Goal: Task Accomplishment & Management: Complete application form

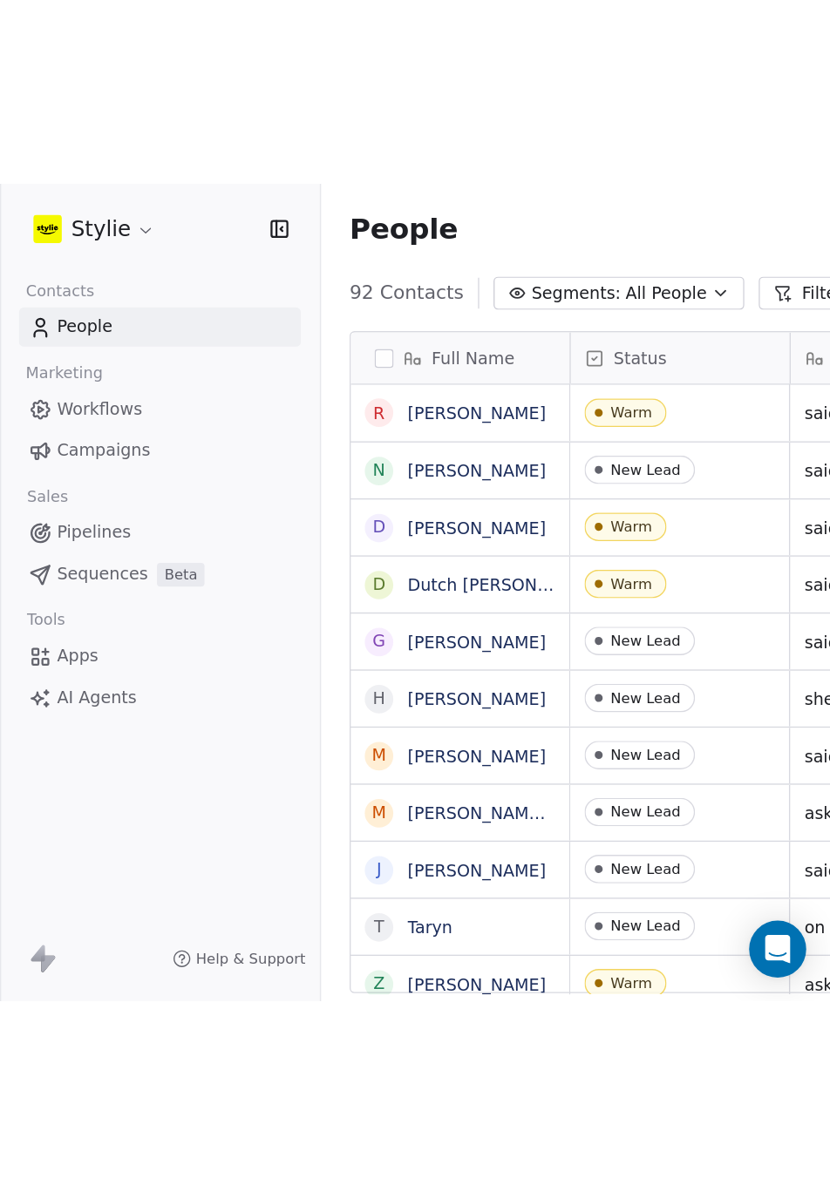
scroll to position [1030, 703]
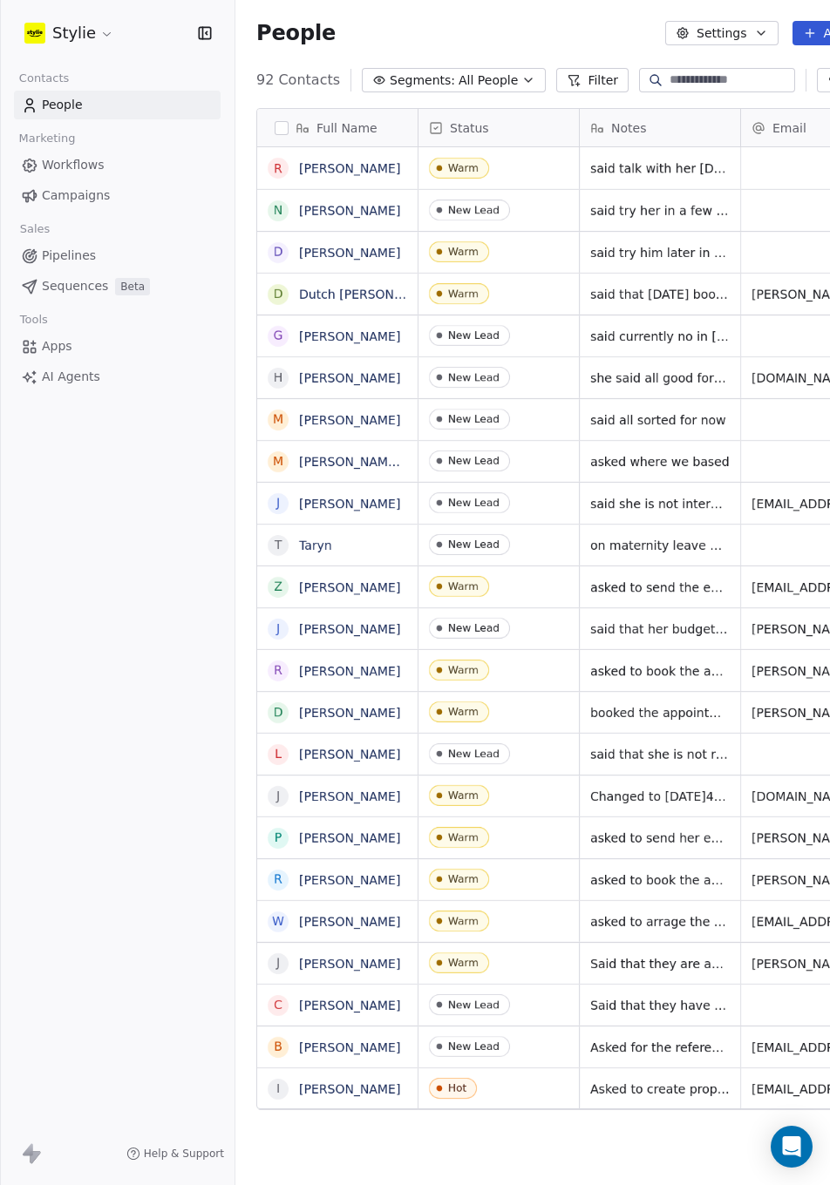
click at [472, 84] on span "All People" at bounding box center [487, 80] width 59 height 18
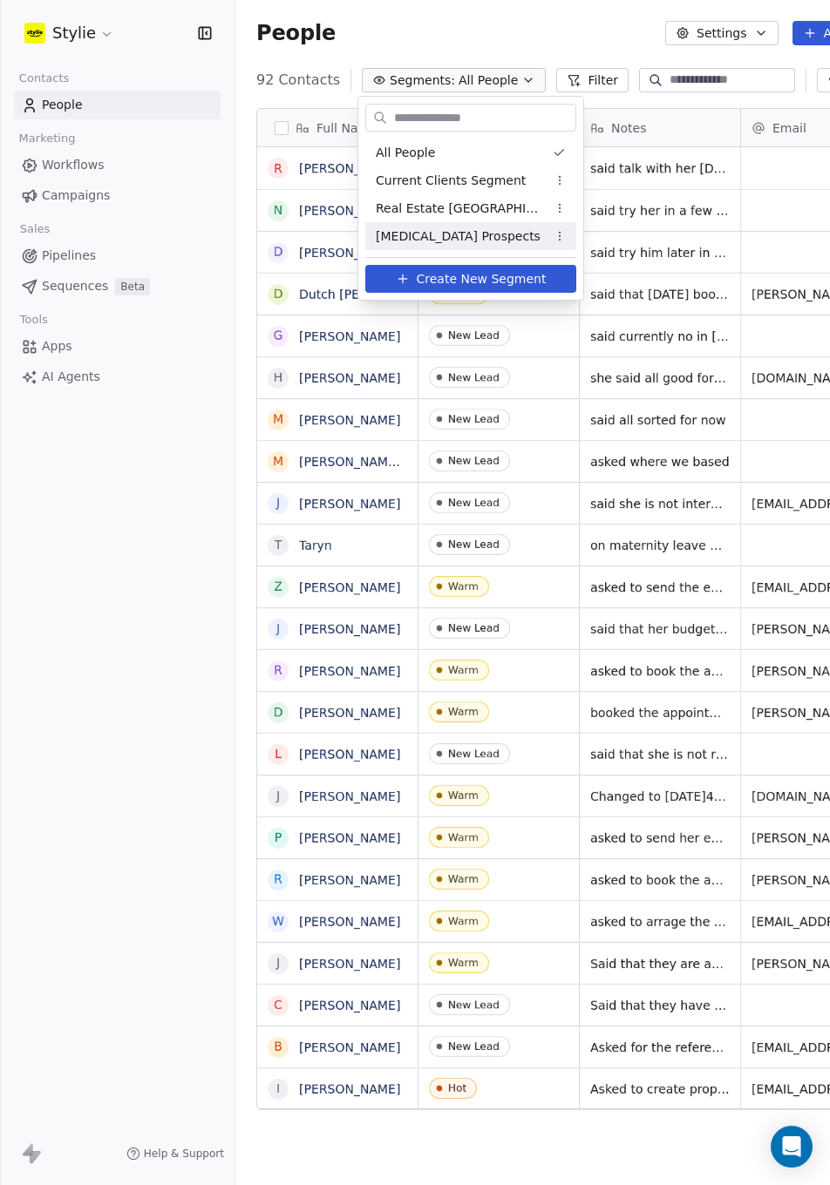
click at [487, 233] on span "[MEDICAL_DATA] Prospects" at bounding box center [458, 236] width 165 height 18
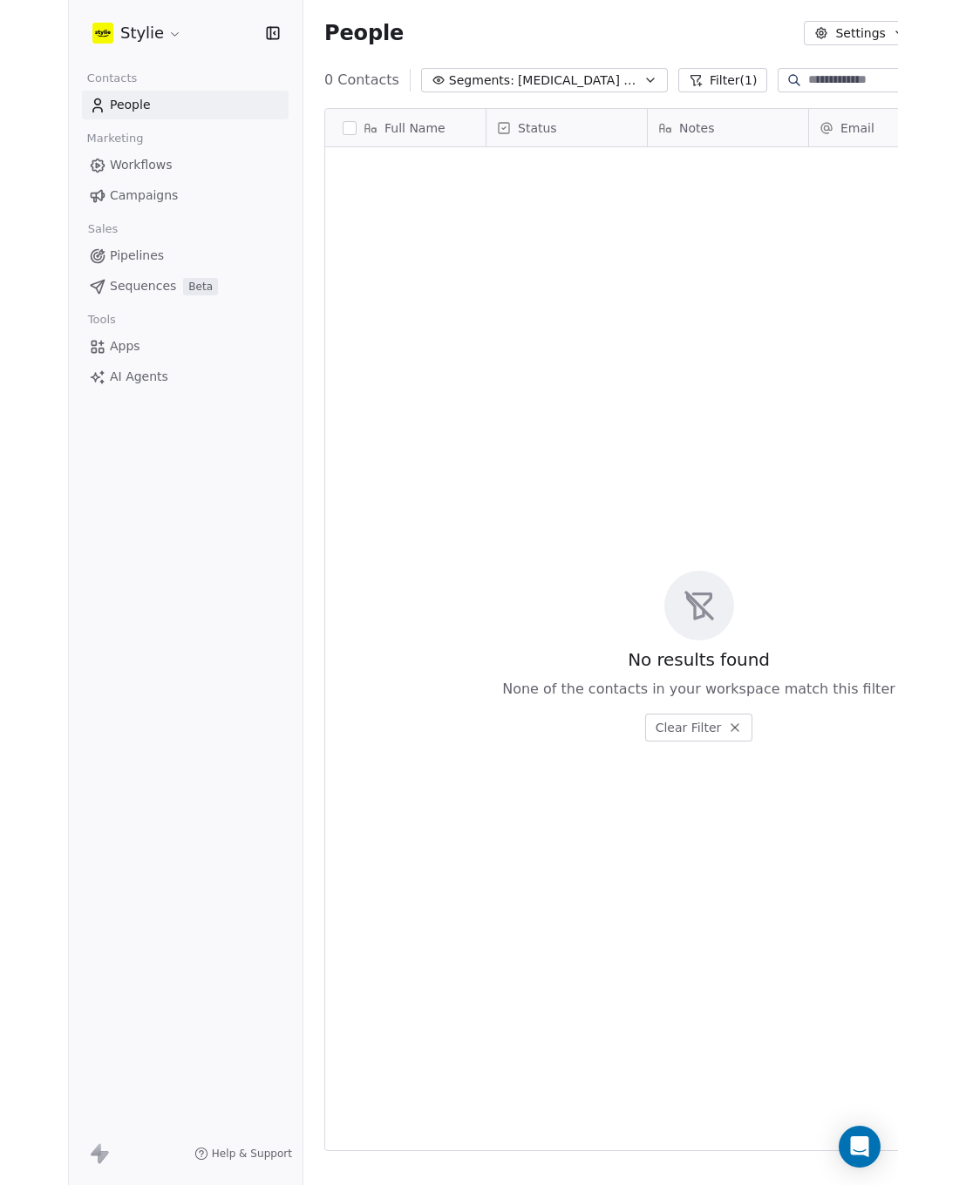
scroll to position [1030, 777]
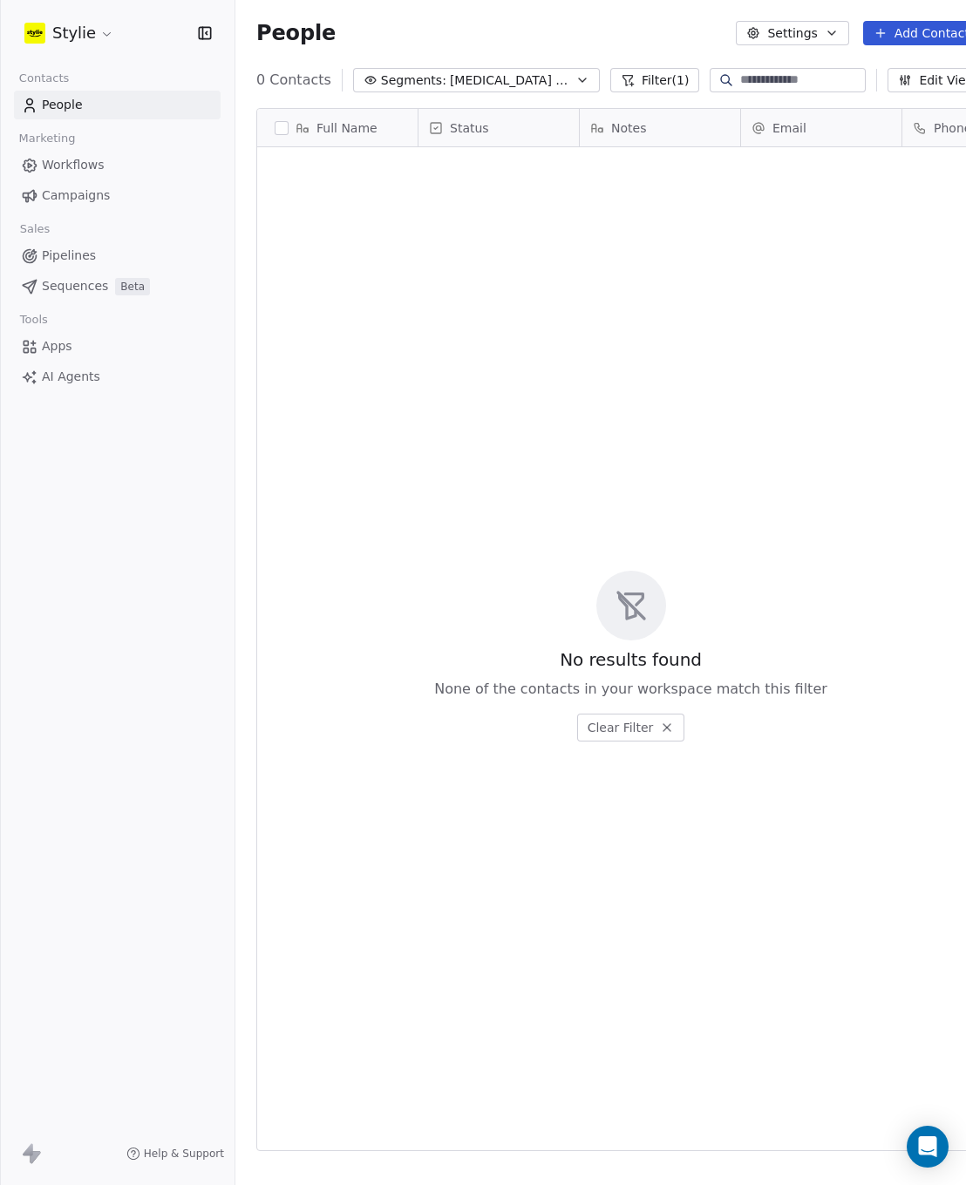
click at [919, 37] on button "Add Contacts" at bounding box center [924, 33] width 123 height 24
click at [859, 78] on span "Create new contact" at bounding box center [888, 71] width 119 height 18
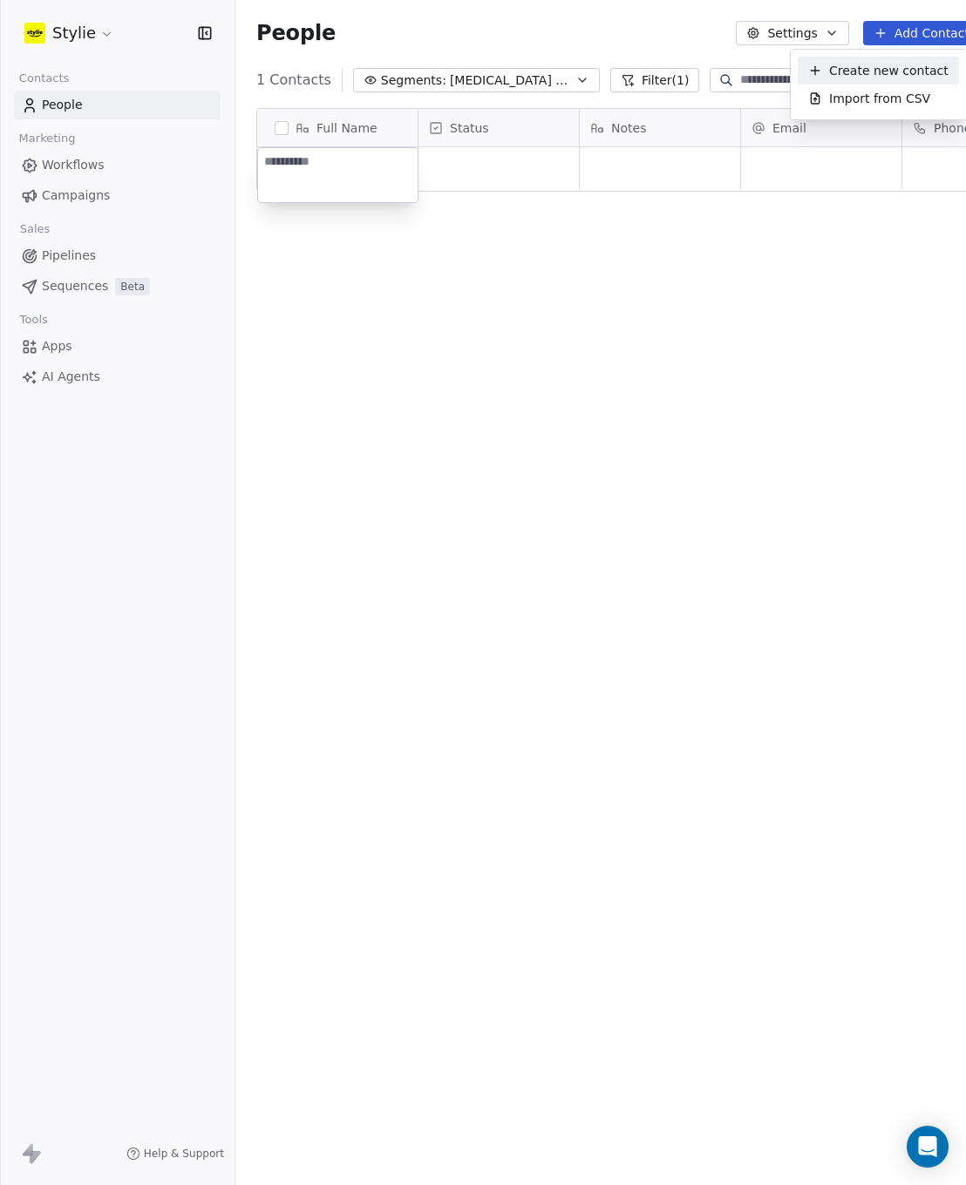
scroll to position [1030, 775]
type textarea "**********"
click at [492, 158] on html "**********" at bounding box center [483, 592] width 966 height 1185
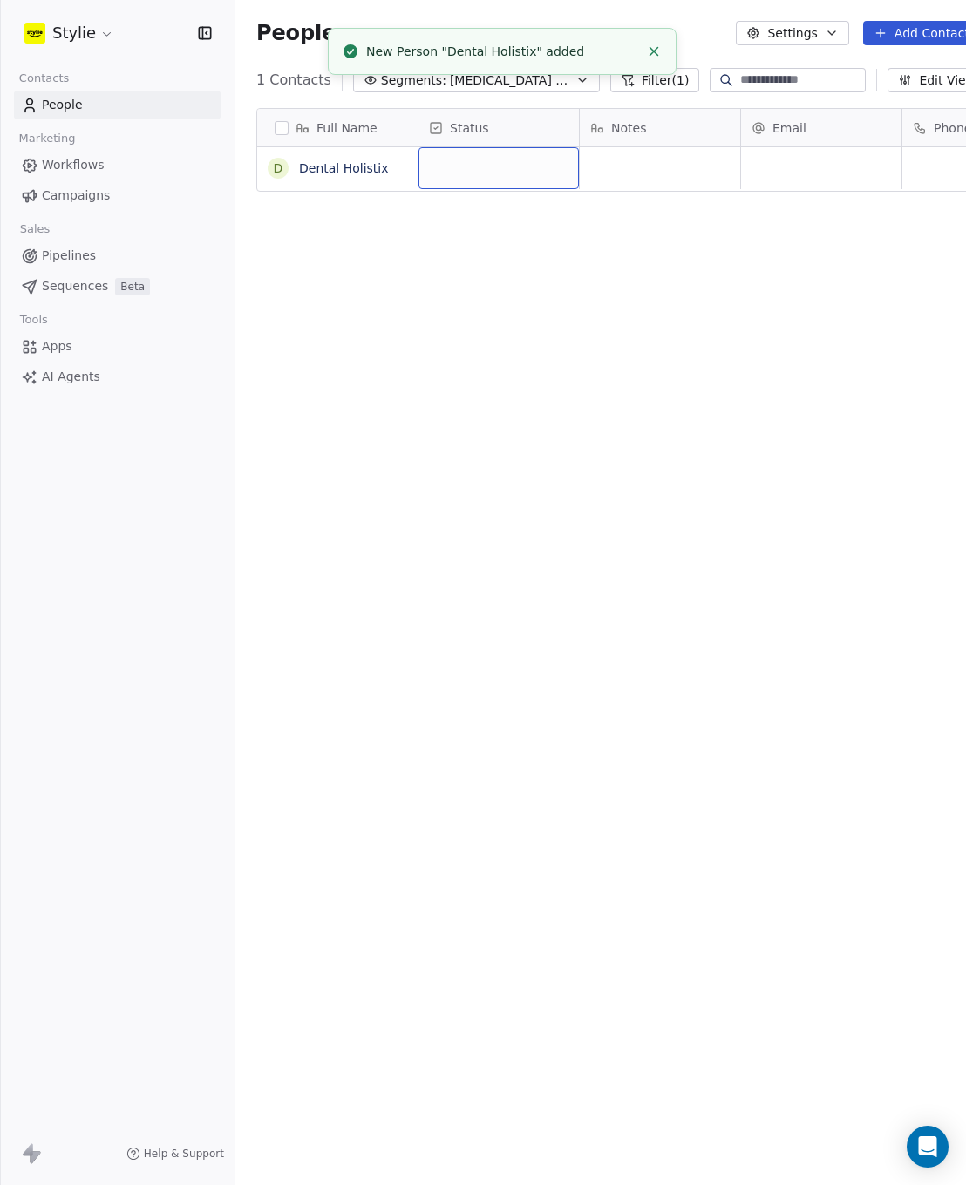
click at [496, 163] on div "grid" at bounding box center [498, 168] width 160 height 42
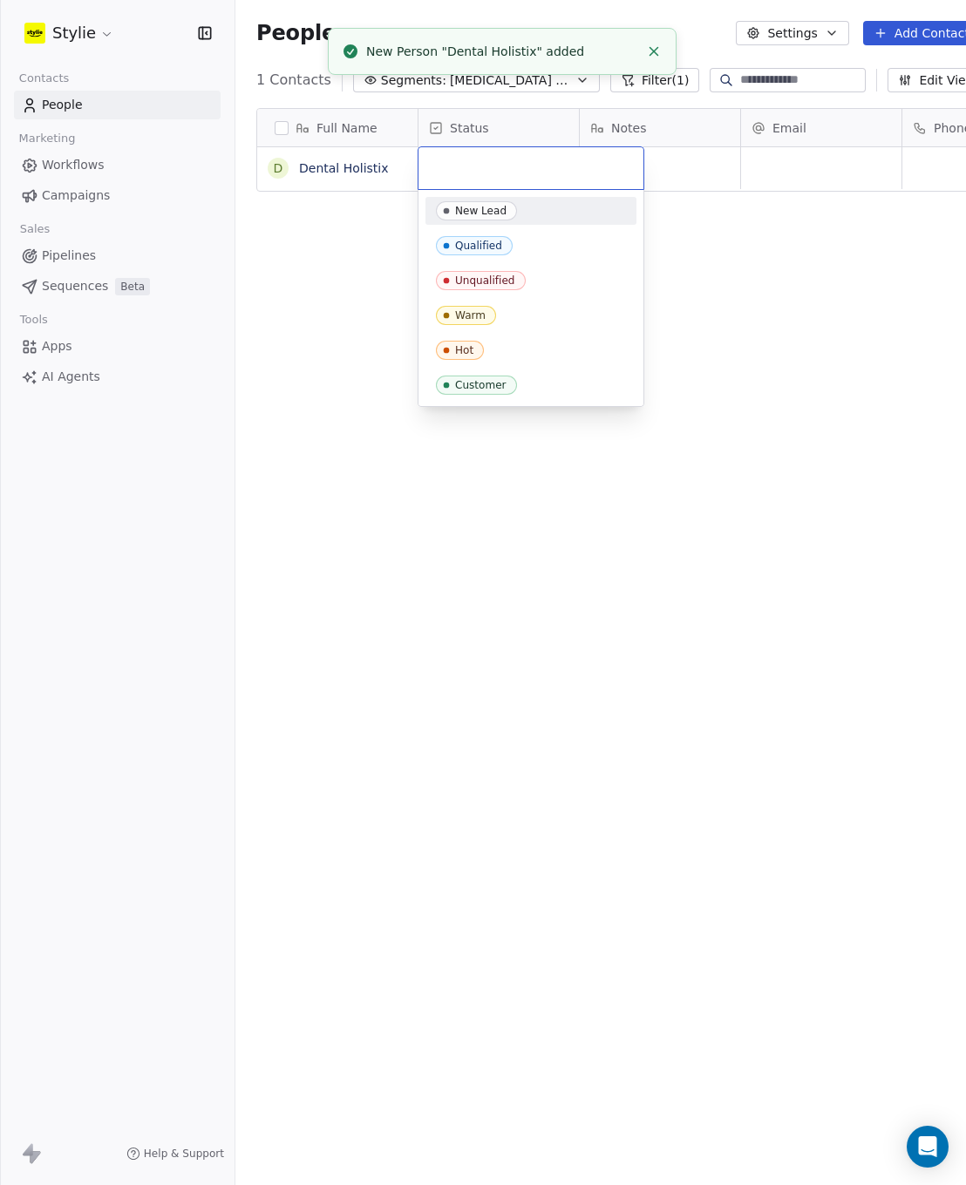
click at [484, 212] on div "New Lead" at bounding box center [480, 211] width 51 height 12
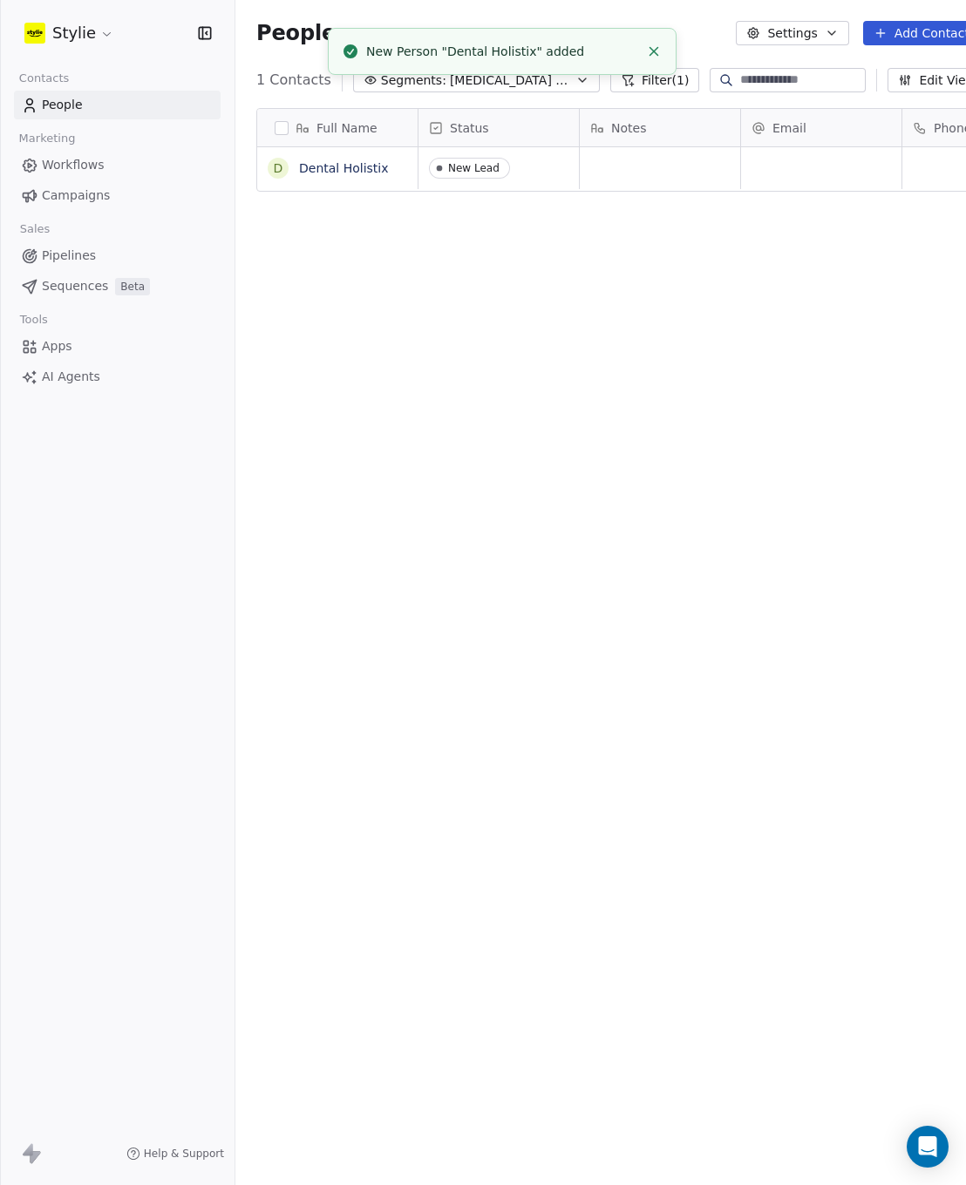
scroll to position [1030, 777]
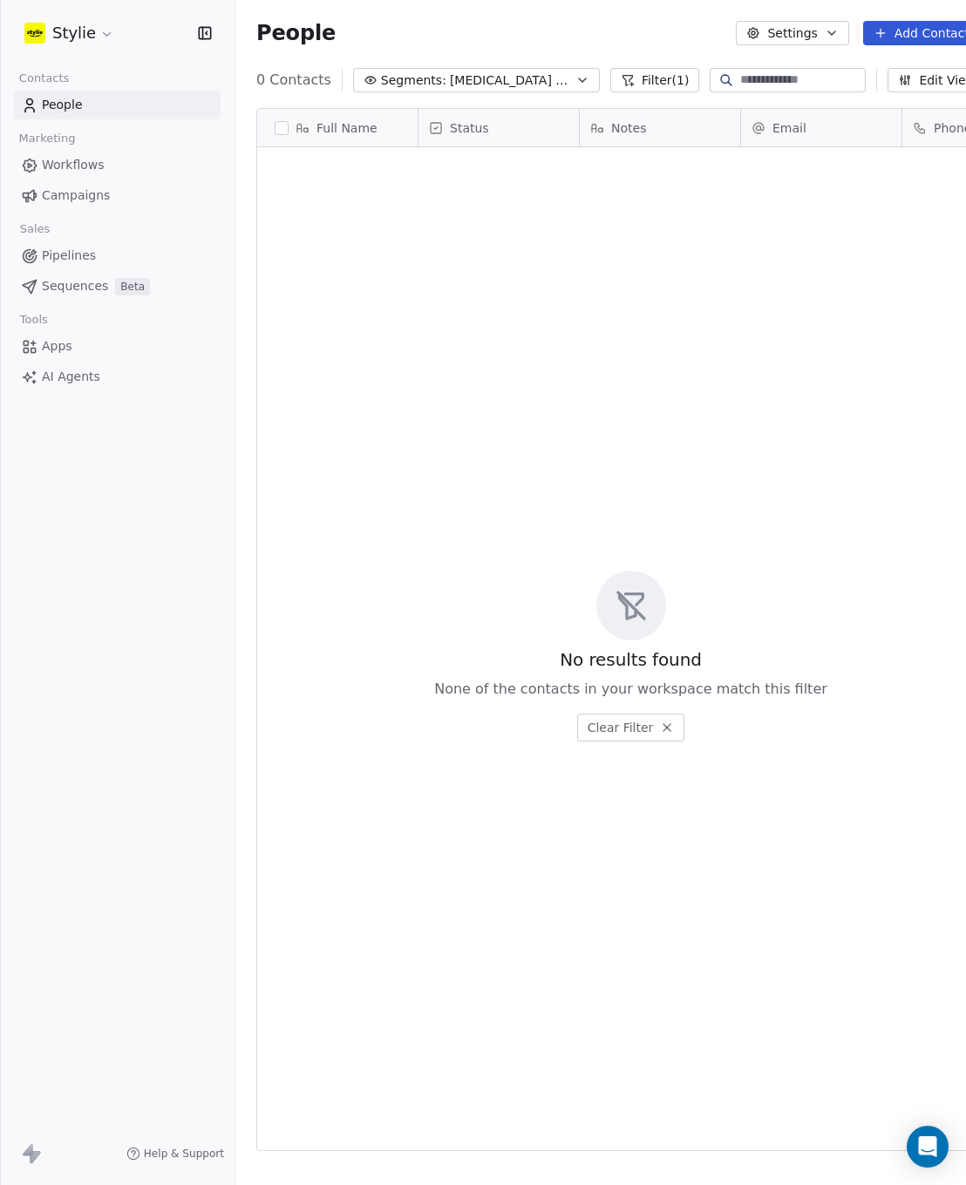
click at [931, 37] on button "Add Contacts" at bounding box center [924, 33] width 123 height 24
click at [850, 77] on span "Create new contact" at bounding box center [888, 71] width 119 height 18
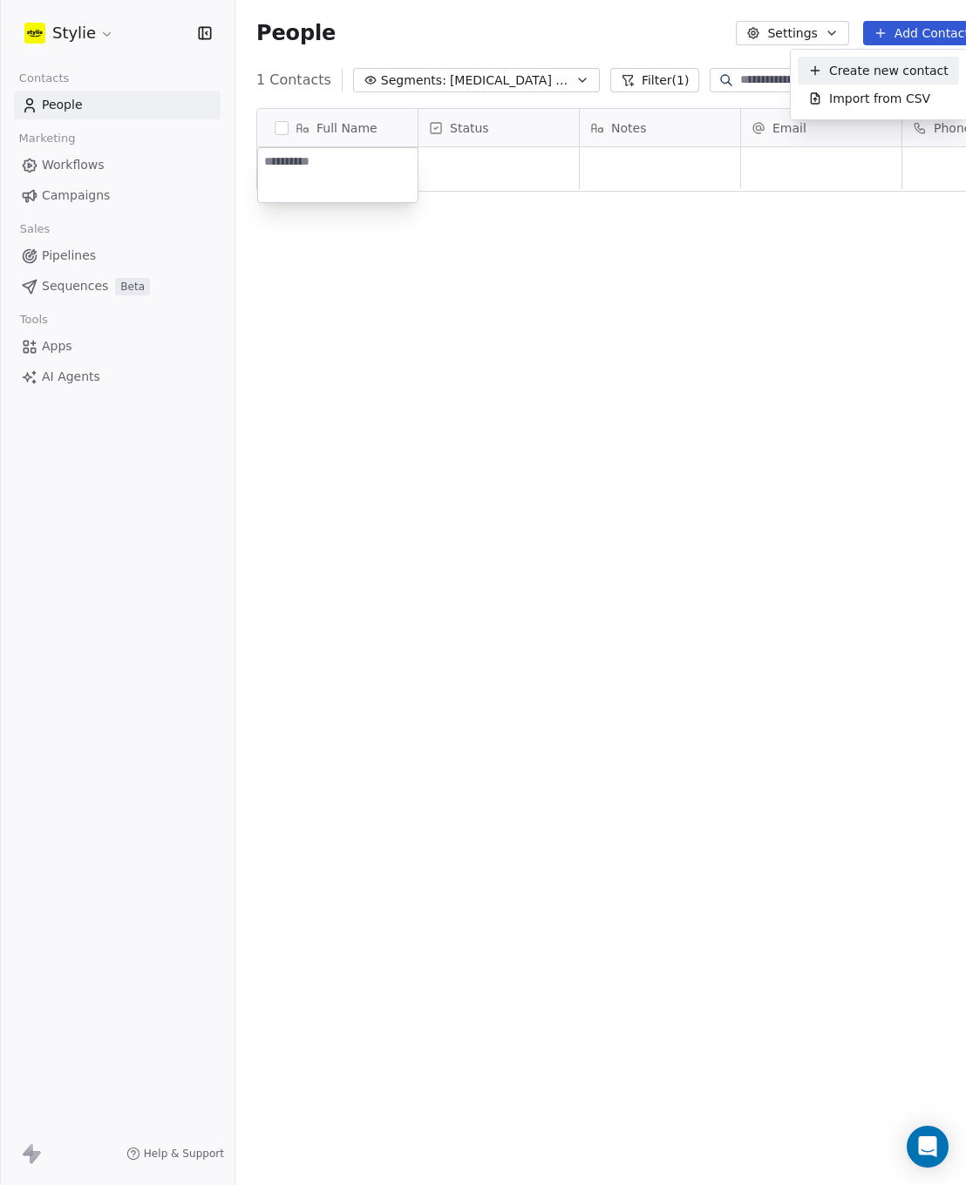
scroll to position [1030, 775]
type textarea "**********"
click at [789, 166] on html "**********" at bounding box center [483, 592] width 966 height 1185
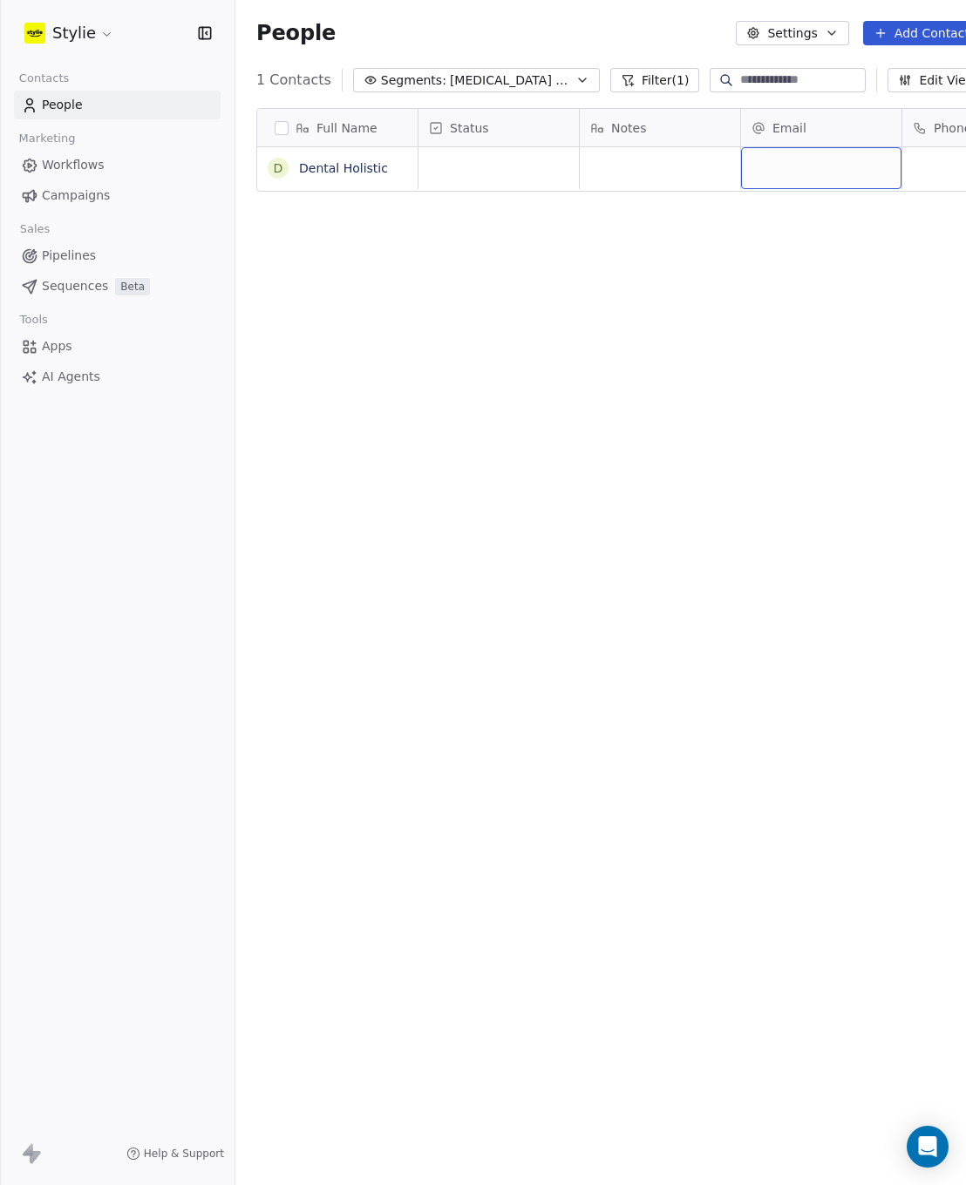
click at [789, 166] on div "grid" at bounding box center [821, 168] width 160 height 42
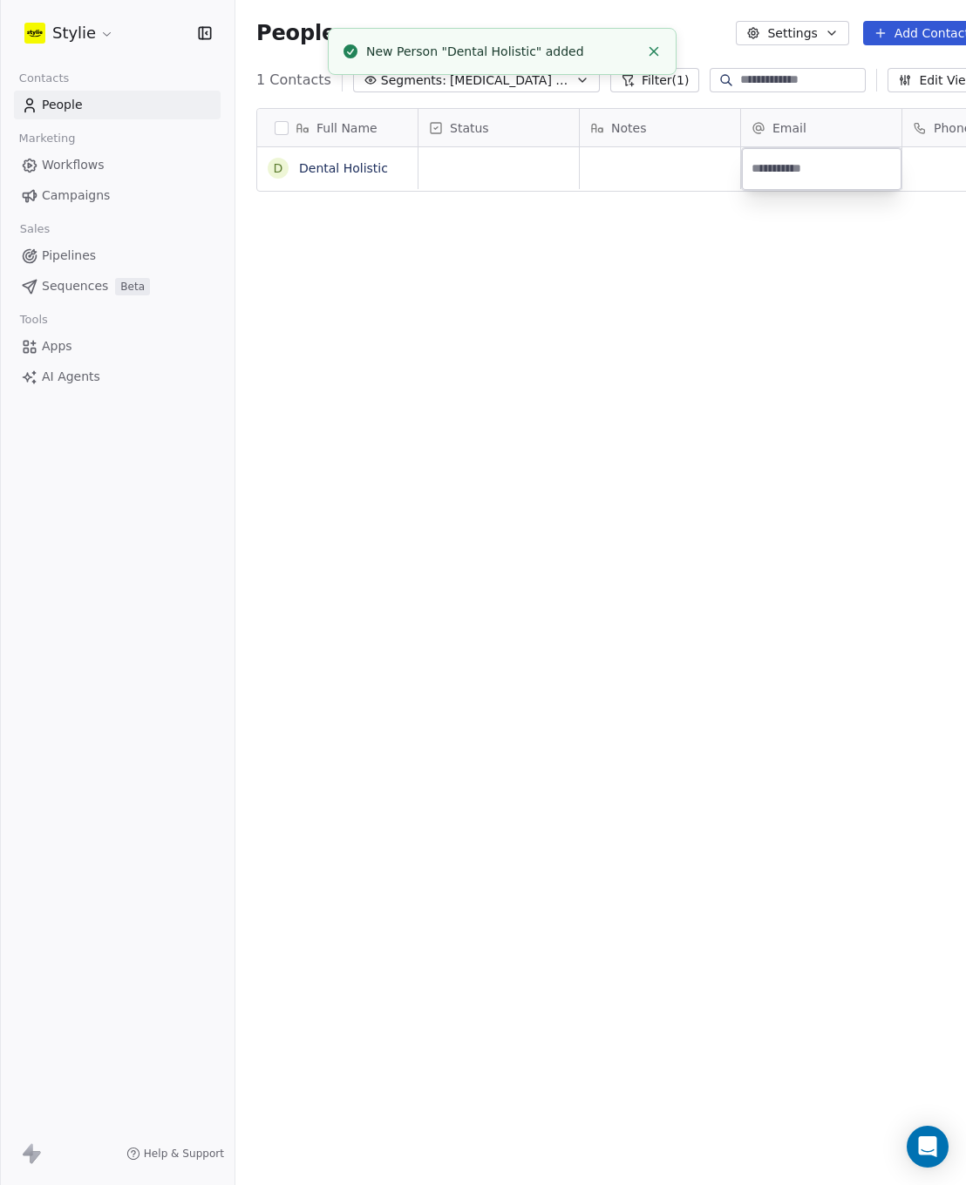
type input "**********"
click at [422, 169] on html "Stylie Contacts People Marketing Workflows Campaigns Sales Pipelines Sequences …" at bounding box center [483, 592] width 966 height 1185
click at [442, 168] on div "grid" at bounding box center [498, 168] width 160 height 42
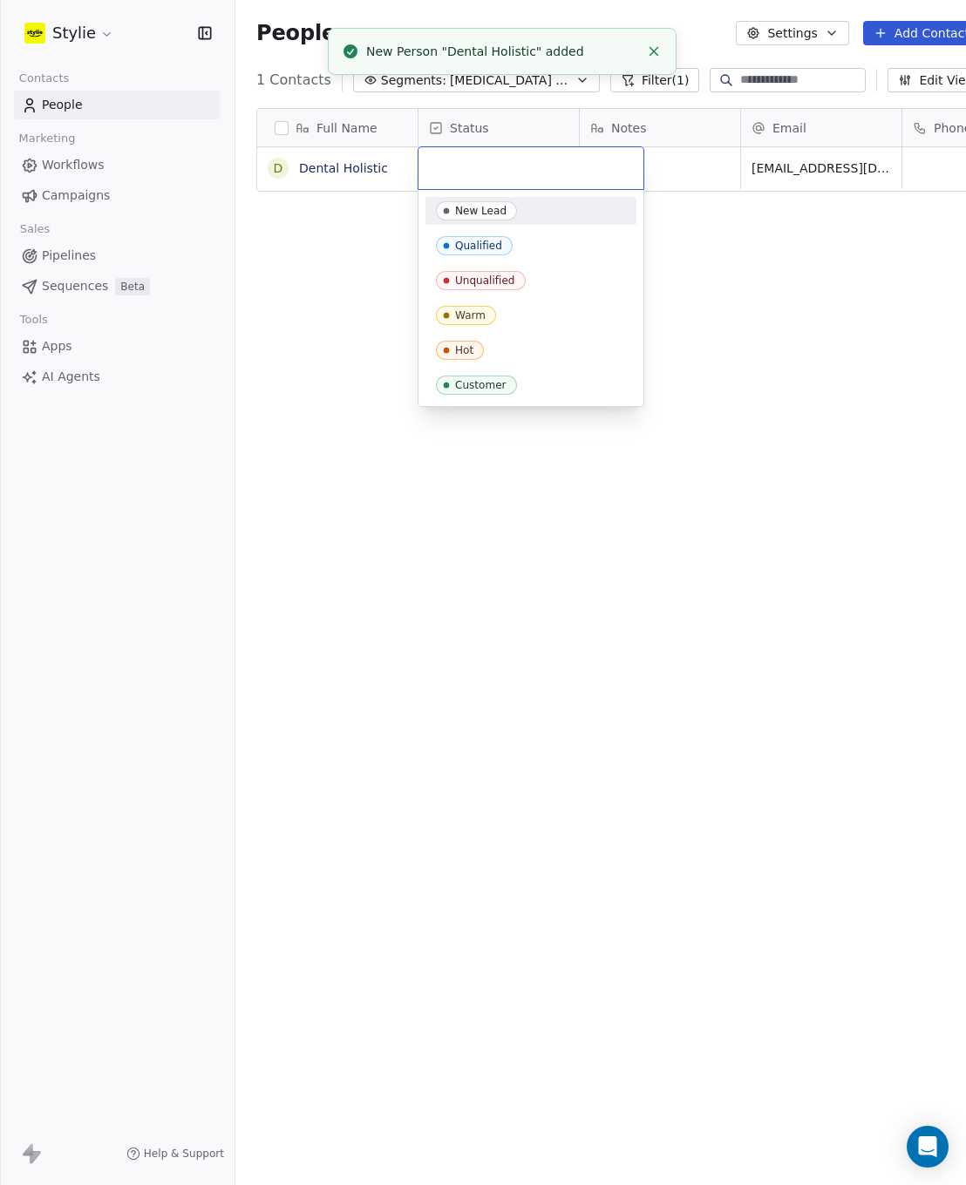
click at [455, 168] on input "text" at bounding box center [531, 168] width 204 height 19
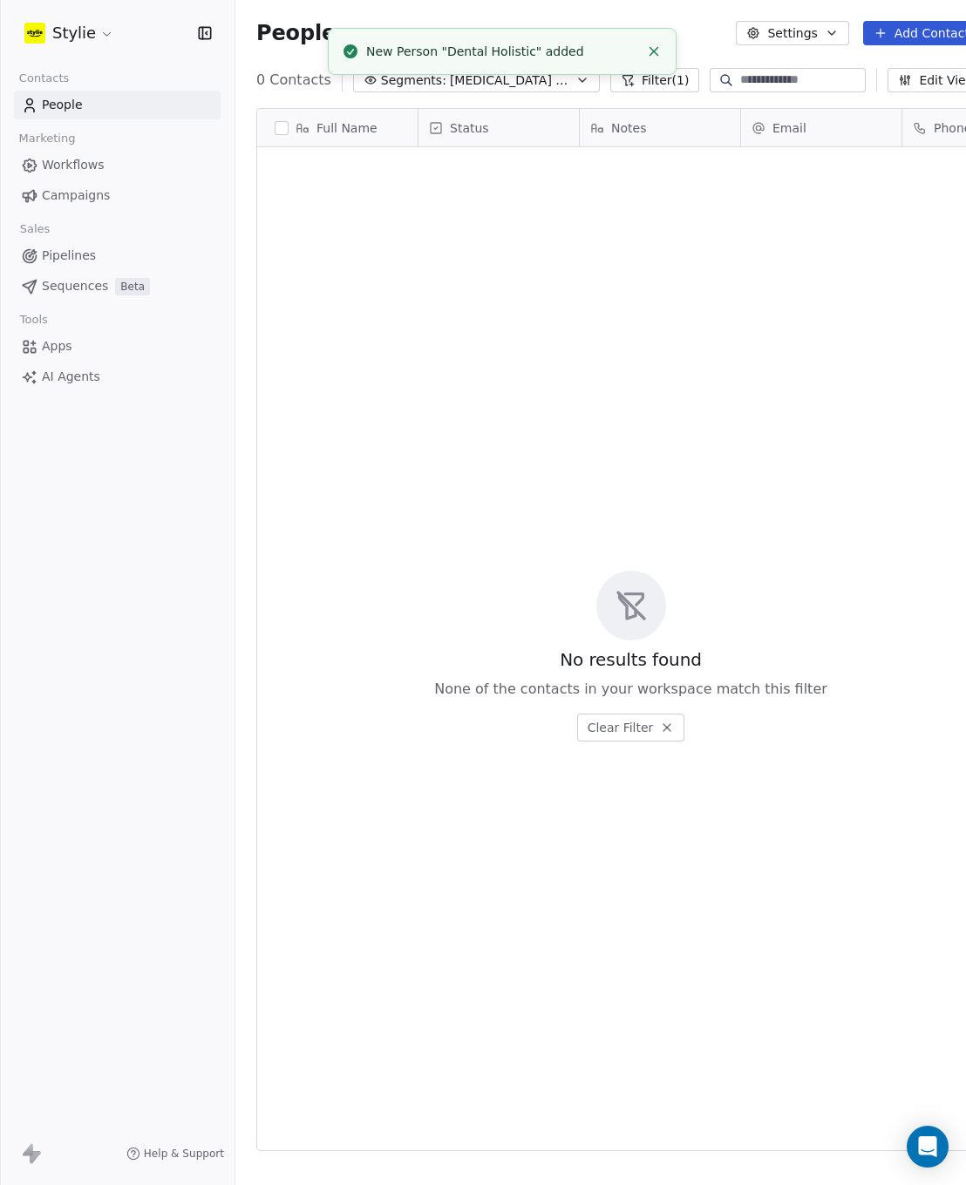
scroll to position [1030, 777]
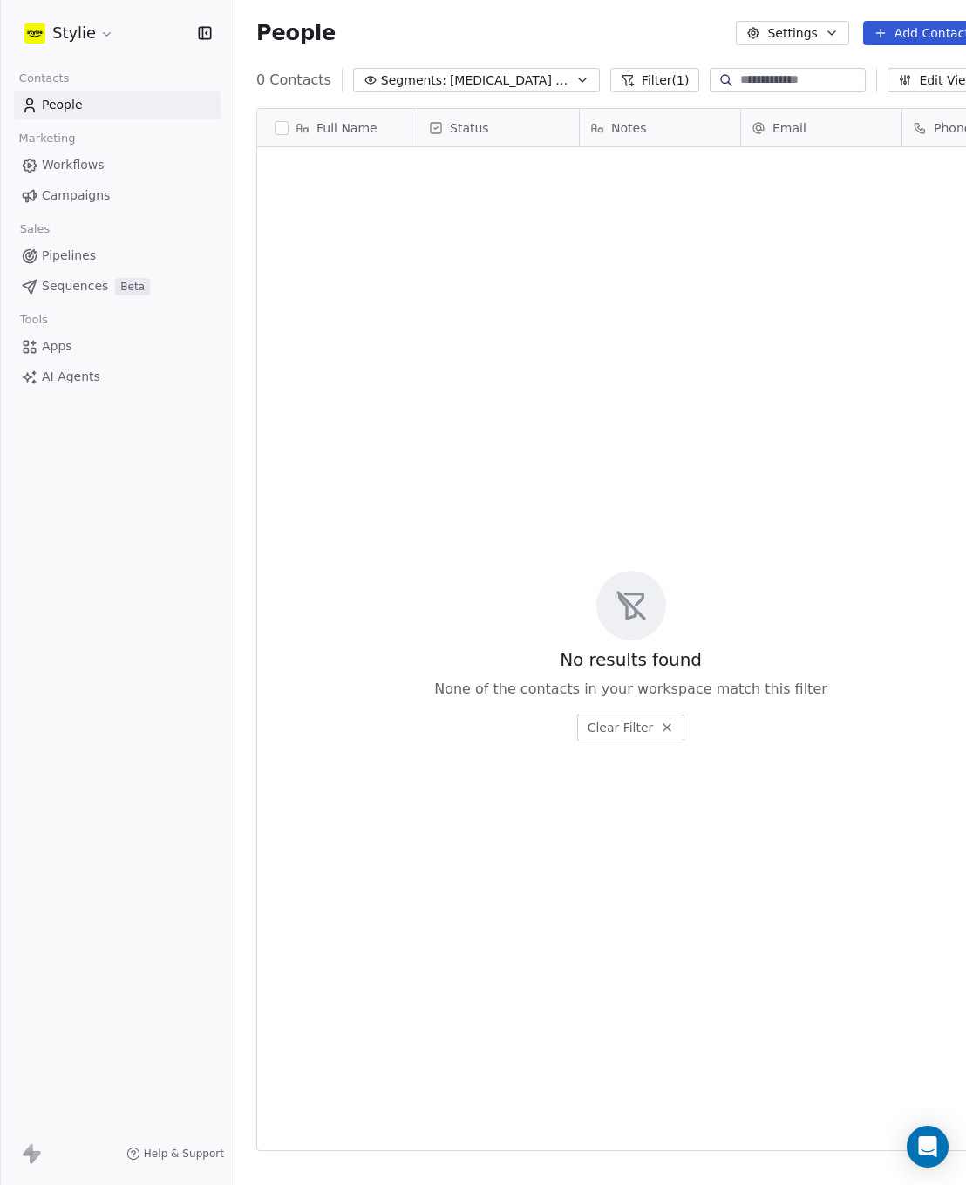
click at [923, 41] on button "Add Contacts" at bounding box center [924, 33] width 123 height 24
click at [857, 78] on span "Create new contact" at bounding box center [888, 71] width 119 height 18
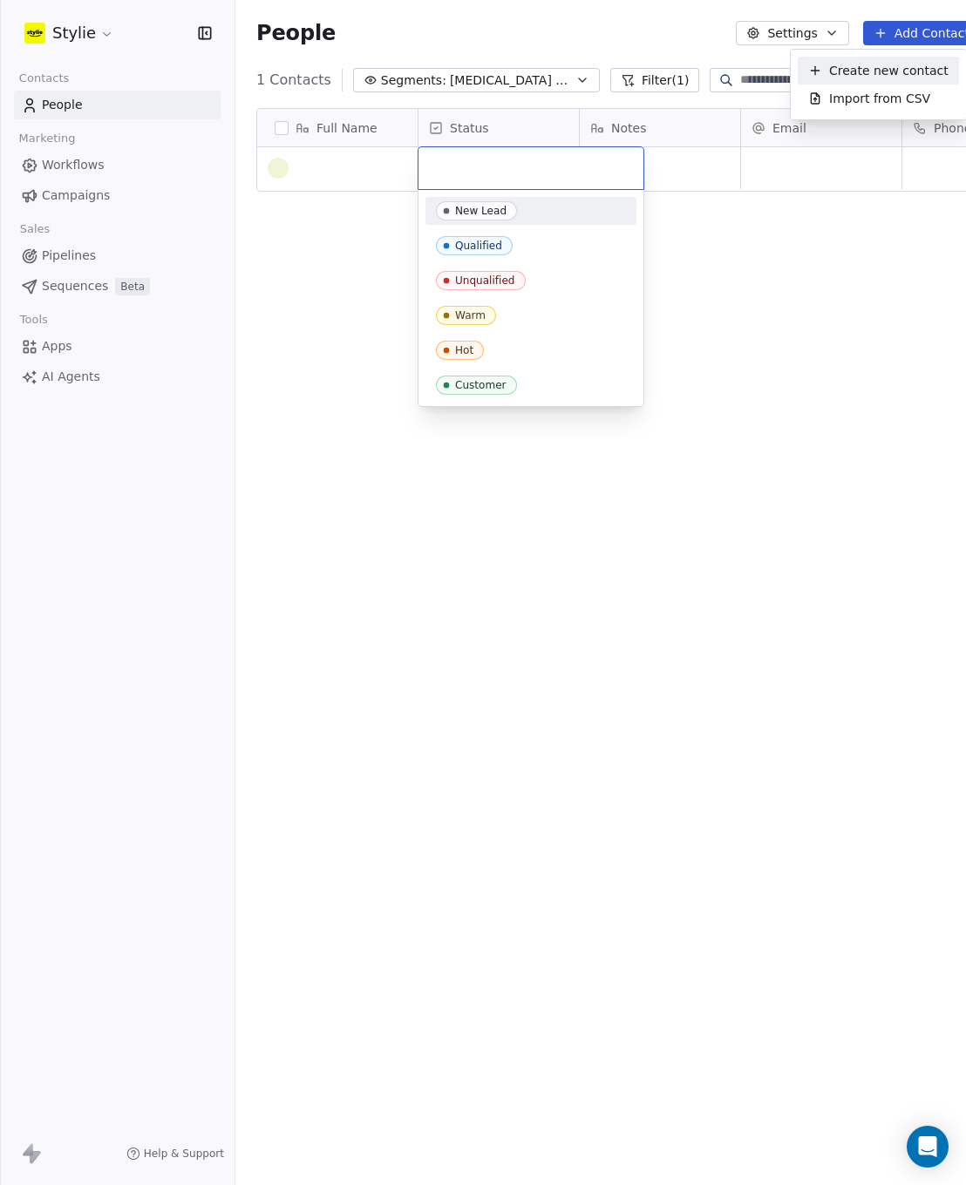
scroll to position [1030, 775]
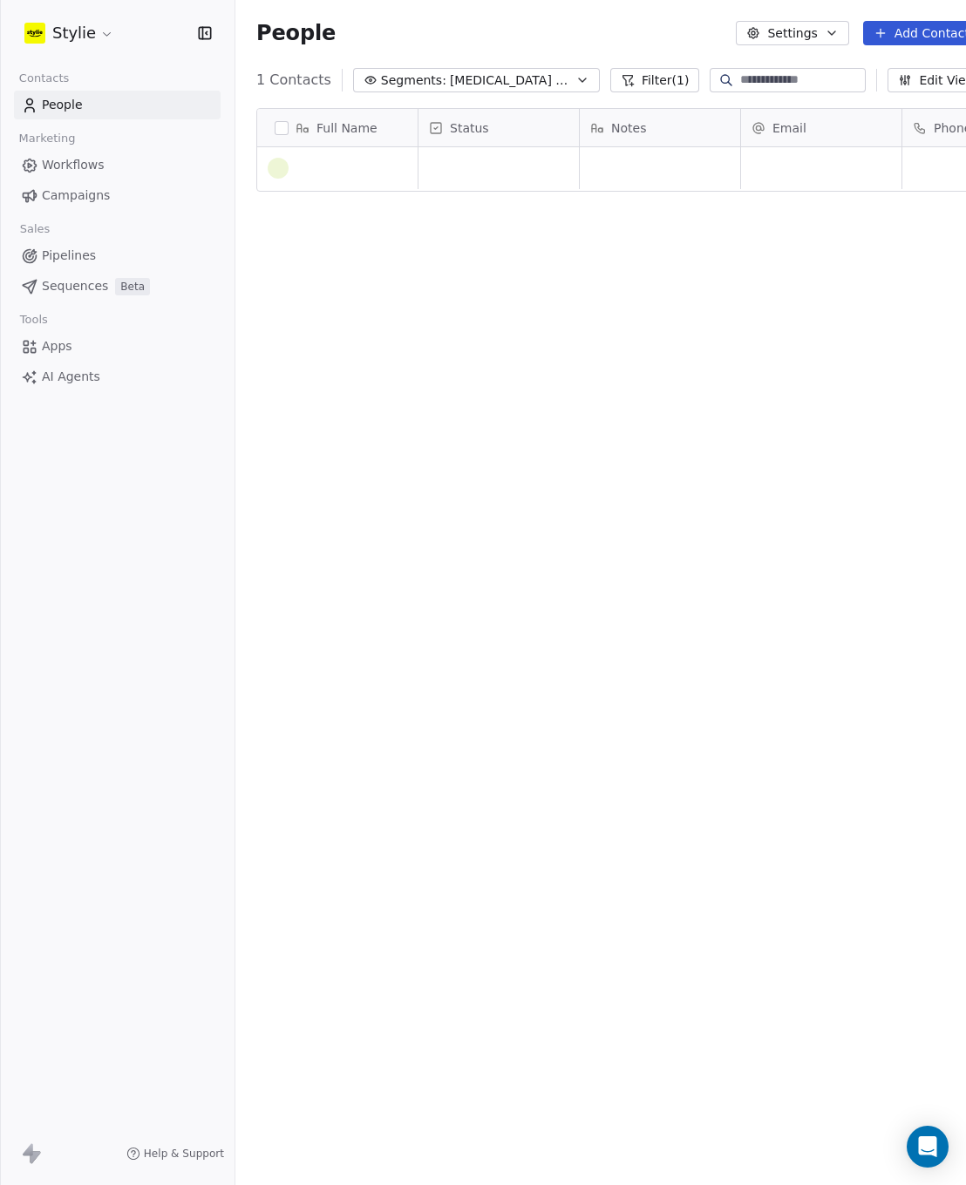
click at [315, 280] on html "Stylie Contacts People Marketing Workflows Campaigns Sales Pipelines Sequences …" at bounding box center [483, 592] width 966 height 1185
click at [926, 38] on button "Add Contacts" at bounding box center [924, 33] width 123 height 24
click at [828, 78] on div "Create new contact" at bounding box center [878, 71] width 140 height 18
type textarea "**********"
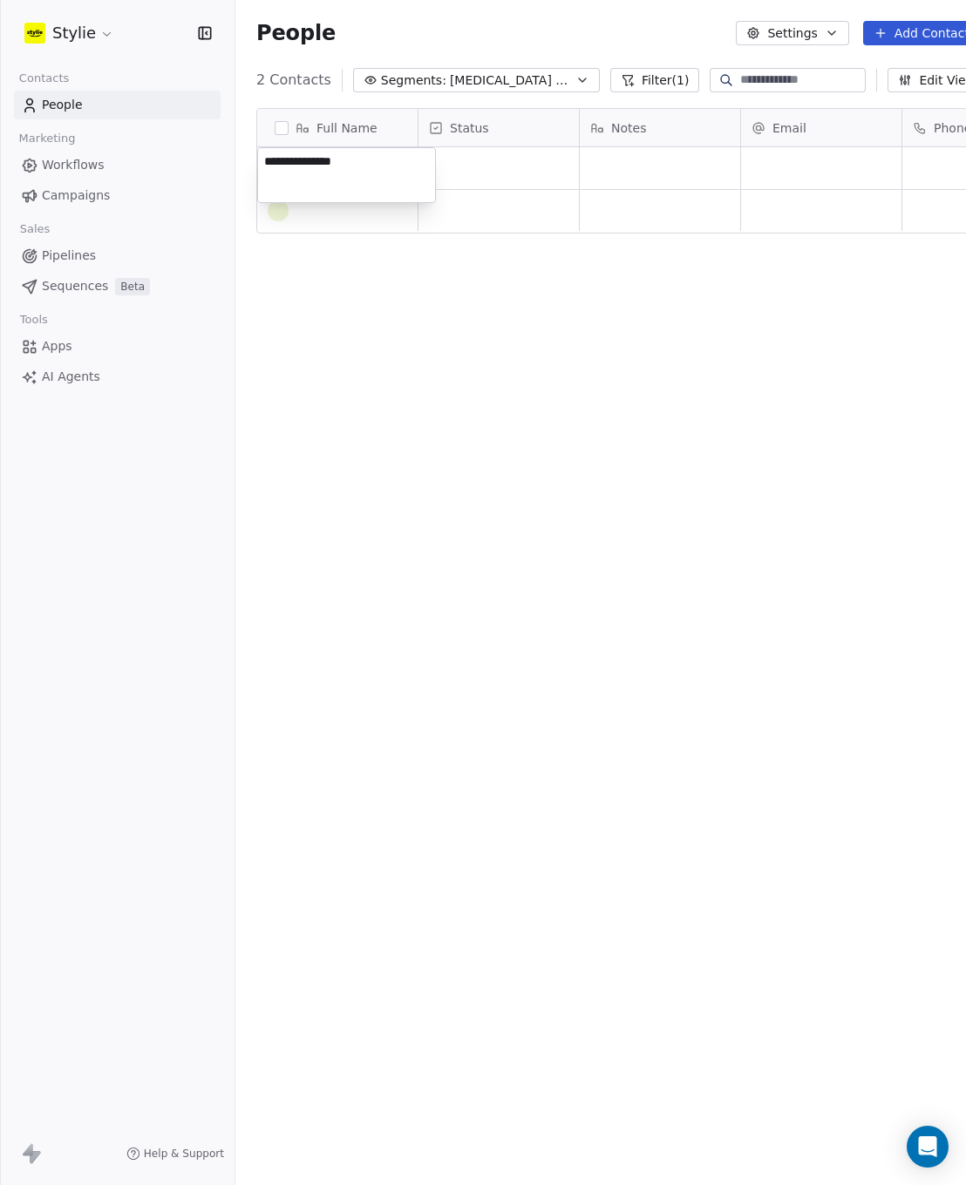
drag, startPoint x: 359, startPoint y: 165, endPoint x: 523, endPoint y: 175, distance: 164.2
click at [523, 175] on html "**********" at bounding box center [483, 592] width 966 height 1185
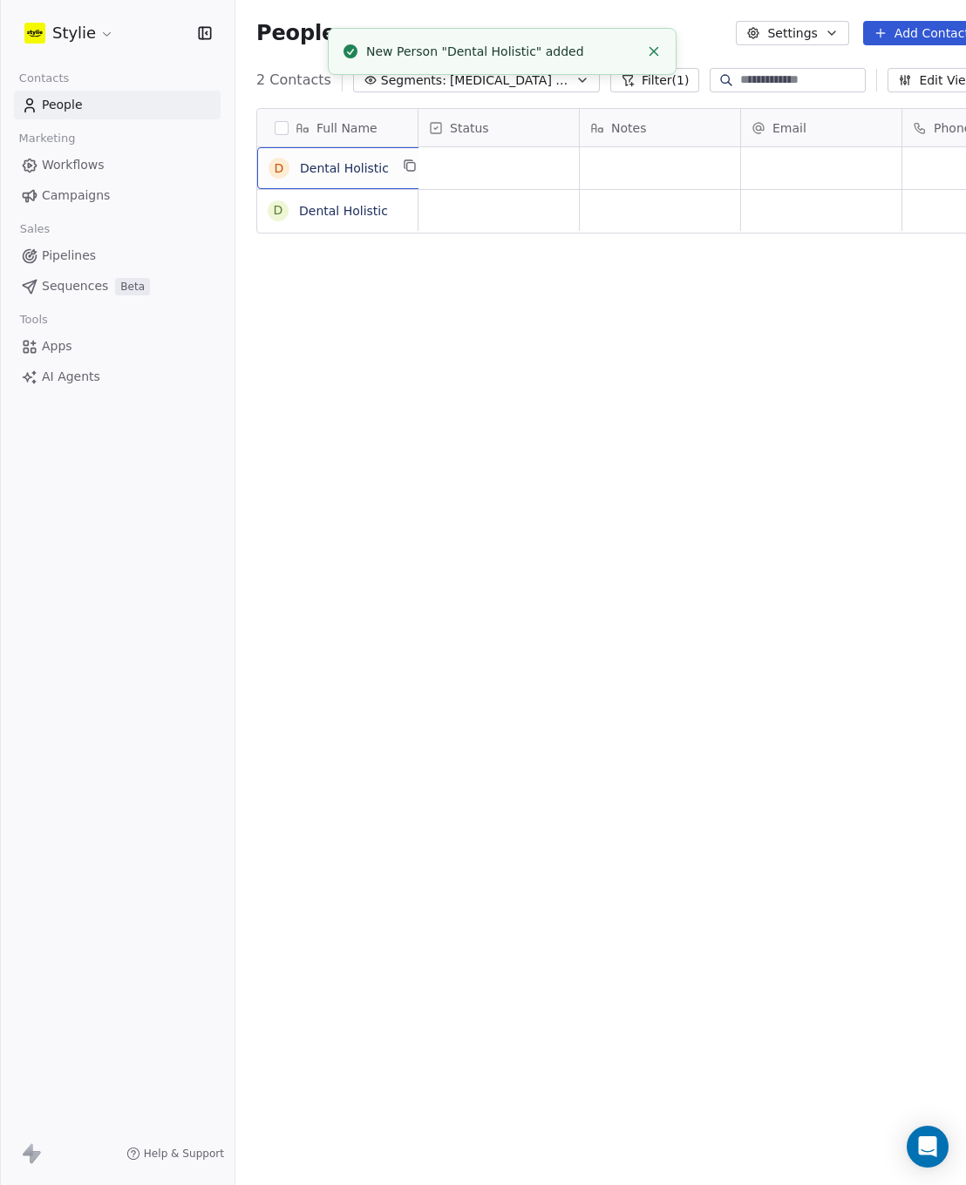
click at [390, 176] on div "D Dental Holistic" at bounding box center [344, 168] width 174 height 42
click at [390, 176] on textarea "**********" at bounding box center [341, 175] width 167 height 54
click at [491, 223] on html "Stylie Contacts People Marketing Workflows Campaigns Sales Pipelines Sequences …" at bounding box center [483, 592] width 966 height 1185
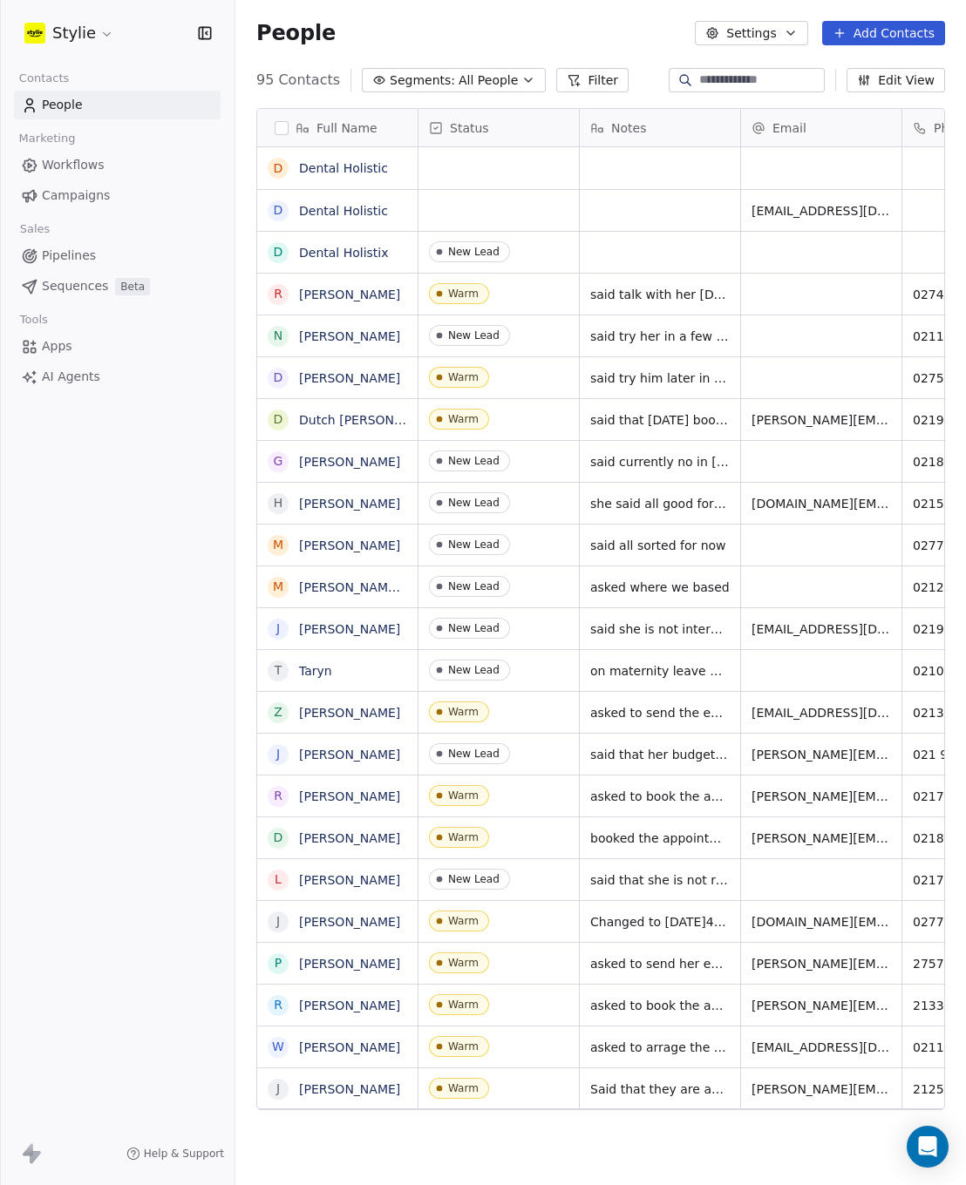
scroll to position [1030, 717]
click at [402, 220] on div "D Dental Holistic" at bounding box center [344, 210] width 174 height 41
click at [393, 216] on textarea "**********" at bounding box center [341, 217] width 167 height 54
drag, startPoint x: 385, startPoint y: 213, endPoint x: 231, endPoint y: 190, distance: 156.0
click at [231, 190] on html "Stylie Contacts People Marketing Workflows Campaigns Sales Pipelines Sequences …" at bounding box center [483, 592] width 966 height 1185
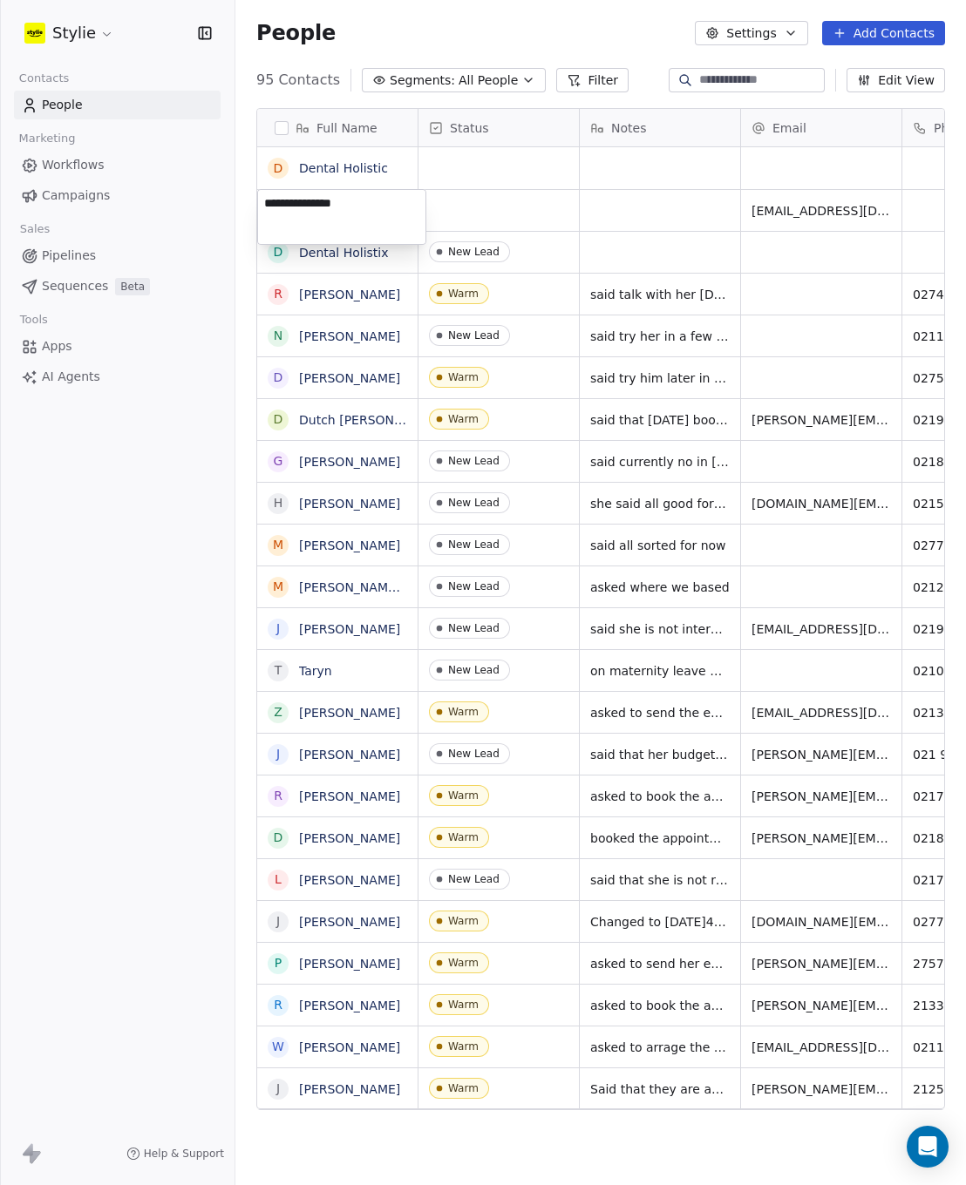
click at [369, 215] on textarea "**********" at bounding box center [341, 217] width 167 height 54
click at [555, 220] on html "Stylie Contacts People Marketing Workflows Campaigns Sales Pipelines Sequences …" at bounding box center [483, 592] width 966 height 1185
click at [366, 214] on link "Dental Holistic" at bounding box center [343, 211] width 89 height 14
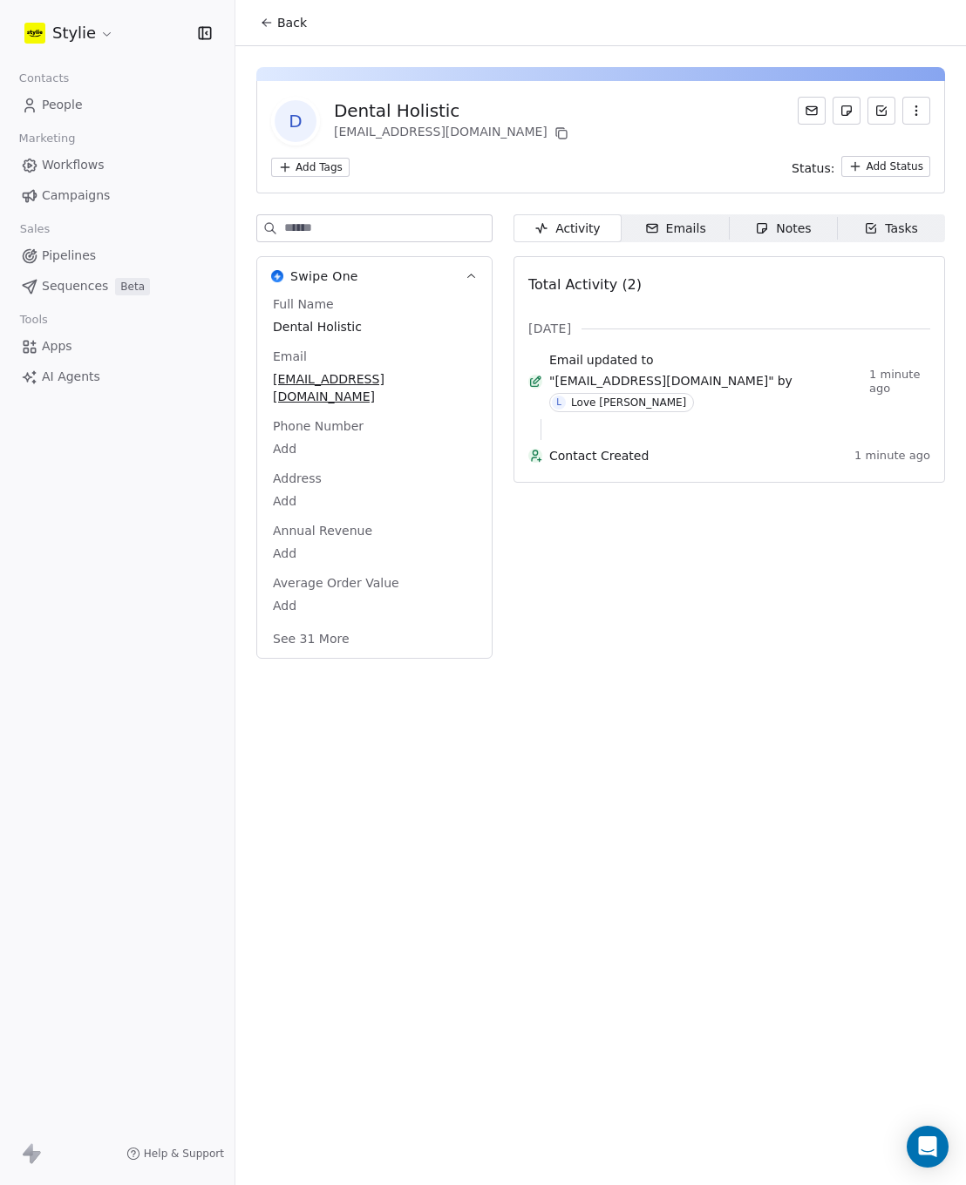
click at [72, 106] on span "People" at bounding box center [62, 105] width 41 height 18
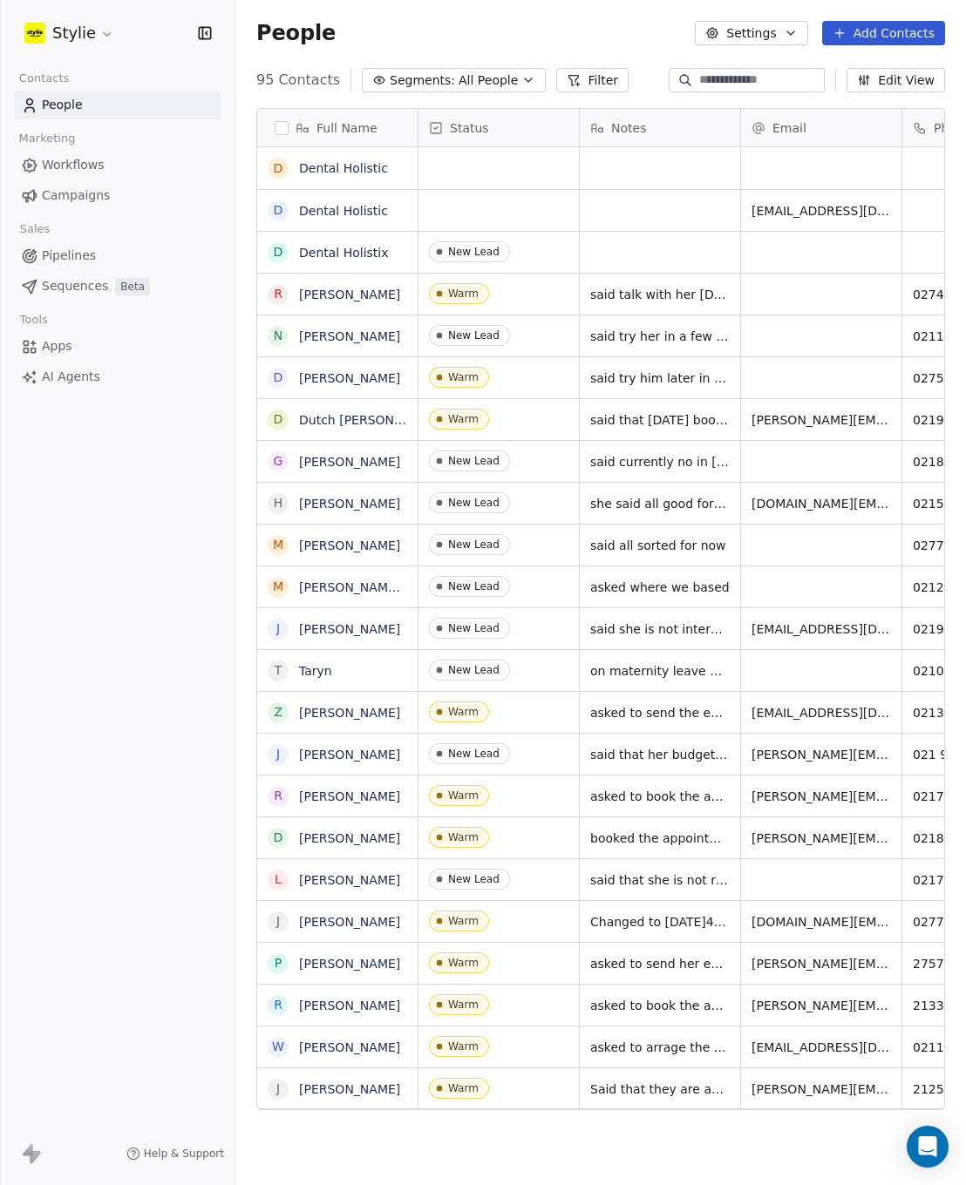
scroll to position [1030, 717]
click at [274, 169] on button "grid" at bounding box center [278, 168] width 14 height 14
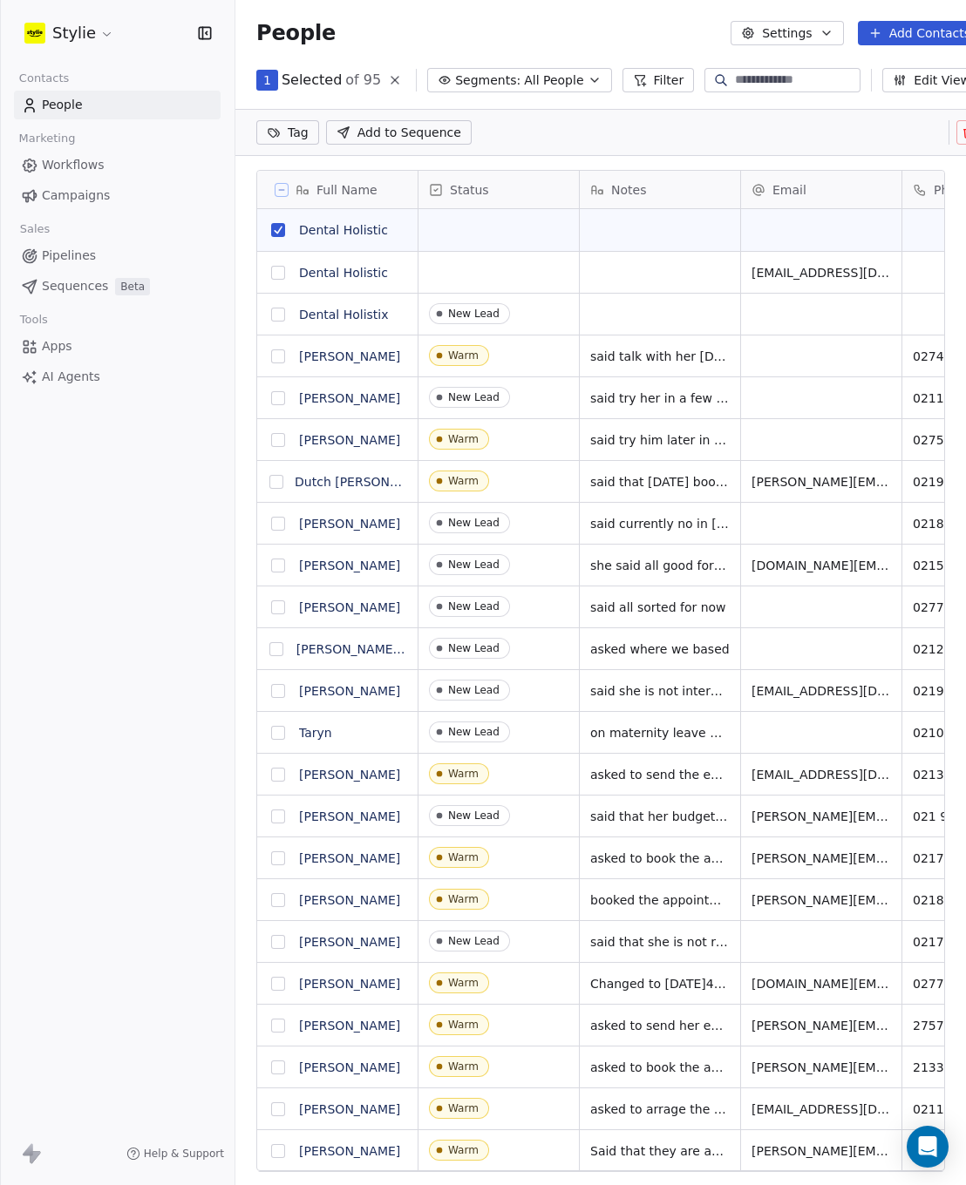
scroll to position [14, 14]
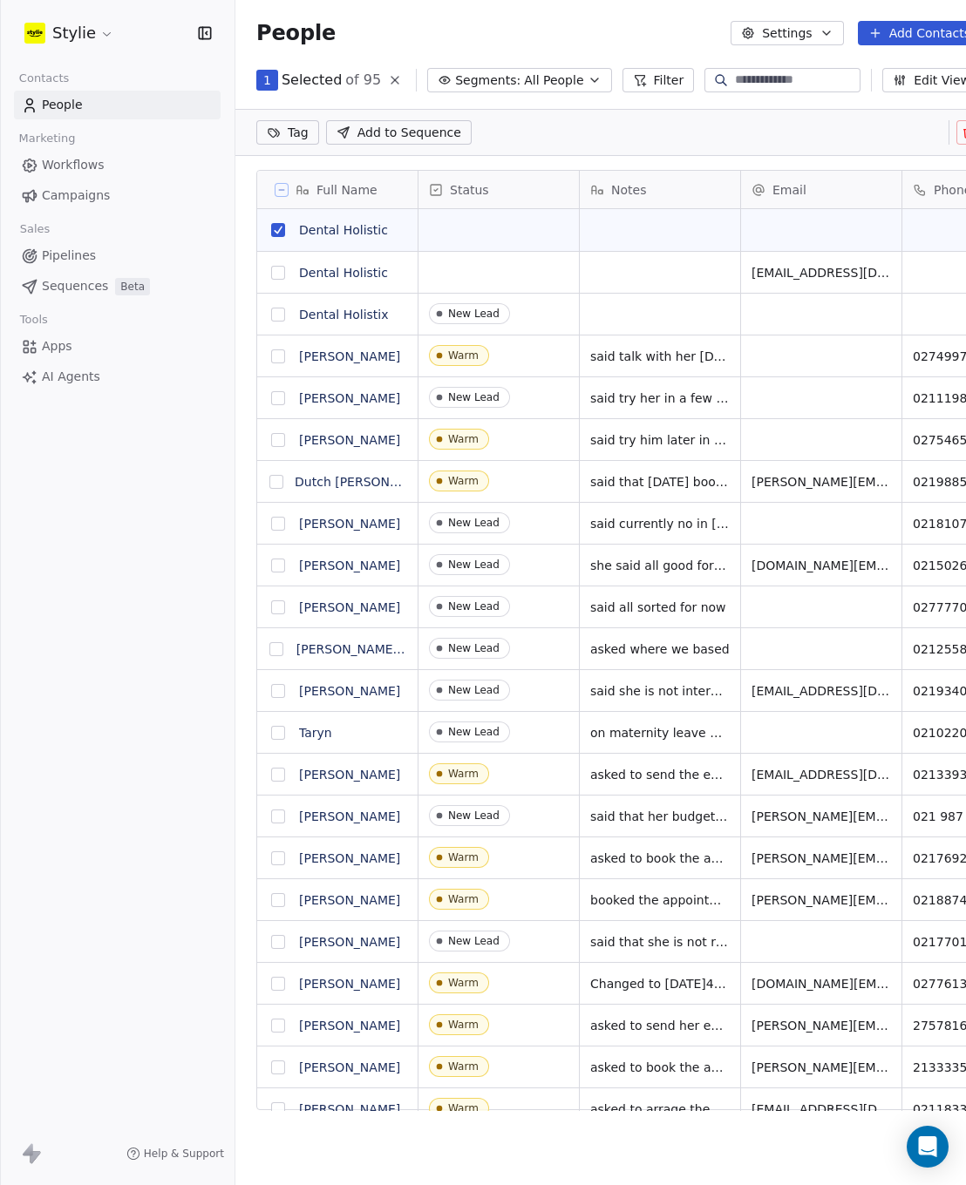
click at [282, 277] on button "grid" at bounding box center [278, 273] width 14 height 14
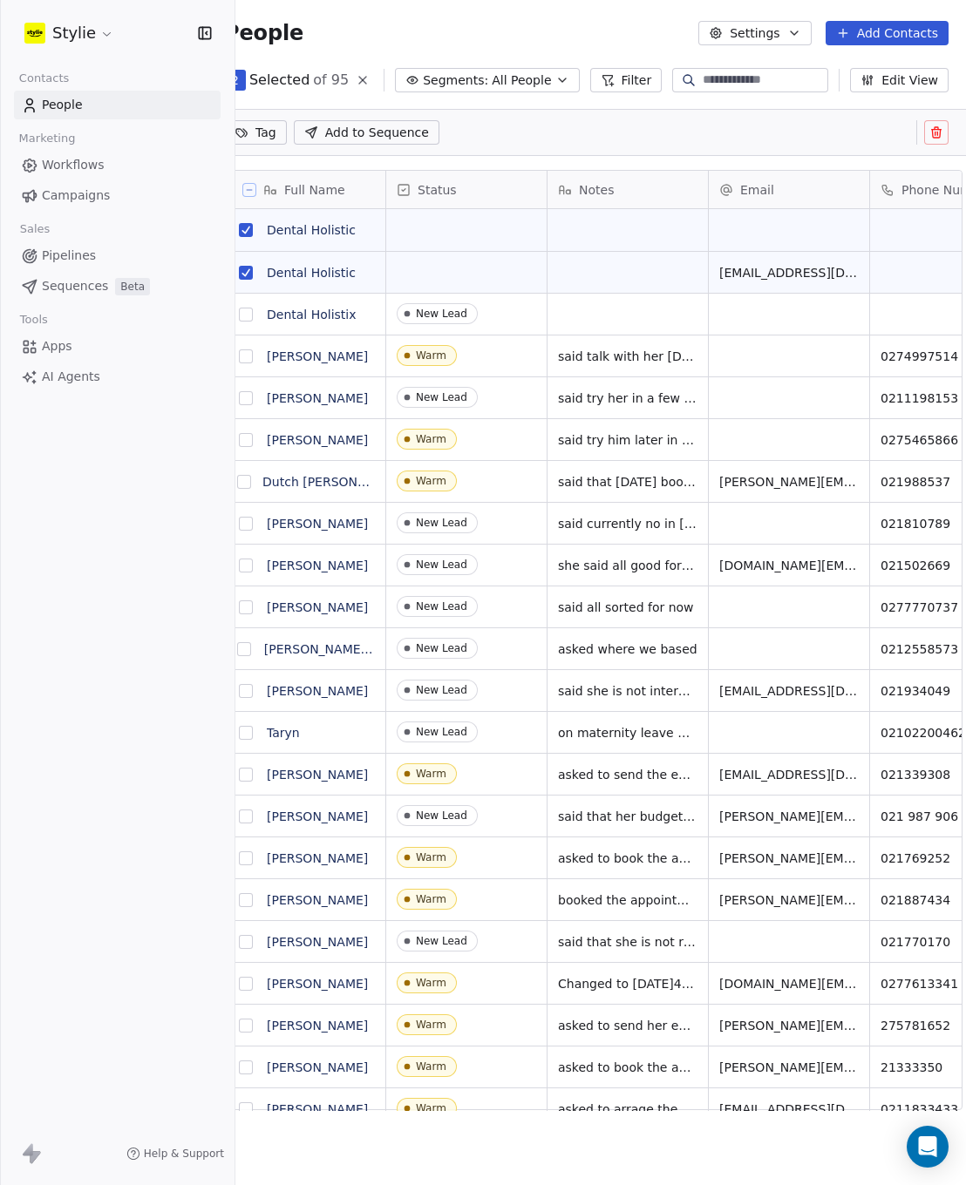
scroll to position [0, 50]
click at [935, 133] on icon at bounding box center [932, 132] width 14 height 14
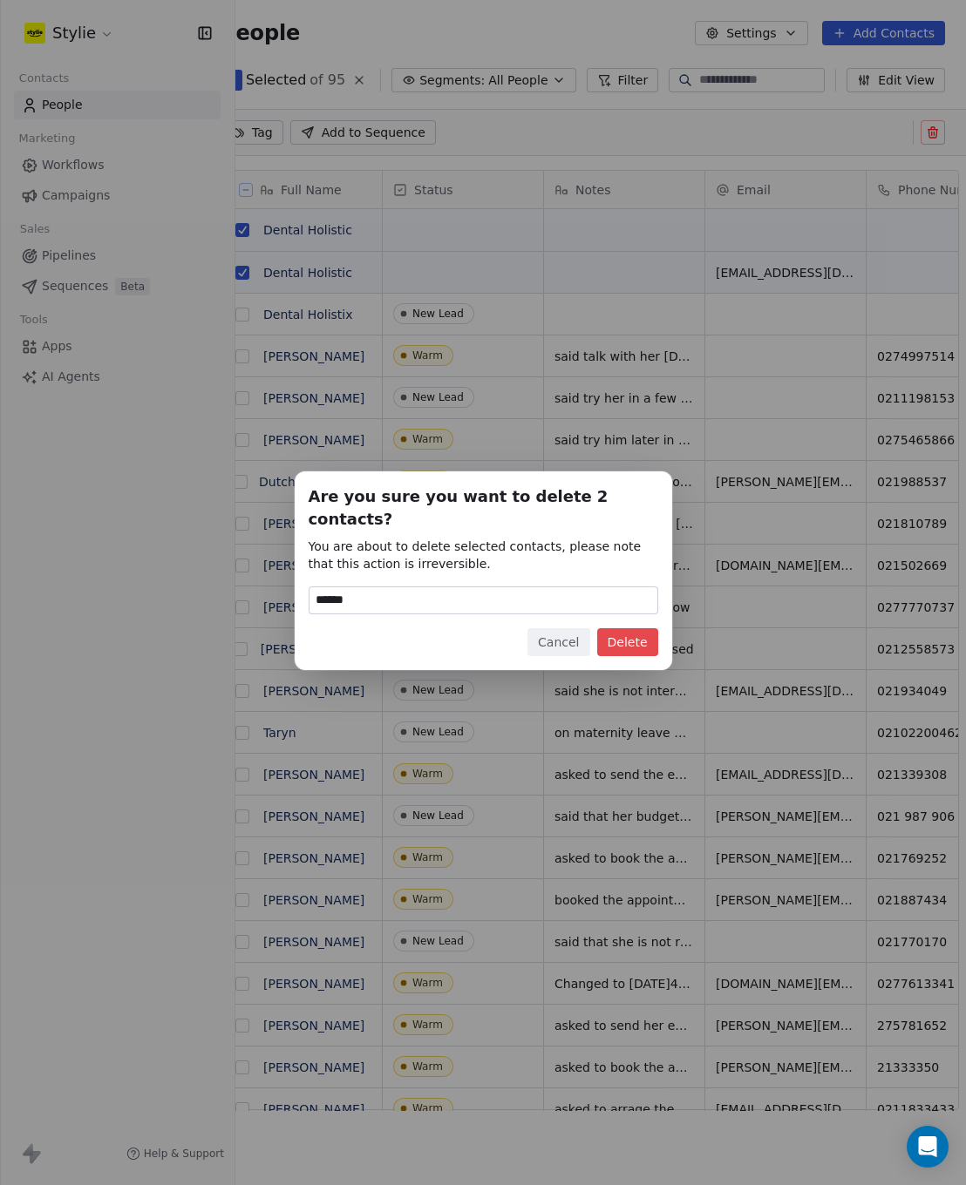
type input "******"
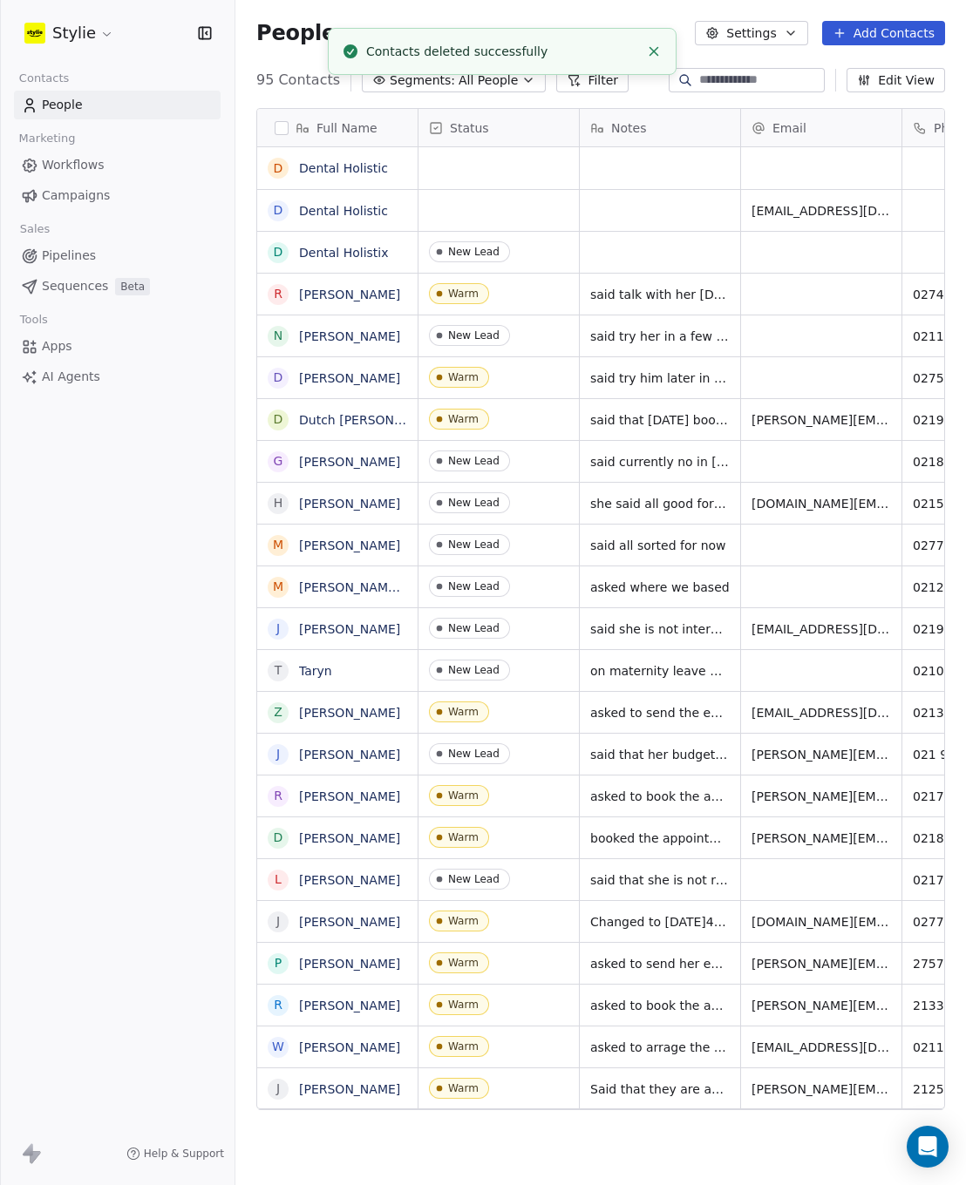
scroll to position [0, 0]
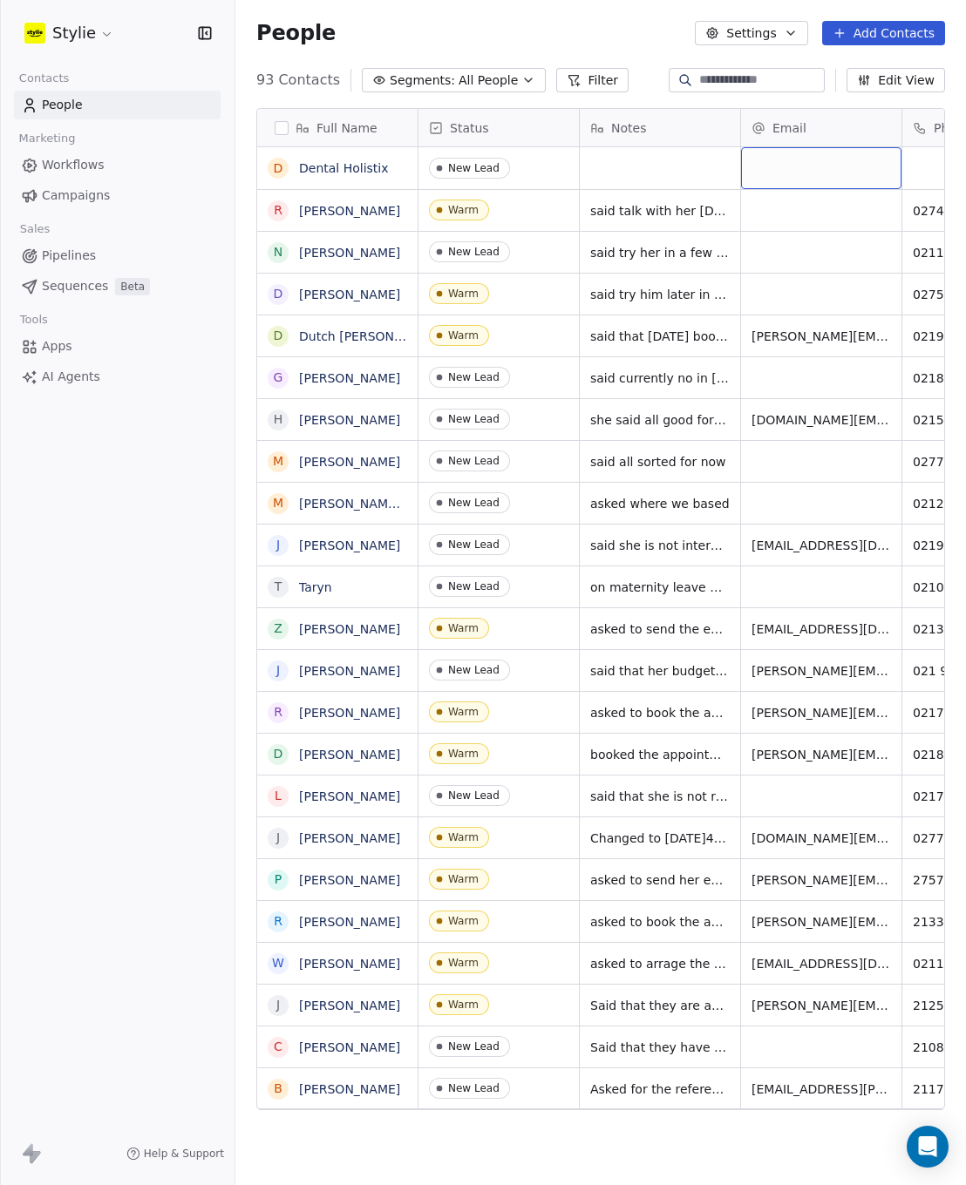
click at [774, 165] on div "grid" at bounding box center [821, 168] width 160 height 42
click at [780, 166] on input "email" at bounding box center [821, 169] width 153 height 35
type input "**********"
click at [923, 169] on html "Stylie Contacts People Marketing Workflows Campaigns Sales Pipelines Sequences …" at bounding box center [483, 592] width 966 height 1185
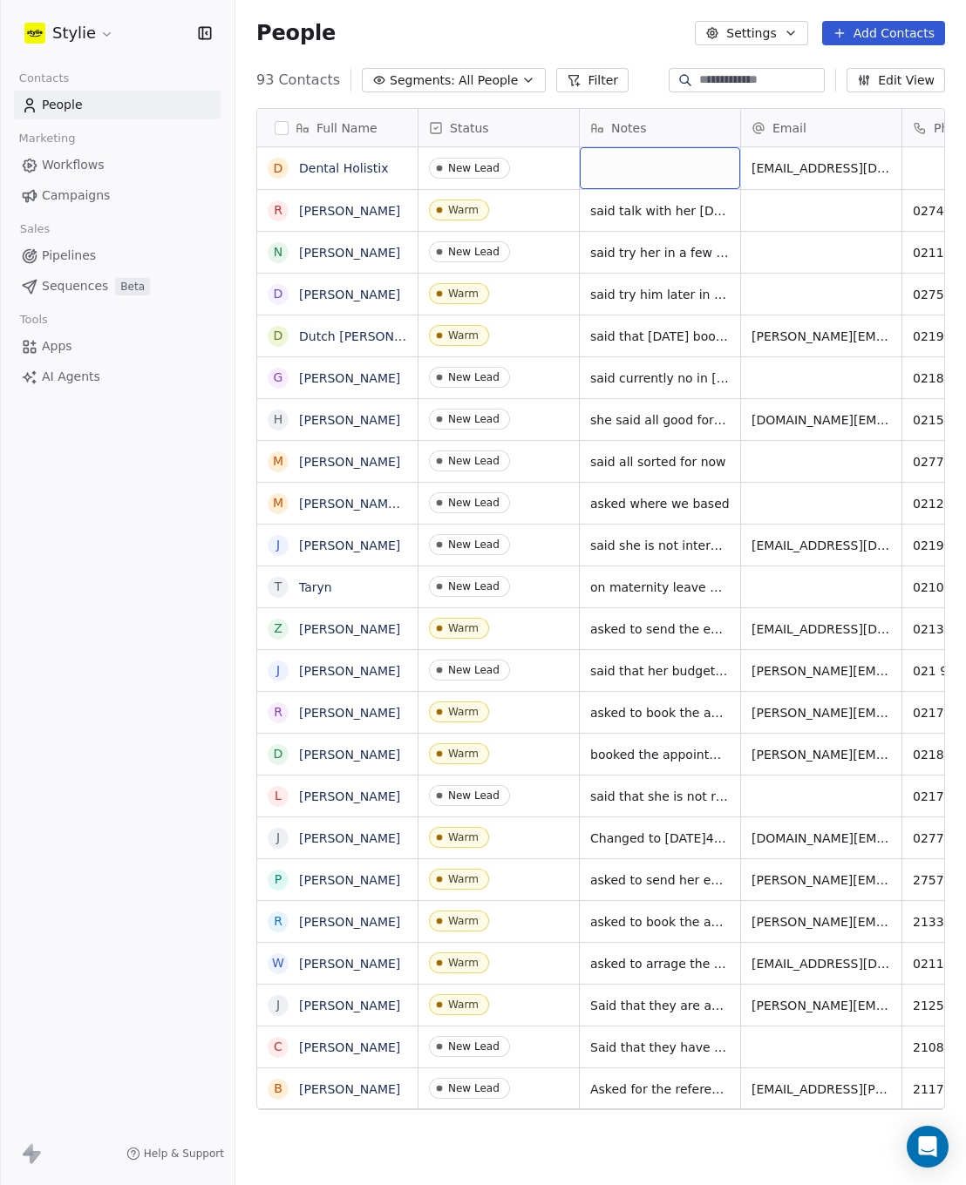
click at [617, 152] on div "grid" at bounding box center [659, 168] width 160 height 42
click at [614, 153] on div "grid" at bounding box center [659, 168] width 160 height 42
click at [612, 160] on textarea at bounding box center [659, 175] width 159 height 54
type textarea "**********"
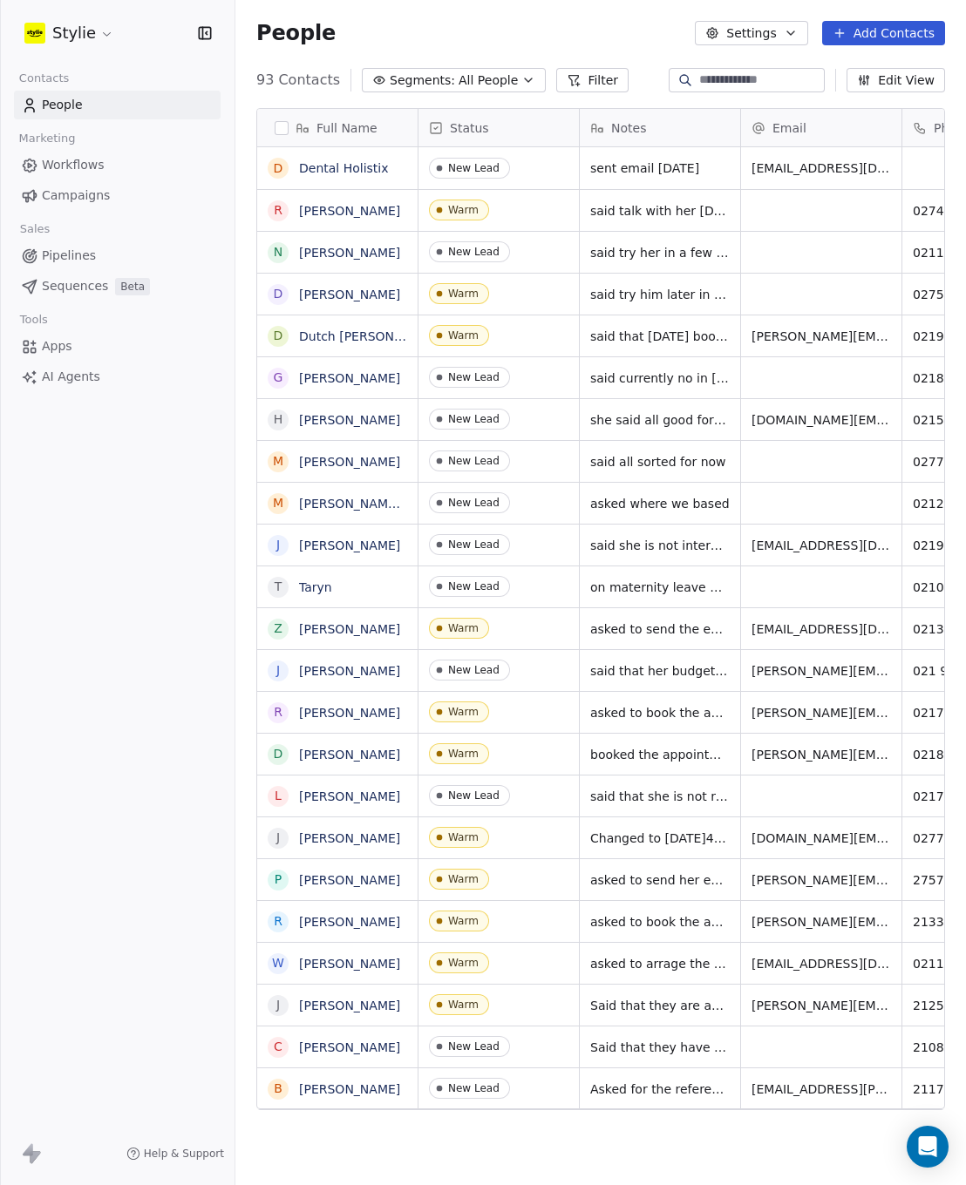
click at [905, 171] on html "Stylie Contacts People Marketing Workflows Campaigns Sales Pipelines Sequences …" at bounding box center [483, 592] width 966 height 1185
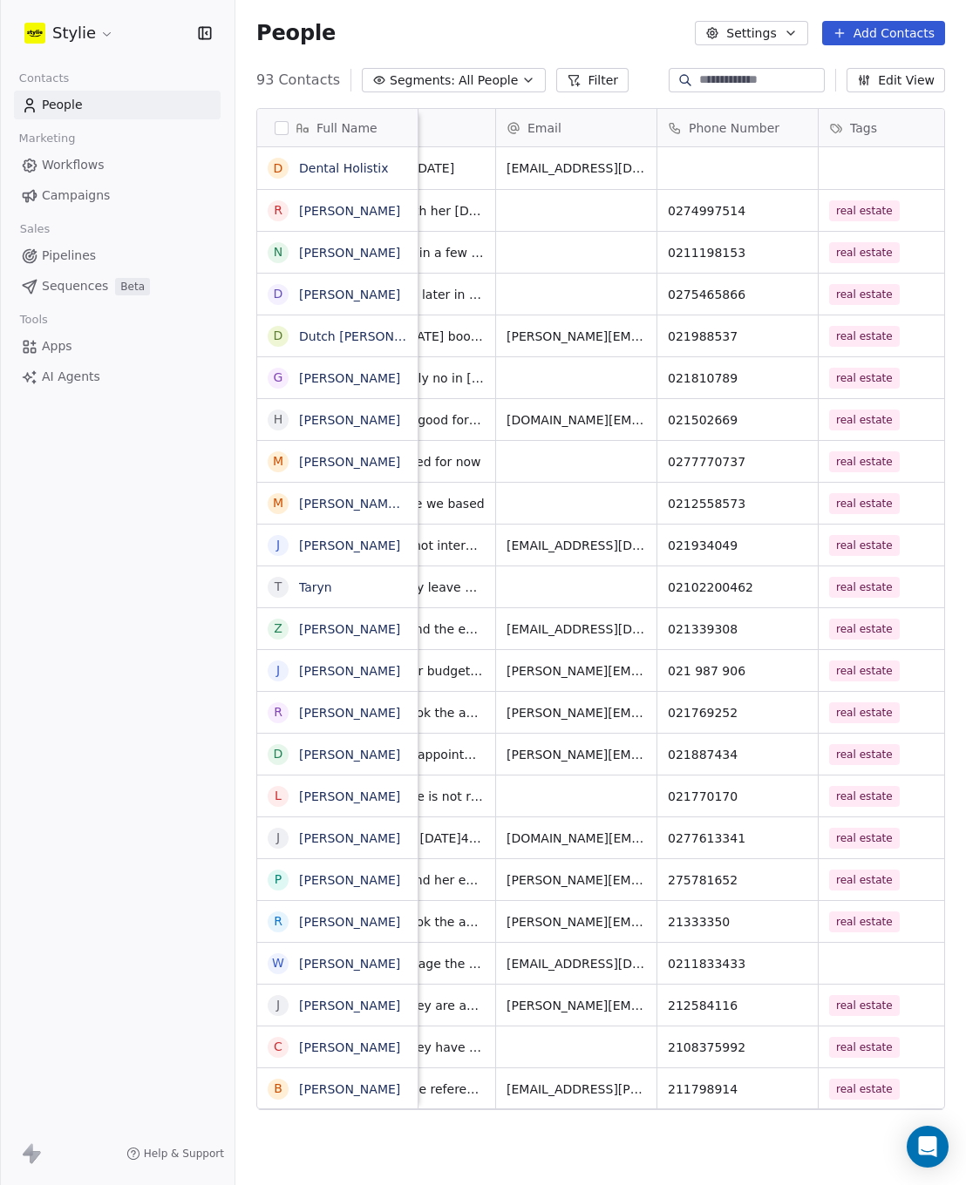
scroll to position [0, 294]
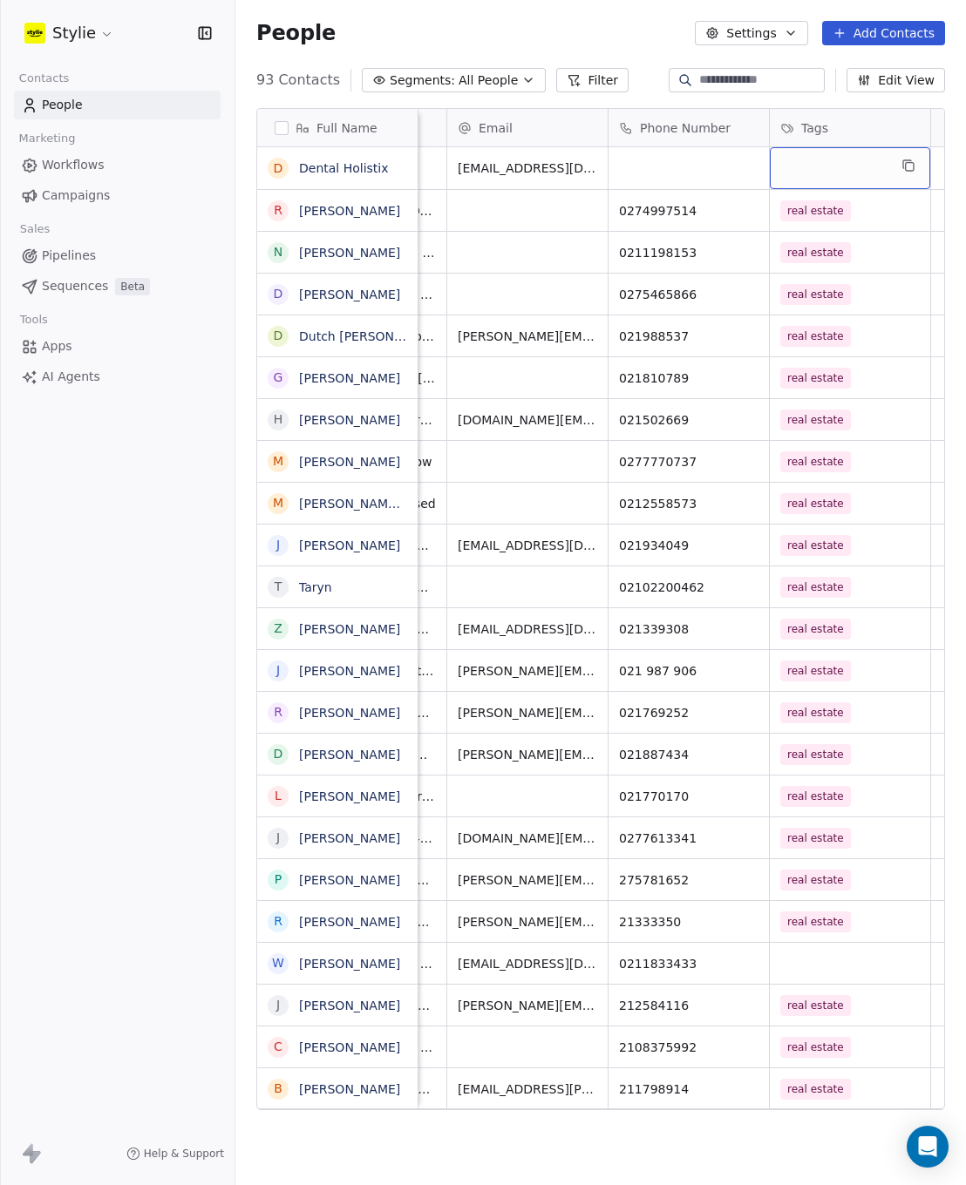
click at [863, 167] on div "grid" at bounding box center [849, 168] width 160 height 42
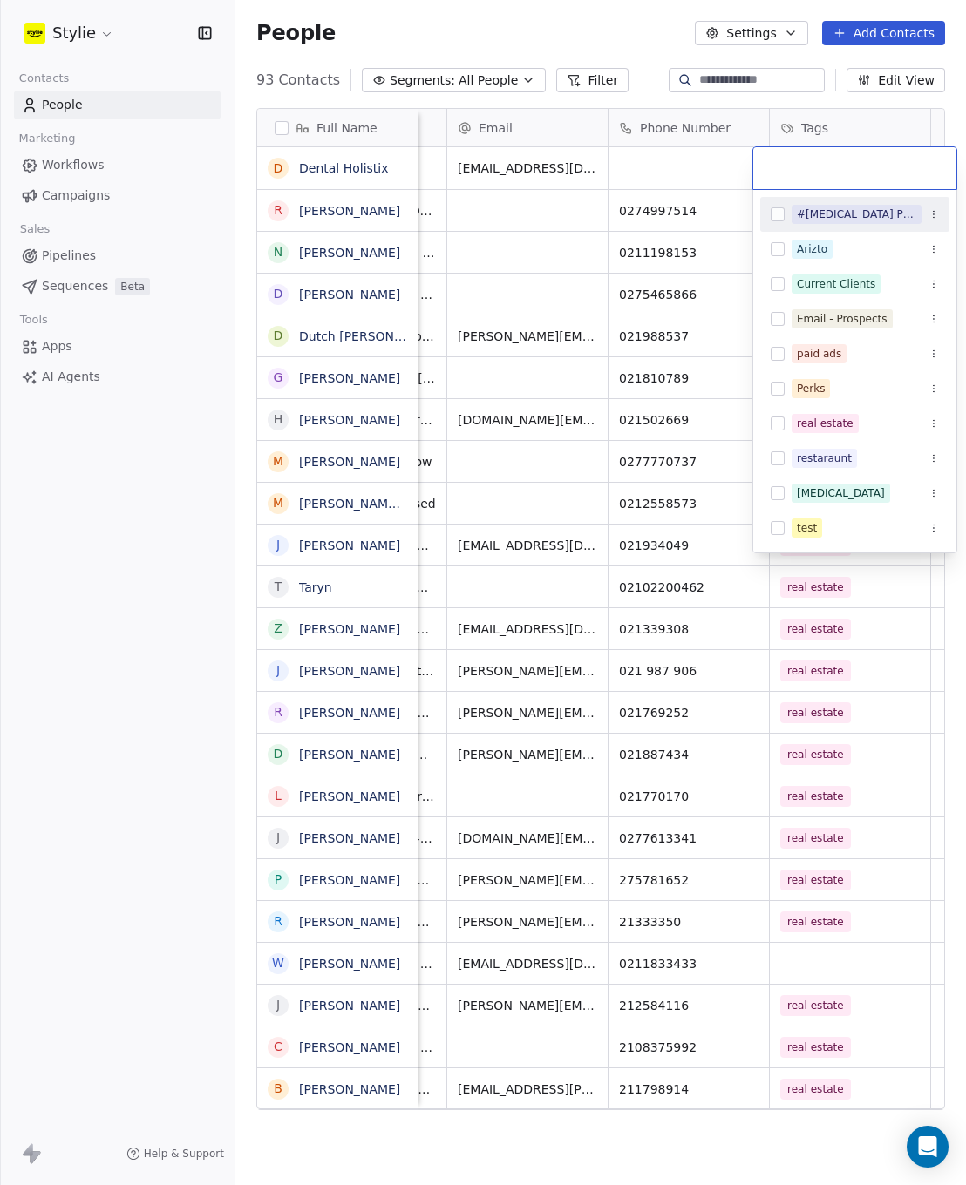
click at [784, 211] on div "#Teeth Whitening Prospects" at bounding box center [854, 214] width 189 height 28
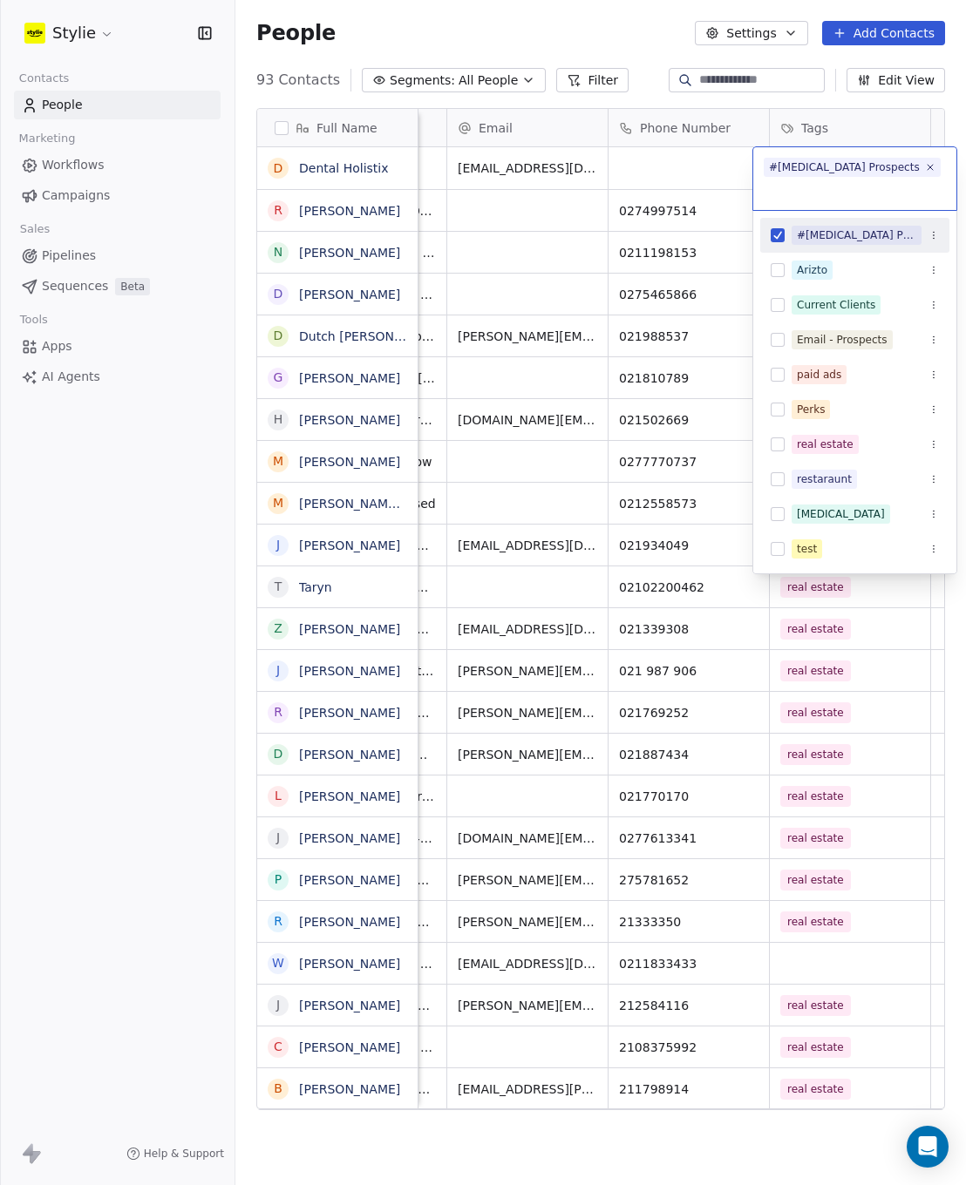
click at [776, 214] on div "#Teeth Whitening Prospects Arizto Current Clients Email - Prospects paid ads Pe…" at bounding box center [854, 392] width 203 height 363
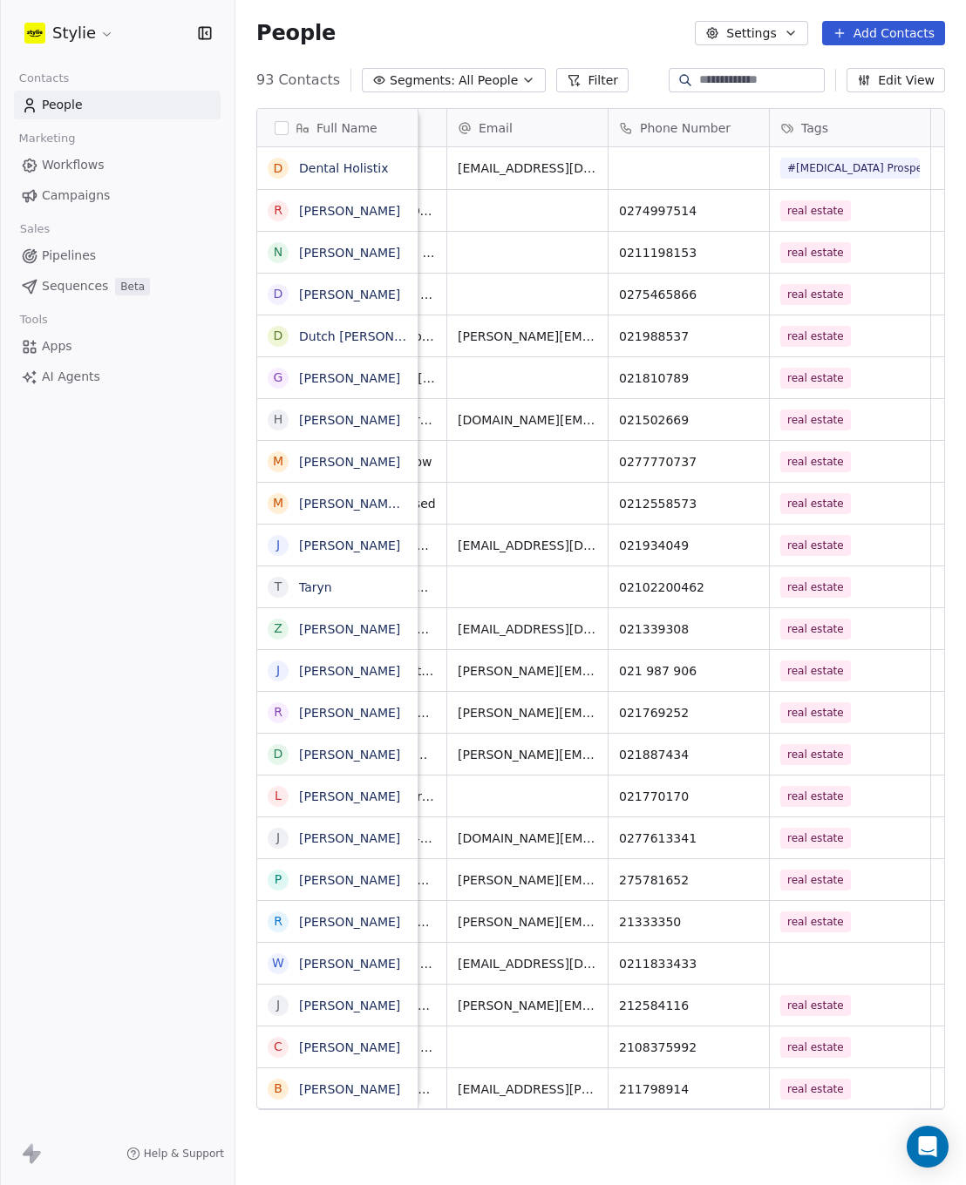
click at [698, 164] on html "Stylie Contacts People Marketing Workflows Campaigns Sales Pipelines Sequences …" at bounding box center [483, 592] width 966 height 1185
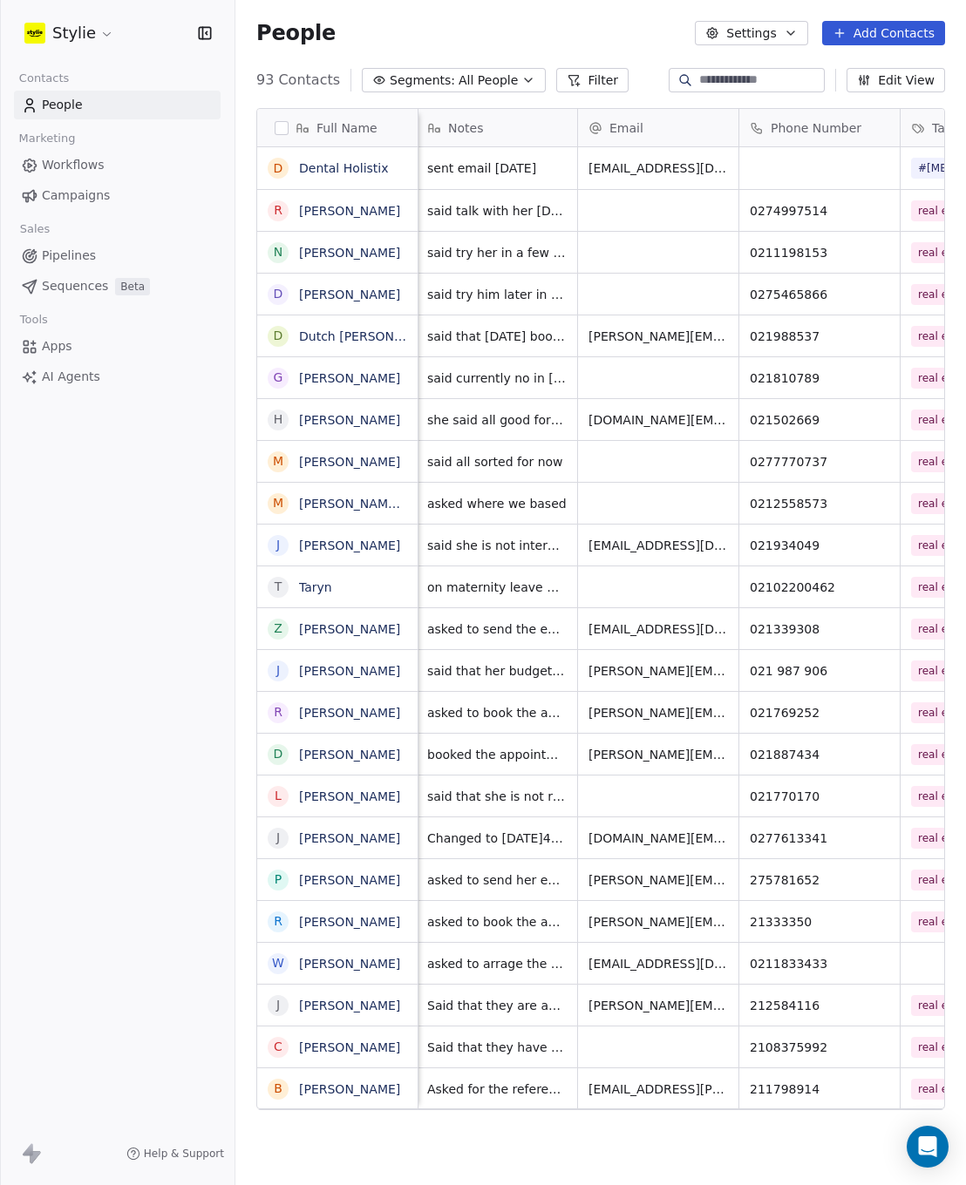
scroll to position [0, 0]
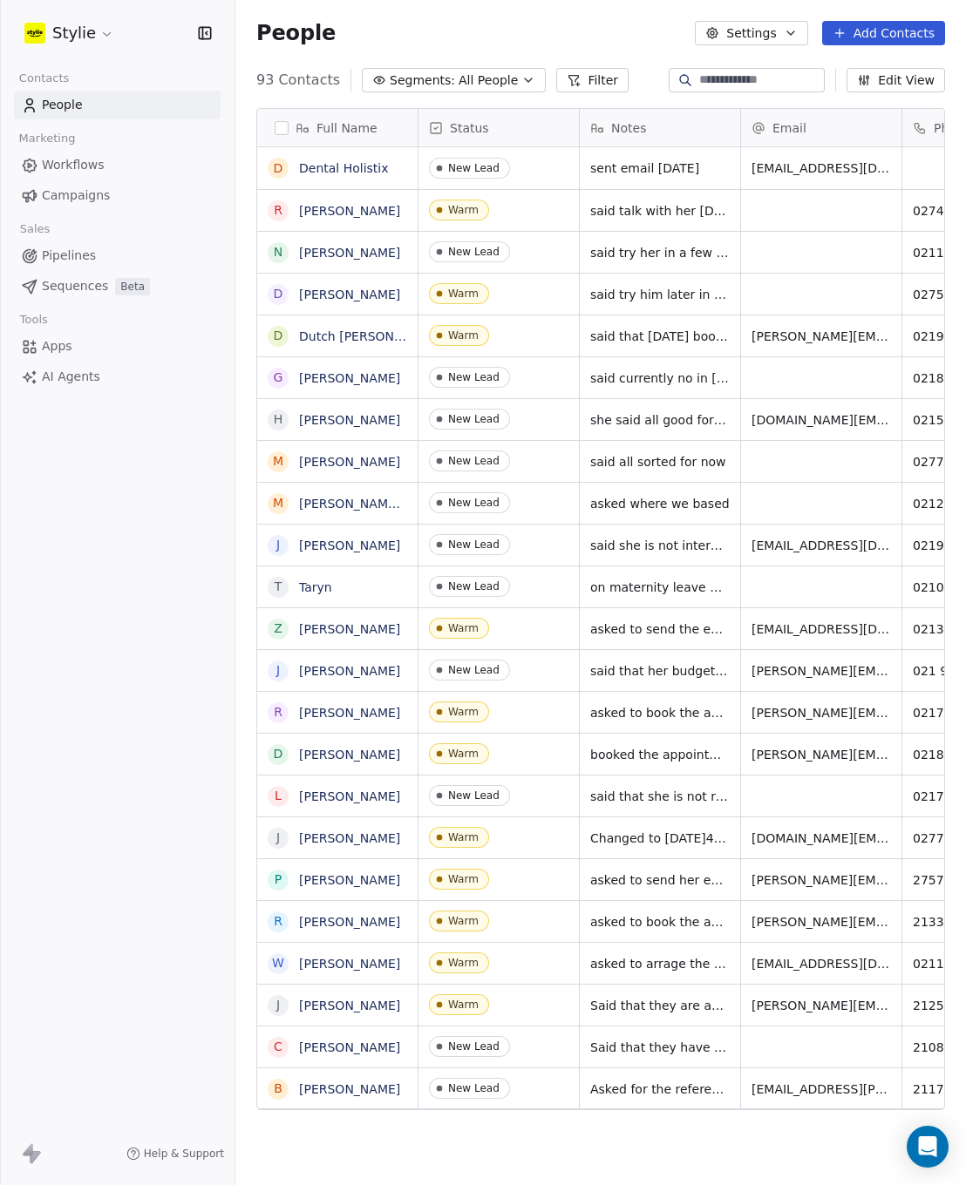
click at [894, 33] on button "Add Contacts" at bounding box center [883, 33] width 123 height 24
click at [876, 78] on span "Create new contact" at bounding box center [888, 71] width 119 height 18
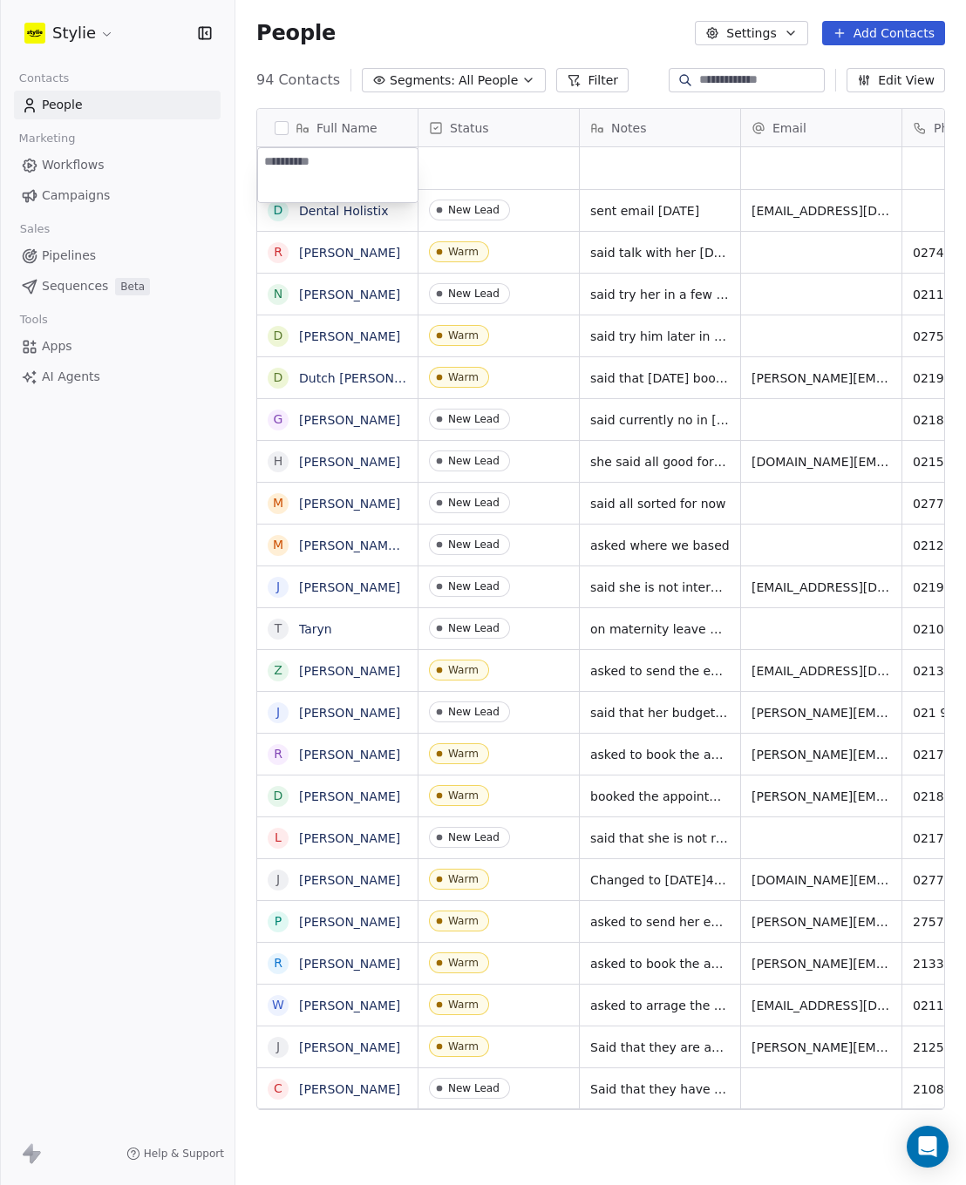
paste textarea "**********"
type textarea "**********"
click at [533, 161] on html "Stylie Contacts People Marketing Workflows Campaigns Sales Pipelines Sequences …" at bounding box center [483, 592] width 966 height 1185
click at [482, 157] on div "grid" at bounding box center [498, 168] width 160 height 42
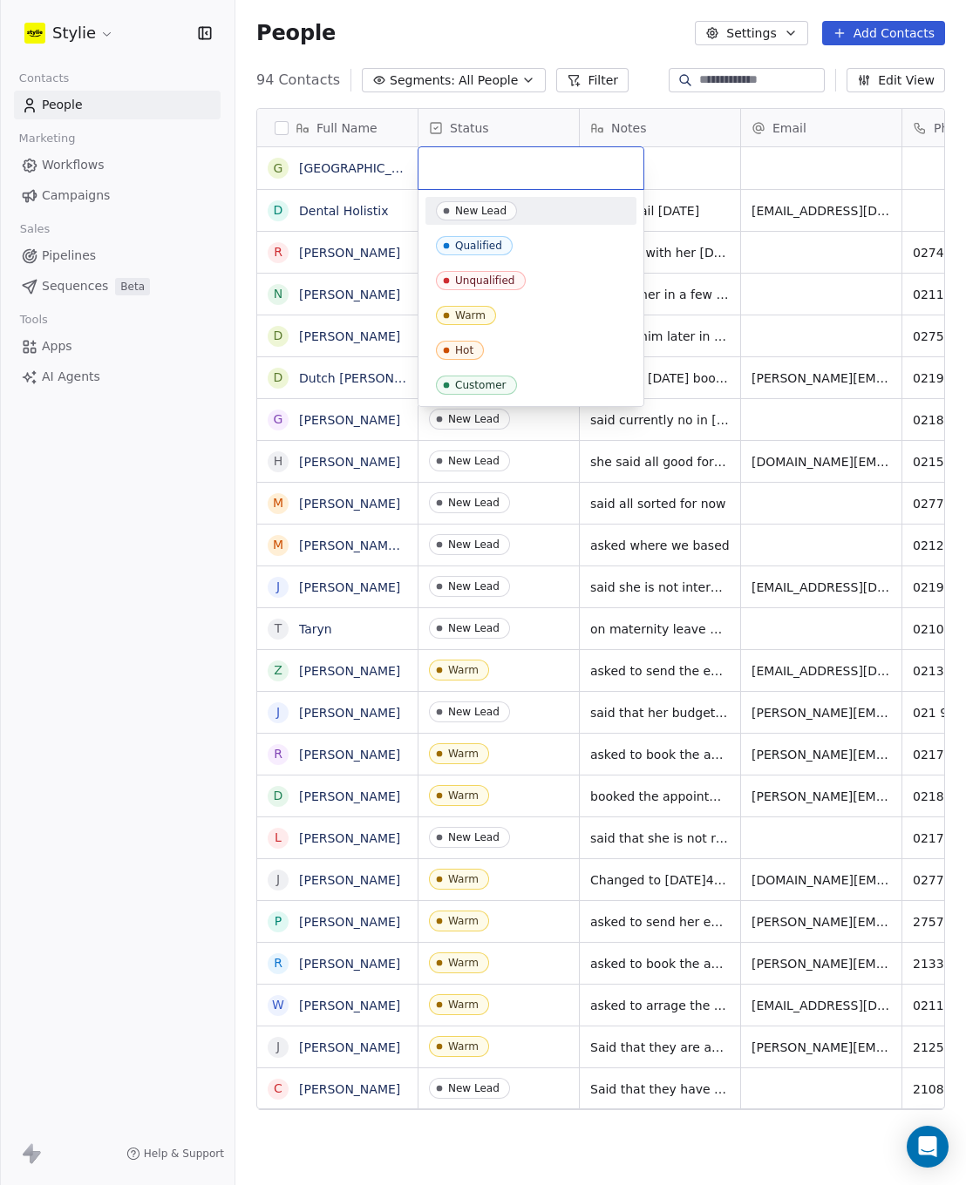
click at [478, 213] on div "New Lead" at bounding box center [480, 211] width 51 height 12
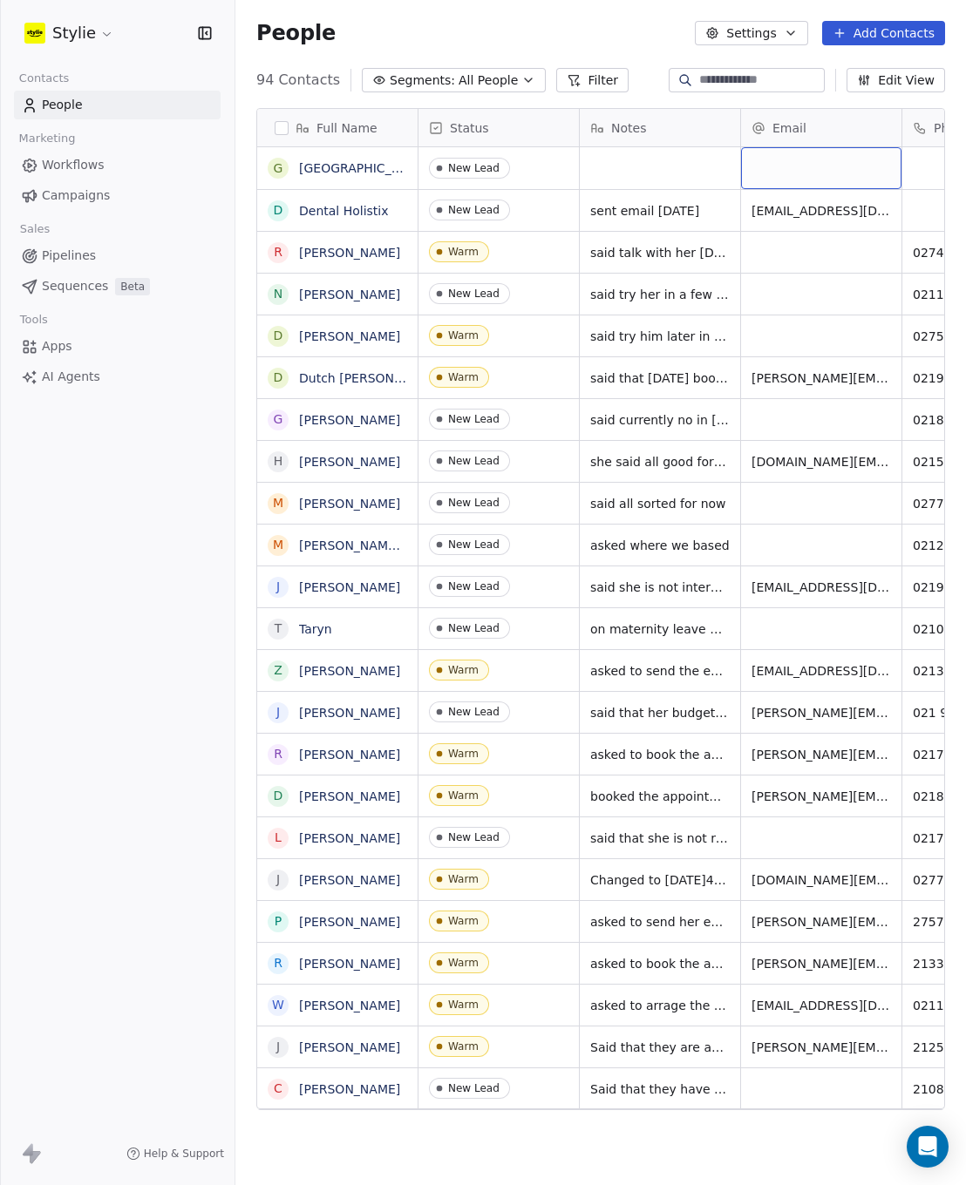
click at [807, 168] on div "grid" at bounding box center [821, 168] width 160 height 42
click at [788, 173] on input "email" at bounding box center [821, 169] width 153 height 35
drag, startPoint x: 752, startPoint y: 169, endPoint x: 921, endPoint y: 180, distance: 169.4
click at [920, 180] on html "Stylie Contacts People Marketing Workflows Campaigns Sales Pipelines Sequences …" at bounding box center [483, 592] width 966 height 1185
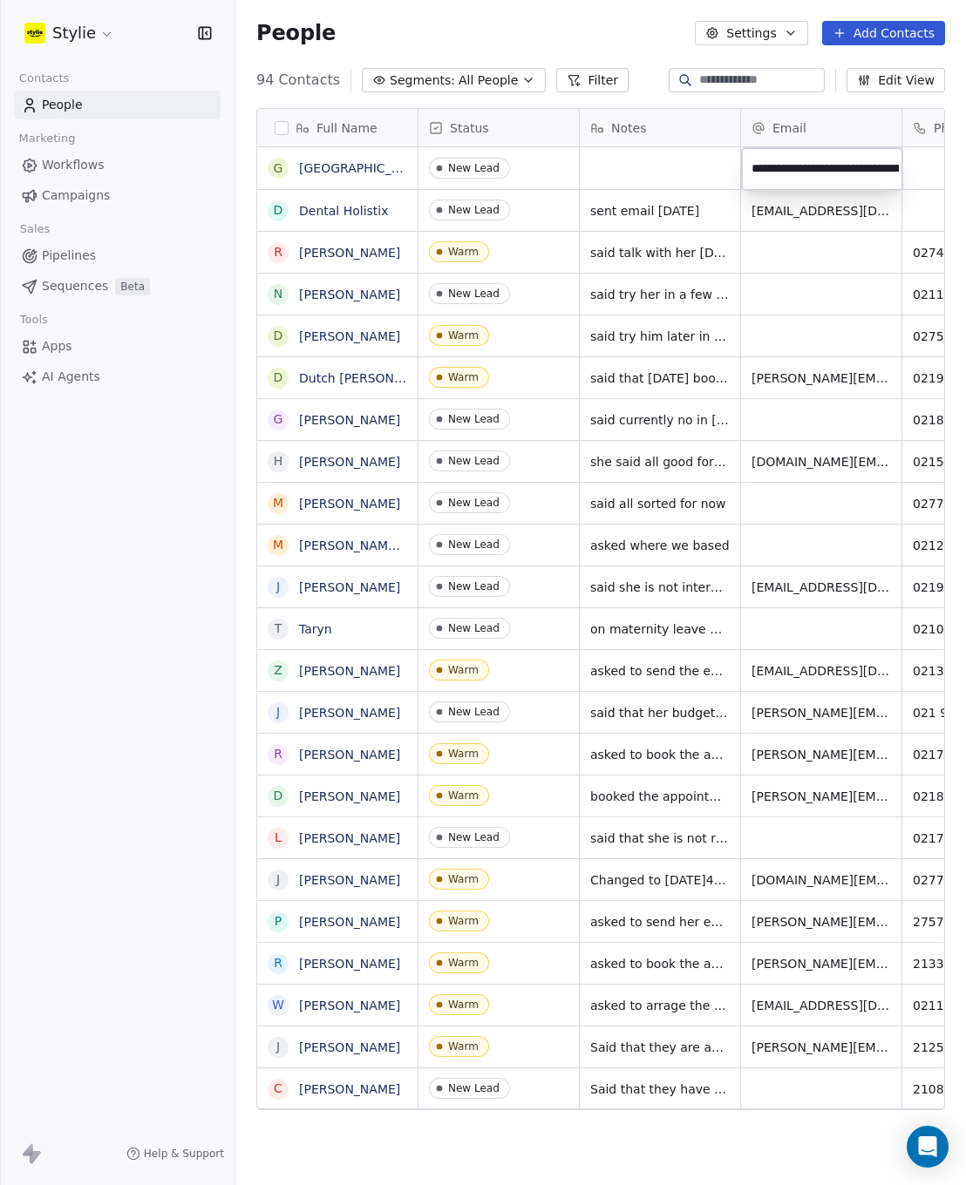
type input "**********"
click at [754, 175] on input "**********" at bounding box center [821, 169] width 153 height 35
click at [746, 173] on input "**********" at bounding box center [821, 169] width 153 height 35
click at [914, 173] on html "Stylie Contacts People Marketing Workflows Campaigns Sales Pipelines Sequences …" at bounding box center [483, 592] width 966 height 1185
click at [902, 32] on button "Add Contacts" at bounding box center [883, 33] width 123 height 24
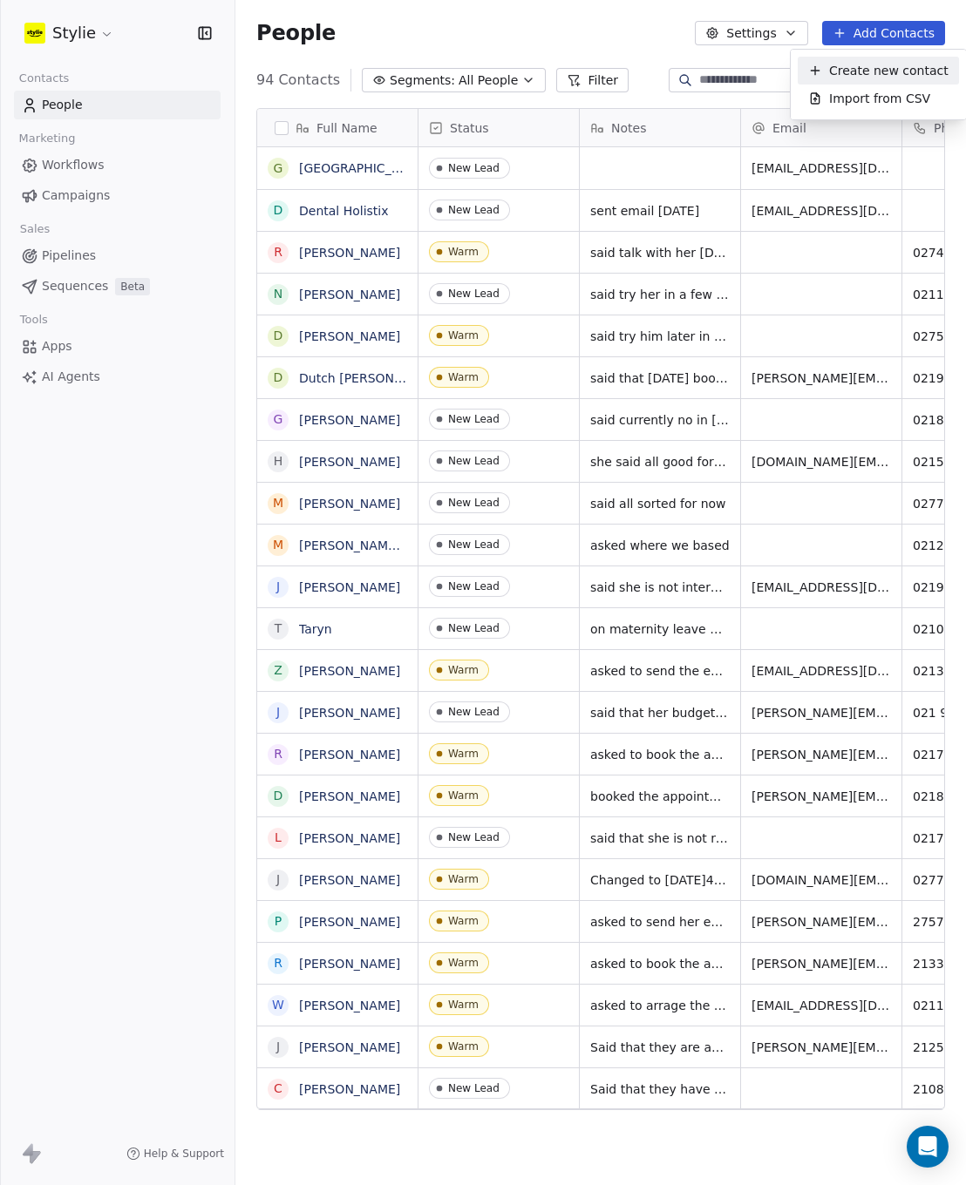
click at [837, 75] on span "Create new contact" at bounding box center [888, 71] width 119 height 18
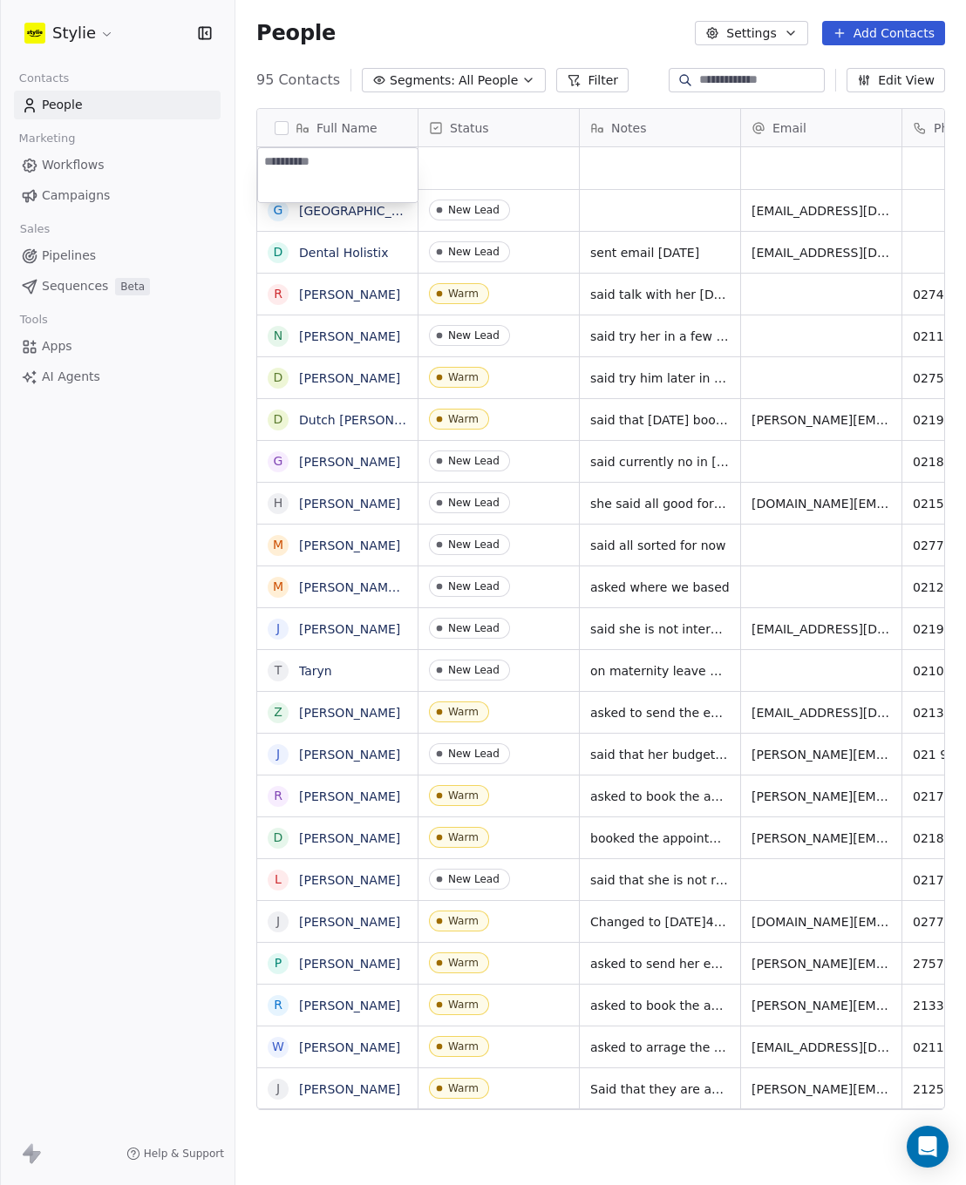
click at [344, 167] on textarea at bounding box center [337, 175] width 159 height 54
type textarea "**********"
click at [498, 165] on html "Stylie Contacts People Marketing Workflows Campaigns Sales Pipelines Sequences …" at bounding box center [483, 592] width 966 height 1185
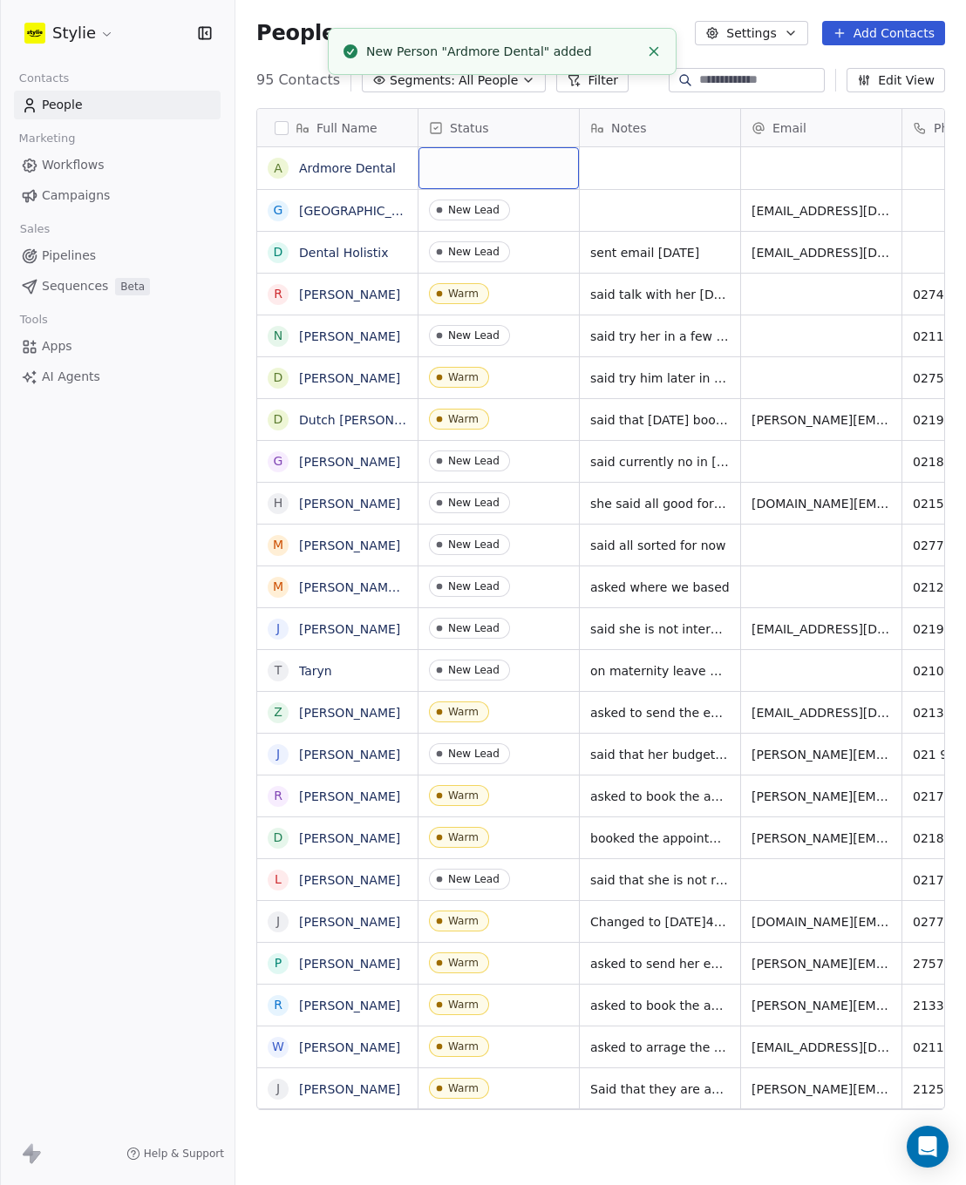
click at [466, 158] on div "grid" at bounding box center [498, 168] width 160 height 42
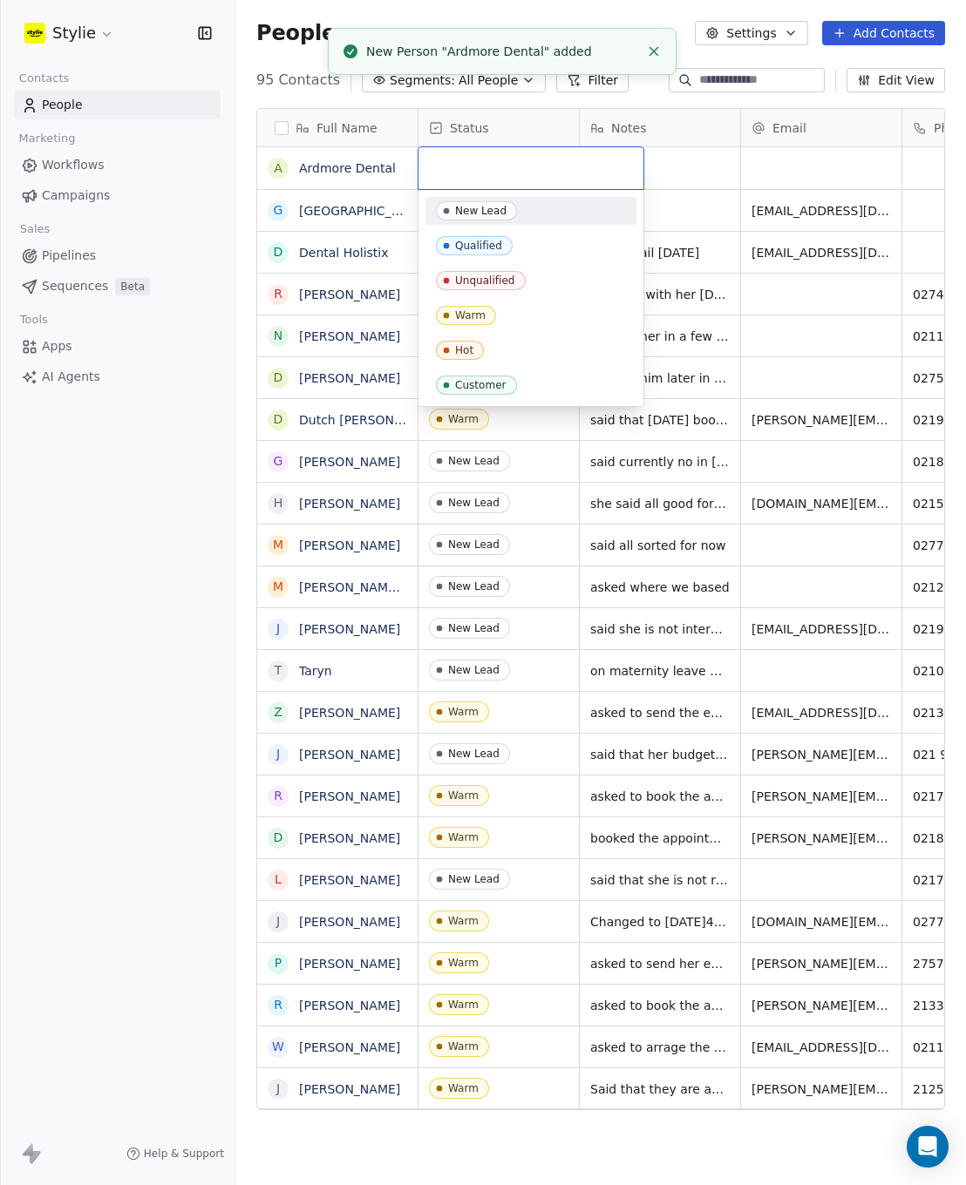
click at [466, 163] on input "text" at bounding box center [531, 168] width 204 height 19
click at [471, 215] on div "New Lead" at bounding box center [480, 211] width 51 height 12
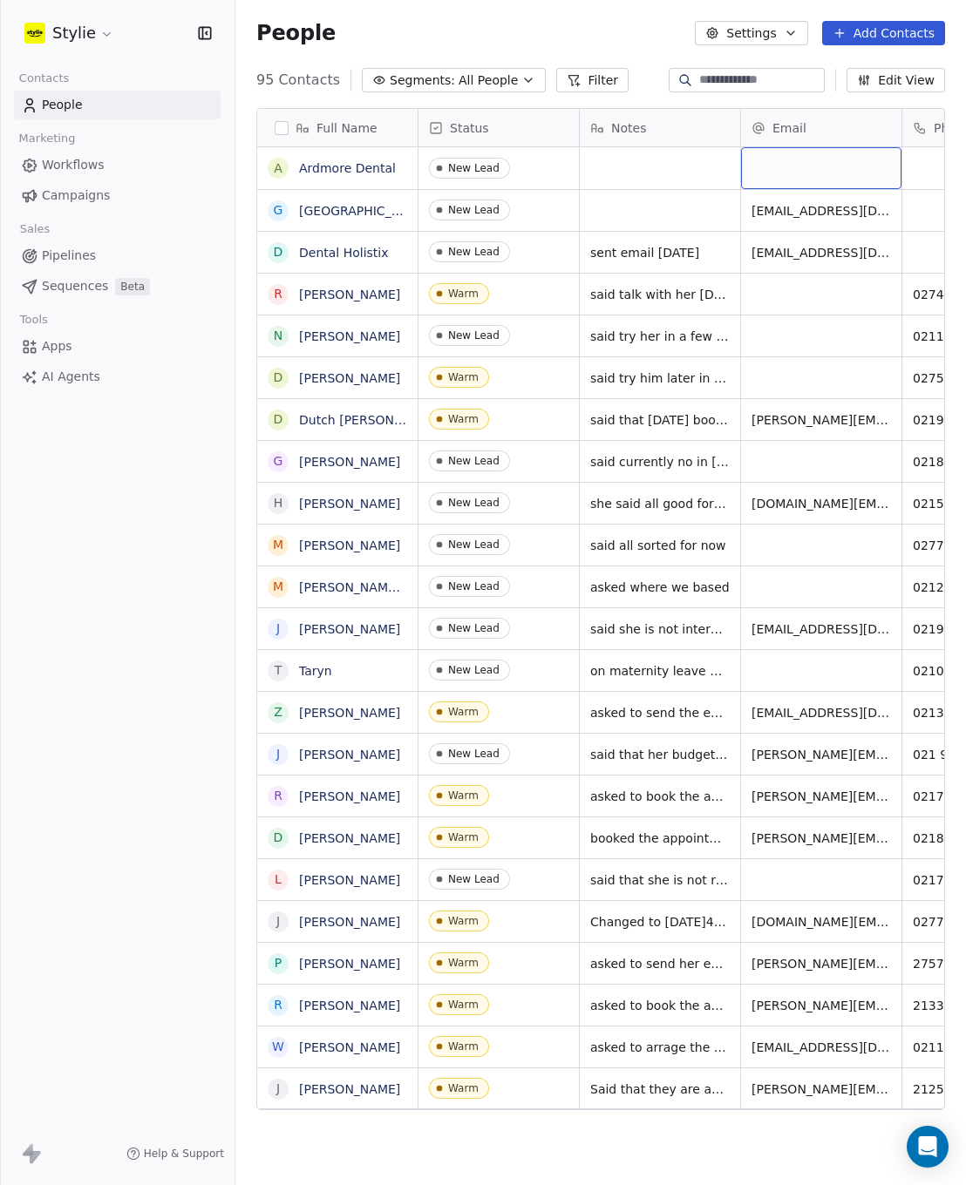
click at [774, 173] on div "grid" at bounding box center [821, 168] width 160 height 42
click at [774, 172] on input "email" at bounding box center [821, 169] width 153 height 35
type input "**********"
click at [887, 37] on html "Stylie Contacts People Marketing Workflows Campaigns Sales Pipelines Sequences …" at bounding box center [483, 592] width 966 height 1185
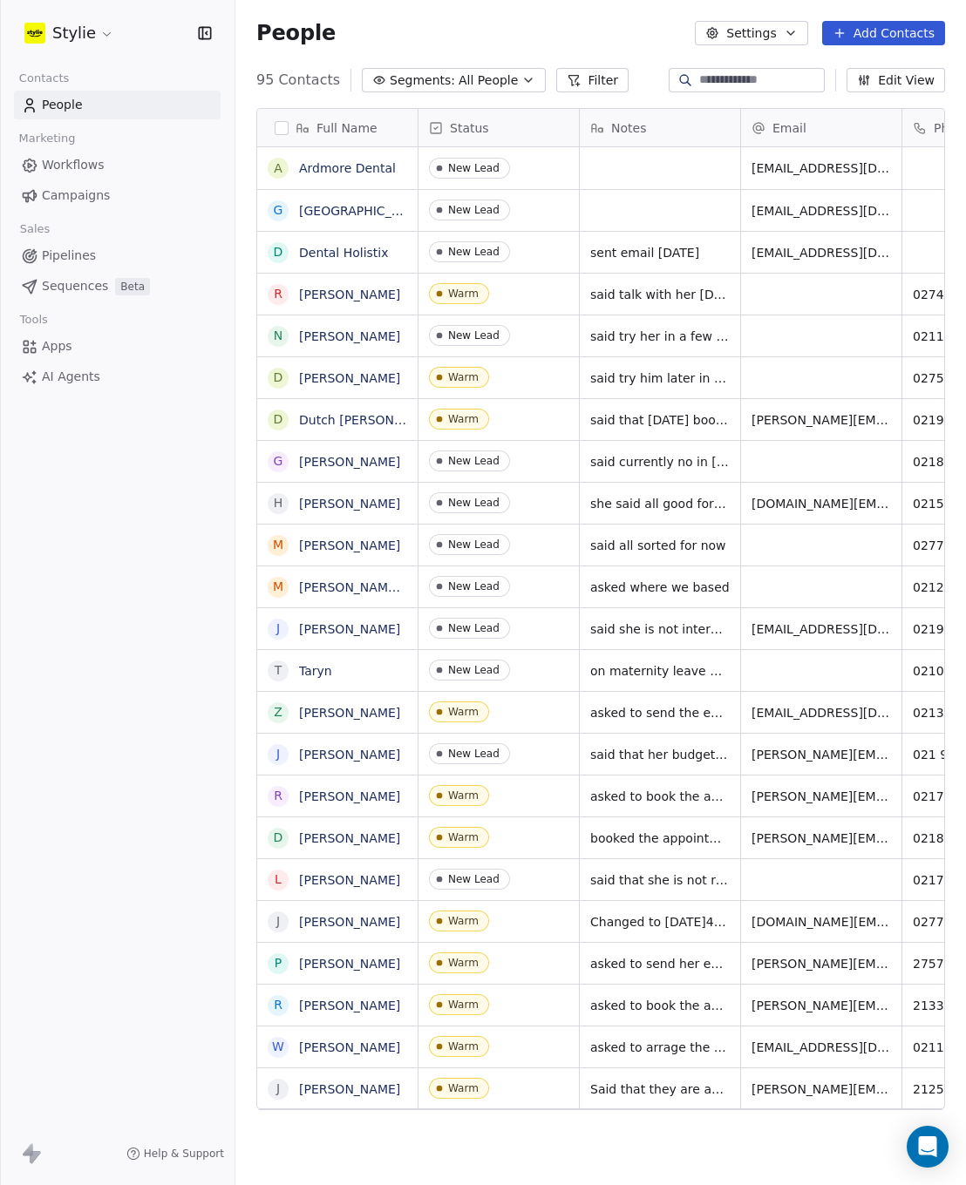
click at [889, 33] on button "Add Contacts" at bounding box center [883, 33] width 123 height 24
click at [846, 35] on html "Stylie Contacts People Marketing Workflows Campaigns Sales Pipelines Sequences …" at bounding box center [483, 592] width 966 height 1185
click at [853, 39] on button "Add Contacts" at bounding box center [883, 33] width 123 height 24
click at [833, 66] on span "Create new contact" at bounding box center [888, 71] width 119 height 18
click at [294, 165] on textarea "**********" at bounding box center [337, 175] width 159 height 54
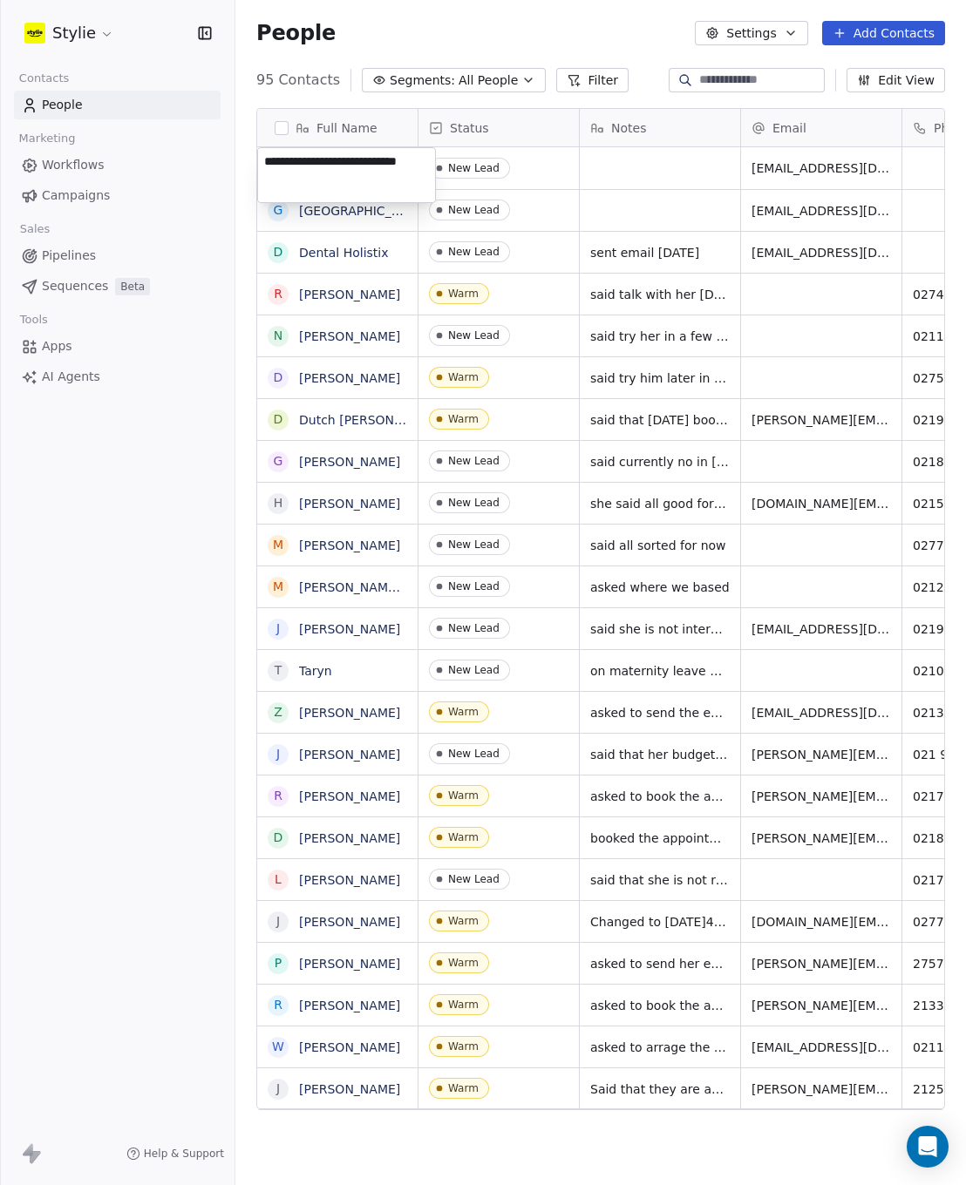
type textarea "**********"
click at [399, 30] on html "Stylie Contacts People Marketing Workflows Campaigns Sales Pipelines Sequences …" at bounding box center [483, 592] width 966 height 1185
click at [363, 175] on textarea "**********" at bounding box center [346, 175] width 177 height 54
click at [420, 32] on html "Stylie Contacts People Marketing Workflows Campaigns Sales Pipelines Sequences …" at bounding box center [483, 592] width 966 height 1185
click at [368, 166] on link "ArdmGreen Bay Dentalore Dental" at bounding box center [401, 168] width 205 height 14
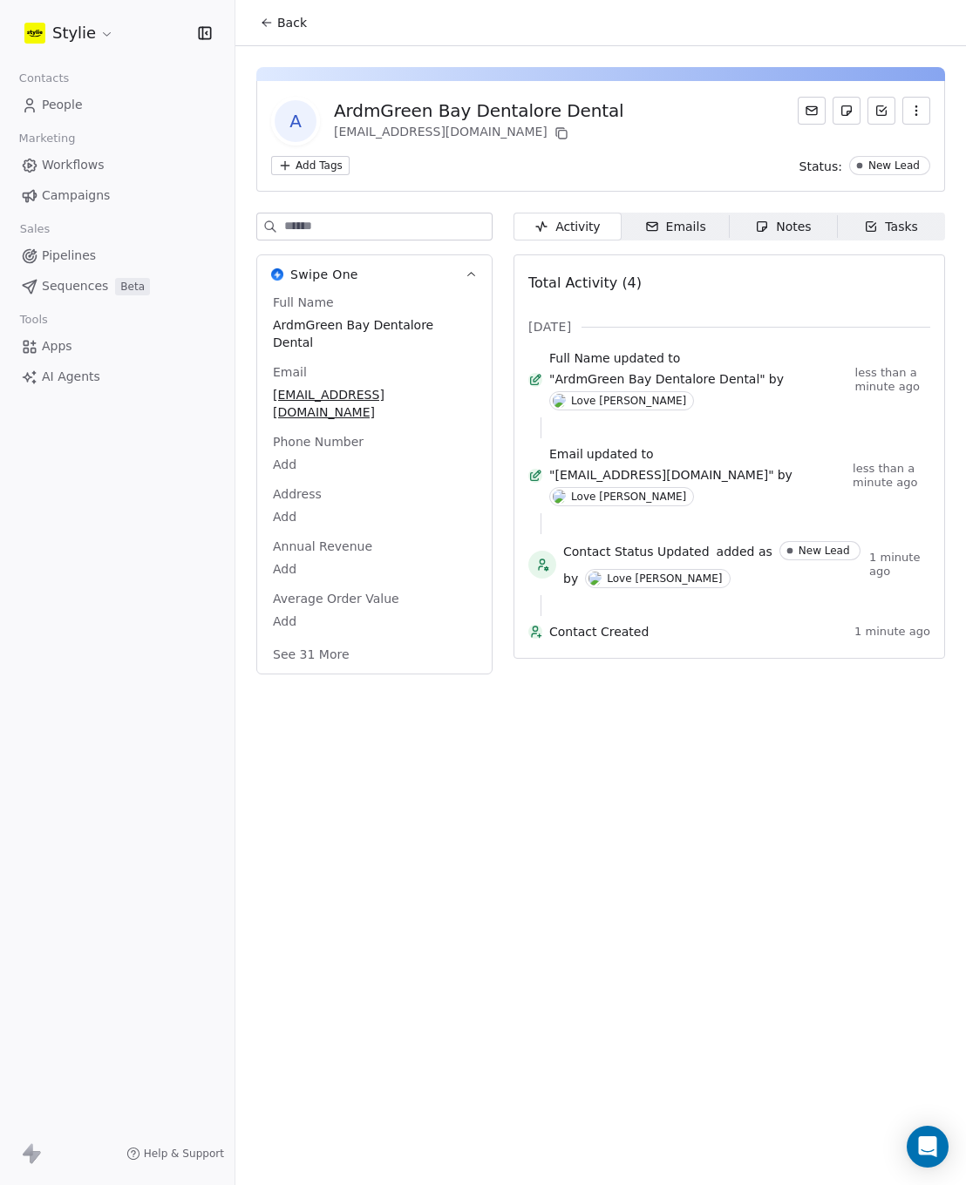
click at [61, 105] on span "People" at bounding box center [62, 105] width 41 height 18
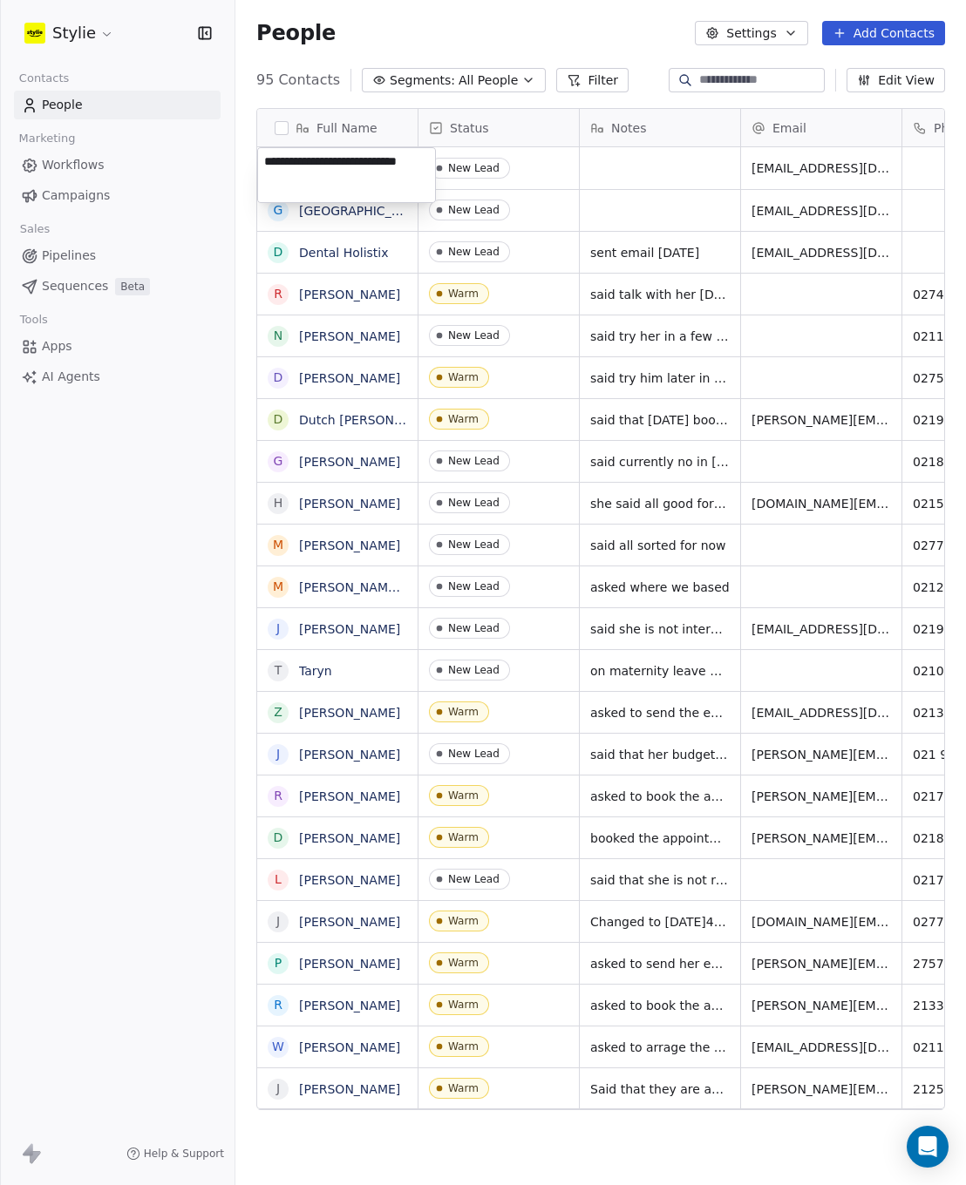
scroll to position [1030, 717]
drag, startPoint x: 319, startPoint y: 175, endPoint x: 259, endPoint y: 163, distance: 61.4
click at [259, 163] on textarea "**********" at bounding box center [346, 175] width 177 height 54
type textarea "**********"
click at [692, 161] on html "Stylie Contacts People Marketing Workflows Campaigns Sales Pipelines Sequences …" at bounding box center [483, 592] width 966 height 1185
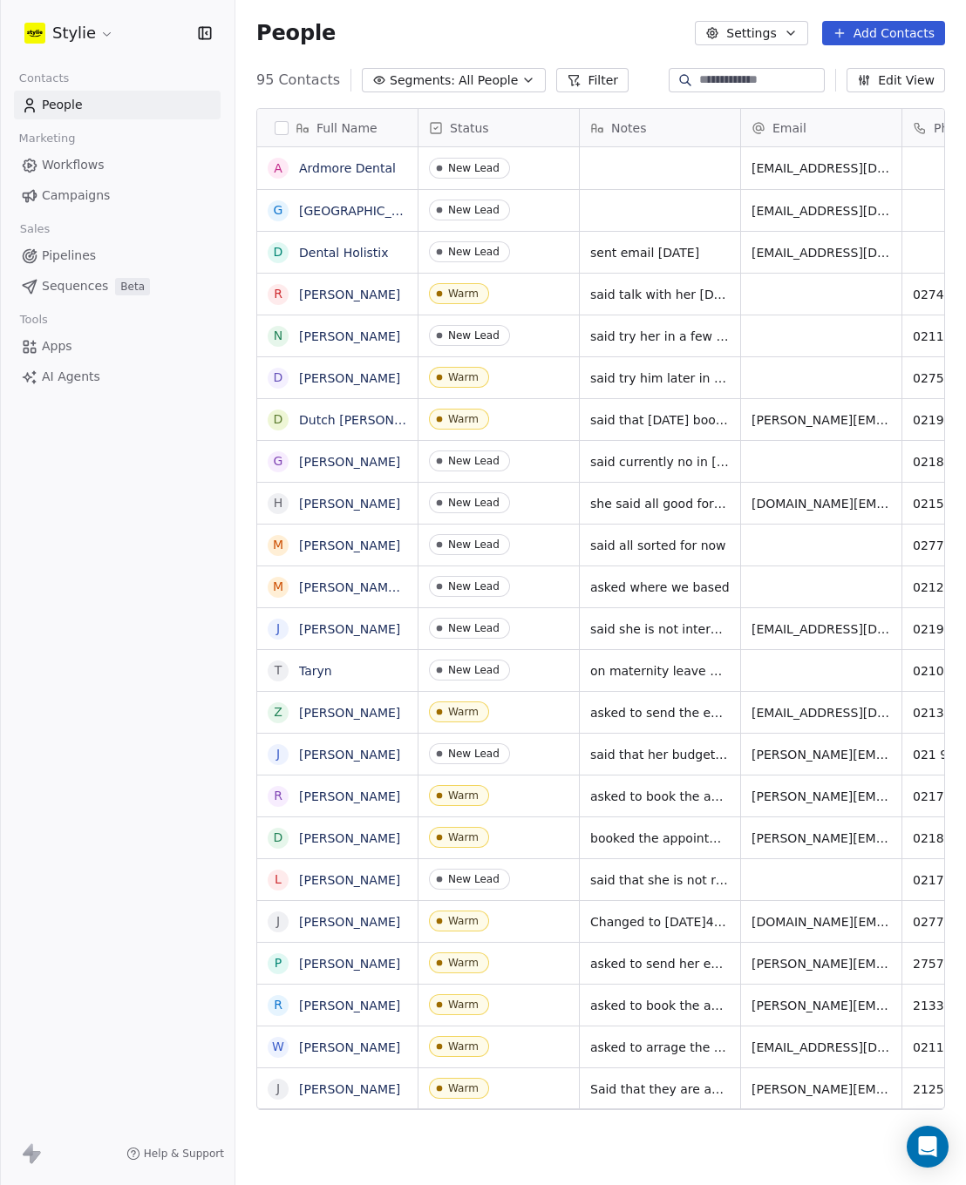
click at [862, 35] on button "Add Contacts" at bounding box center [883, 33] width 123 height 24
click at [853, 75] on span "Create new contact" at bounding box center [888, 71] width 119 height 18
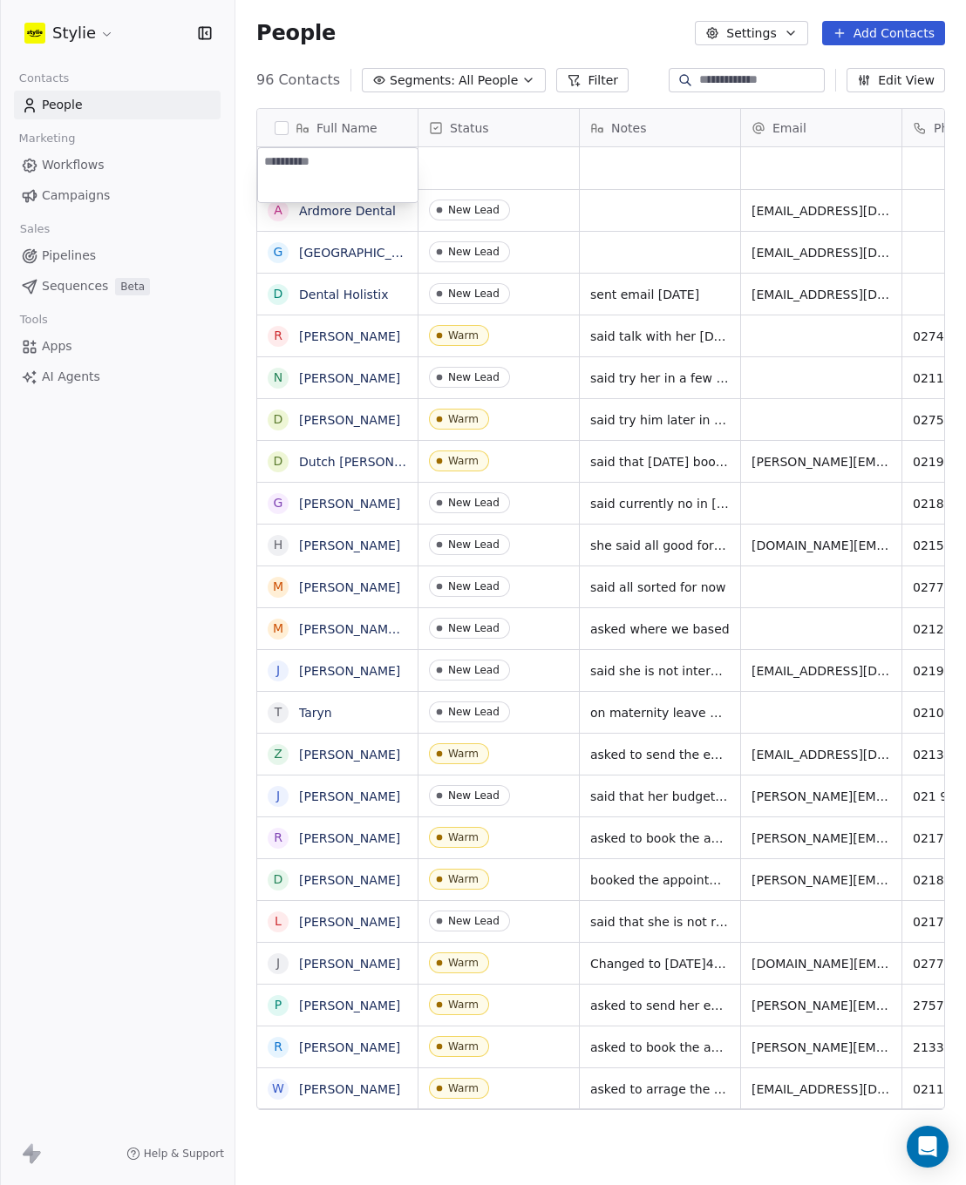
click at [352, 163] on textarea at bounding box center [337, 175] width 159 height 54
type textarea "**********"
click at [499, 170] on html "Stylie Contacts People Marketing Workflows Campaigns Sales Pipelines Sequences …" at bounding box center [483, 592] width 966 height 1185
click at [791, 170] on div "grid" at bounding box center [821, 168] width 160 height 42
click at [791, 170] on input "email" at bounding box center [821, 169] width 153 height 35
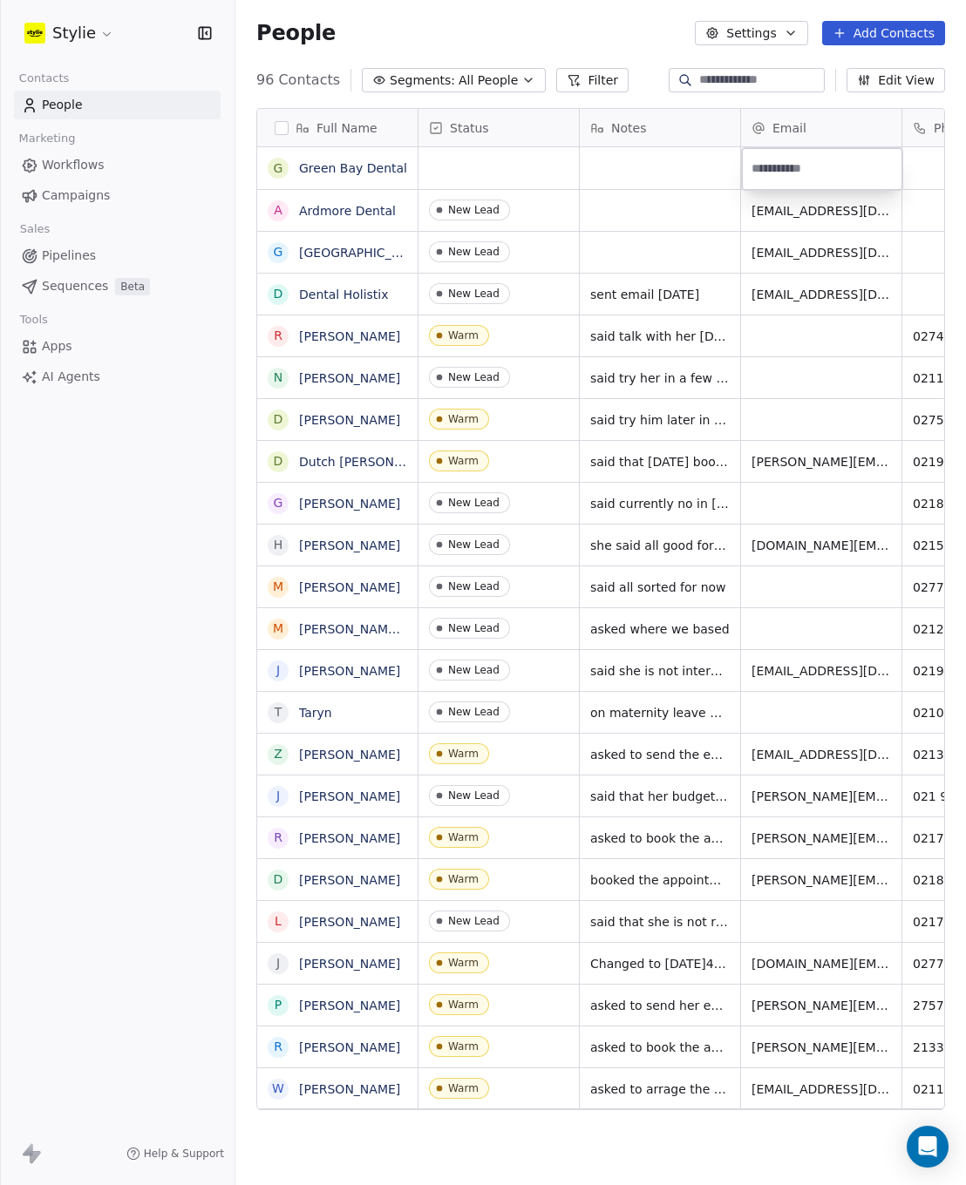
click at [791, 169] on input "email" at bounding box center [821, 169] width 153 height 35
type input "**********"
click at [604, 173] on html "Stylie Contacts People Marketing Workflows Campaigns Sales Pipelines Sequences …" at bounding box center [483, 592] width 966 height 1185
click at [491, 162] on div "grid" at bounding box center [498, 168] width 160 height 42
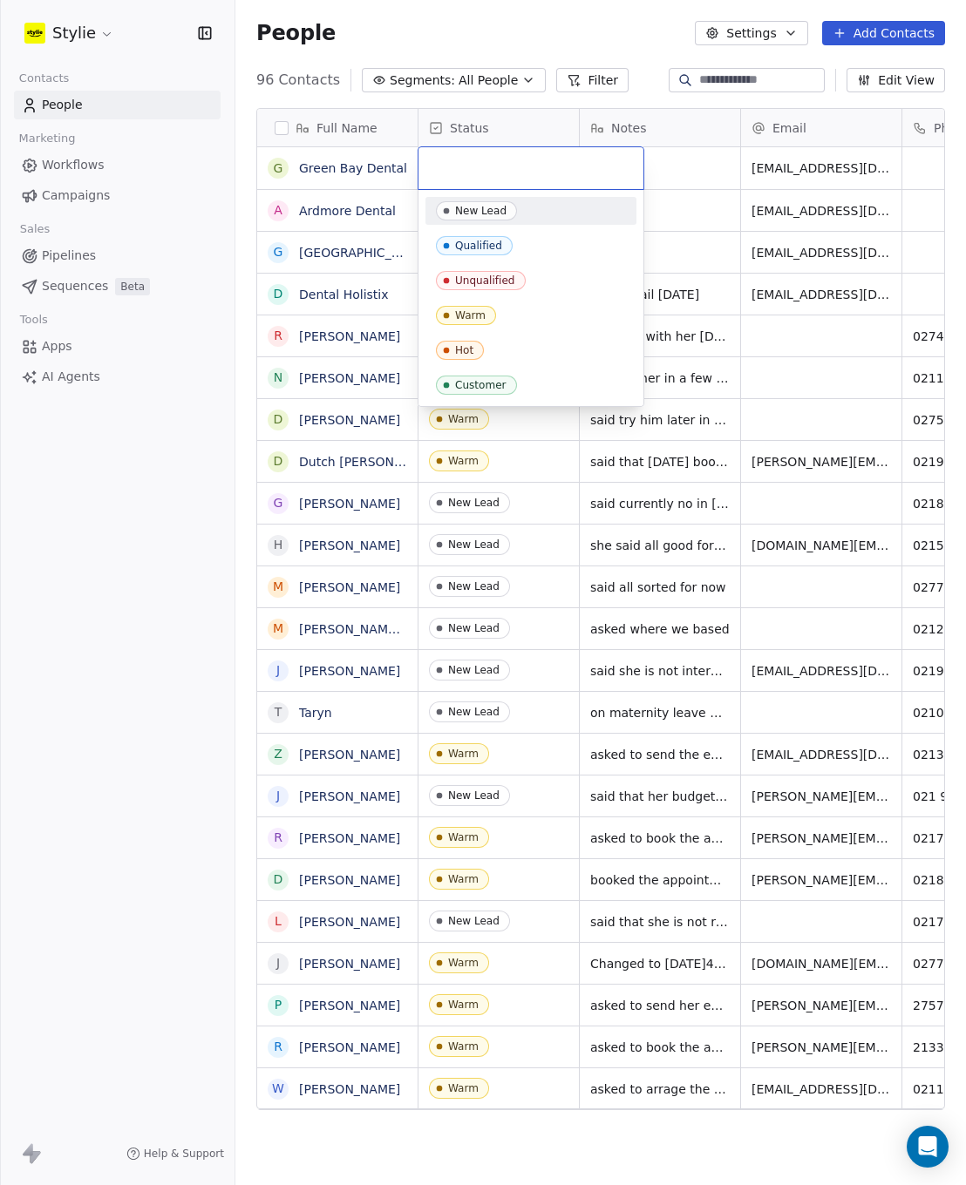
click at [491, 162] on input "text" at bounding box center [531, 168] width 204 height 19
click at [511, 162] on input "text" at bounding box center [531, 168] width 204 height 19
click at [464, 213] on div "New Lead" at bounding box center [480, 211] width 51 height 12
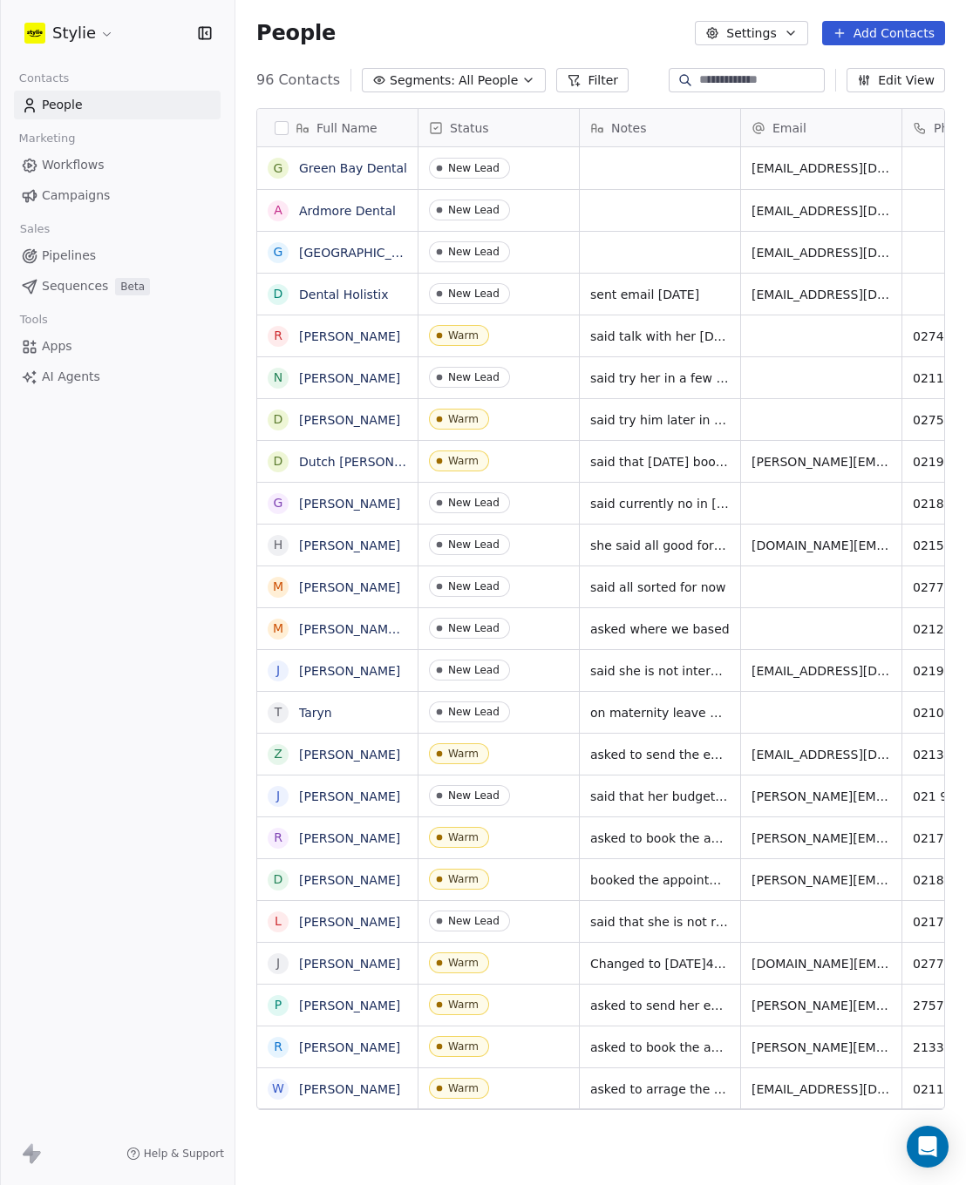
click at [904, 37] on button "Add Contacts" at bounding box center [883, 33] width 123 height 24
click at [864, 64] on span "Create new contact" at bounding box center [888, 71] width 119 height 18
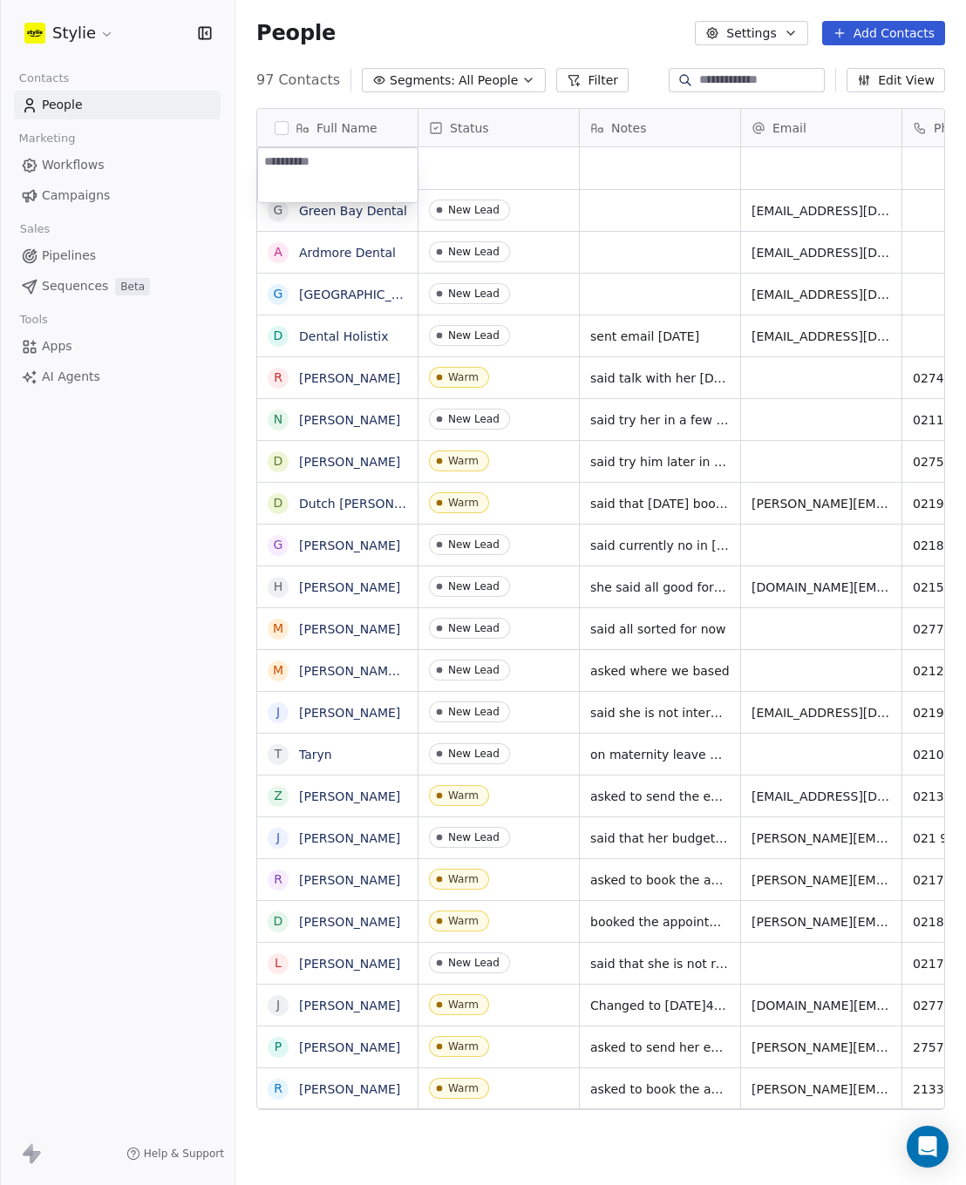
click at [317, 160] on textarea at bounding box center [337, 175] width 159 height 54
type textarea "**********"
click at [488, 165] on html "Stylie Contacts People Marketing Workflows Campaigns Sales Pipelines Sequences …" at bounding box center [483, 592] width 966 height 1185
click at [788, 167] on div "grid" at bounding box center [821, 168] width 160 height 42
click at [788, 167] on input "email" at bounding box center [821, 169] width 153 height 35
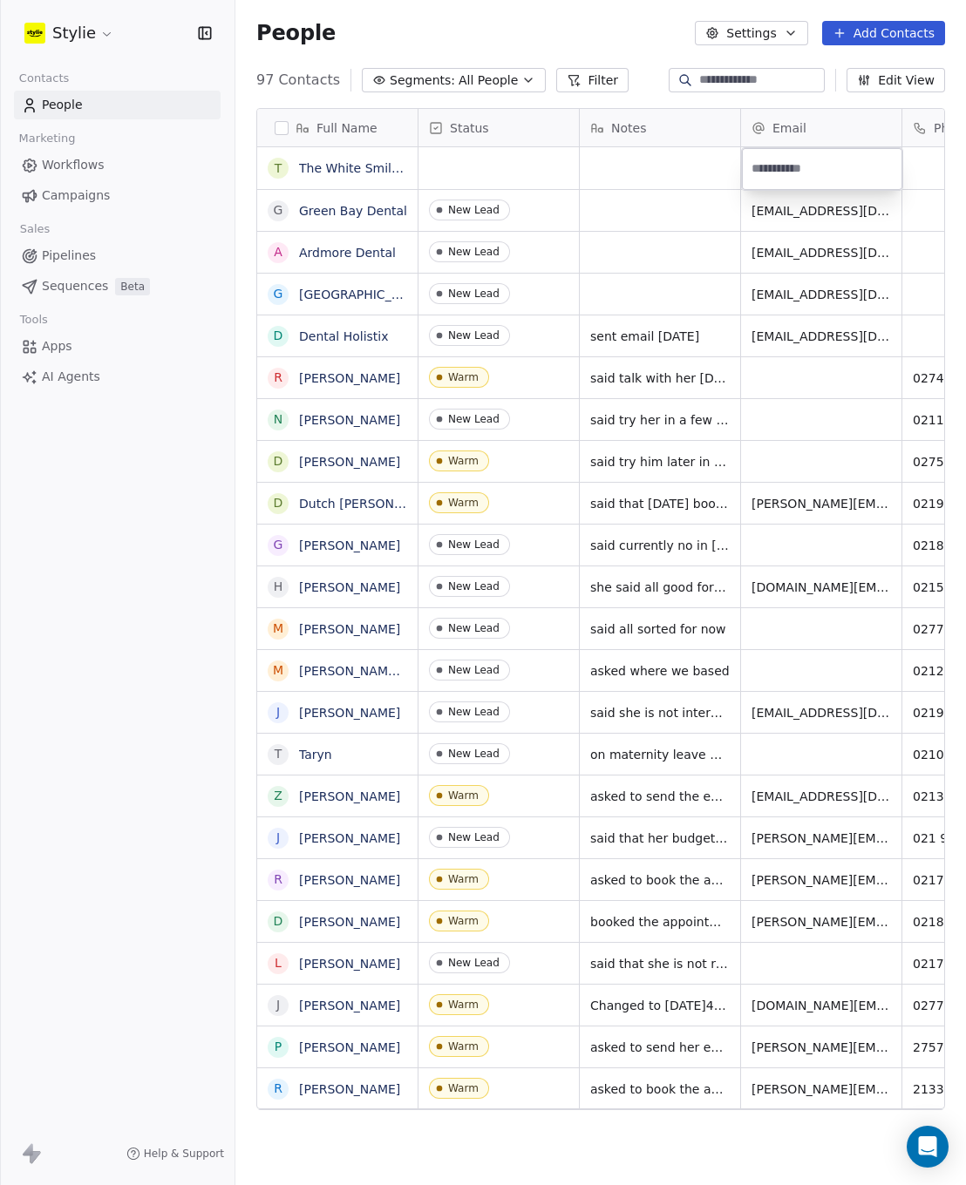
click at [788, 167] on input "email" at bounding box center [821, 169] width 153 height 35
type input "**********"
click at [905, 173] on html "Stylie Contacts People Marketing Workflows Campaigns Sales Pipelines Sequences …" at bounding box center [483, 592] width 966 height 1185
click at [898, 37] on button "Add Contacts" at bounding box center [883, 33] width 123 height 24
click at [829, 71] on span "Create new contact" at bounding box center [888, 71] width 119 height 18
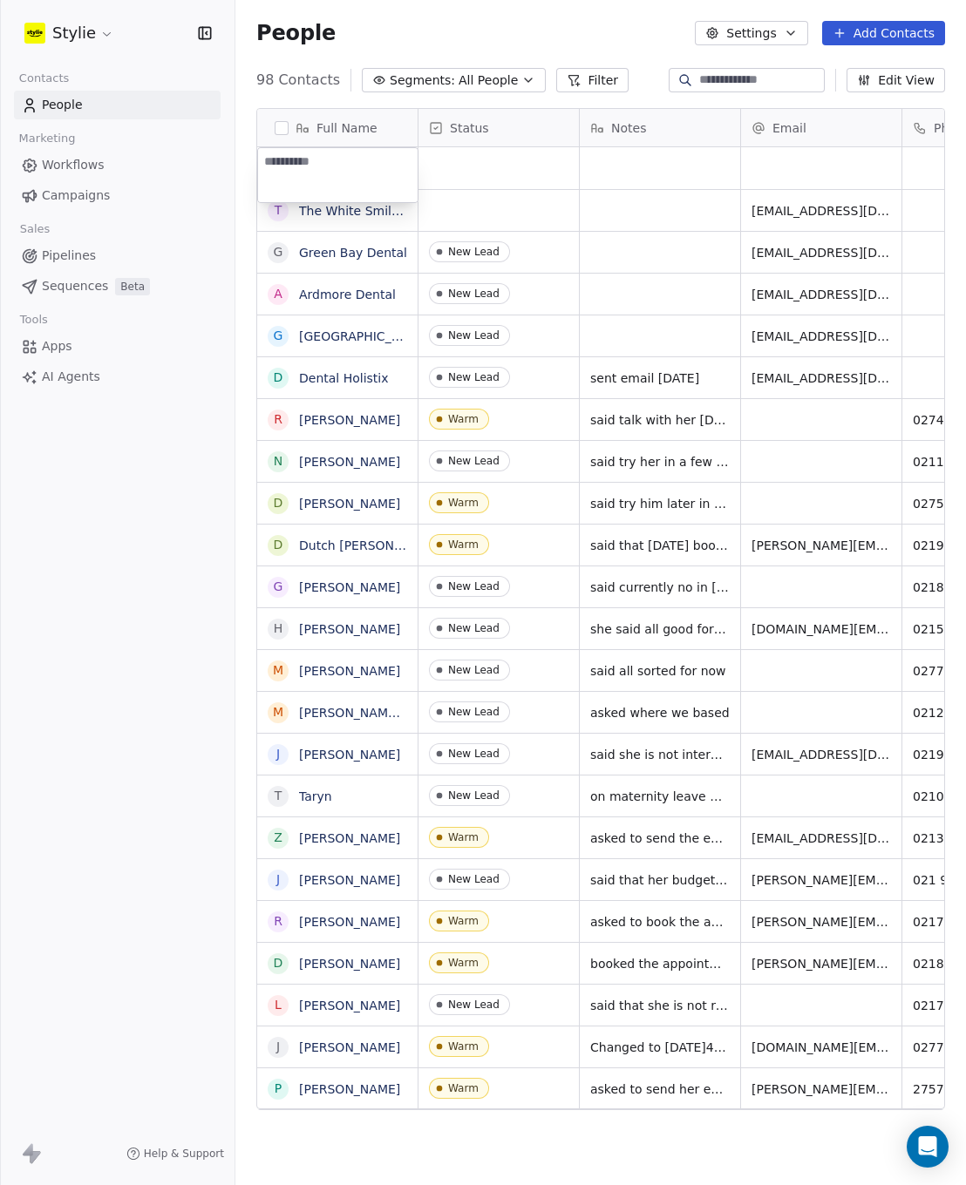
click at [367, 159] on textarea at bounding box center [337, 175] width 159 height 54
type textarea "**********"
click at [706, 164] on html "Stylie Contacts People Marketing Workflows Campaigns Sales Pipelines Sequences …" at bounding box center [483, 592] width 966 height 1185
click at [796, 171] on div "grid" at bounding box center [821, 168] width 160 height 42
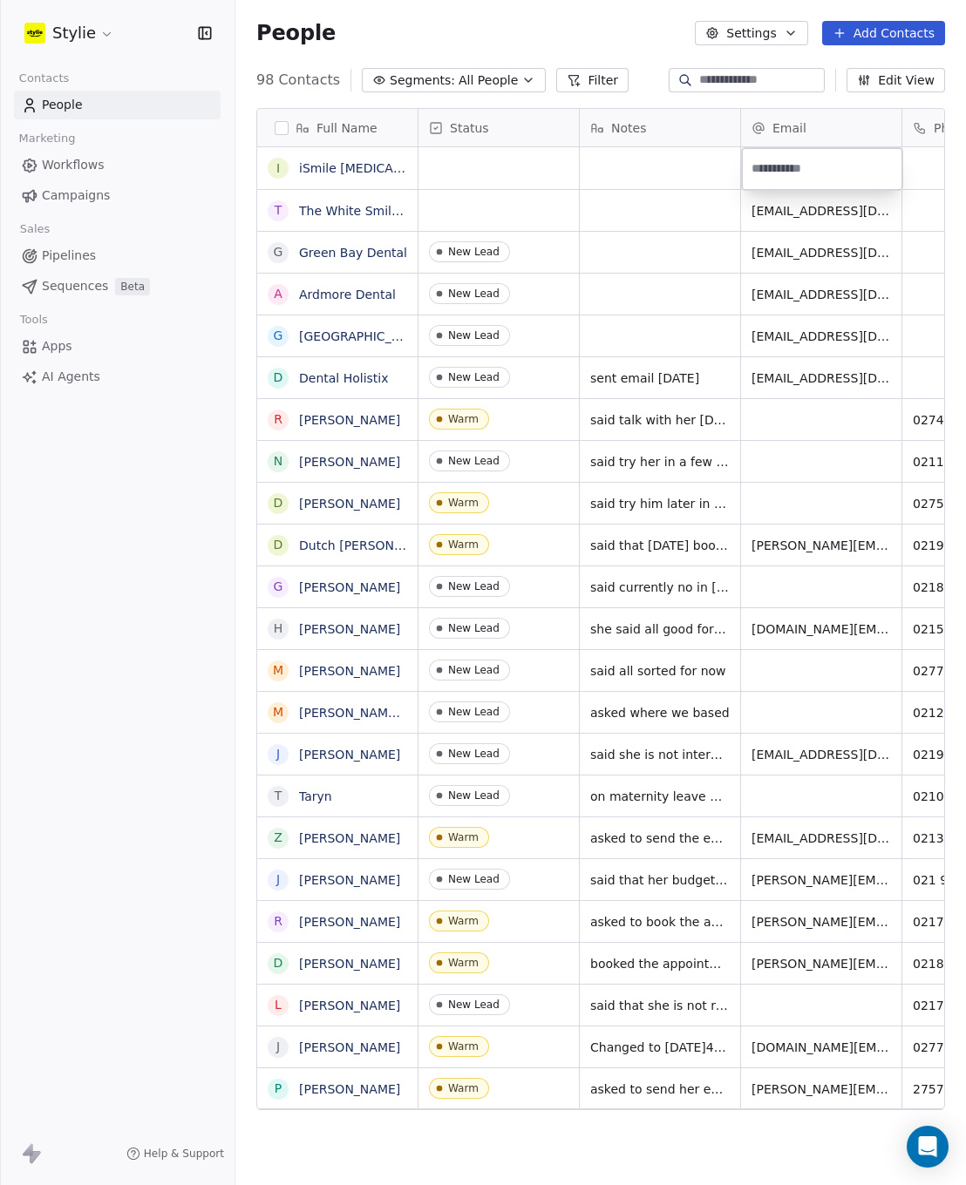
click at [792, 167] on input "email" at bounding box center [821, 169] width 153 height 35
type input "**********"
click at [428, 207] on html "Stylie Contacts People Marketing Workflows Campaigns Sales Pipelines Sequences …" at bounding box center [483, 592] width 966 height 1185
click at [468, 208] on div "grid" at bounding box center [498, 210] width 160 height 41
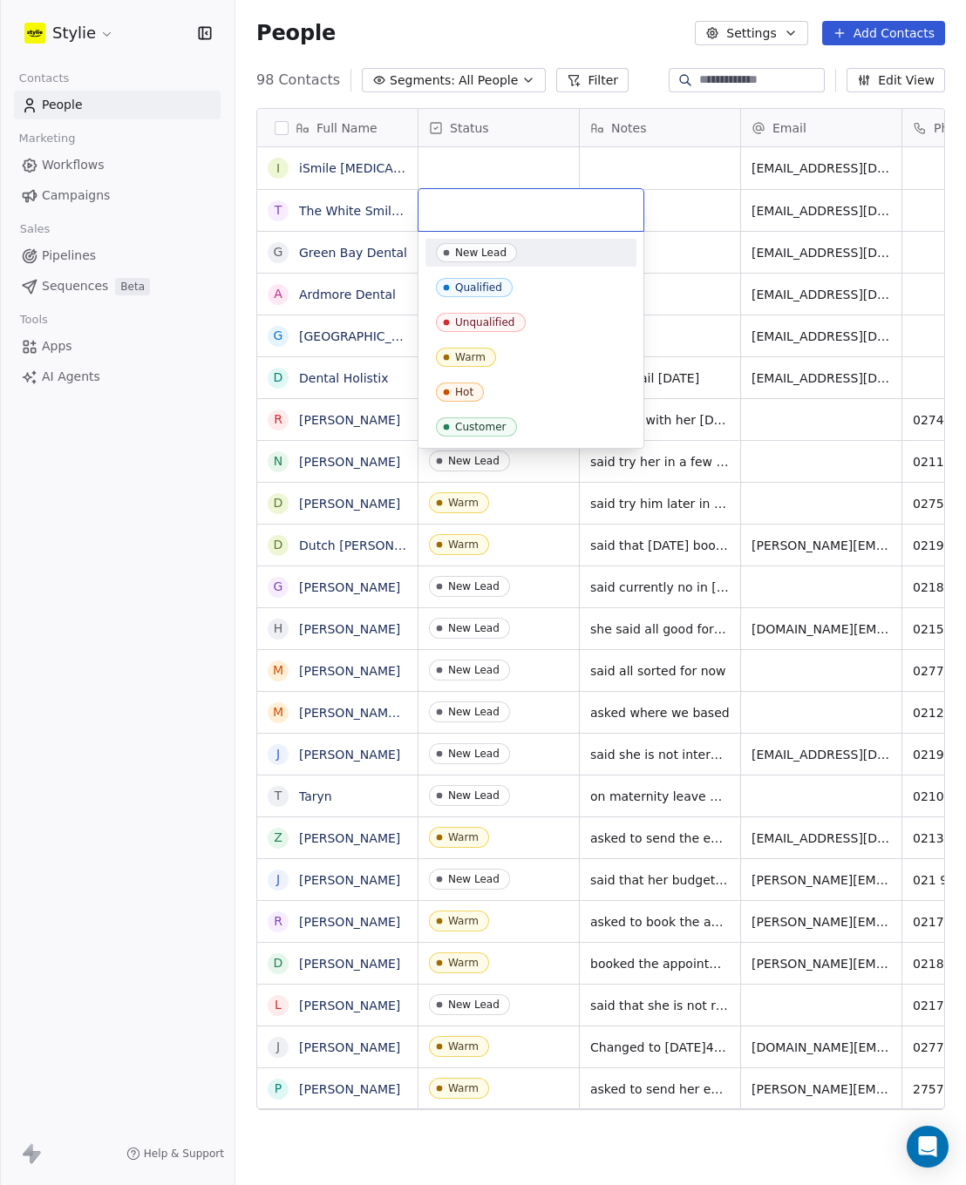
click at [463, 254] on div "New Lead" at bounding box center [480, 253] width 51 height 12
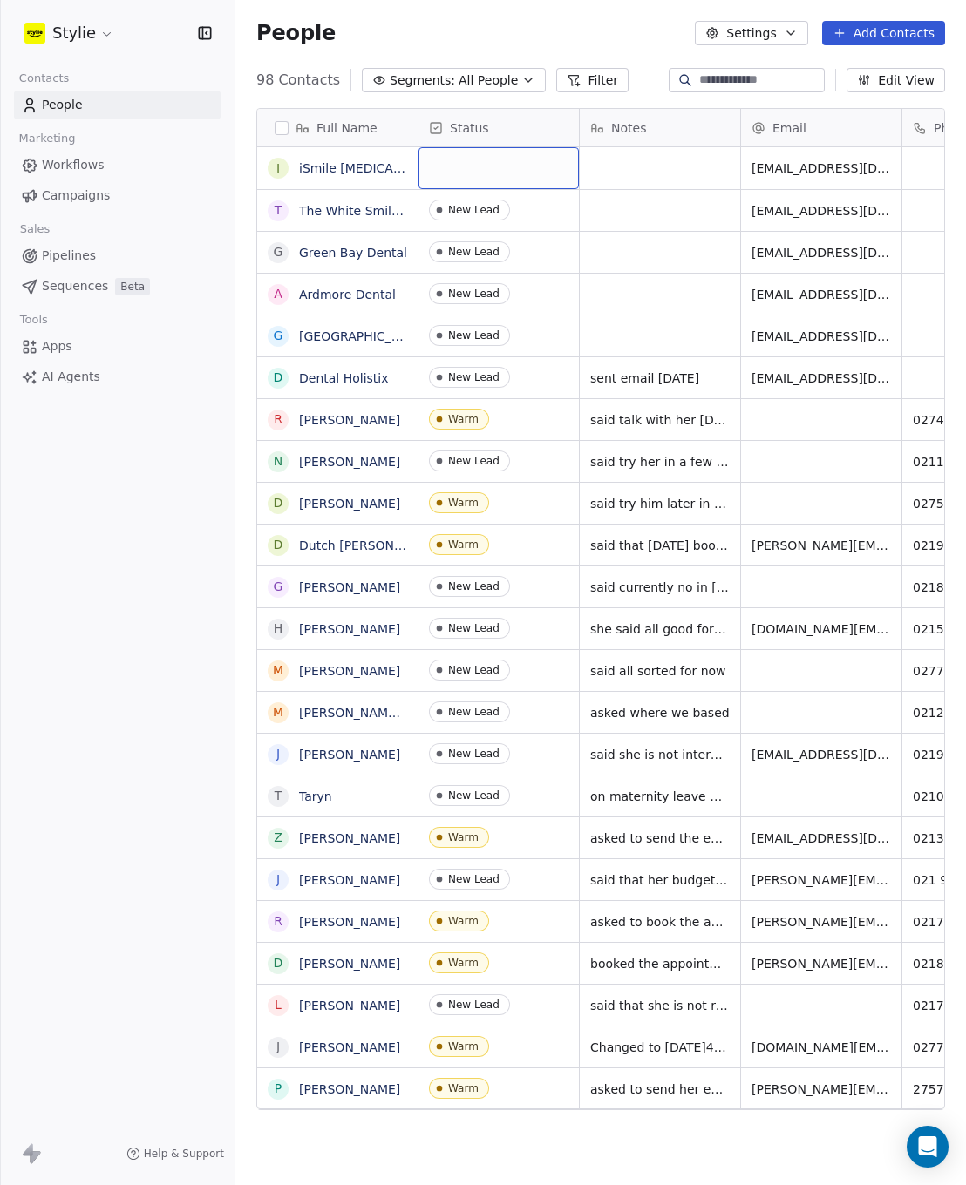
click at [464, 156] on div "grid" at bounding box center [498, 168] width 160 height 42
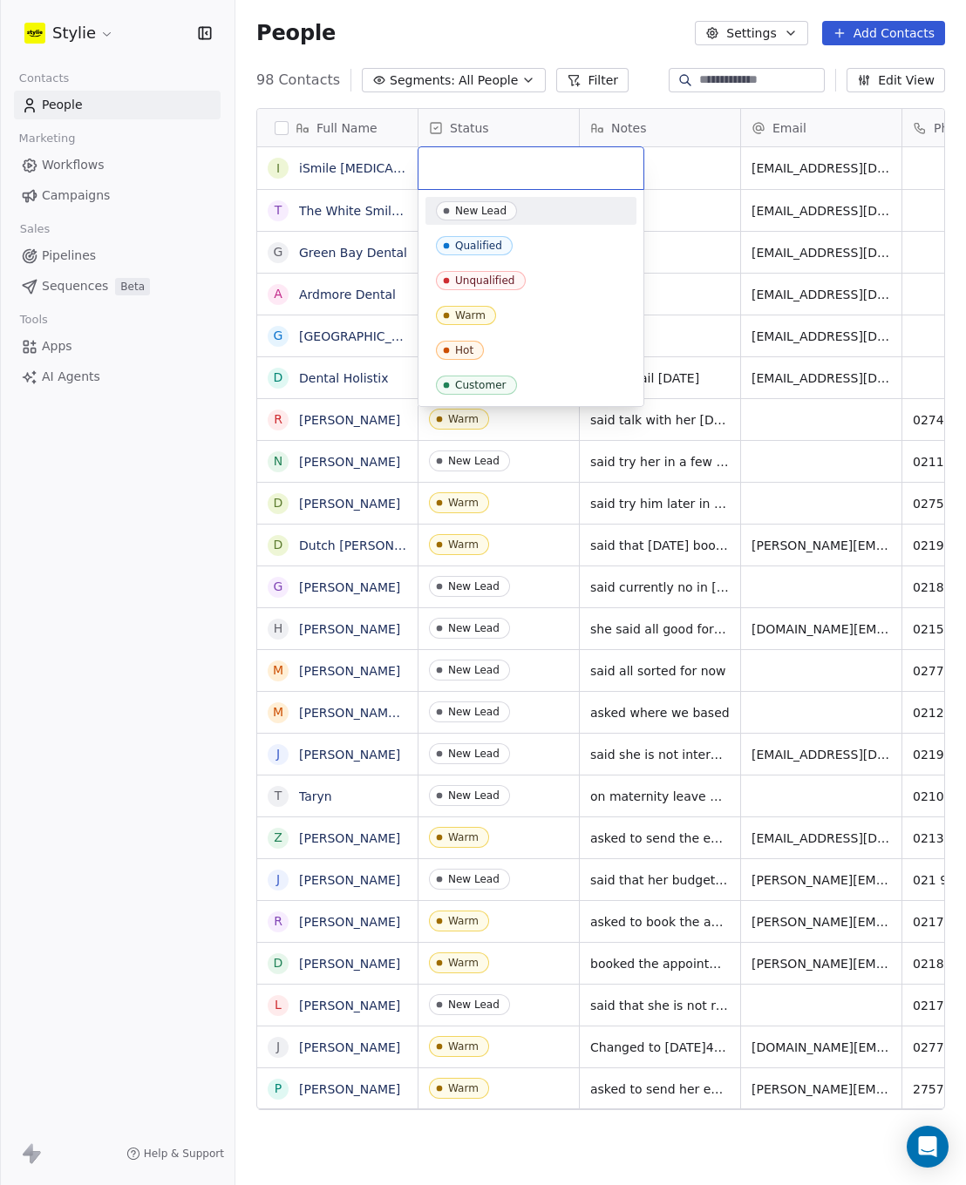
click at [462, 213] on div "New Lead" at bounding box center [480, 211] width 51 height 12
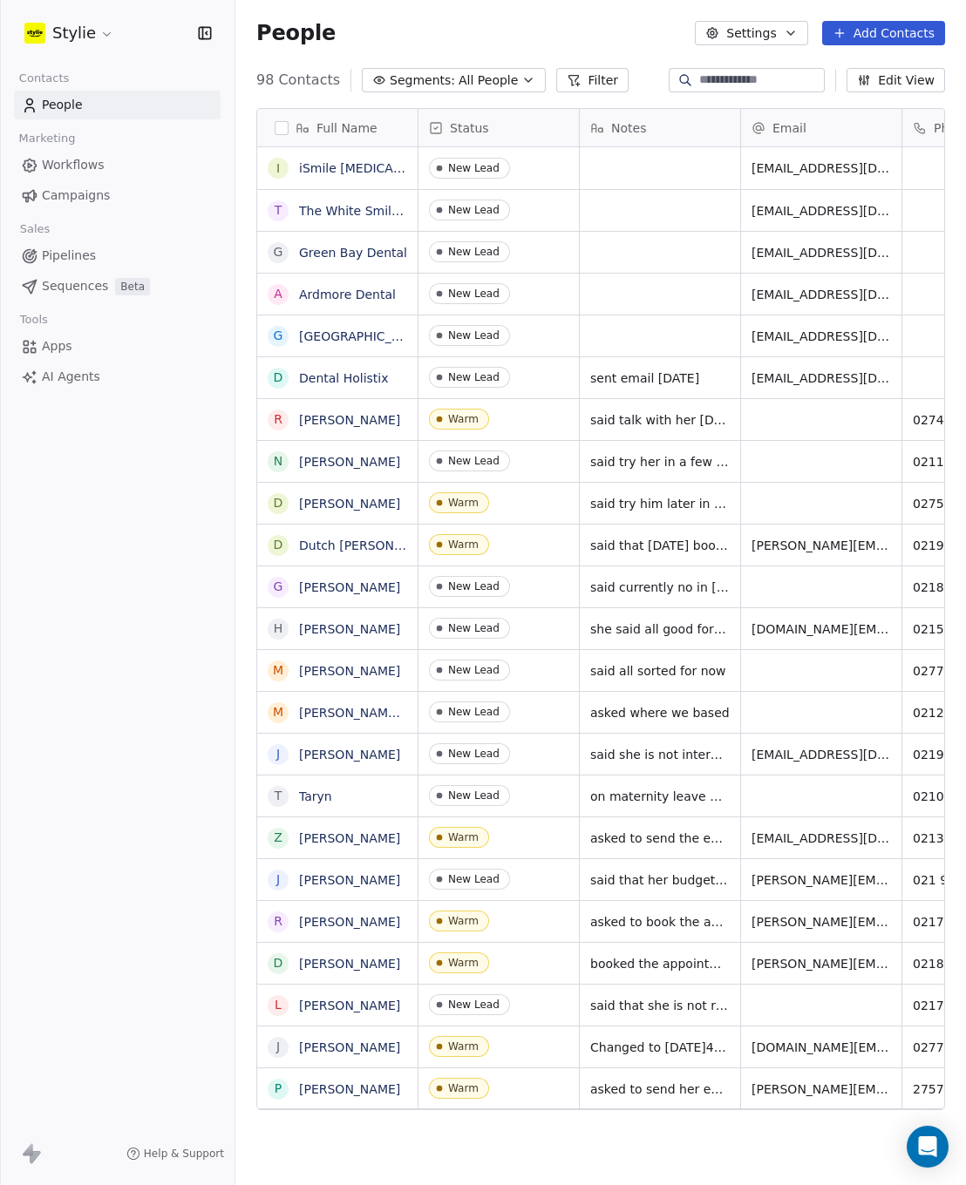
click at [892, 27] on button "Add Contacts" at bounding box center [883, 33] width 123 height 24
click at [826, 77] on div "Create new contact" at bounding box center [878, 71] width 140 height 18
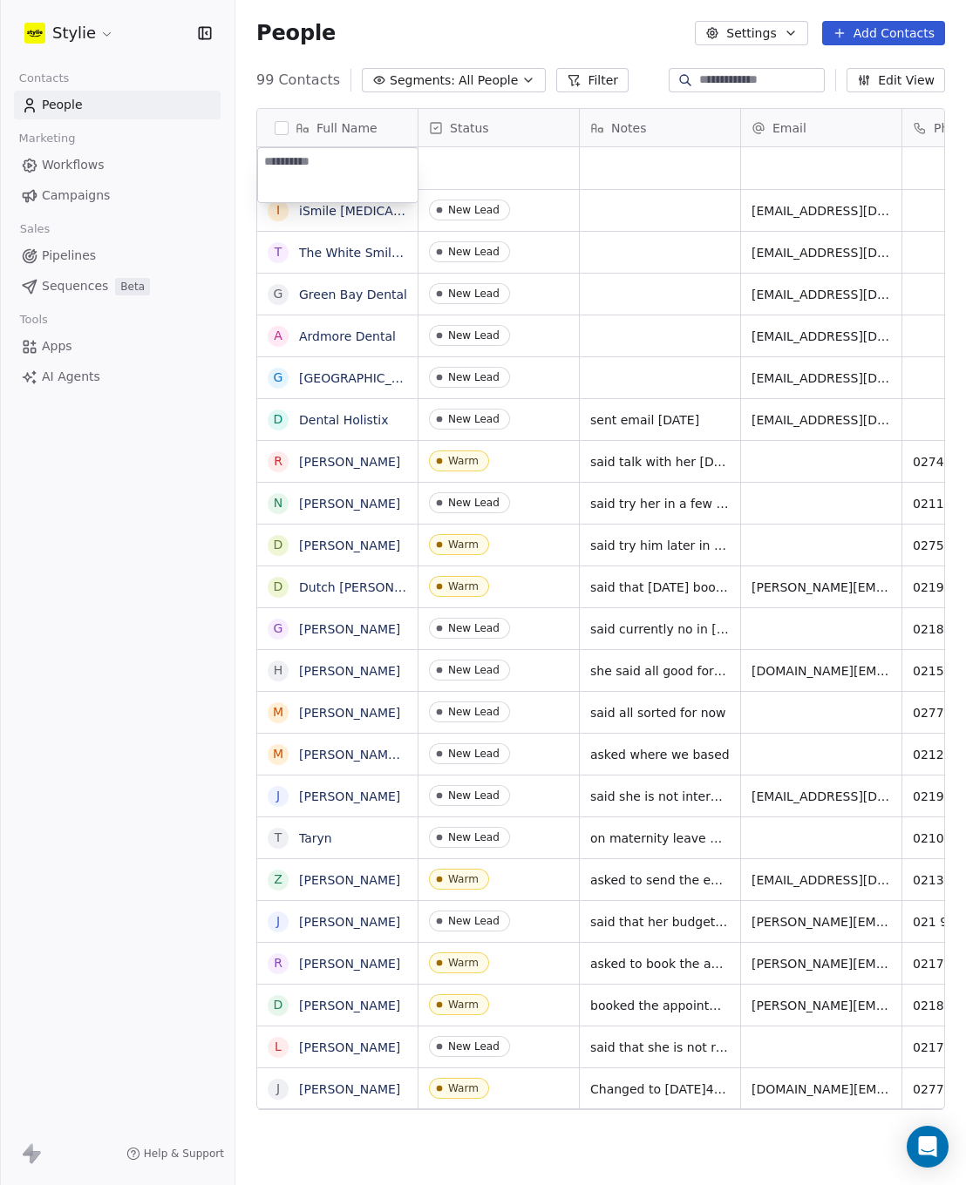
click at [329, 169] on textarea at bounding box center [337, 175] width 159 height 54
type textarea "**********"
click at [526, 168] on html "Stylie Contacts People Marketing Workflows Campaigns Sales Pipelines Sequences …" at bounding box center [483, 592] width 966 height 1185
click at [792, 159] on div "grid" at bounding box center [821, 168] width 160 height 42
click at [792, 161] on input "email" at bounding box center [821, 169] width 153 height 35
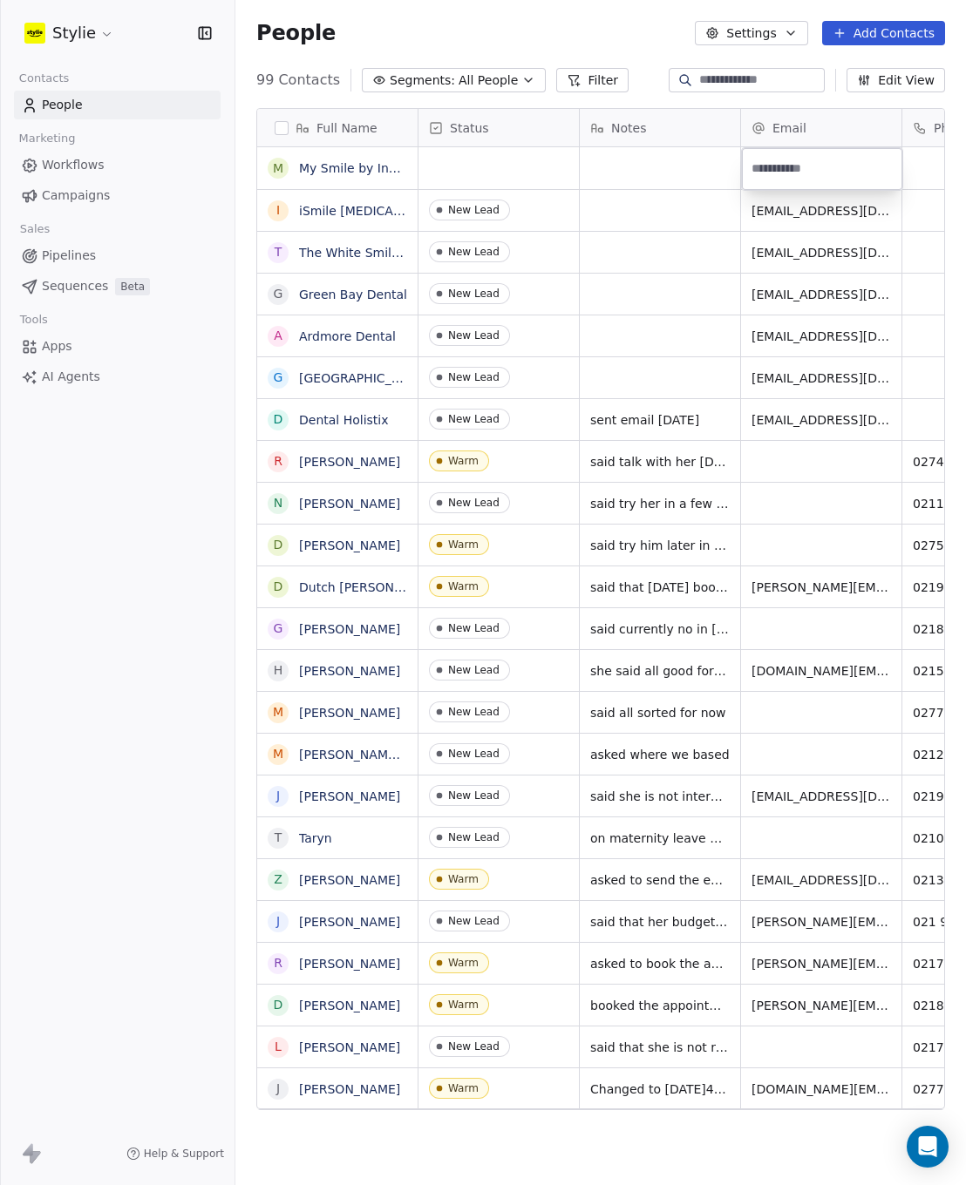
click at [792, 161] on input "email" at bounding box center [821, 169] width 153 height 35
type input "**********"
click at [458, 159] on html "Stylie Contacts People Marketing Workflows Campaigns Sales Pipelines Sequences …" at bounding box center [483, 592] width 966 height 1185
click at [458, 161] on div "grid" at bounding box center [498, 168] width 160 height 42
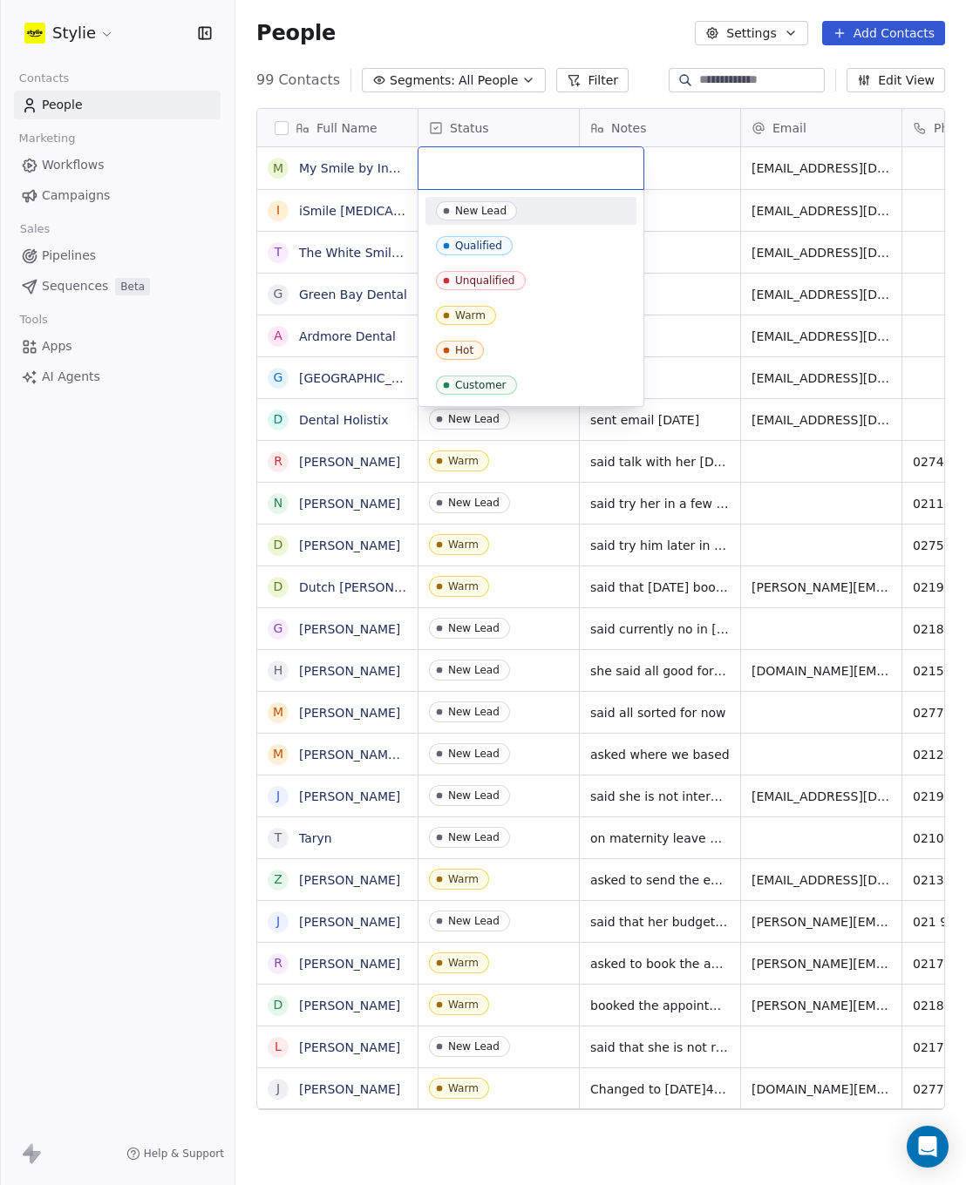
click at [472, 212] on div "New Lead" at bounding box center [480, 211] width 51 height 12
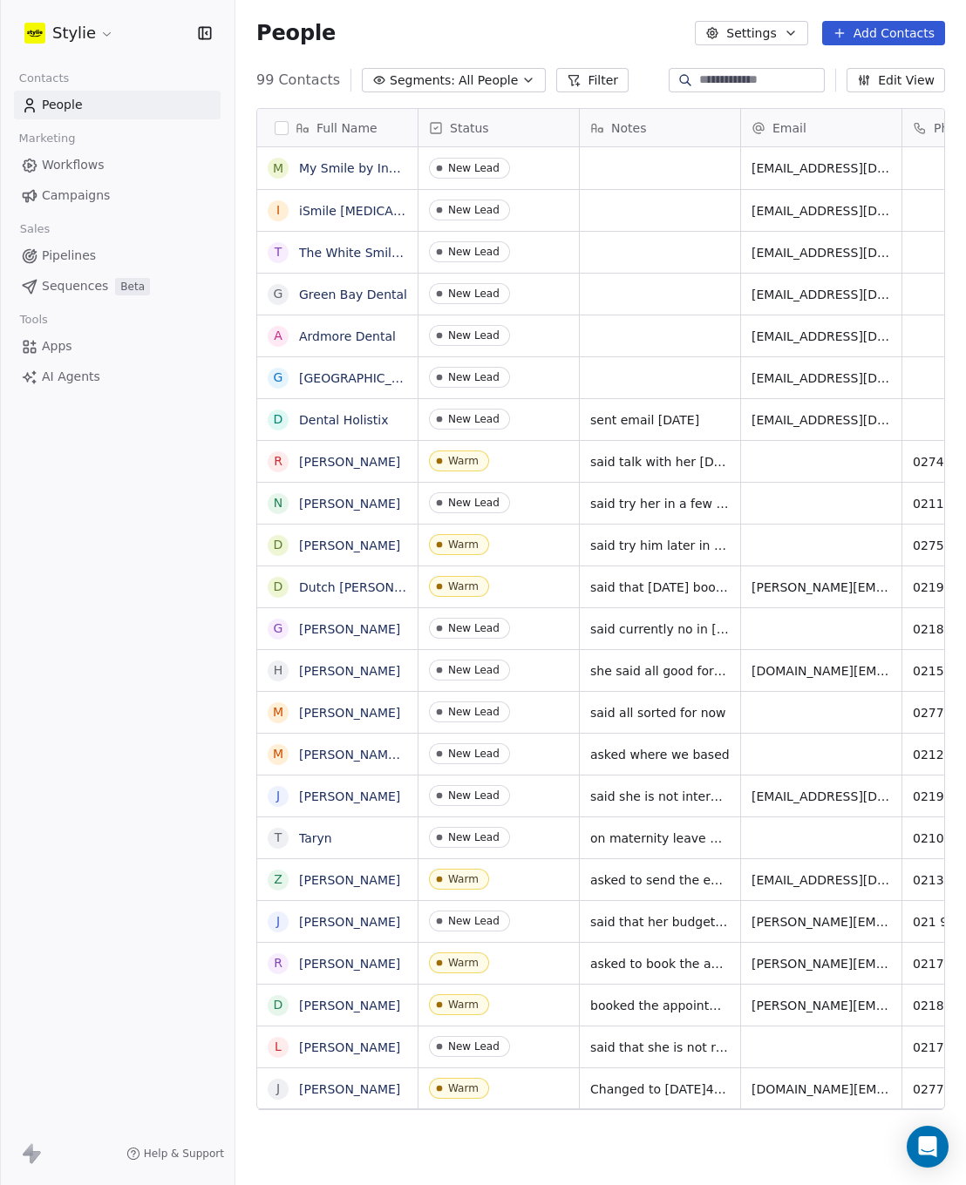
click at [907, 34] on button "Add Contacts" at bounding box center [883, 33] width 123 height 24
click at [857, 67] on span "Create new contact" at bounding box center [888, 71] width 119 height 18
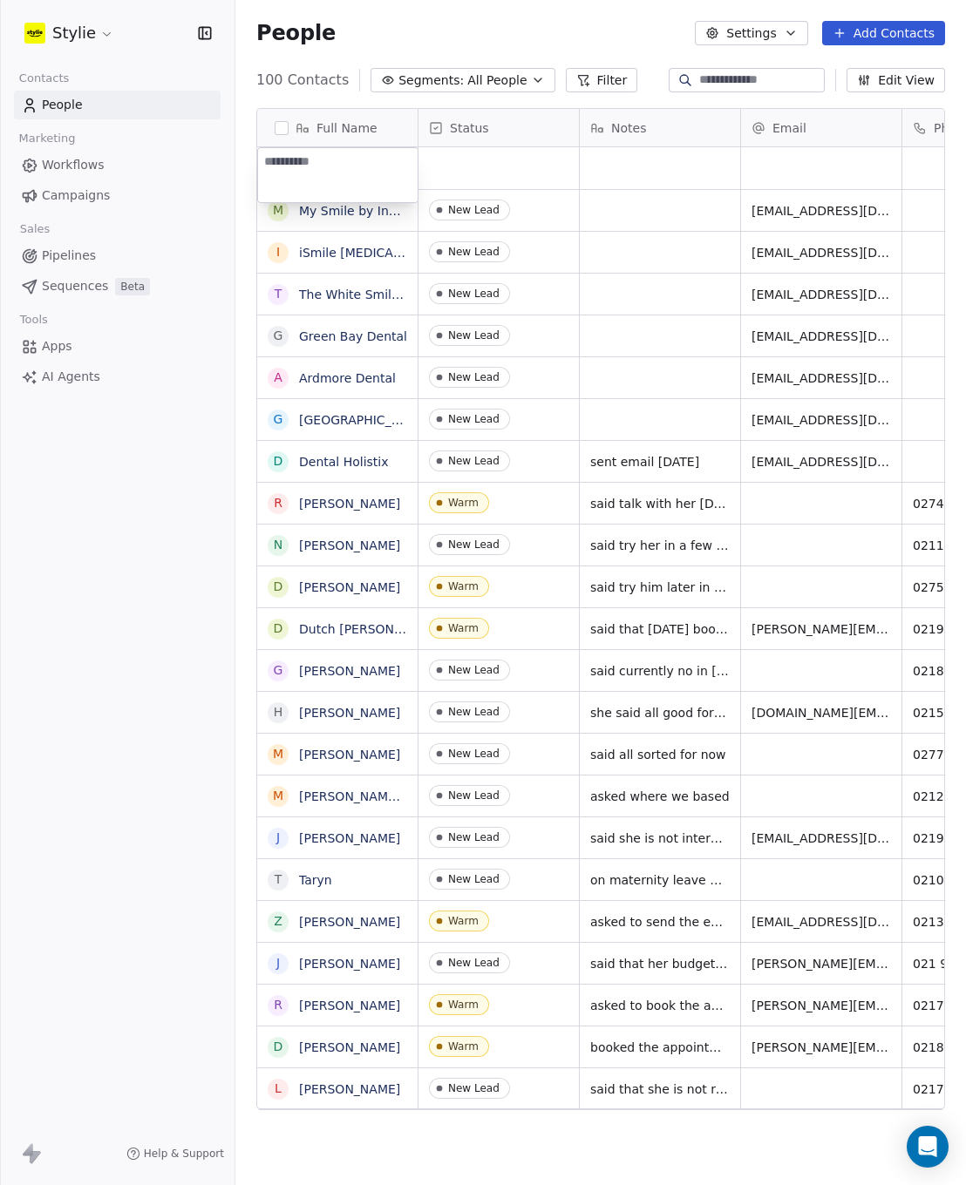
click at [331, 170] on textarea at bounding box center [337, 175] width 159 height 54
type textarea "**********"
click at [512, 171] on html "Stylie Contacts People Marketing Workflows Campaigns Sales Pipelines Sequences …" at bounding box center [483, 592] width 966 height 1185
click at [784, 173] on div "grid" at bounding box center [821, 168] width 160 height 42
click at [784, 173] on input "email" at bounding box center [821, 169] width 153 height 35
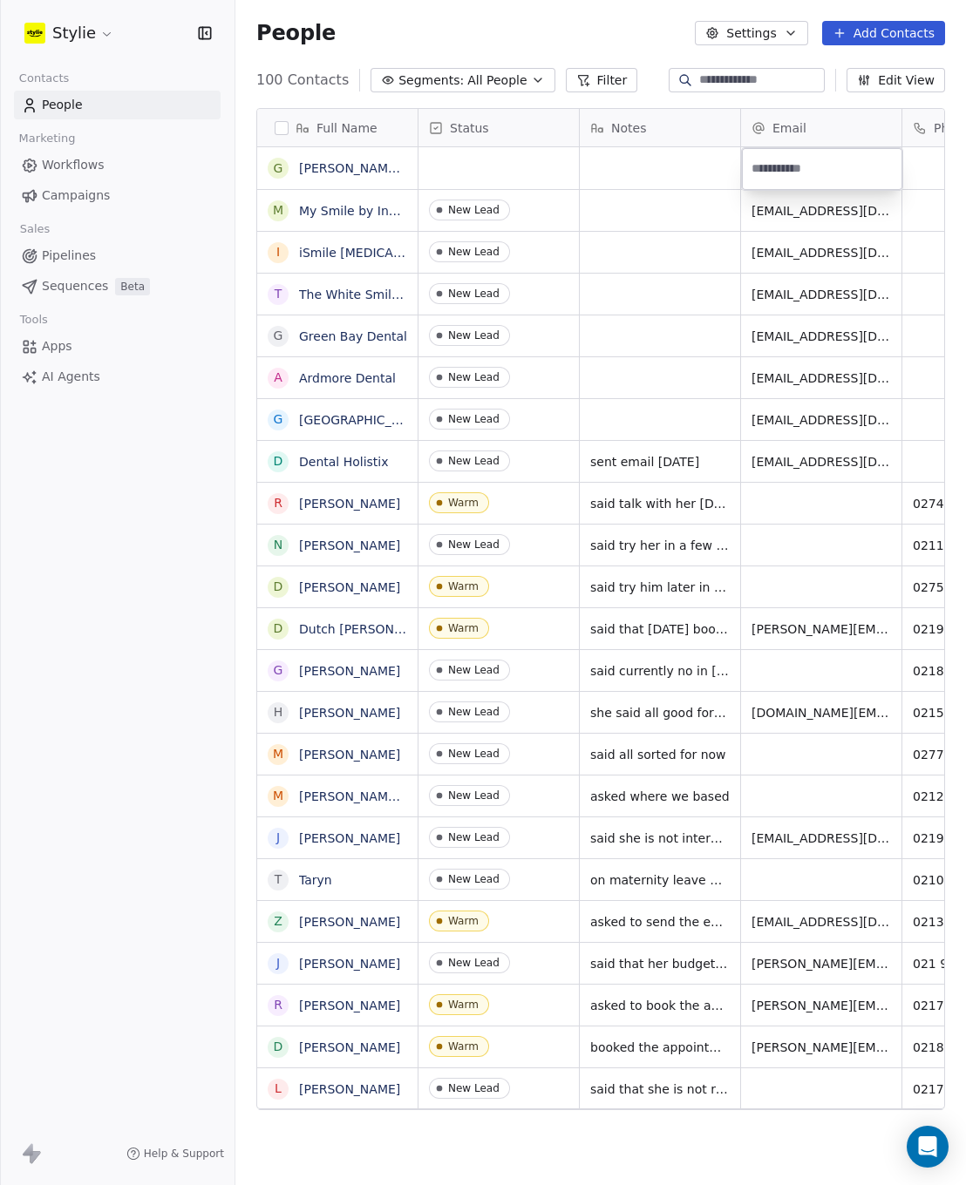
click at [782, 166] on input "email" at bounding box center [821, 169] width 153 height 35
type input "**********"
click at [471, 169] on html "Stylie Contacts People Marketing Workflows Campaigns Sales Pipelines Sequences …" at bounding box center [483, 592] width 966 height 1185
click at [471, 168] on div "grid" at bounding box center [498, 168] width 160 height 42
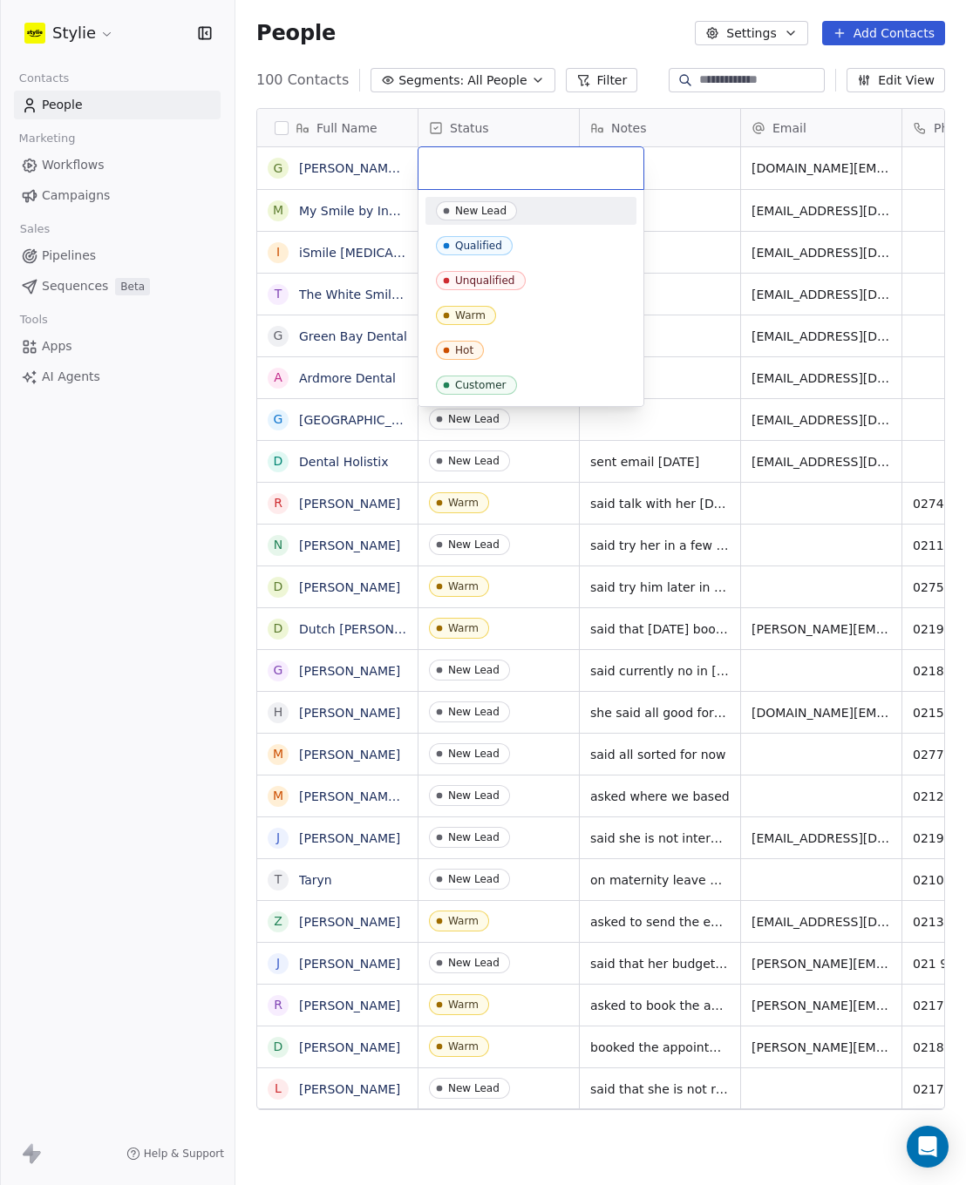
click at [458, 207] on div "New Lead" at bounding box center [480, 211] width 51 height 12
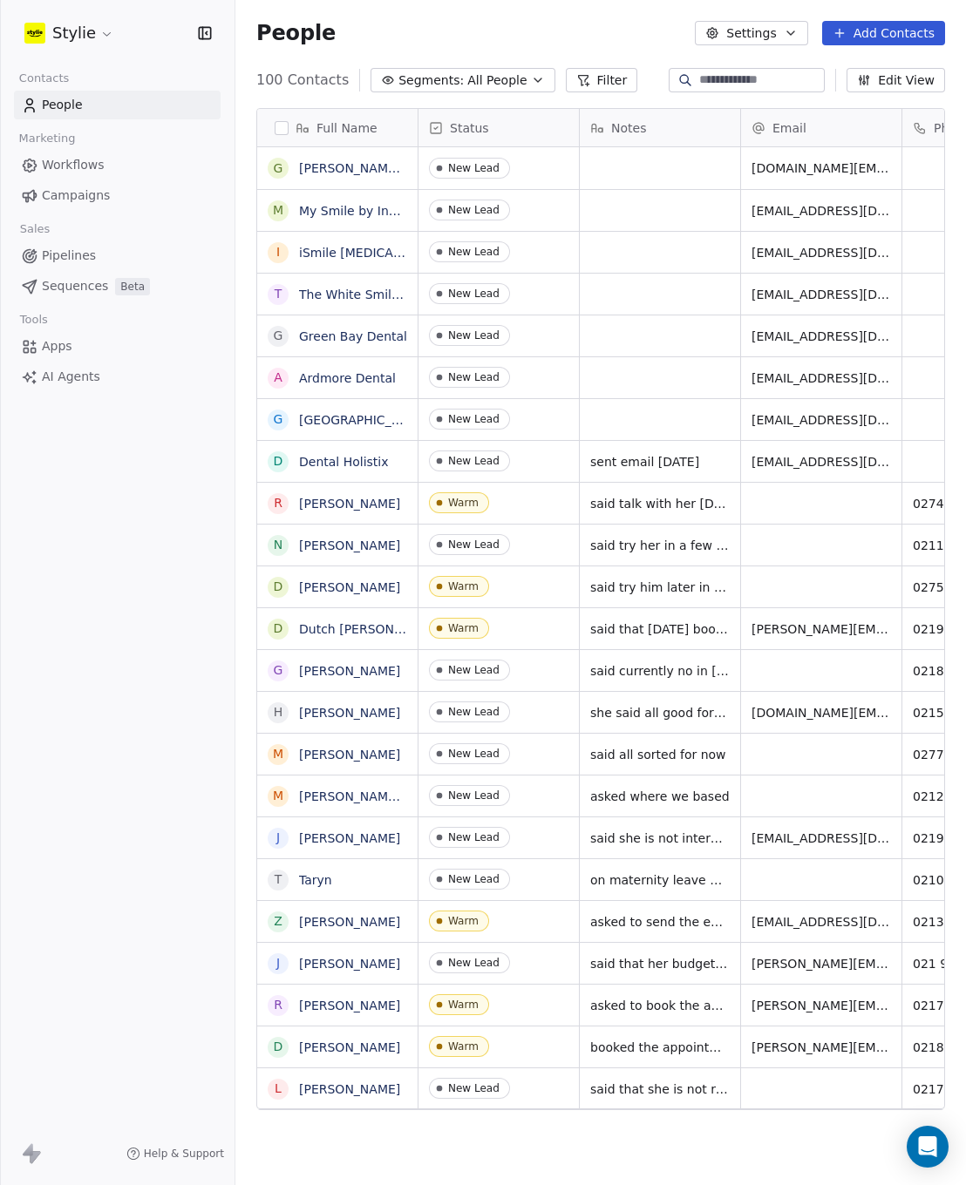
click at [877, 28] on button "Add Contacts" at bounding box center [883, 33] width 123 height 24
click at [835, 67] on span "Create new contact" at bounding box center [888, 71] width 119 height 18
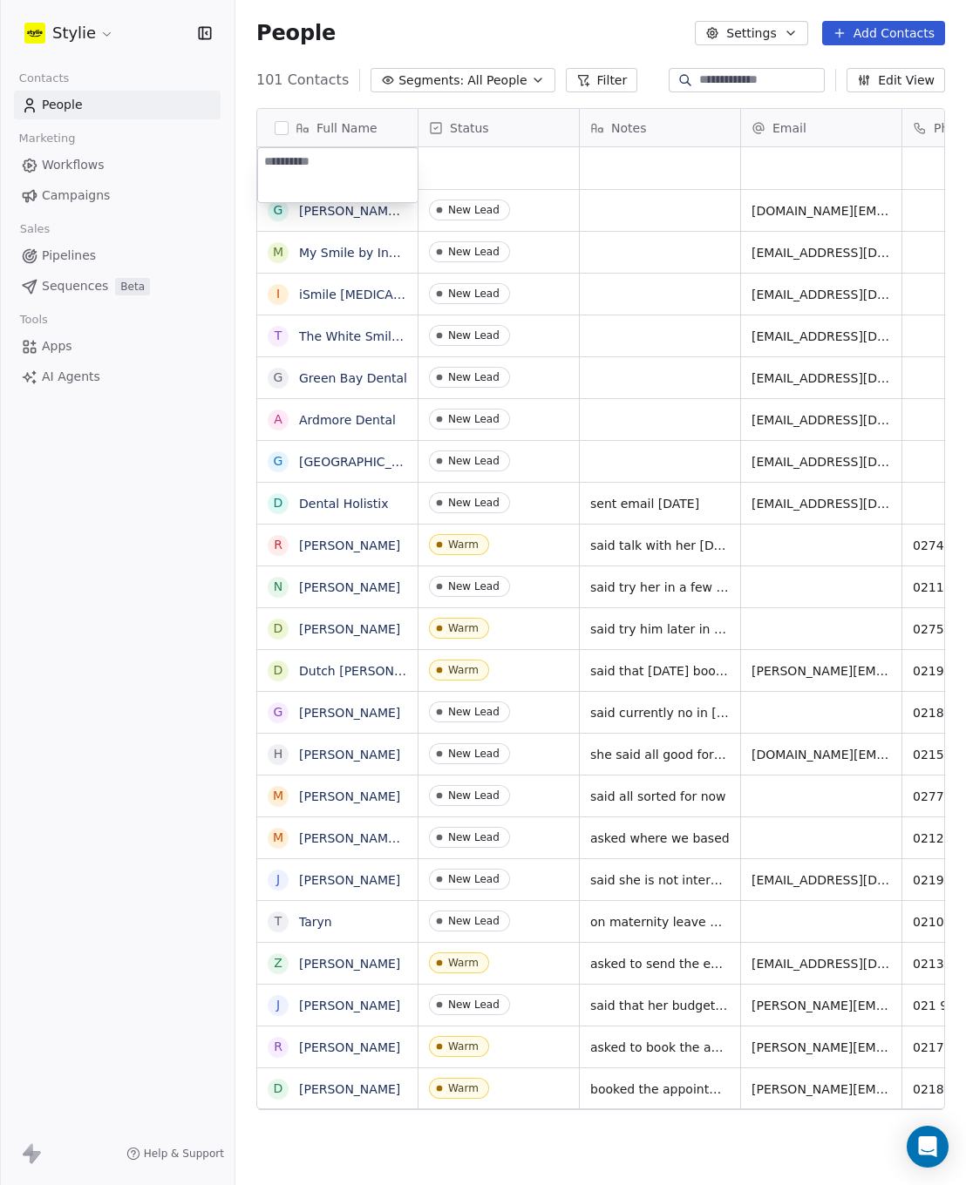
click at [358, 159] on textarea at bounding box center [337, 175] width 159 height 54
type textarea "**********"
click at [536, 174] on html "Stylie Contacts People Marketing Workflows Campaigns Sales Pipelines Sequences …" at bounding box center [483, 592] width 966 height 1185
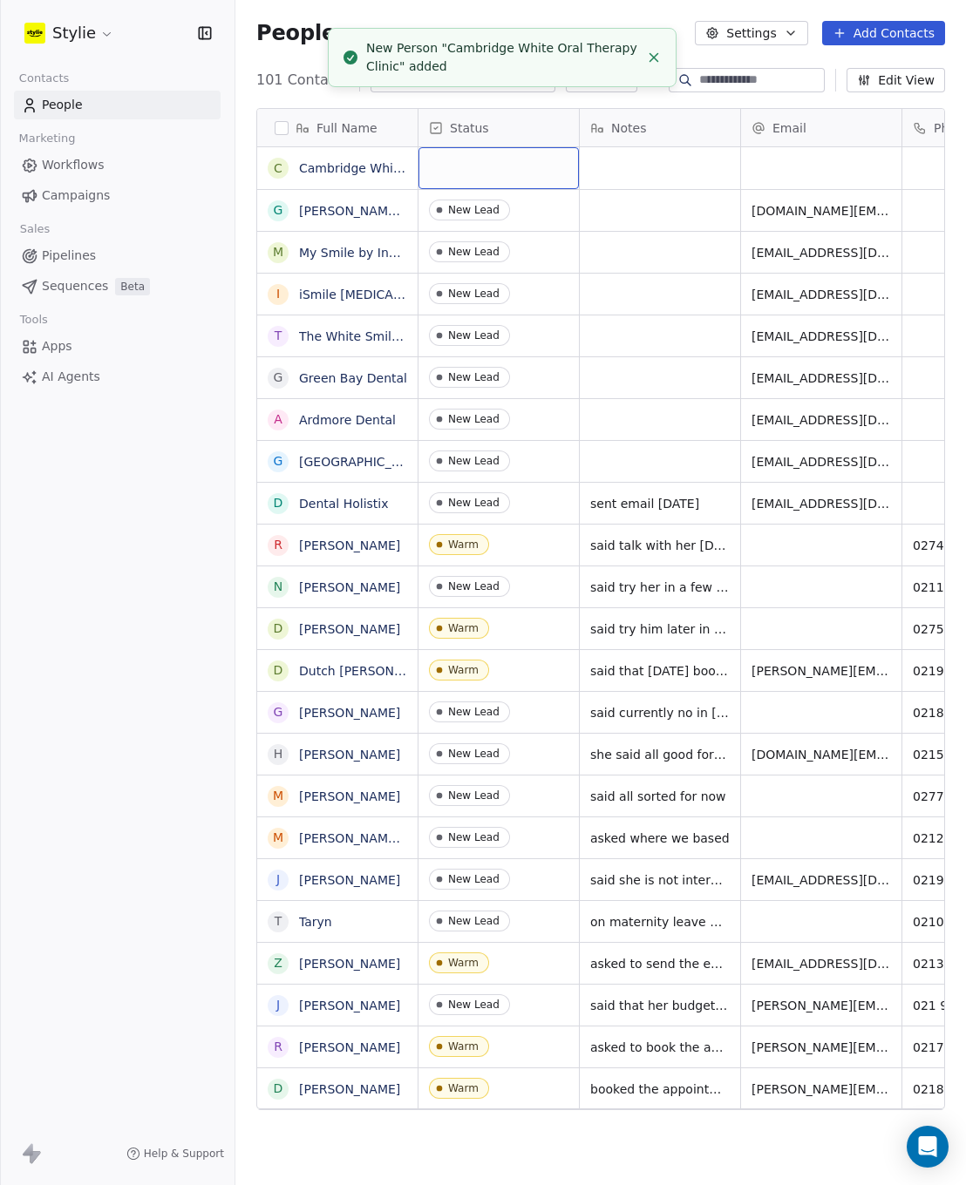
click at [478, 168] on div "grid" at bounding box center [498, 168] width 160 height 42
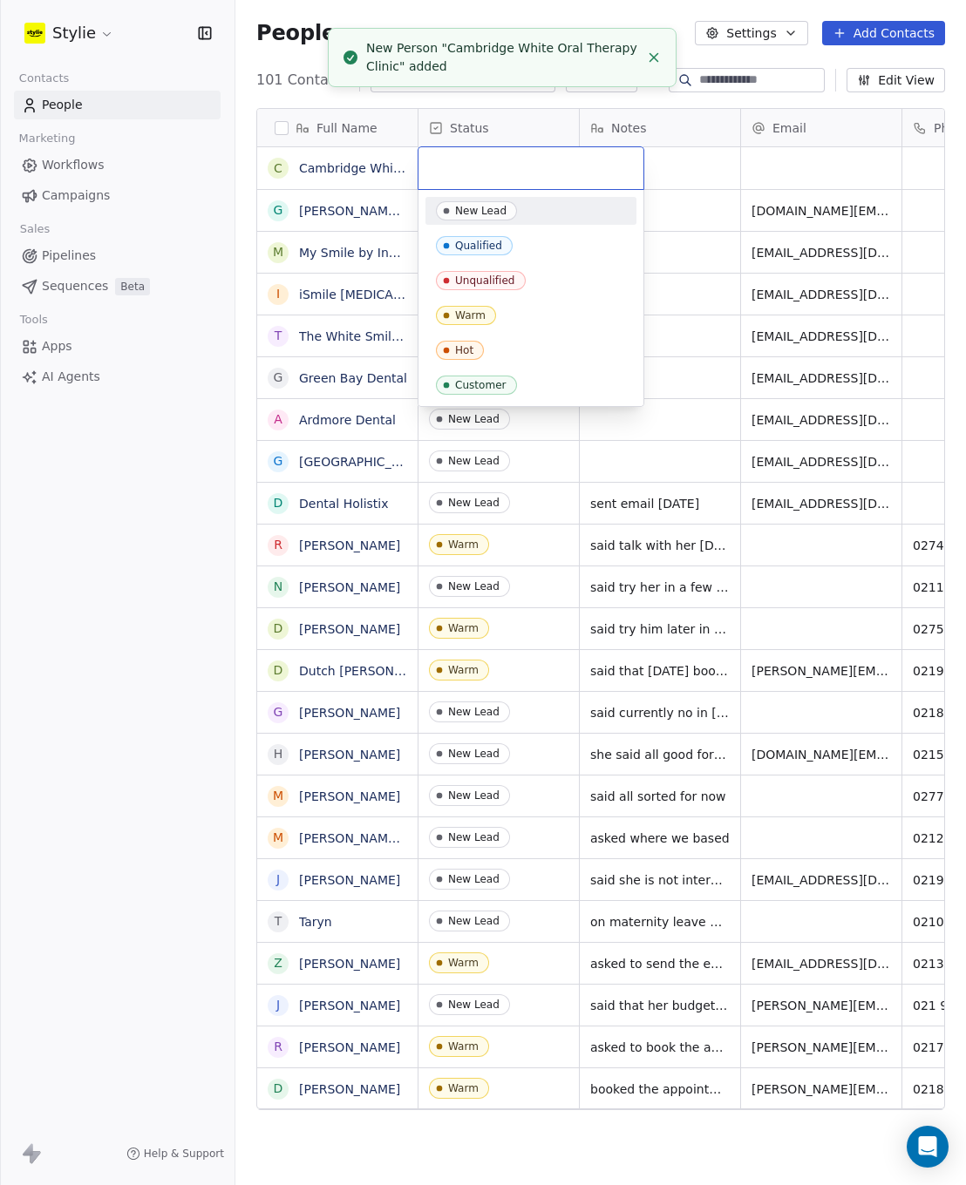
click at [478, 167] on input "text" at bounding box center [531, 168] width 204 height 19
click at [483, 211] on div "New Lead" at bounding box center [480, 211] width 51 height 12
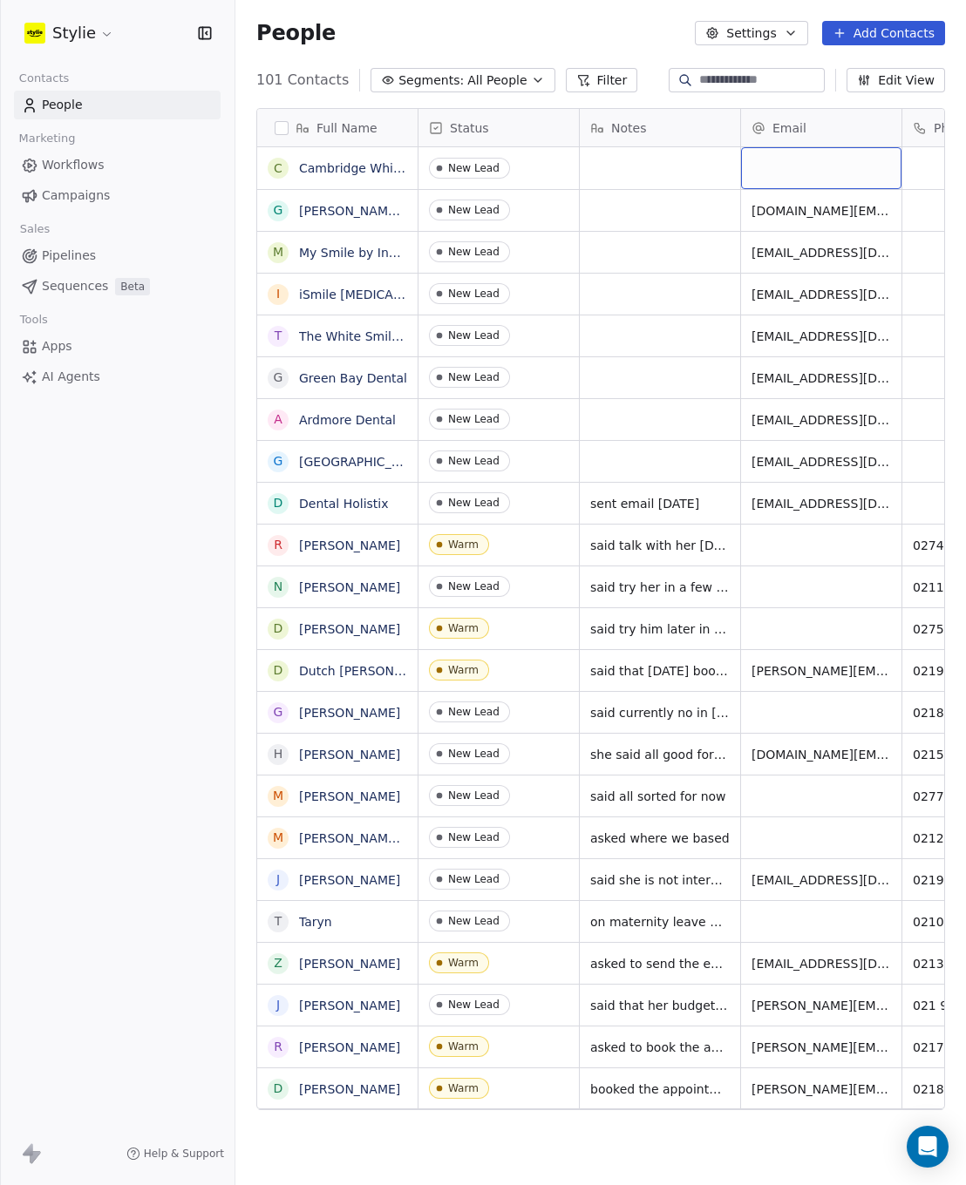
click at [784, 171] on div "grid" at bounding box center [821, 168] width 160 height 42
click at [784, 170] on input "email" at bounding box center [821, 169] width 153 height 35
type input "**********"
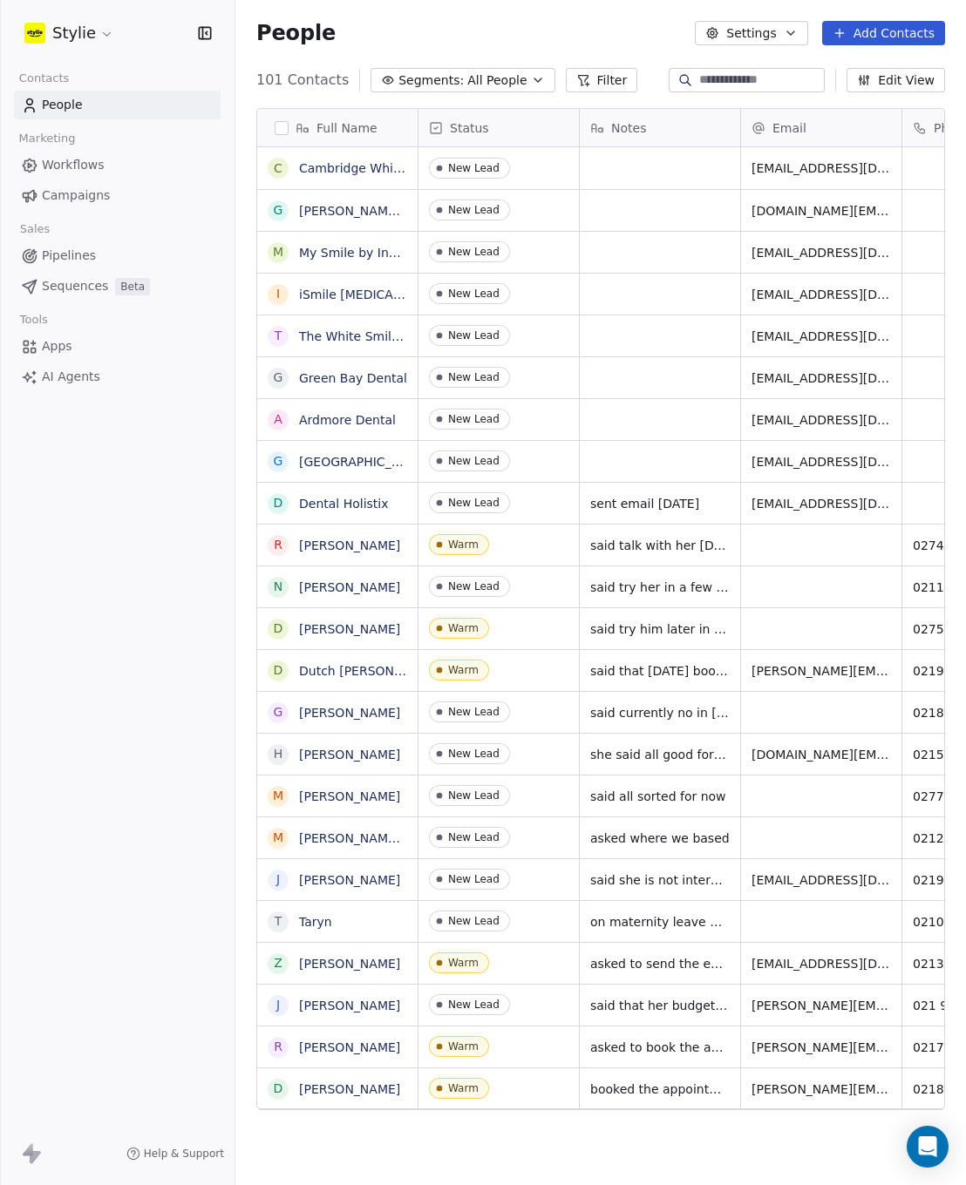
click at [629, 213] on html "Stylie Contacts People Marketing Workflows Campaigns Sales Pipelines Sequences …" at bounding box center [483, 592] width 966 height 1185
click at [891, 38] on button "Add Contacts" at bounding box center [883, 33] width 123 height 24
click at [851, 74] on span "Create new contact" at bounding box center [888, 71] width 119 height 18
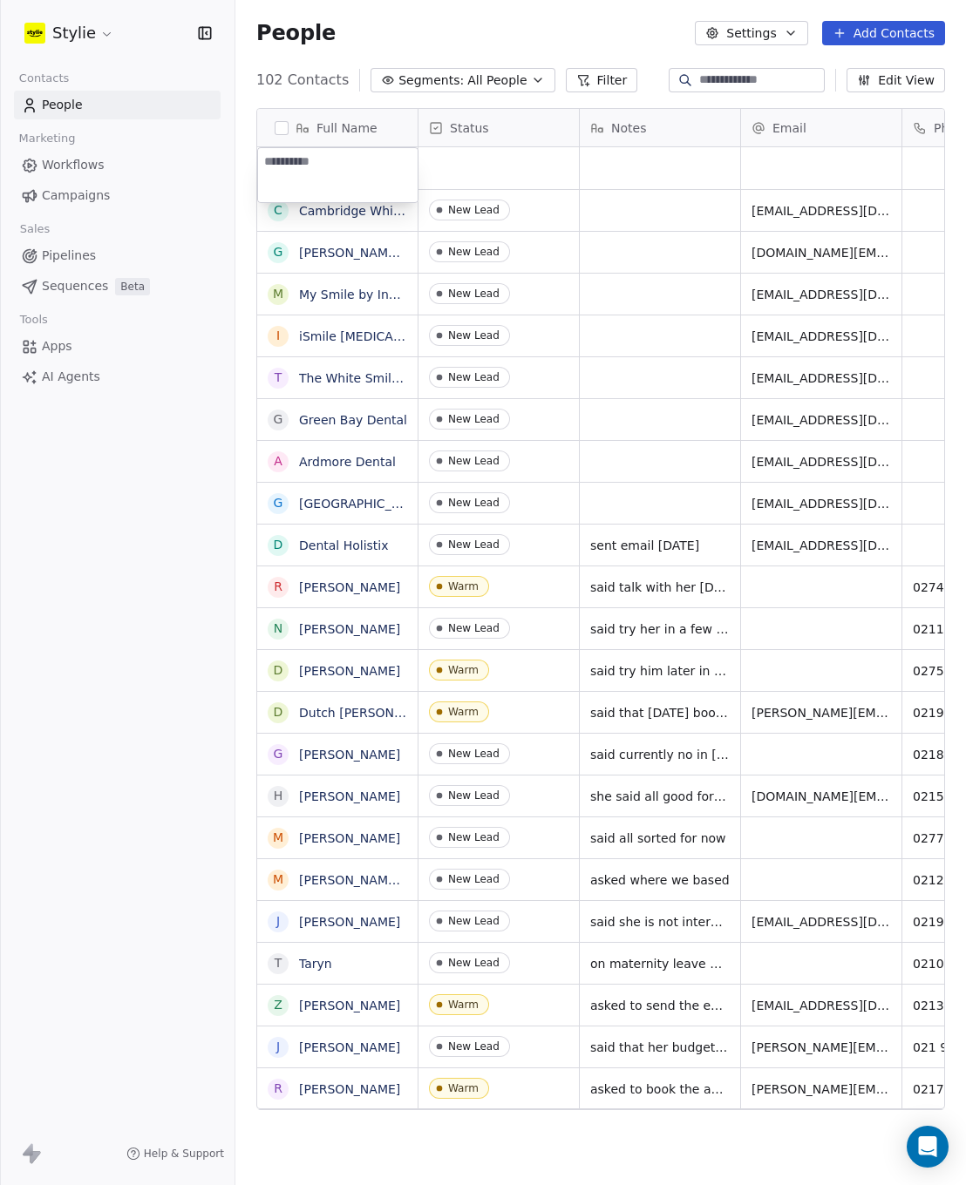
type textarea "*********"
click at [559, 176] on html "Stylie Contacts People Marketing Workflows Campaigns Sales Pipelines Sequences …" at bounding box center [483, 592] width 966 height 1185
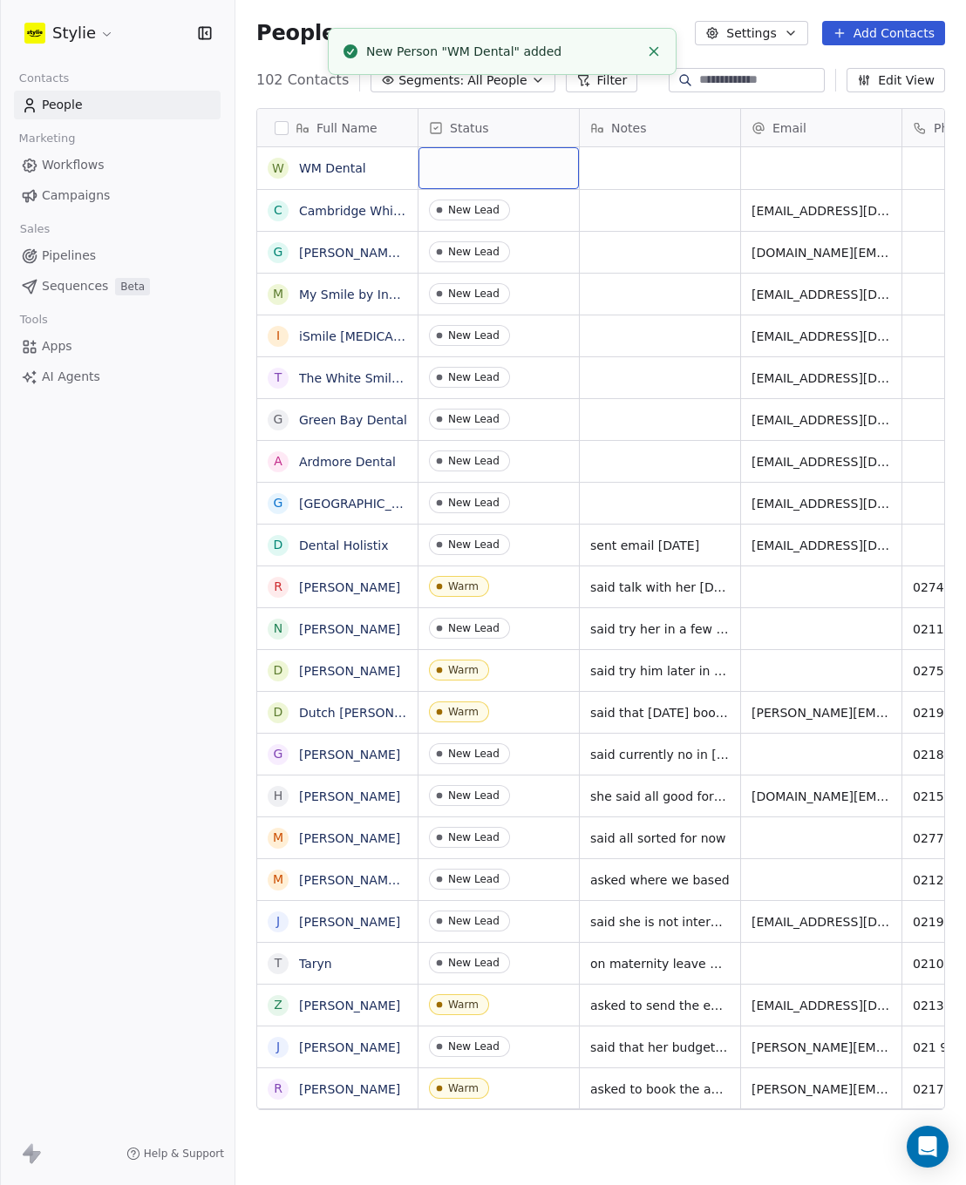
click at [498, 171] on div "grid" at bounding box center [498, 168] width 160 height 42
click at [432, 165] on div "grid" at bounding box center [498, 168] width 160 height 42
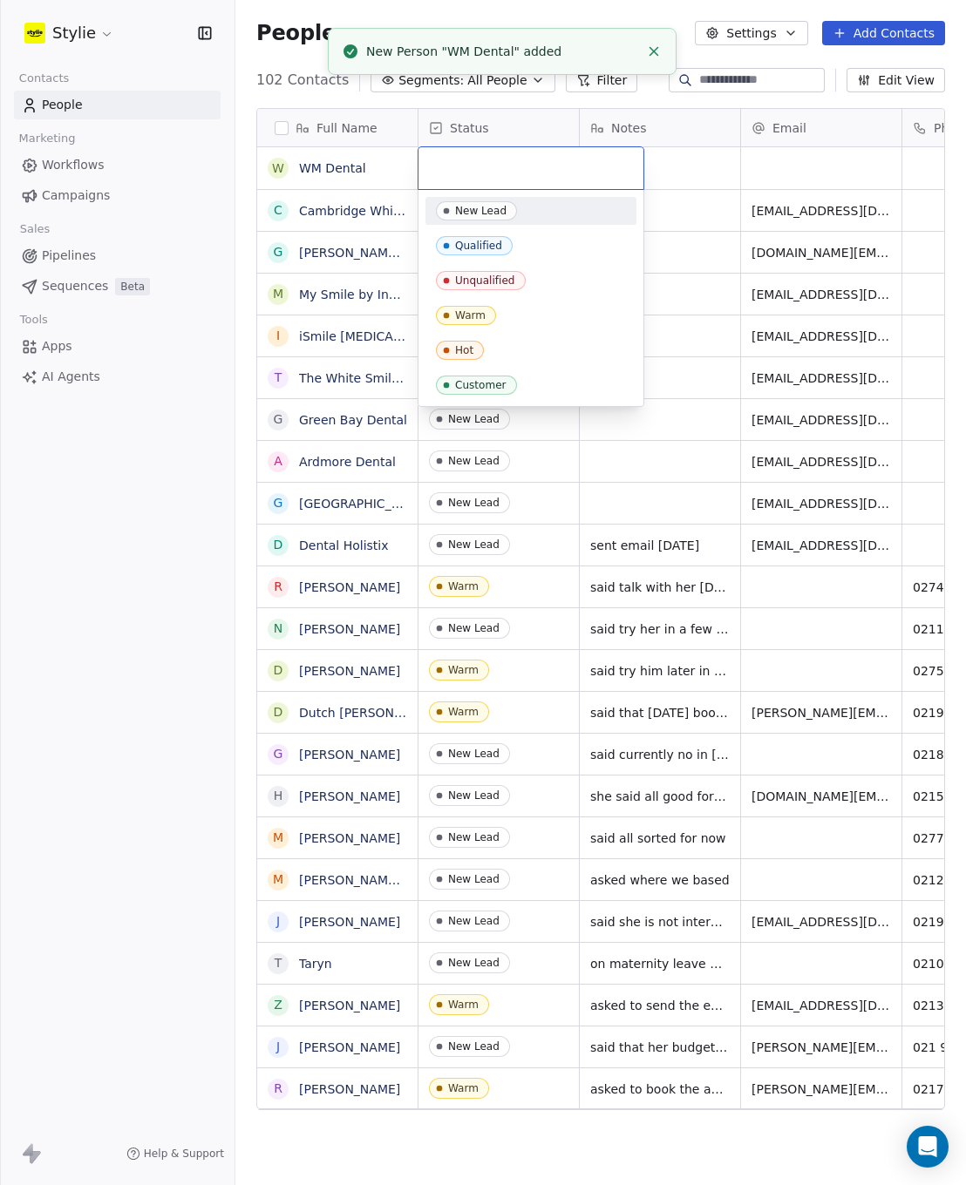
click at [549, 159] on input "text" at bounding box center [531, 168] width 204 height 19
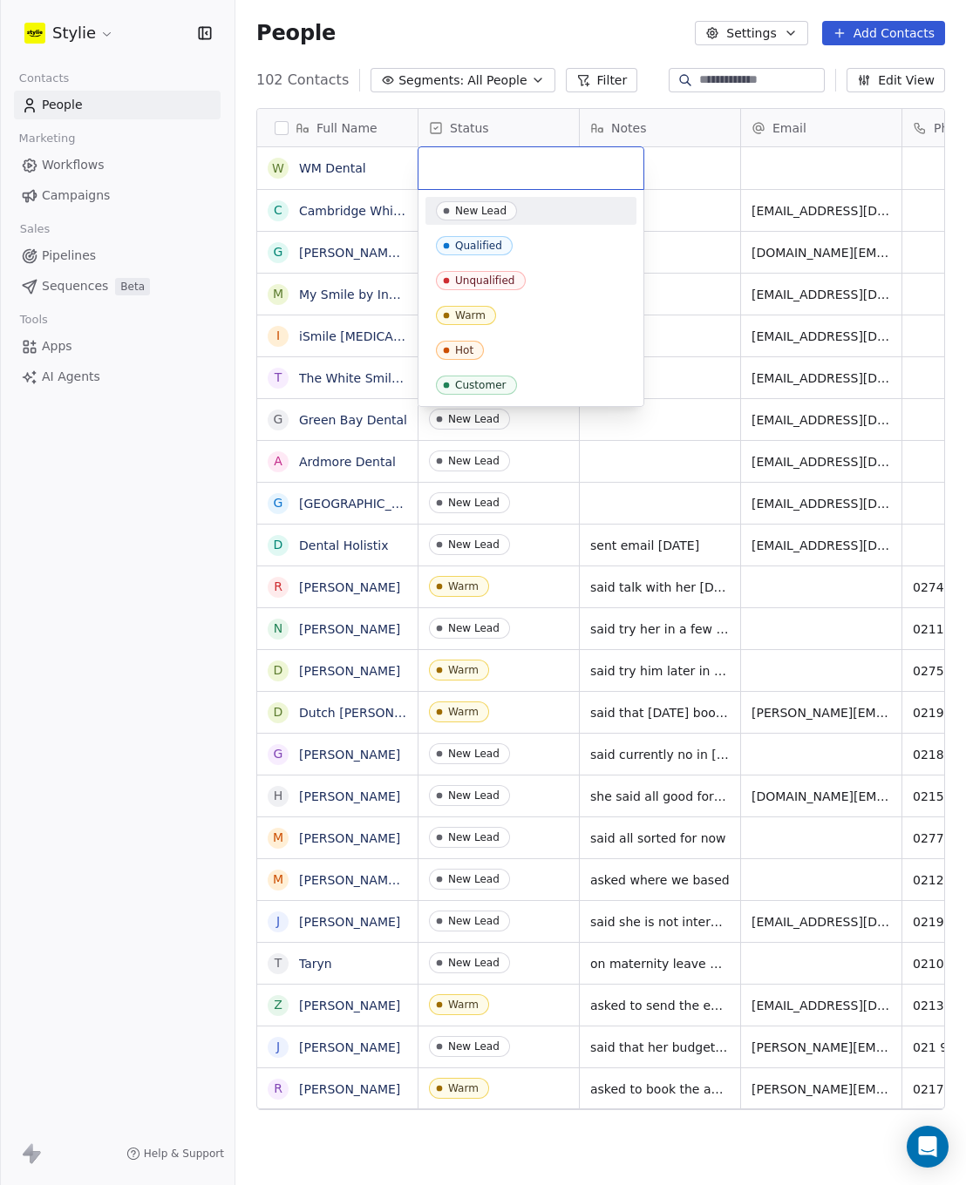
click at [481, 206] on div "New Lead" at bounding box center [480, 211] width 51 height 12
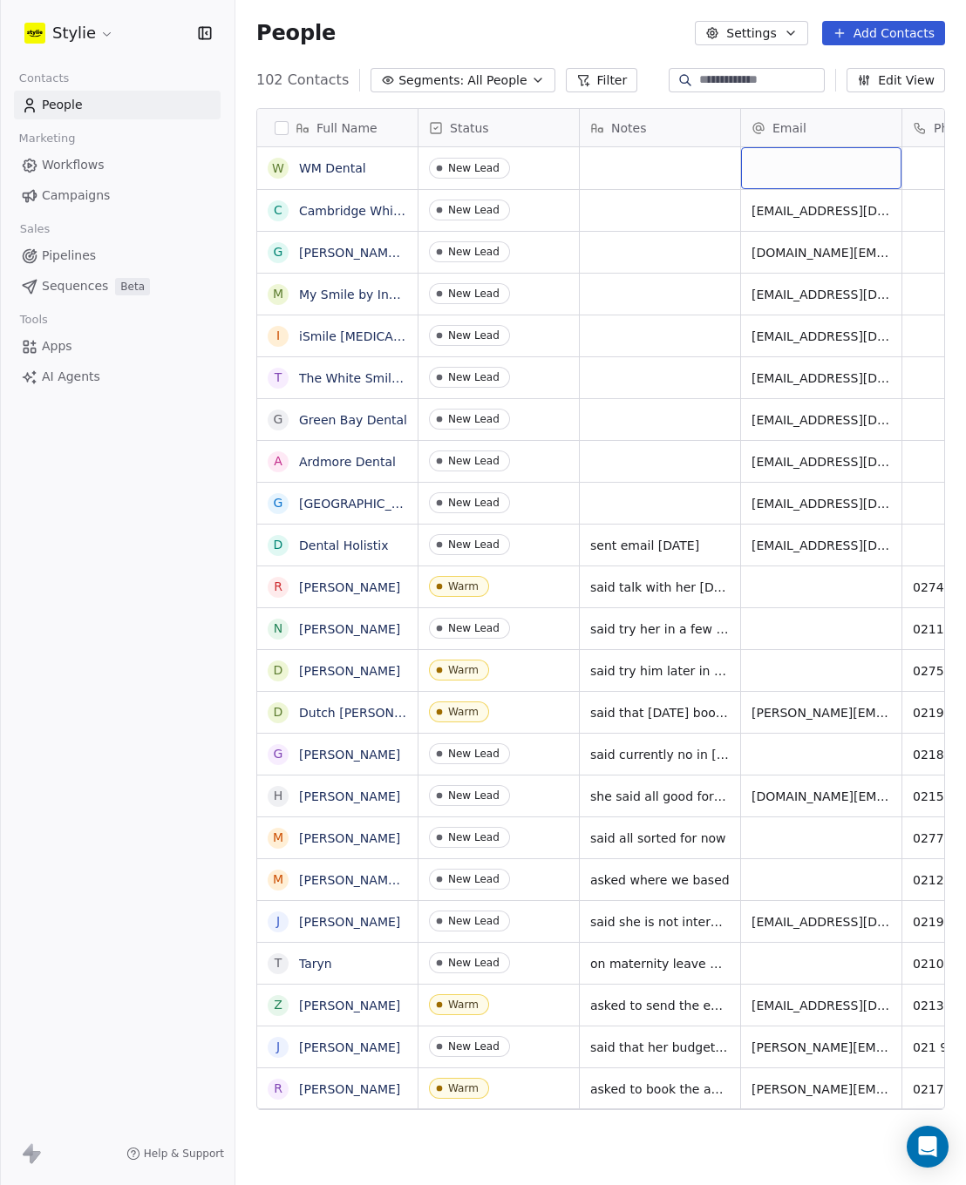
click at [803, 166] on div "grid" at bounding box center [821, 168] width 160 height 42
click at [801, 164] on input "email" at bounding box center [821, 169] width 153 height 35
type input "**********"
click at [693, 342] on html "Stylie Contacts People Marketing Workflows Campaigns Sales Pipelines Sequences …" at bounding box center [483, 592] width 966 height 1185
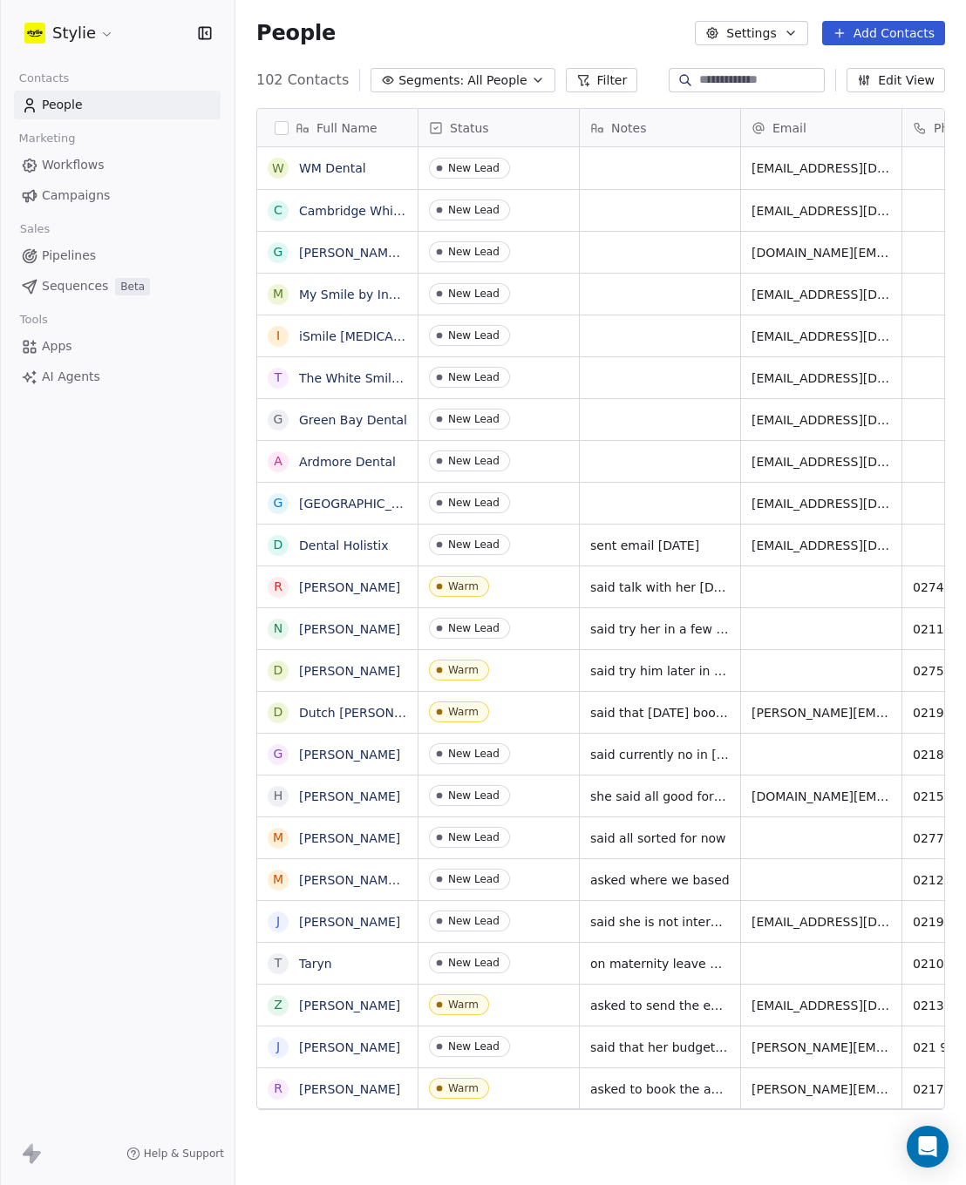
click at [877, 28] on button "Add Contacts" at bounding box center [883, 33] width 123 height 24
click at [841, 78] on span "Create new contact" at bounding box center [888, 71] width 119 height 18
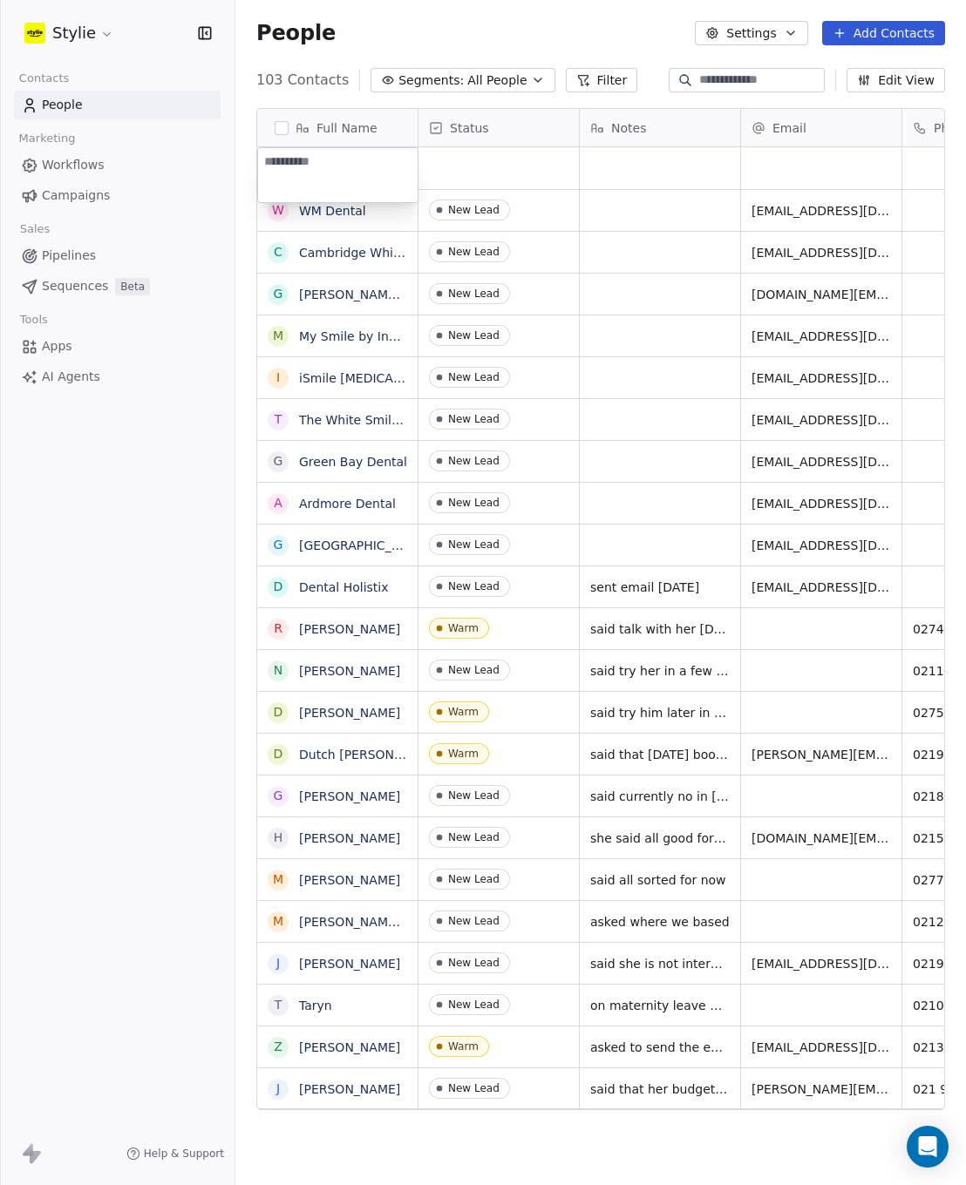
click at [360, 176] on textarea at bounding box center [337, 175] width 159 height 54
type textarea "**********"
click at [495, 174] on html "Stylie Contacts People Marketing Workflows Campaigns Sales Pipelines Sequences …" at bounding box center [483, 592] width 966 height 1185
click at [457, 157] on div "grid" at bounding box center [498, 168] width 160 height 42
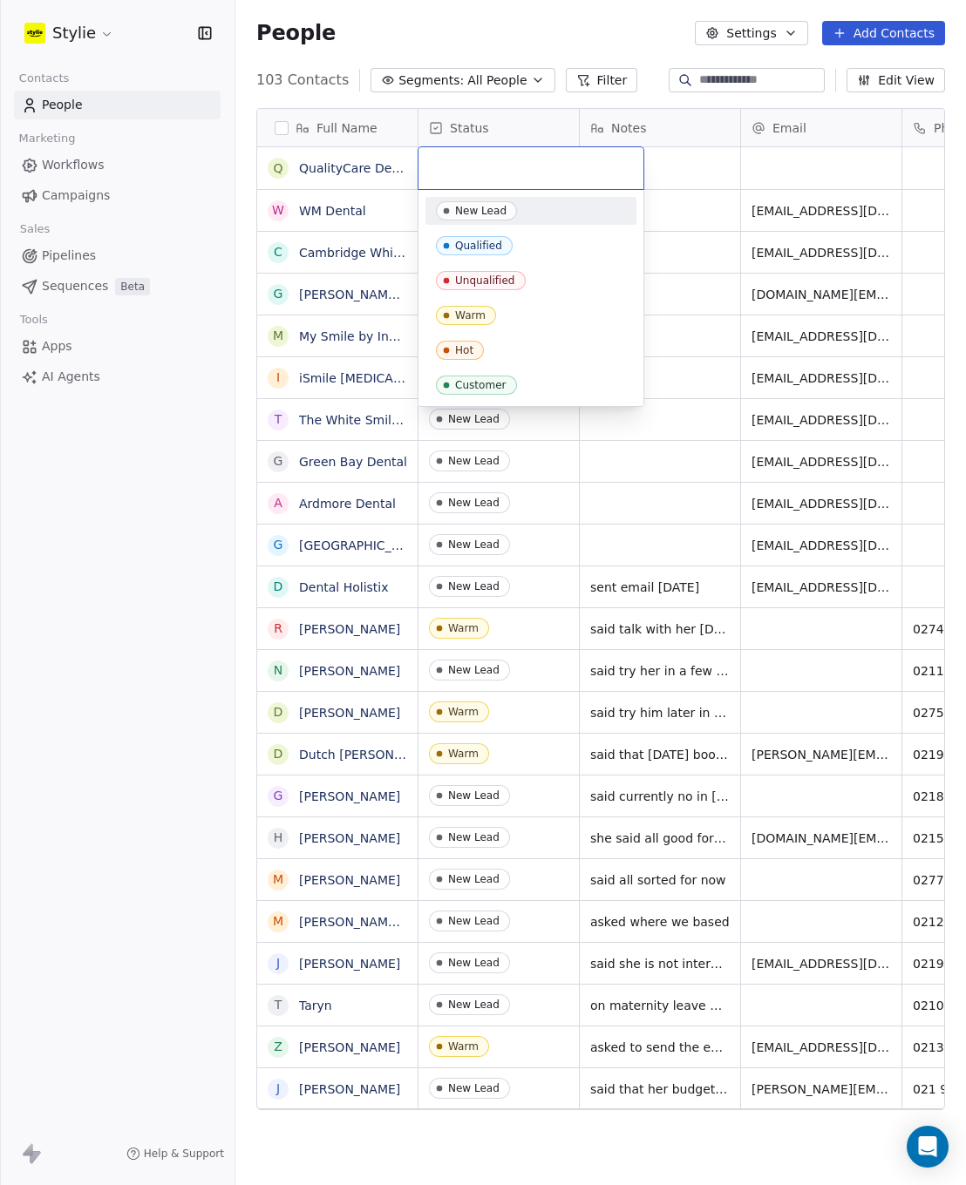
click at [478, 209] on div "New Lead" at bounding box center [480, 211] width 51 height 12
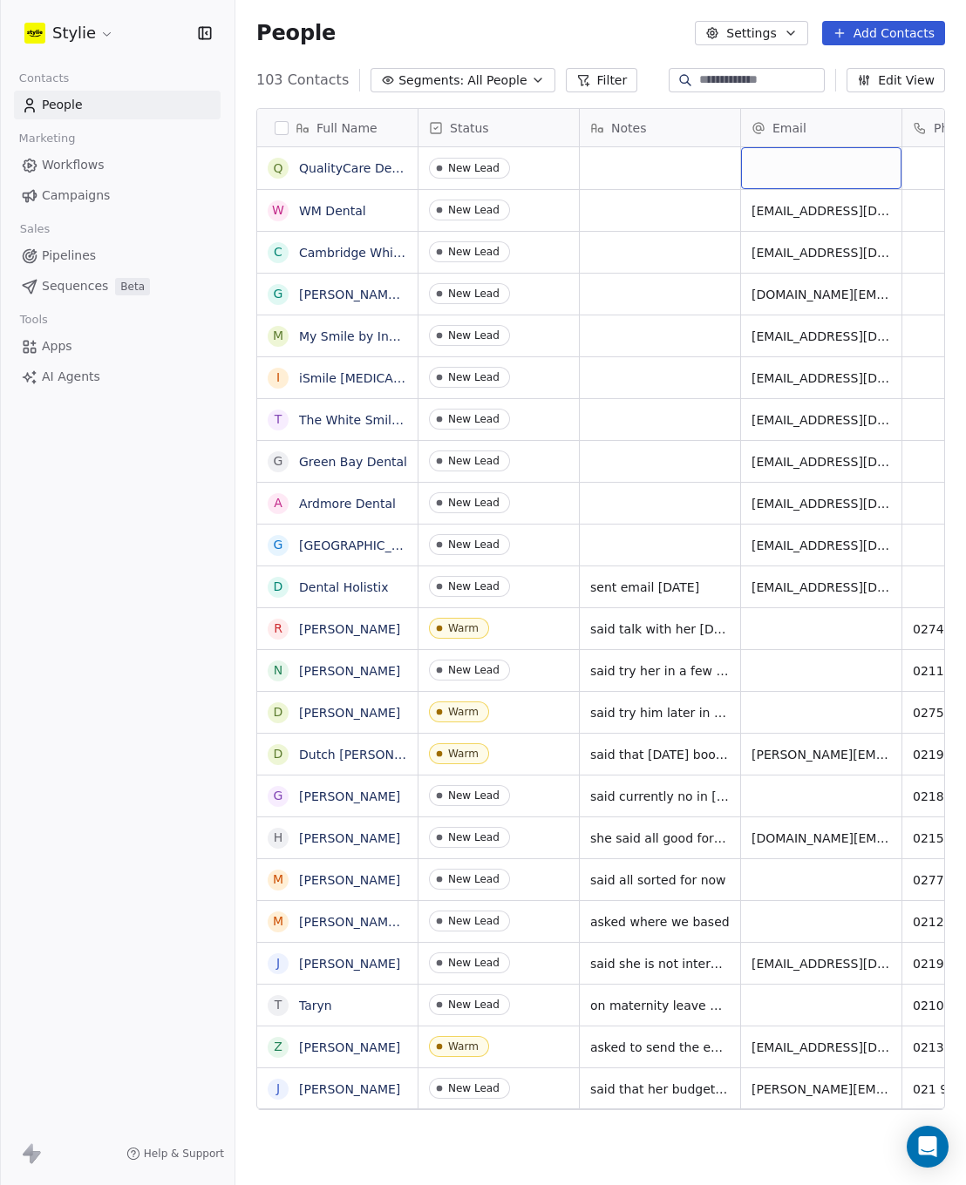
click at [809, 171] on div "grid" at bounding box center [821, 168] width 160 height 42
click at [809, 169] on input "email" at bounding box center [821, 169] width 153 height 35
type input "**********"
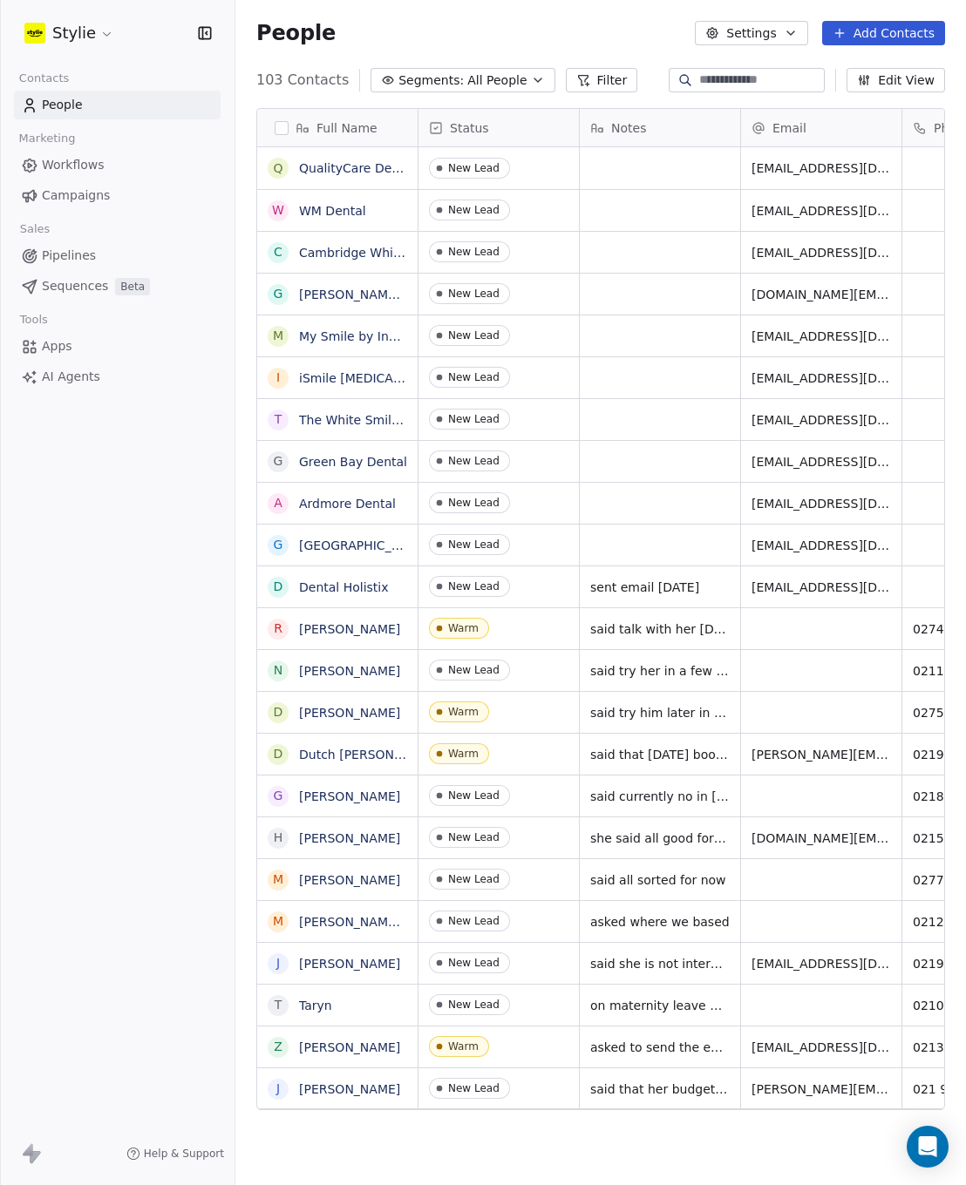
click at [914, 223] on html "Stylie Contacts People Marketing Workflows Campaigns Sales Pipelines Sequences …" at bounding box center [483, 592] width 966 height 1185
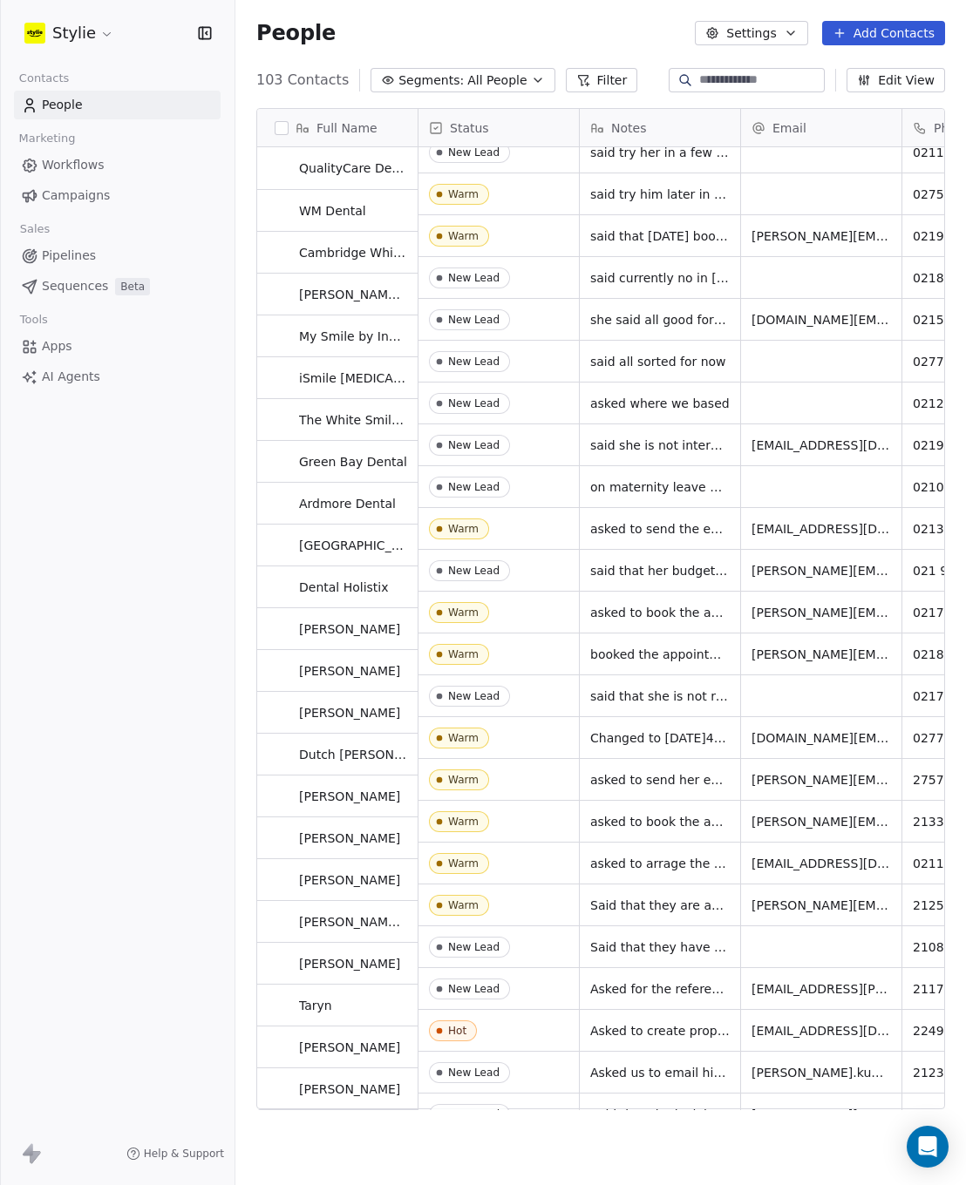
scroll to position [0, 0]
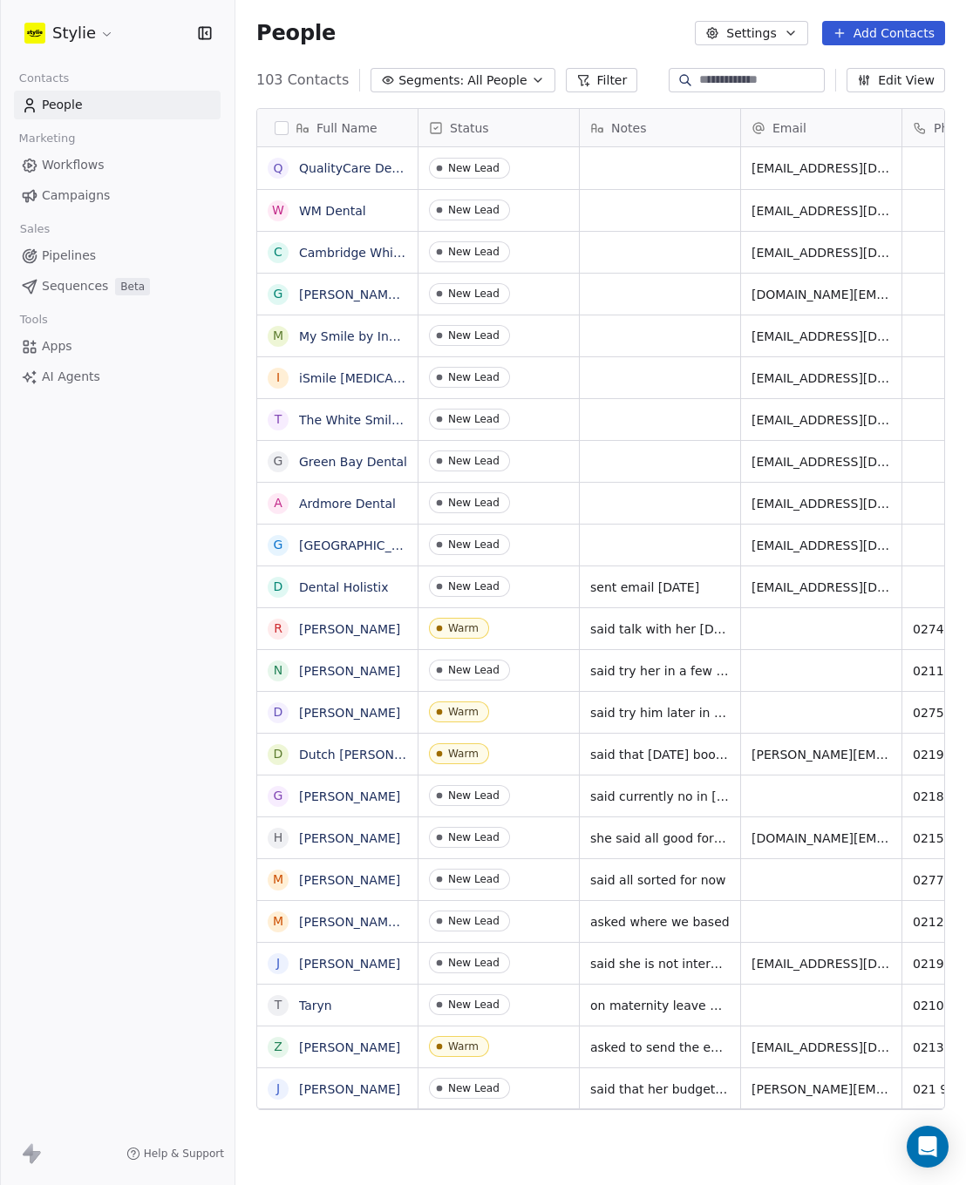
click at [591, 86] on button "Filter" at bounding box center [602, 80] width 72 height 24
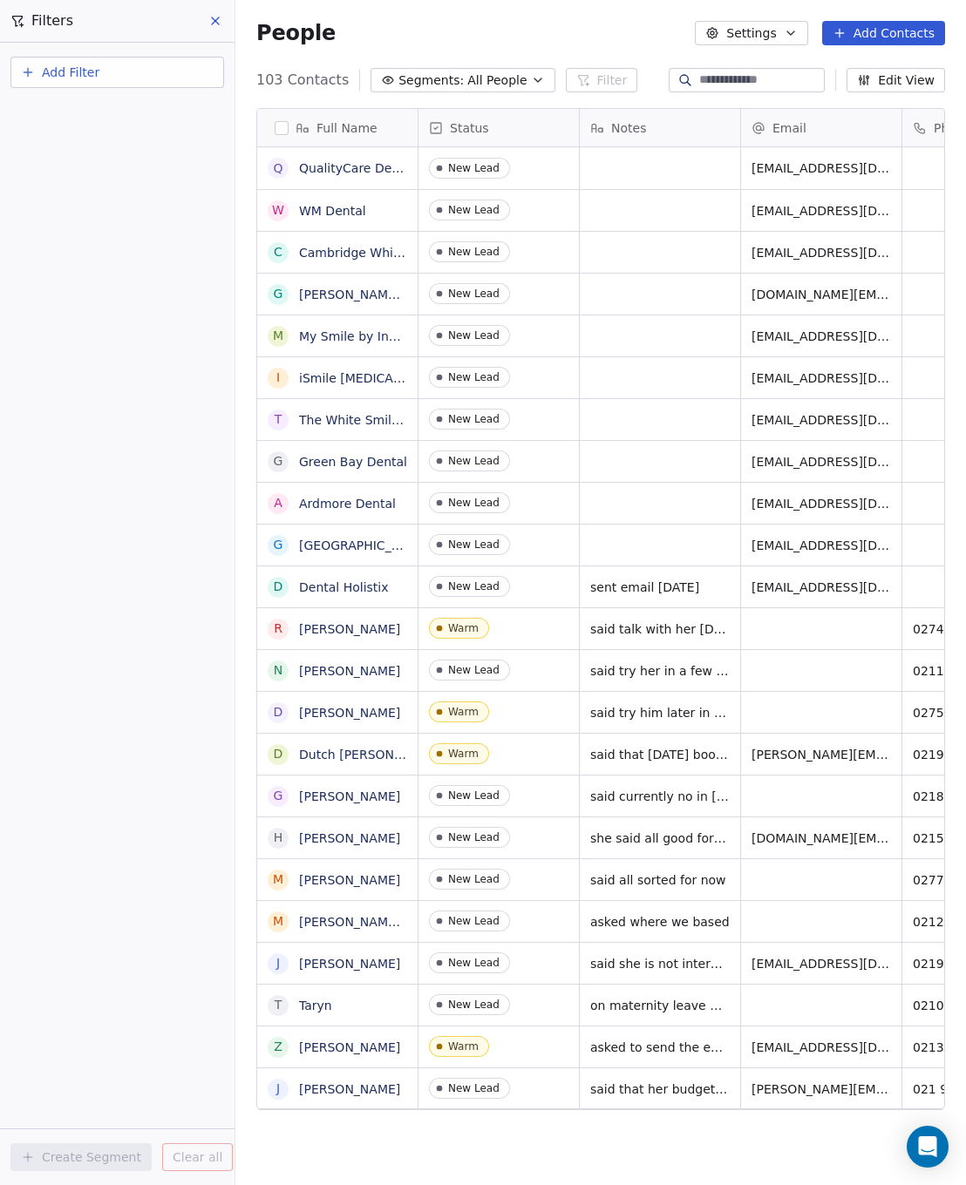
click at [208, 28] on button at bounding box center [216, 21] width 26 height 24
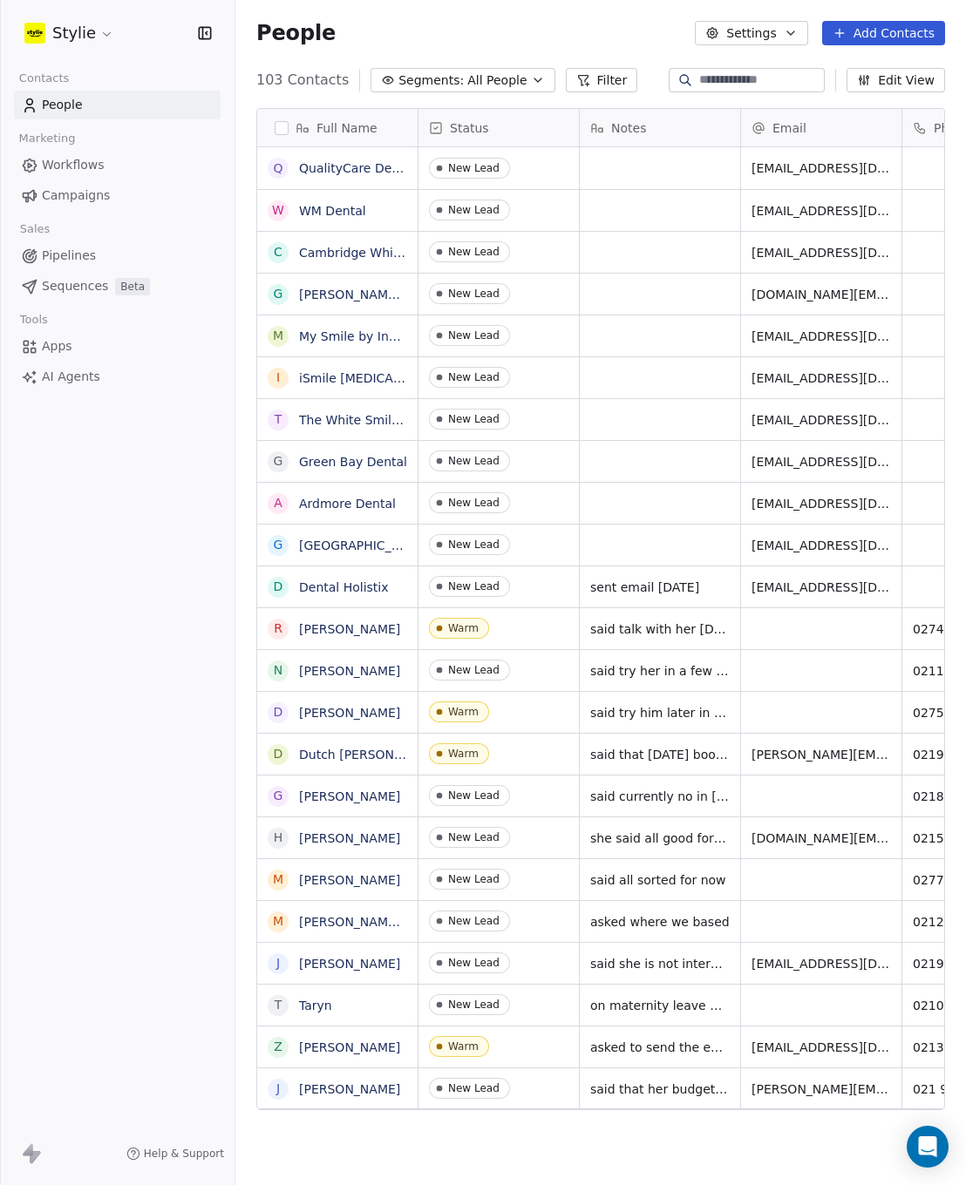
click at [489, 85] on span "All People" at bounding box center [496, 80] width 59 height 18
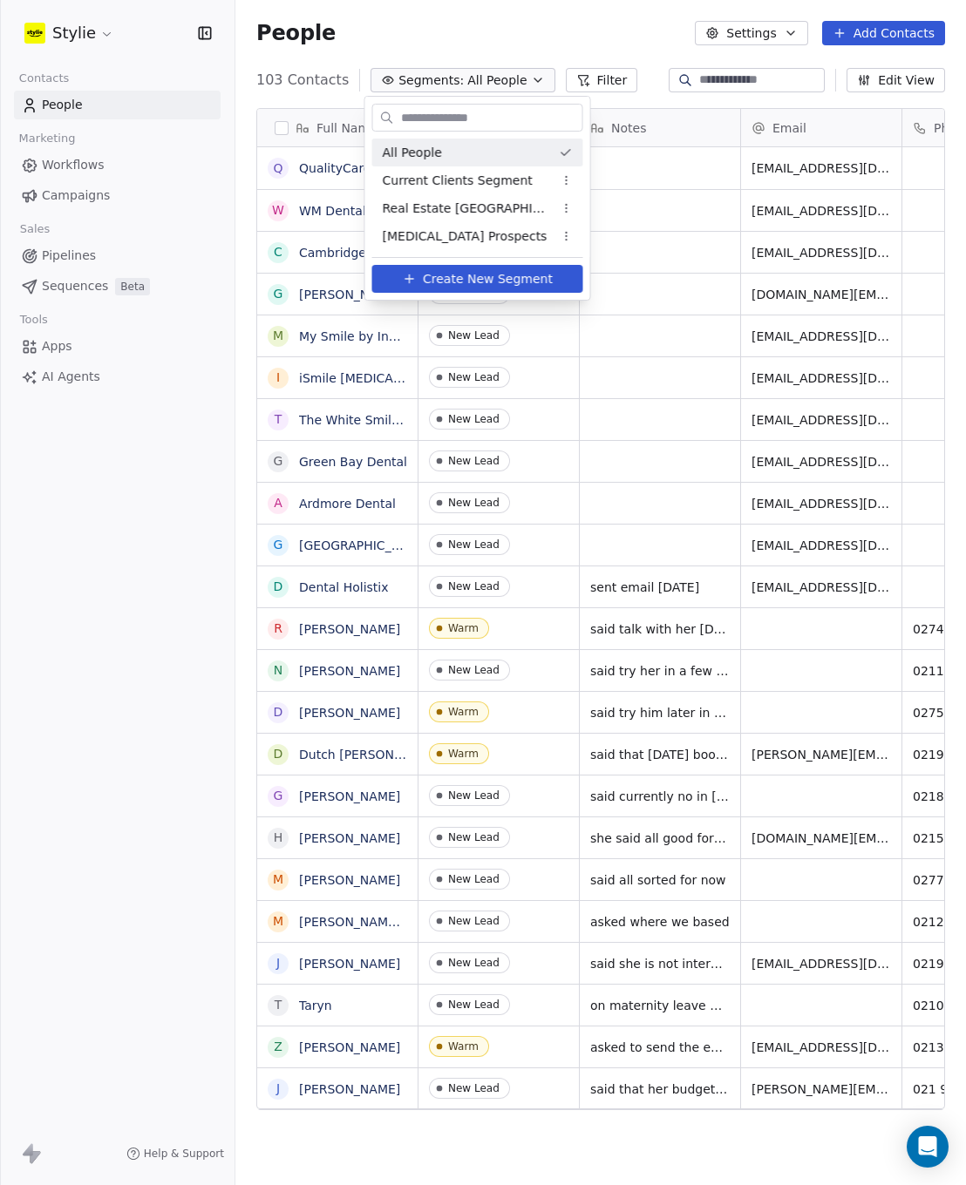
click at [532, 76] on html "Stylie Contacts People Marketing Workflows Campaigns Sales Pipelines Sequences …" at bounding box center [483, 592] width 966 height 1185
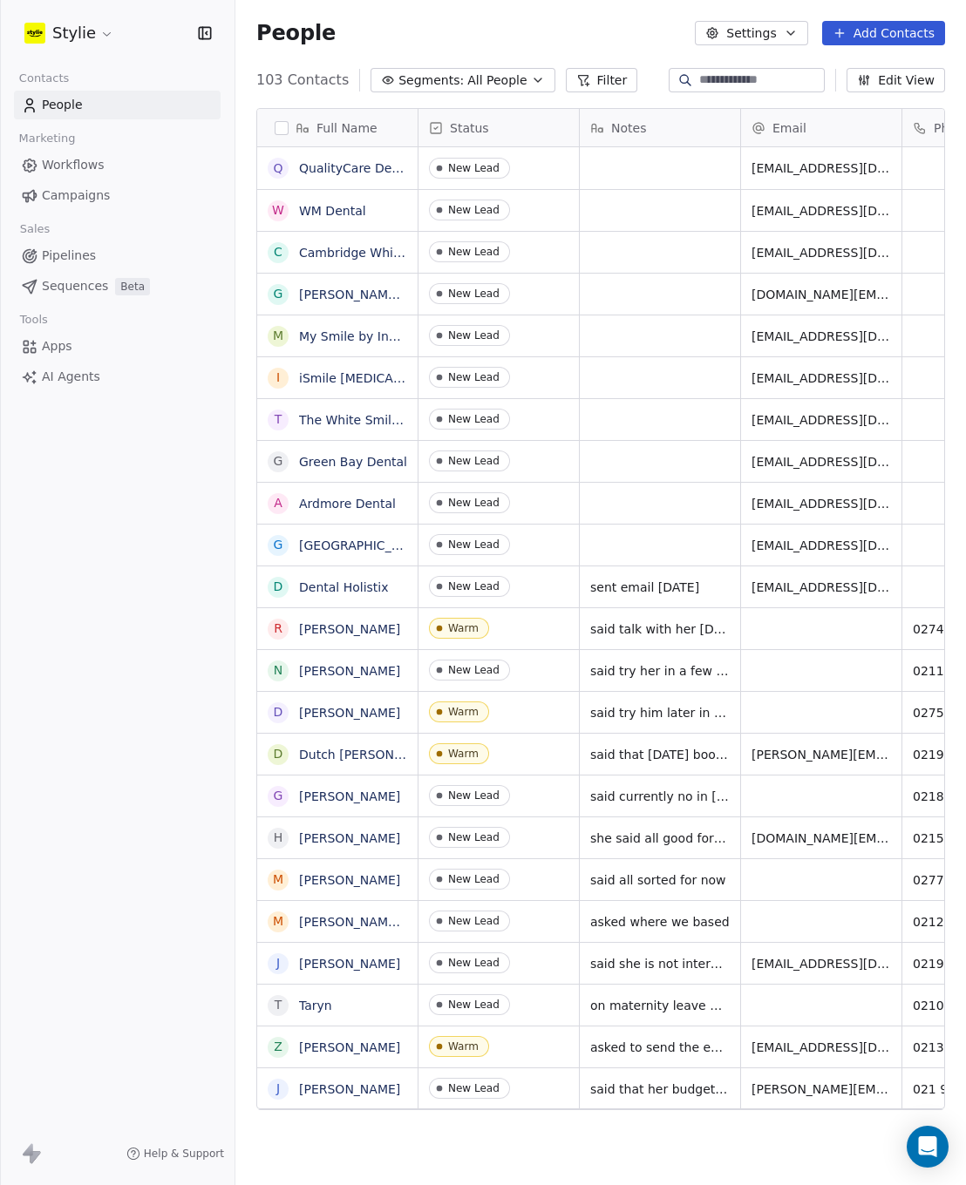
click at [531, 86] on icon "button" at bounding box center [538, 80] width 14 height 14
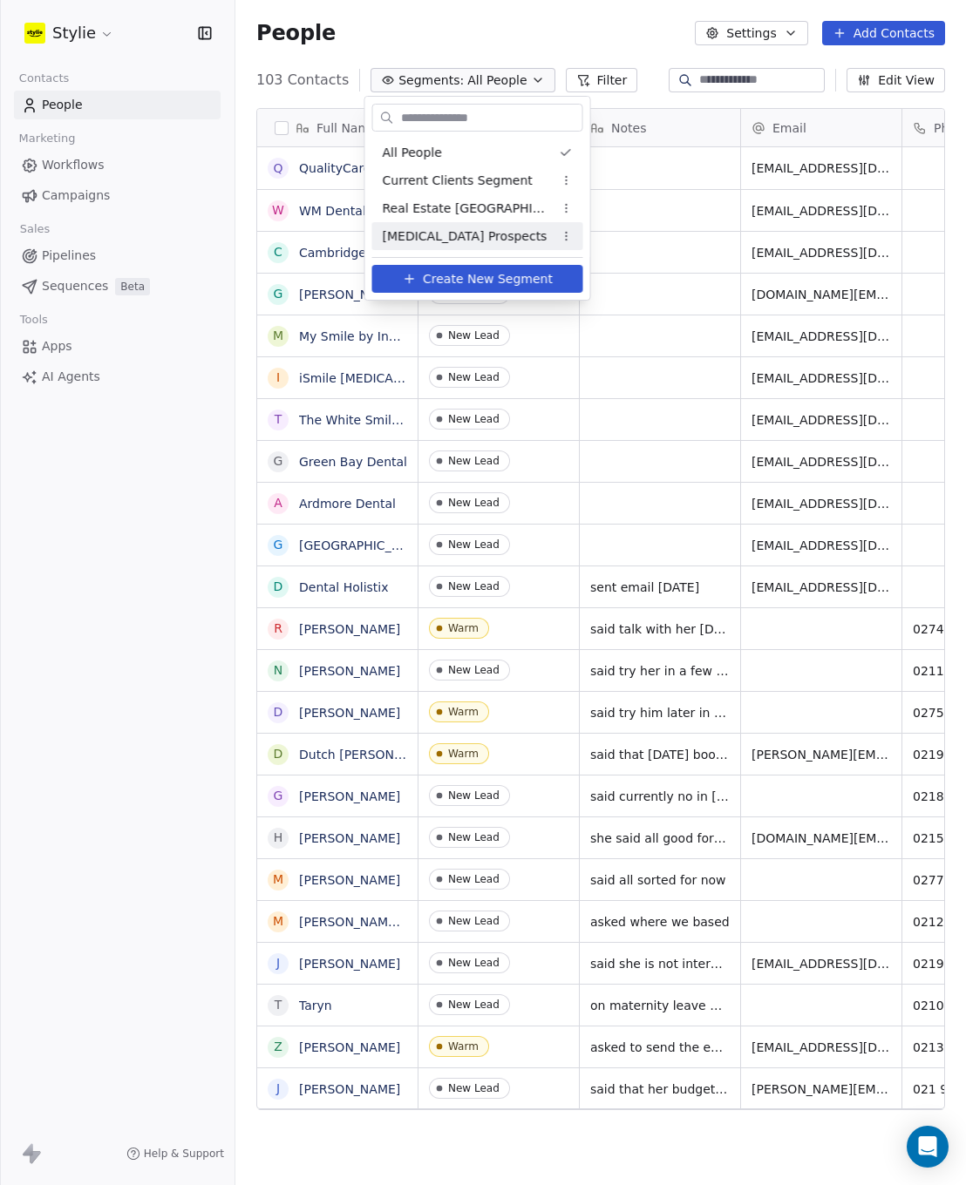
click at [458, 232] on span "[MEDICAL_DATA] Prospects" at bounding box center [465, 236] width 165 height 18
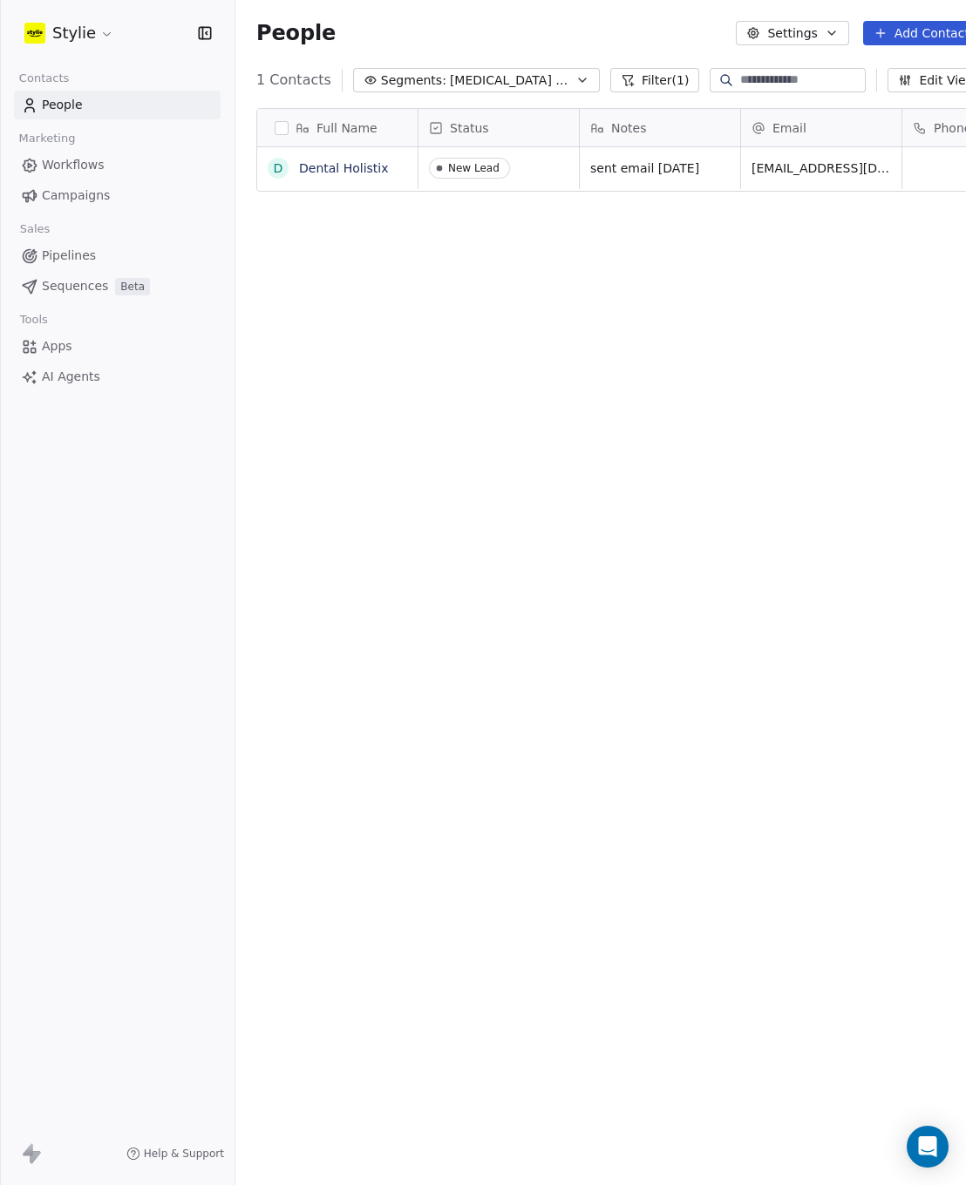
scroll to position [1030, 775]
click at [487, 80] on span "[MEDICAL_DATA] Prospects" at bounding box center [511, 80] width 122 height 18
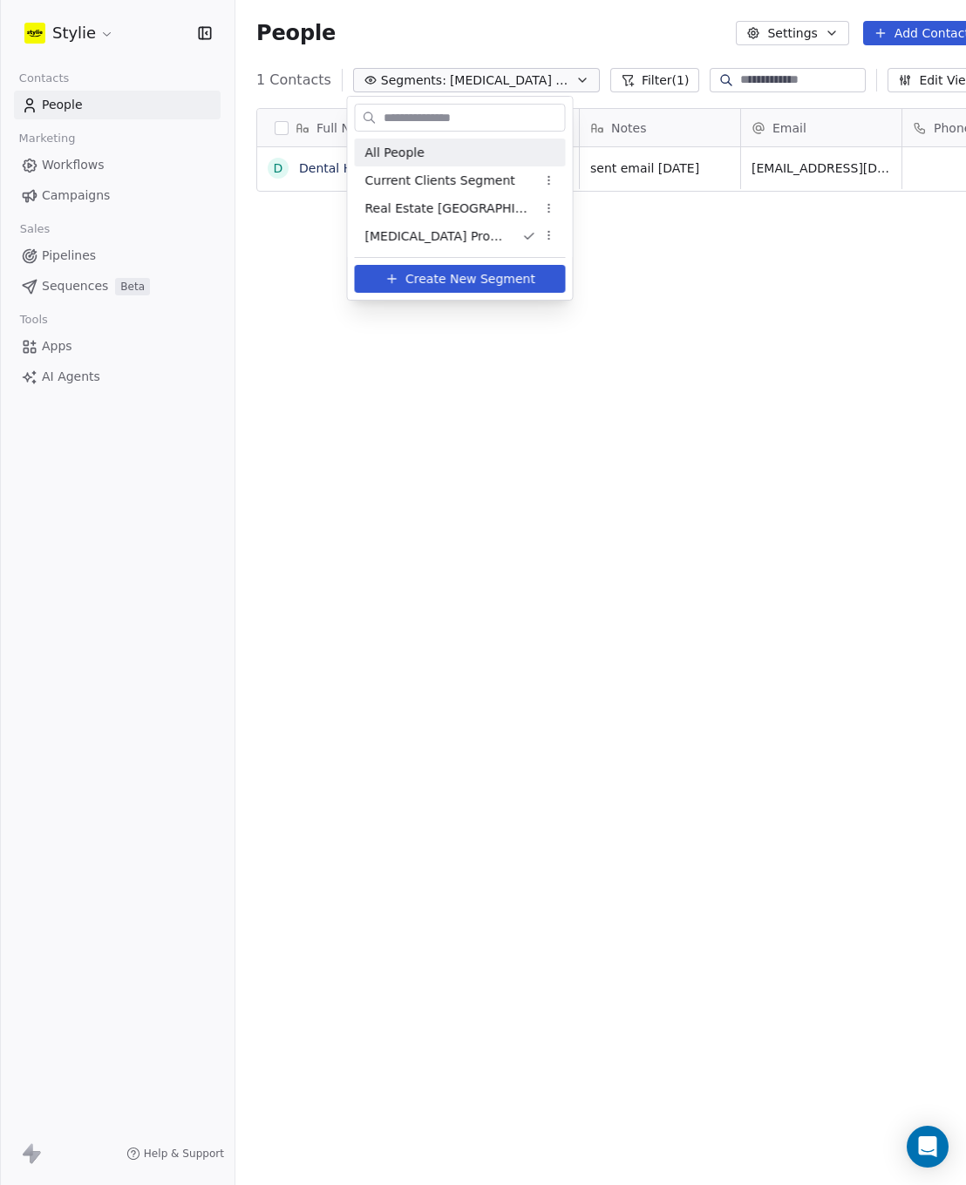
click at [410, 160] on span "All People" at bounding box center [394, 153] width 59 height 18
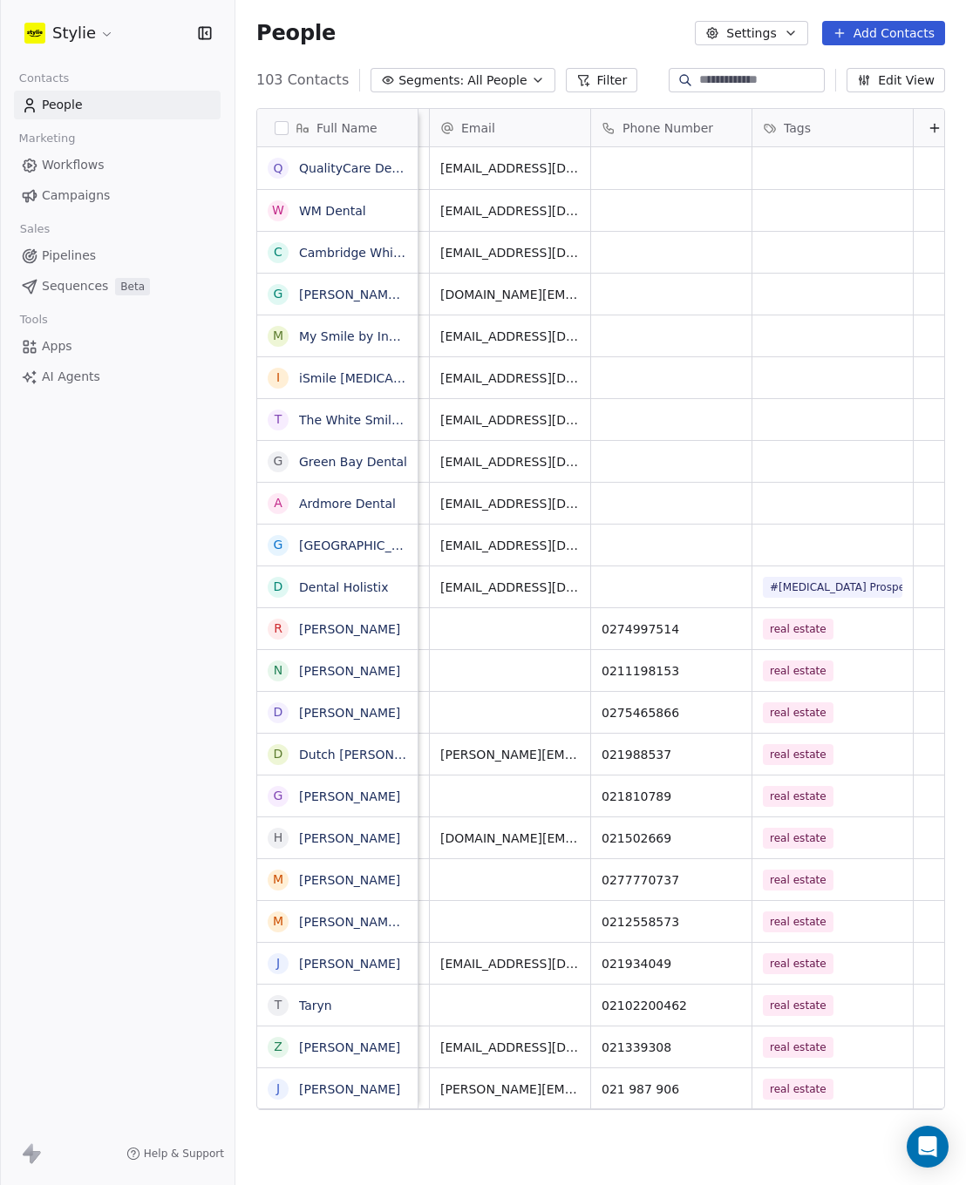
scroll to position [0, 321]
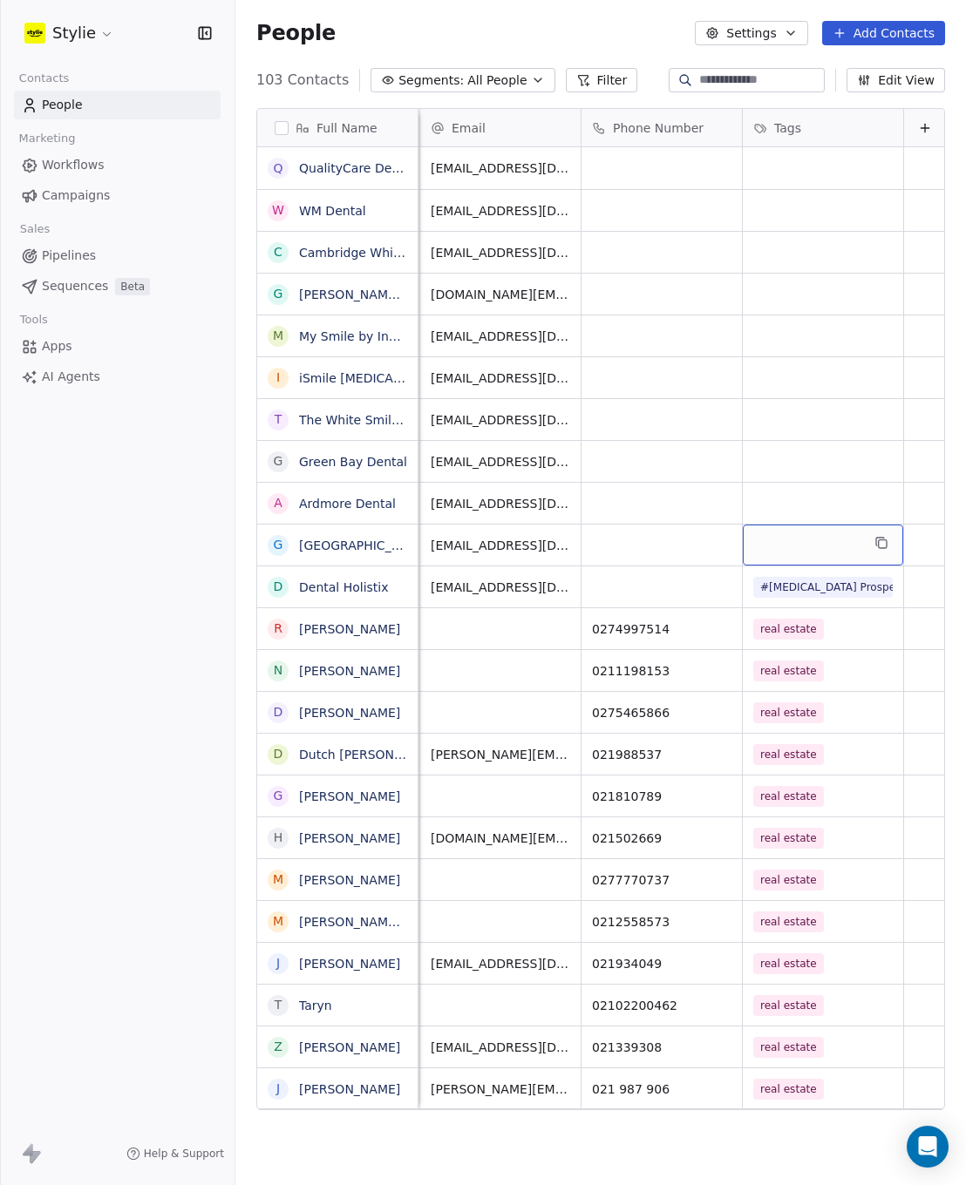
click at [783, 539] on div "grid" at bounding box center [822, 545] width 160 height 41
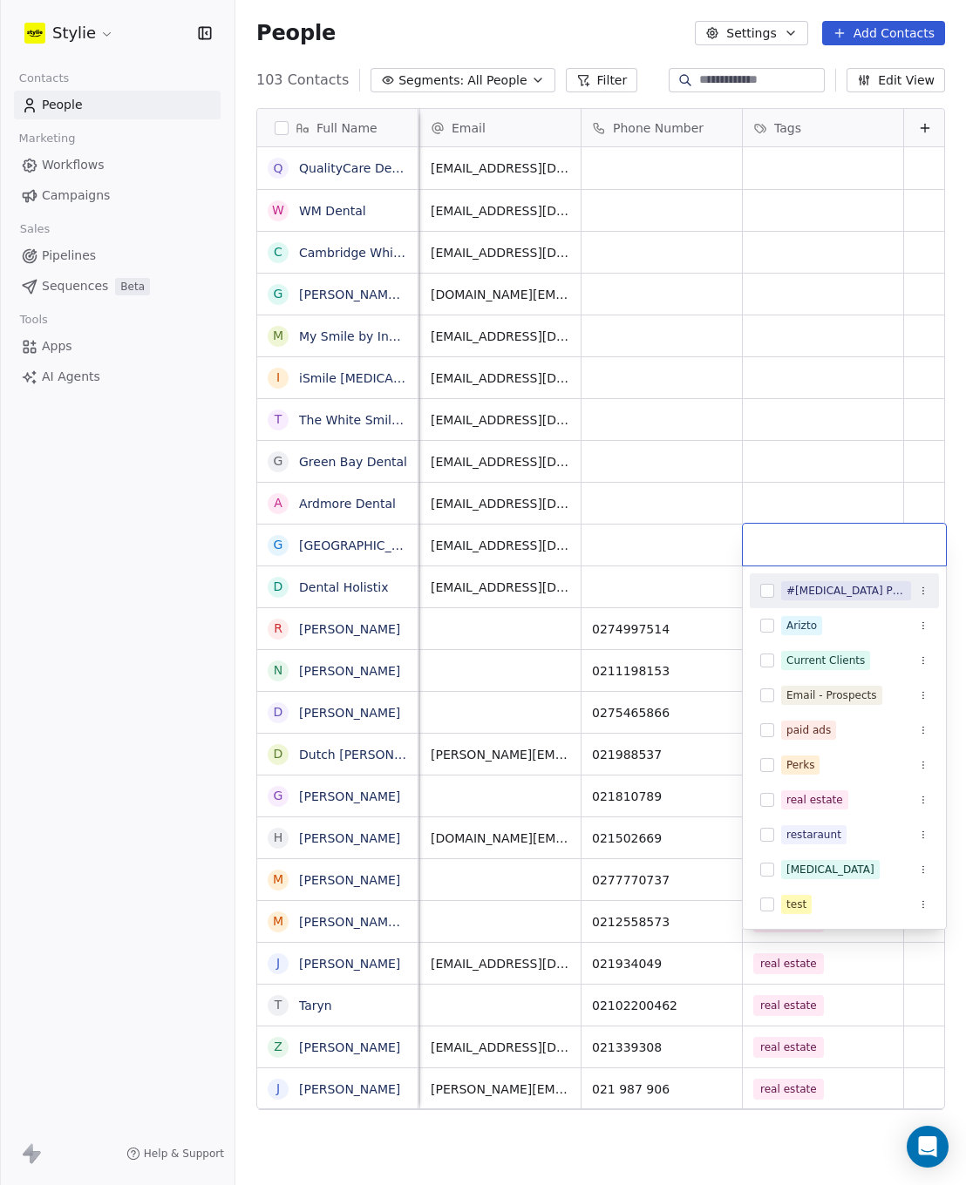
click at [820, 543] on input "text" at bounding box center [844, 544] width 182 height 19
click at [760, 586] on button "Suggestions" at bounding box center [767, 591] width 14 height 14
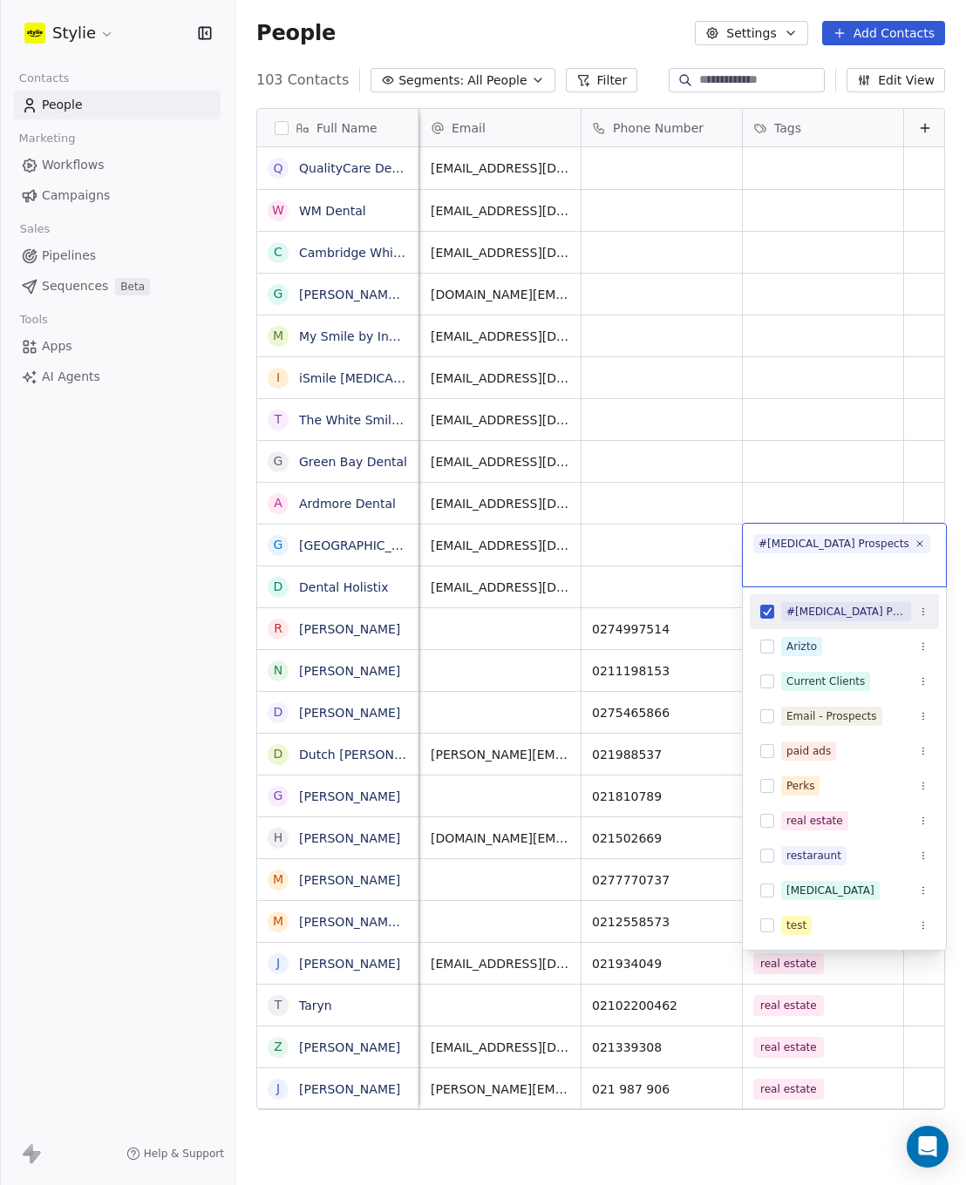
click at [771, 491] on html "Stylie Contacts People Marketing Workflows Campaigns Sales Pipelines Sequences …" at bounding box center [483, 592] width 966 height 1185
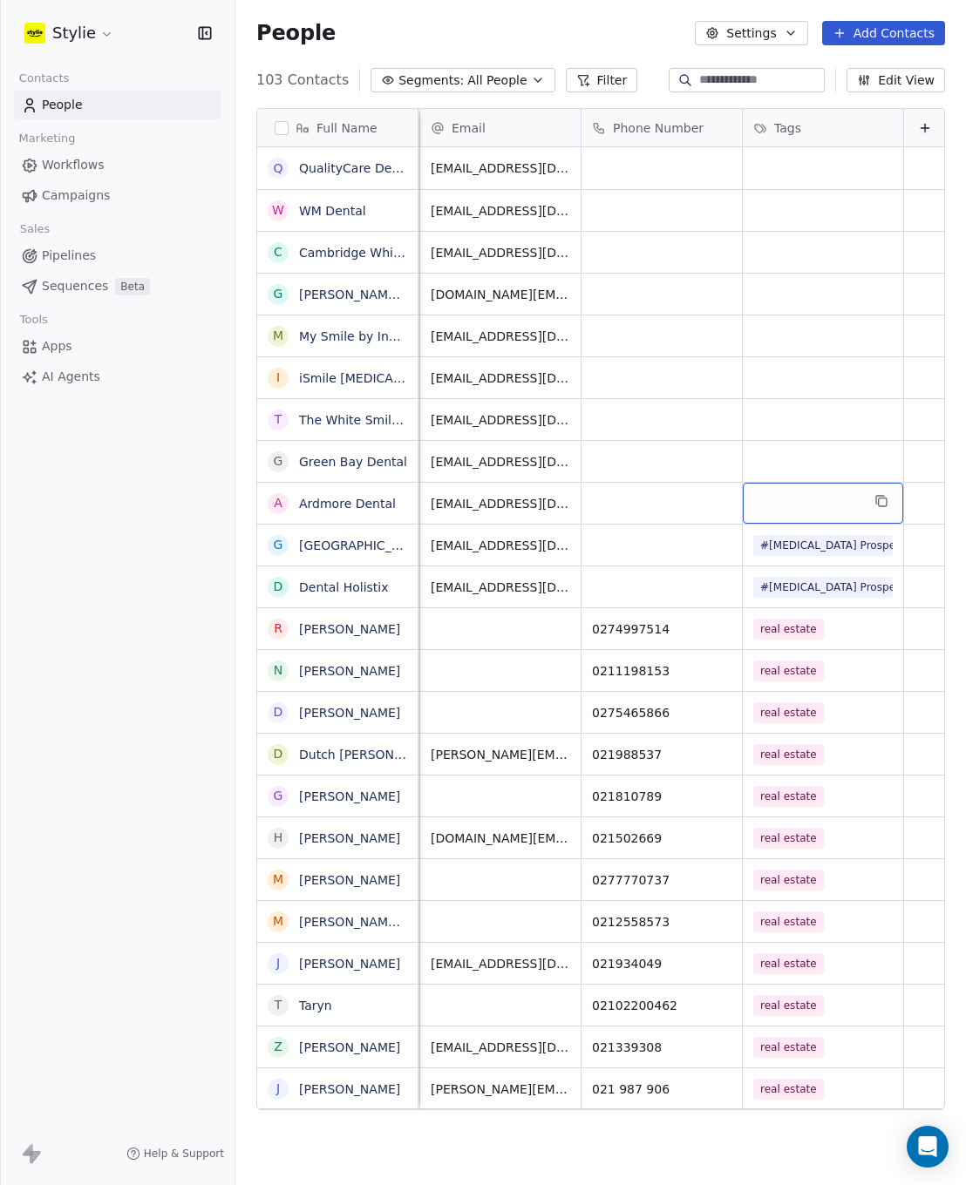
click at [798, 492] on div "grid" at bounding box center [822, 503] width 160 height 41
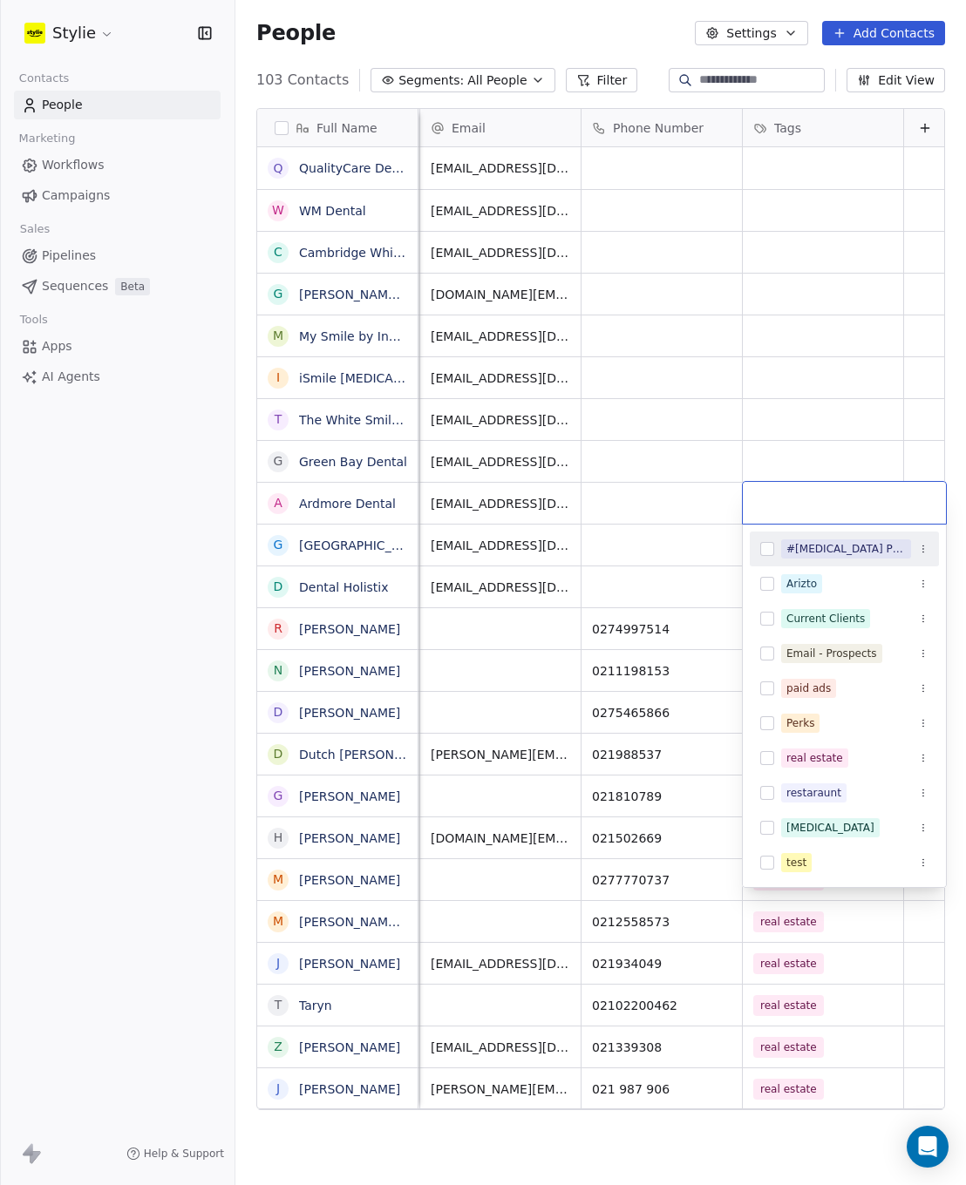
click at [762, 546] on button "Suggestions" at bounding box center [767, 549] width 14 height 14
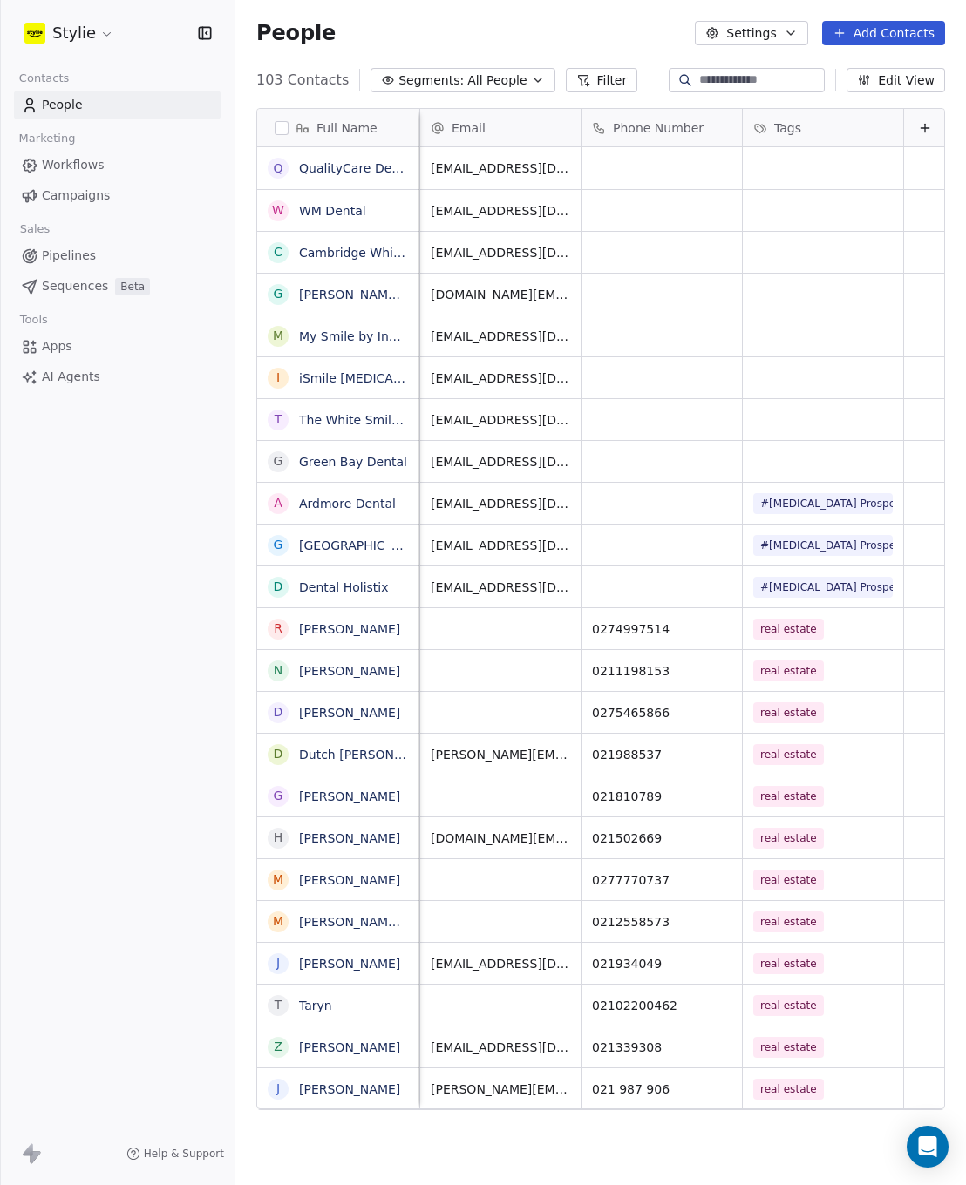
click at [794, 458] on html "Stylie Contacts People Marketing Workflows Campaigns Sales Pipelines Sequences …" at bounding box center [483, 592] width 966 height 1185
click at [814, 456] on div "grid" at bounding box center [822, 461] width 160 height 41
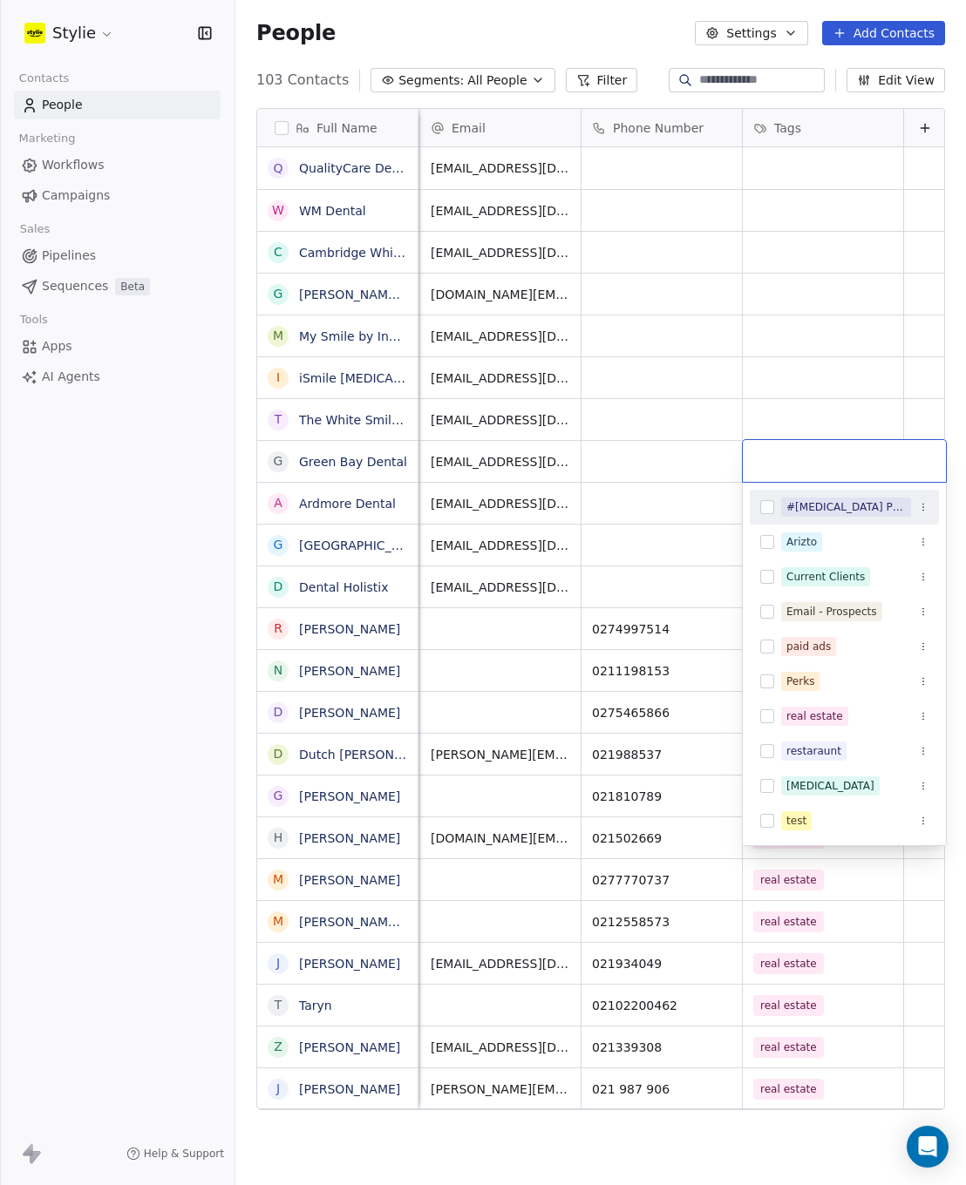
click at [765, 514] on div "#Teeth Whitening Prospects" at bounding box center [843, 507] width 189 height 28
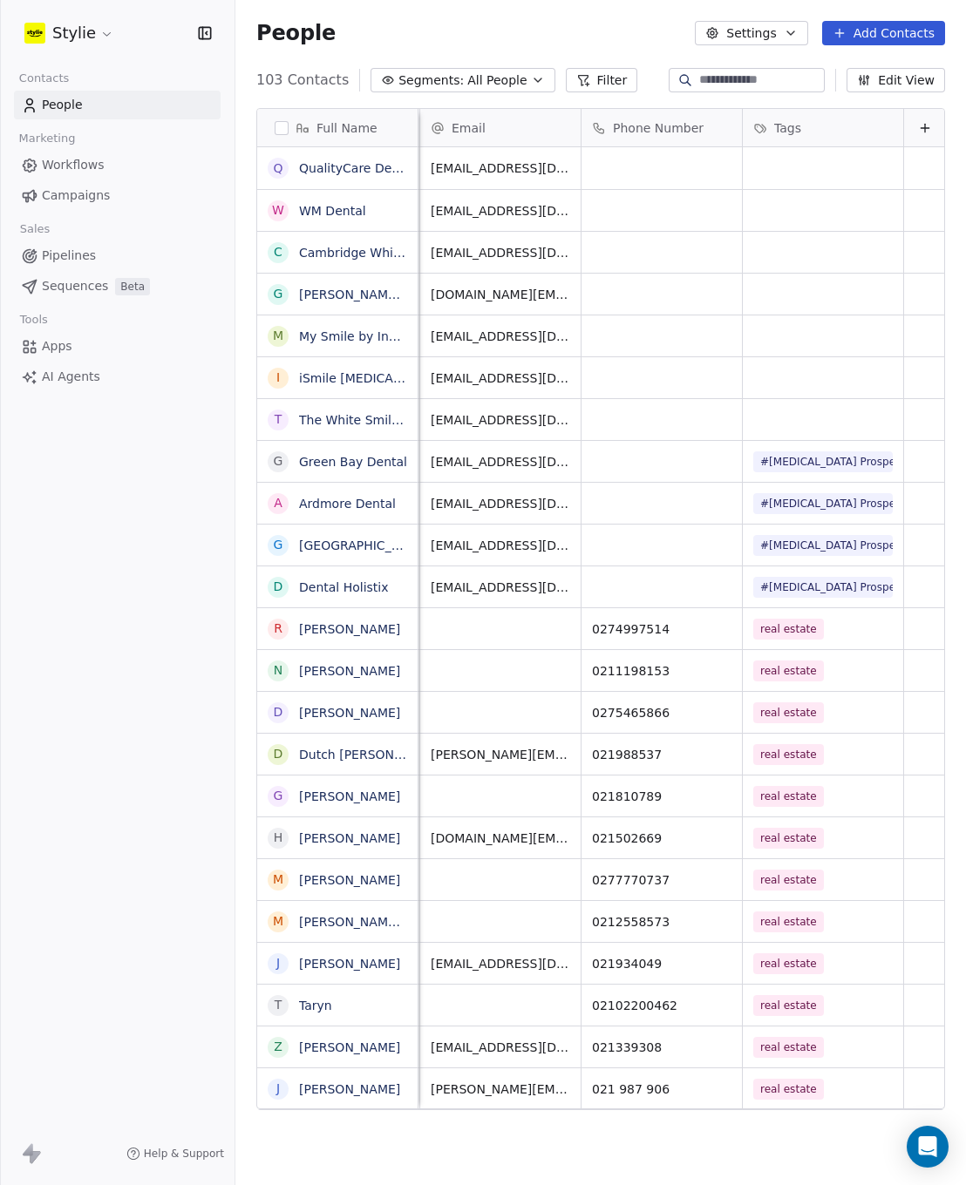
click at [797, 420] on html "Stylie Contacts People Marketing Workflows Campaigns Sales Pipelines Sequences …" at bounding box center [483, 592] width 966 height 1185
click at [803, 414] on div "grid" at bounding box center [822, 419] width 160 height 41
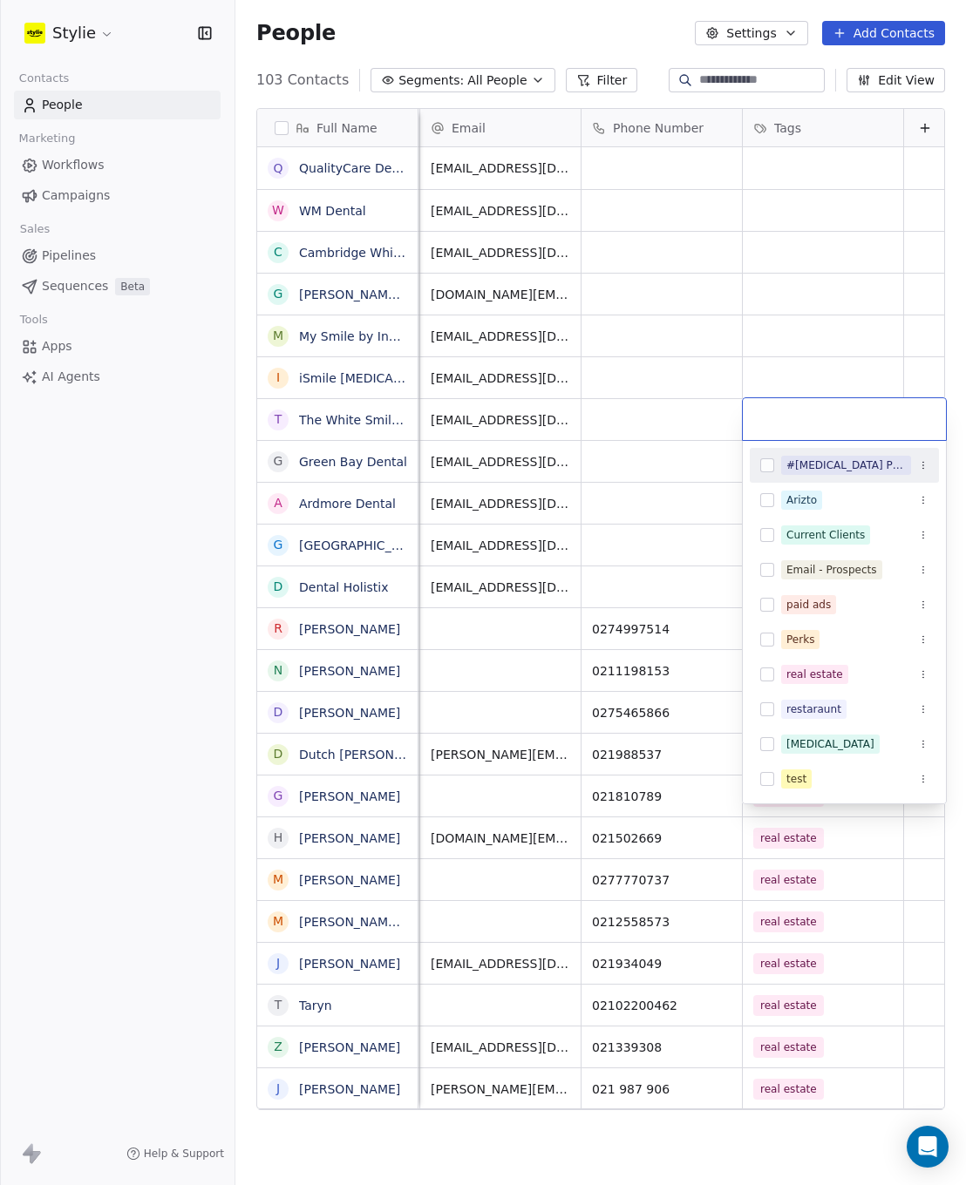
click at [770, 464] on button "Suggestions" at bounding box center [767, 465] width 14 height 14
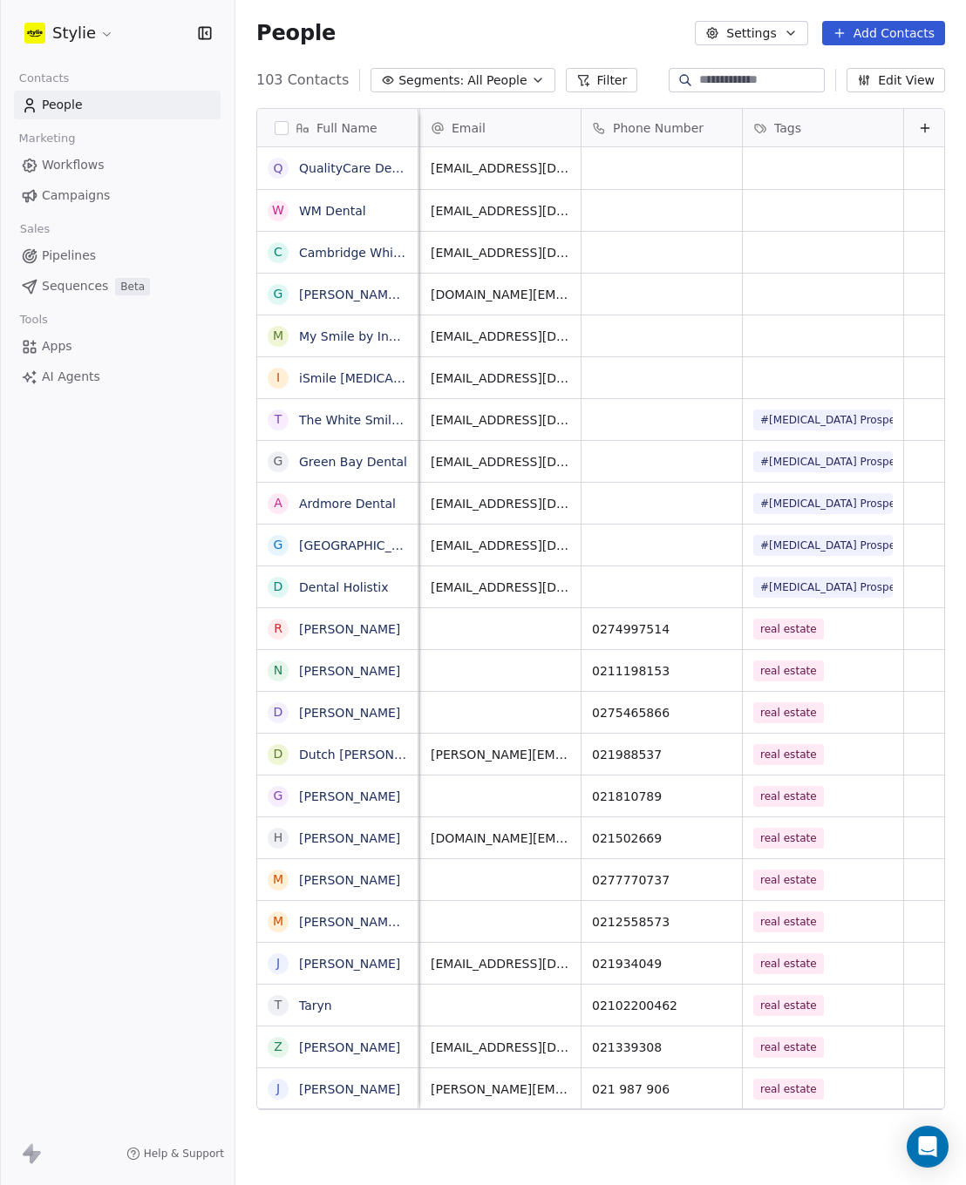
click at [802, 369] on html "Stylie Contacts People Marketing Workflows Campaigns Sales Pipelines Sequences …" at bounding box center [483, 592] width 966 height 1185
click at [810, 367] on div "grid" at bounding box center [822, 377] width 160 height 41
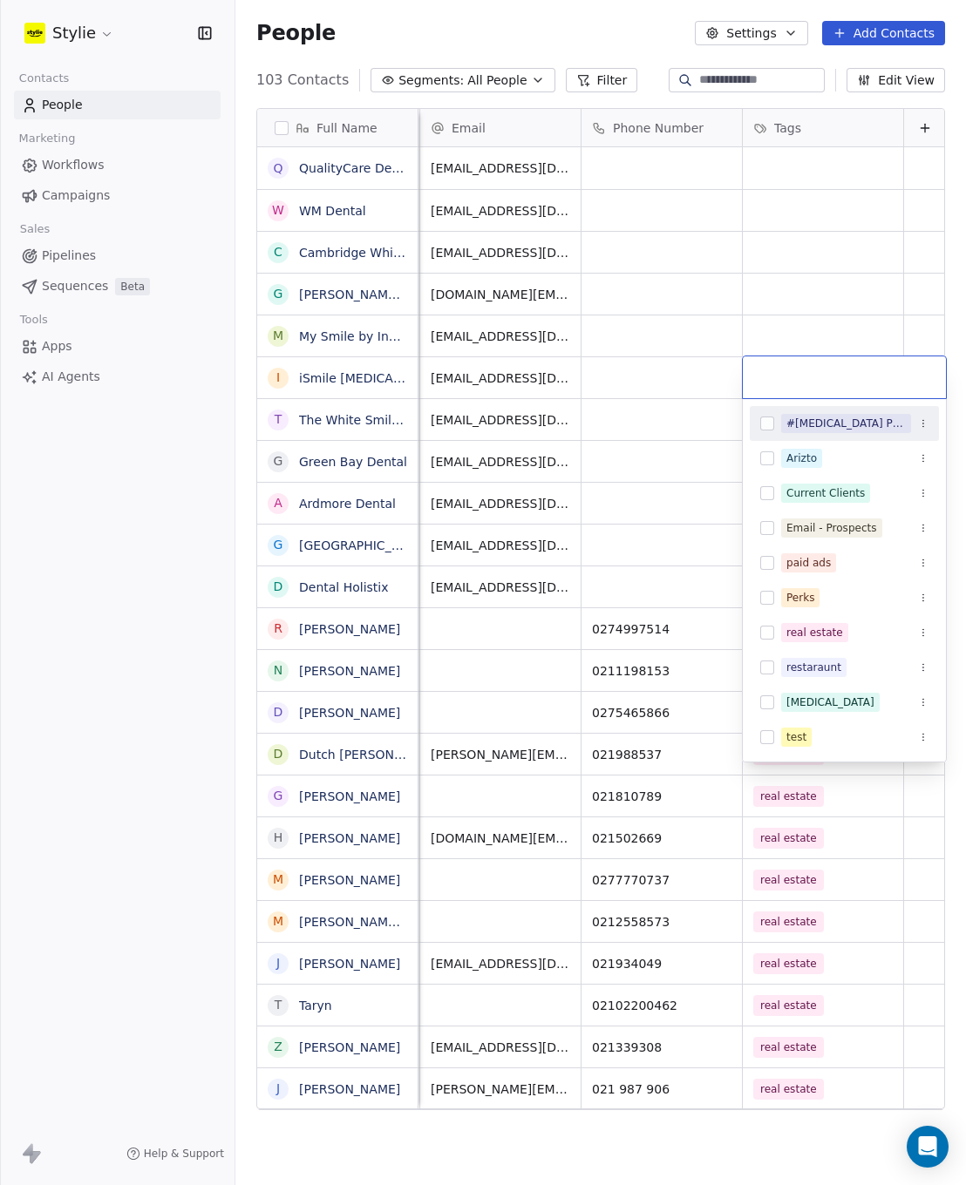
click at [769, 429] on button "Suggestions" at bounding box center [767, 424] width 14 height 14
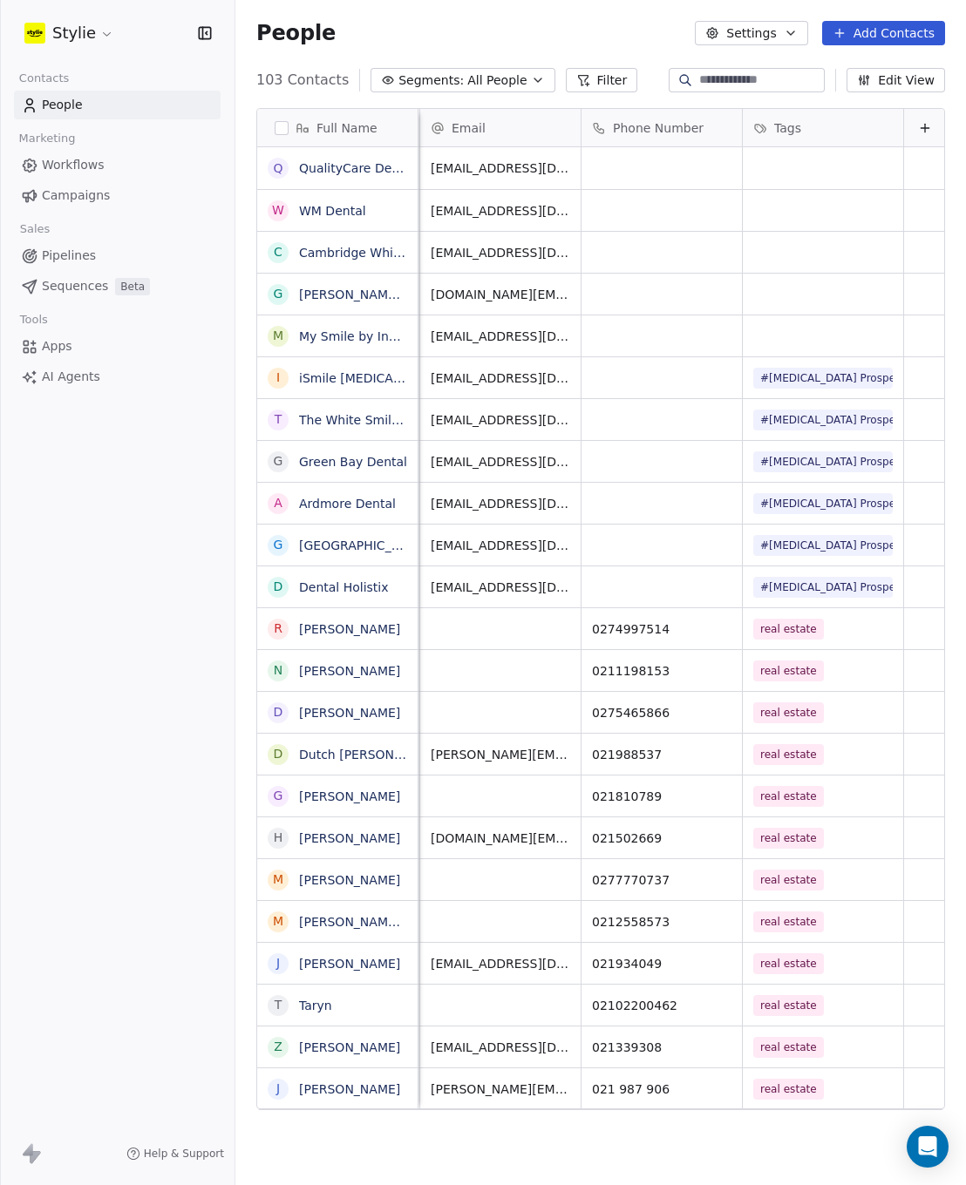
click at [793, 327] on html "Stylie Contacts People Marketing Workflows Campaigns Sales Pipelines Sequences …" at bounding box center [483, 592] width 966 height 1185
click at [794, 326] on div "grid" at bounding box center [822, 335] width 160 height 41
click at [798, 335] on div "grid" at bounding box center [822, 335] width 160 height 41
click at [780, 338] on div "grid" at bounding box center [822, 335] width 160 height 41
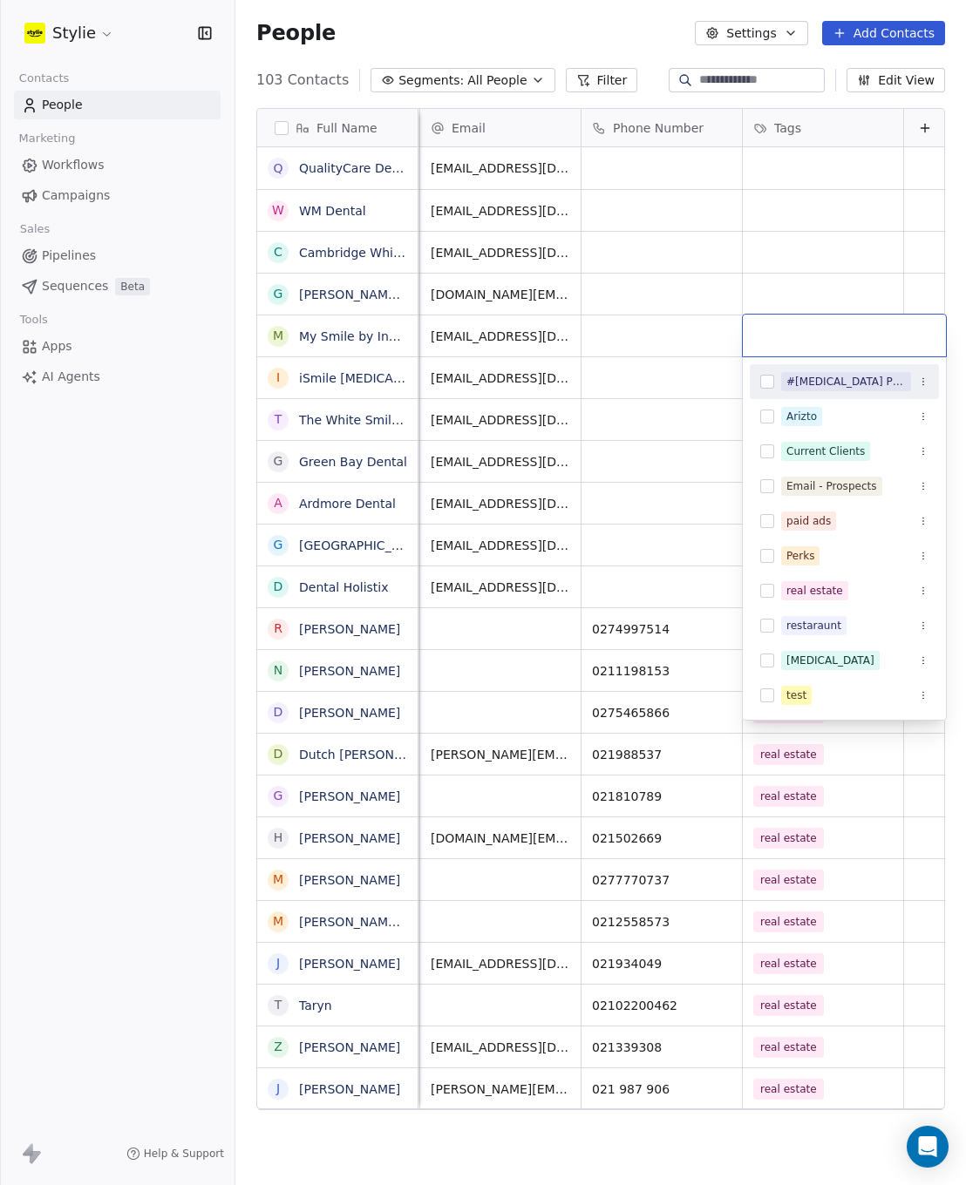
click at [783, 329] on input "text" at bounding box center [844, 335] width 182 height 19
click at [762, 380] on button "Suggestions" at bounding box center [767, 382] width 14 height 14
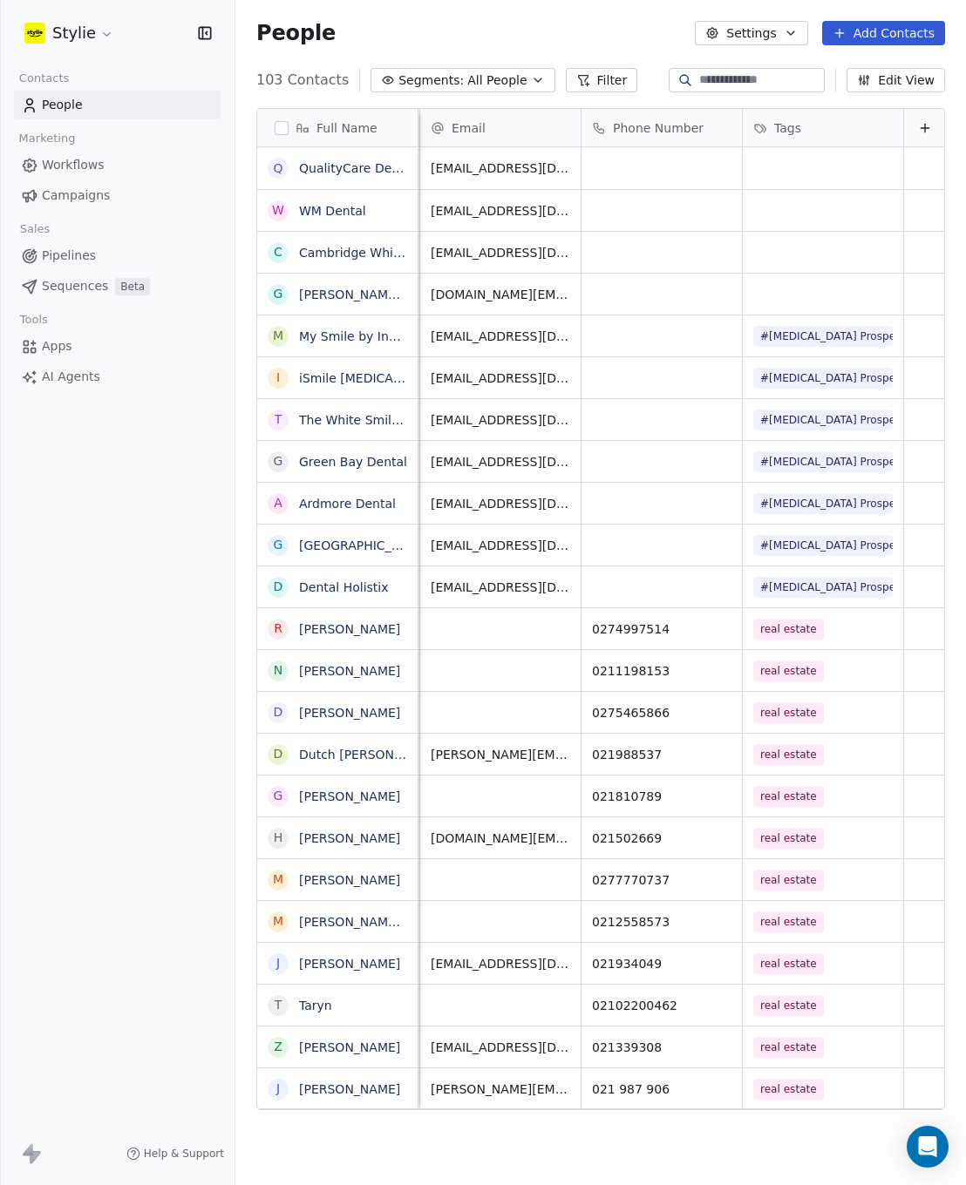
click at [809, 284] on html "Stylie Contacts People Marketing Workflows Campaigns Sales Pipelines Sequences …" at bounding box center [483, 592] width 966 height 1185
click at [809, 283] on div "grid" at bounding box center [822, 294] width 160 height 41
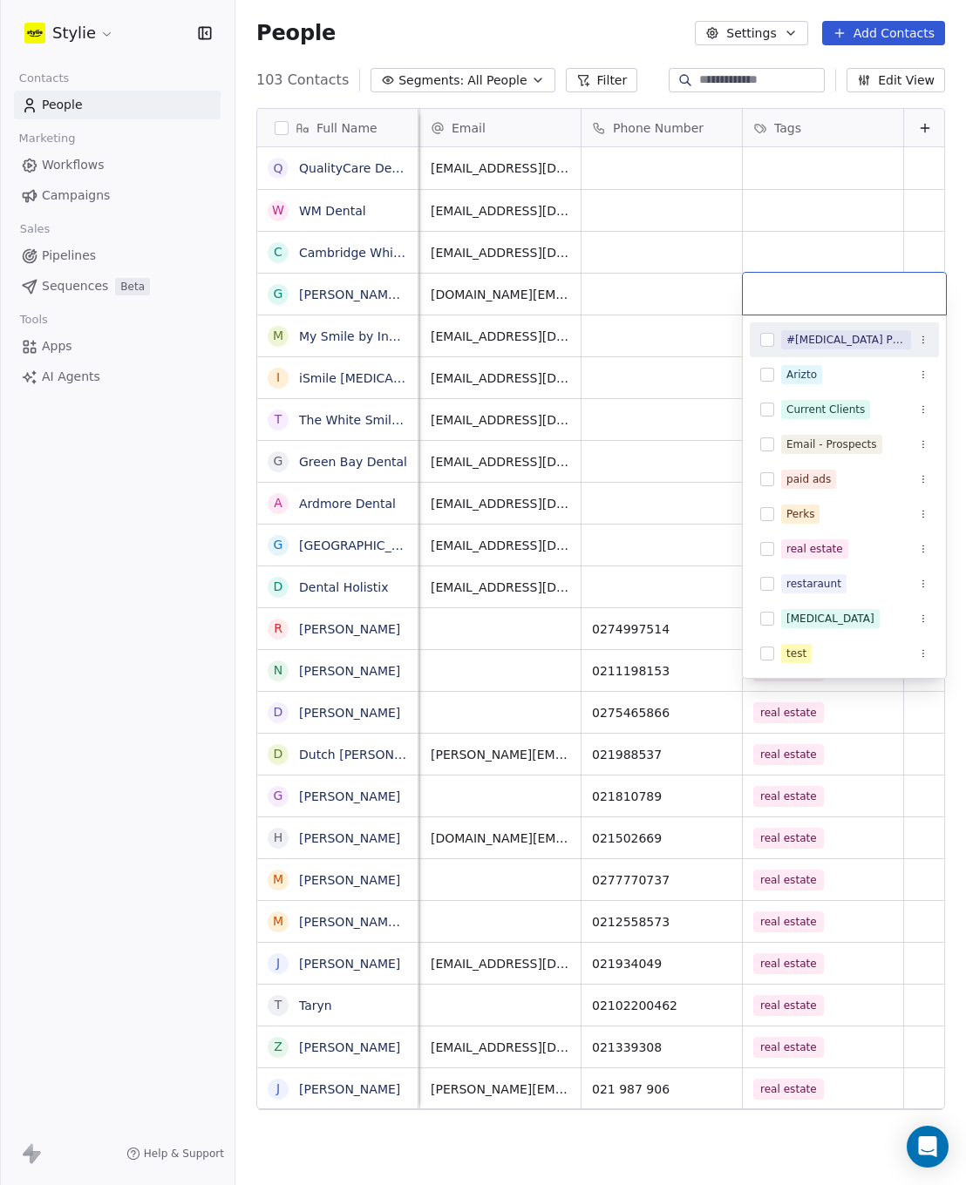
click at [771, 338] on button "Suggestions" at bounding box center [767, 340] width 14 height 14
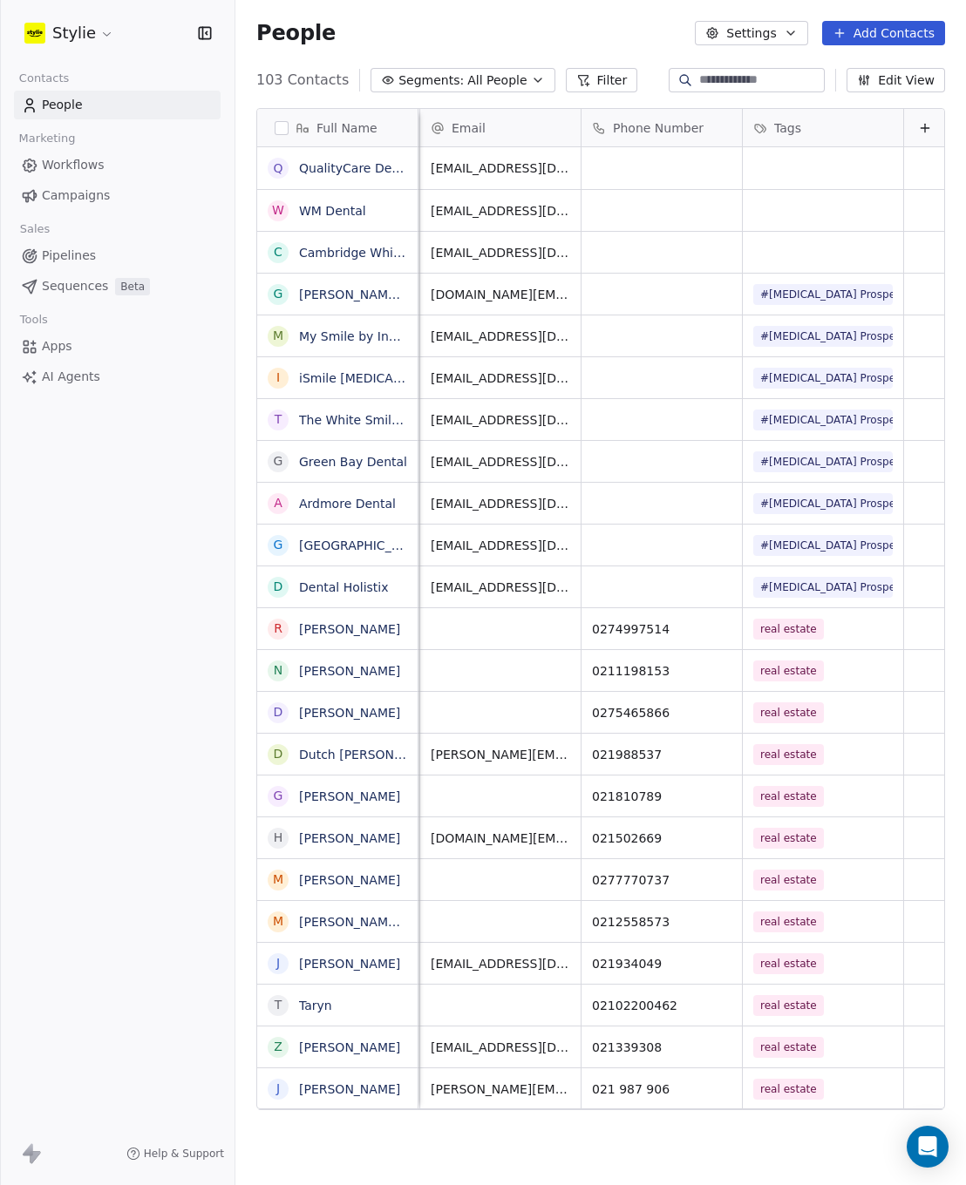
click at [825, 242] on html "Stylie Contacts People Marketing Workflows Campaigns Sales Pipelines Sequences …" at bounding box center [483, 592] width 966 height 1185
click at [826, 241] on div "grid" at bounding box center [822, 252] width 160 height 41
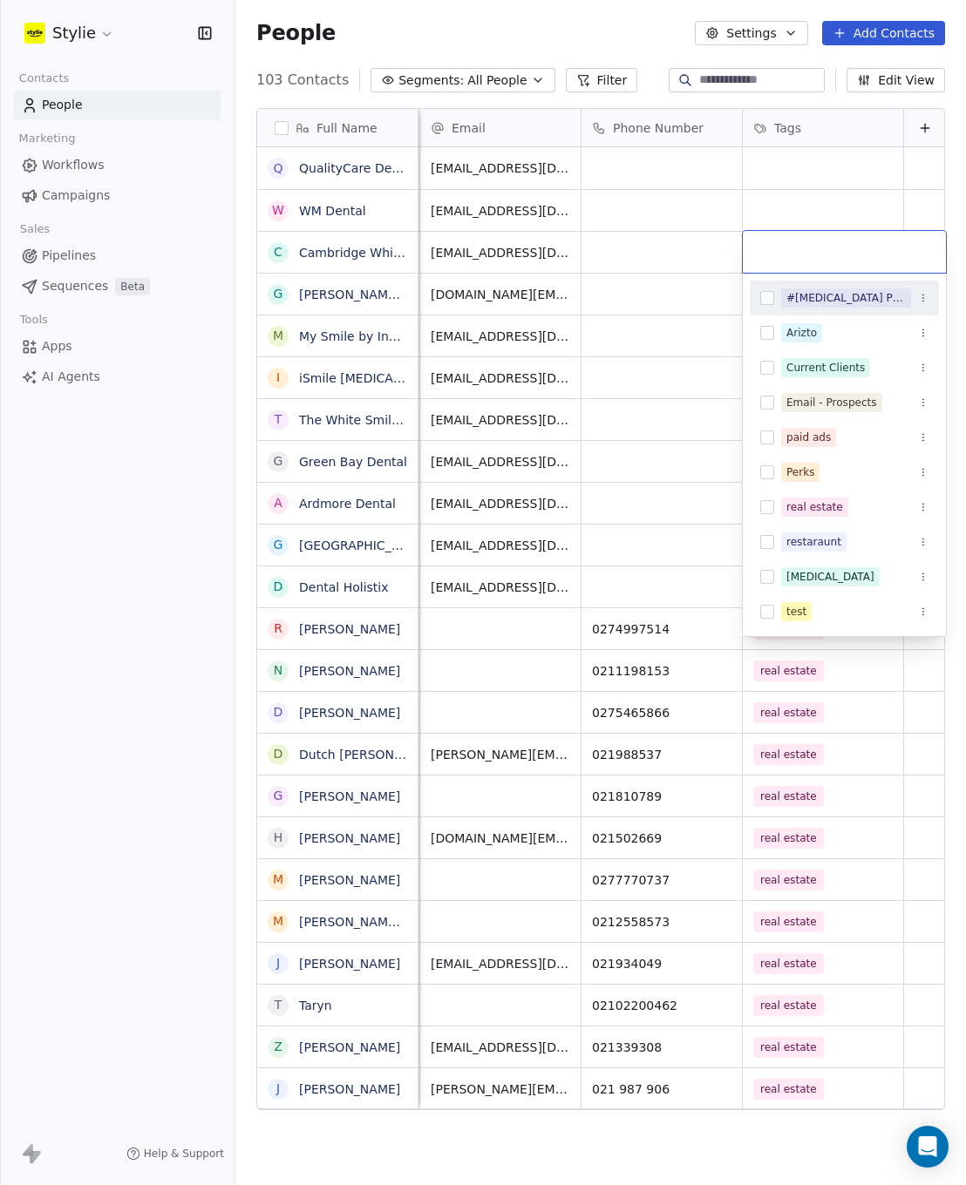
click at [811, 250] on input "text" at bounding box center [844, 251] width 182 height 19
click at [774, 294] on div "#Teeth Whitening Prospects" at bounding box center [843, 298] width 189 height 28
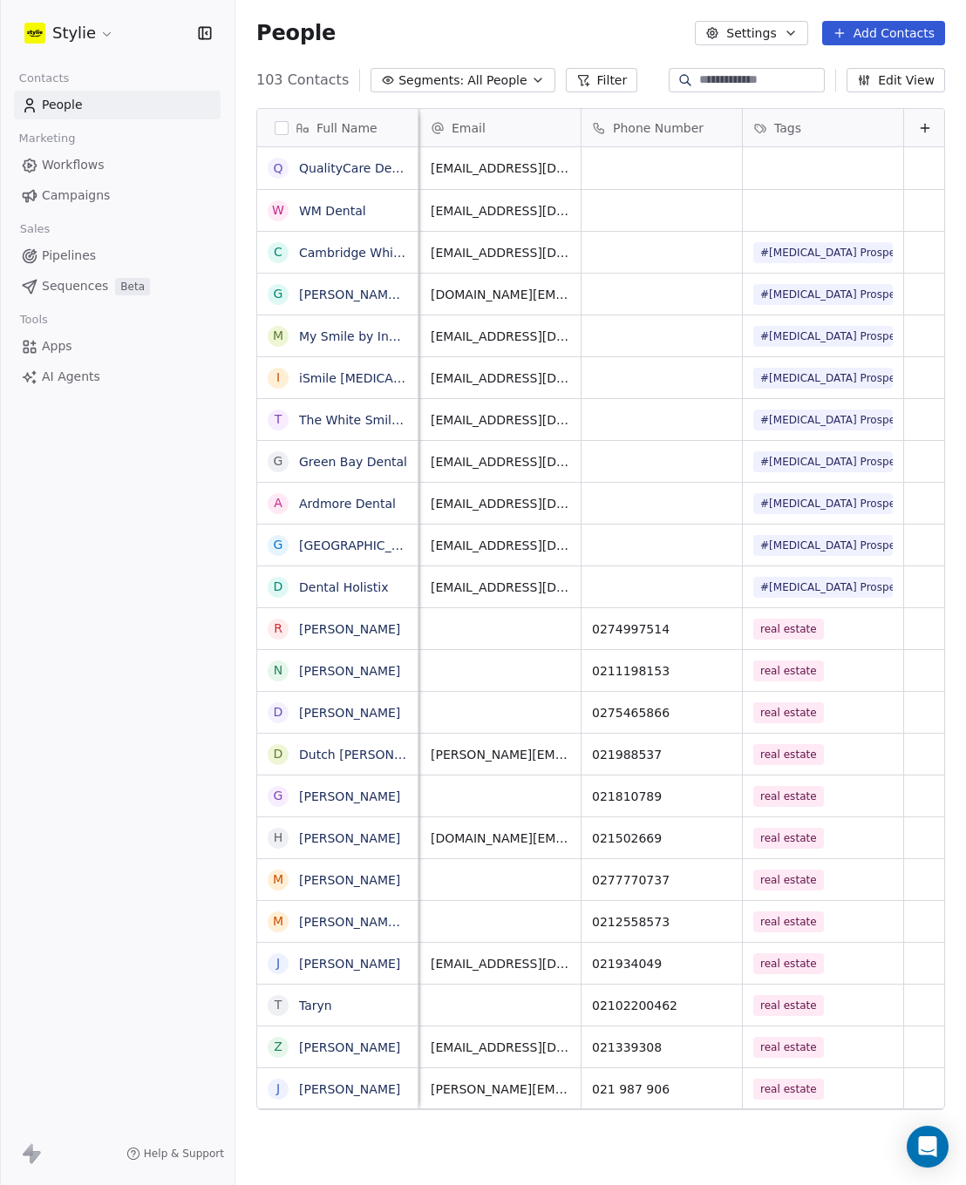
click at [823, 217] on html "Stylie Contacts People Marketing Workflows Campaigns Sales Pipelines Sequences …" at bounding box center [483, 592] width 966 height 1185
click at [832, 200] on div "grid" at bounding box center [822, 210] width 160 height 41
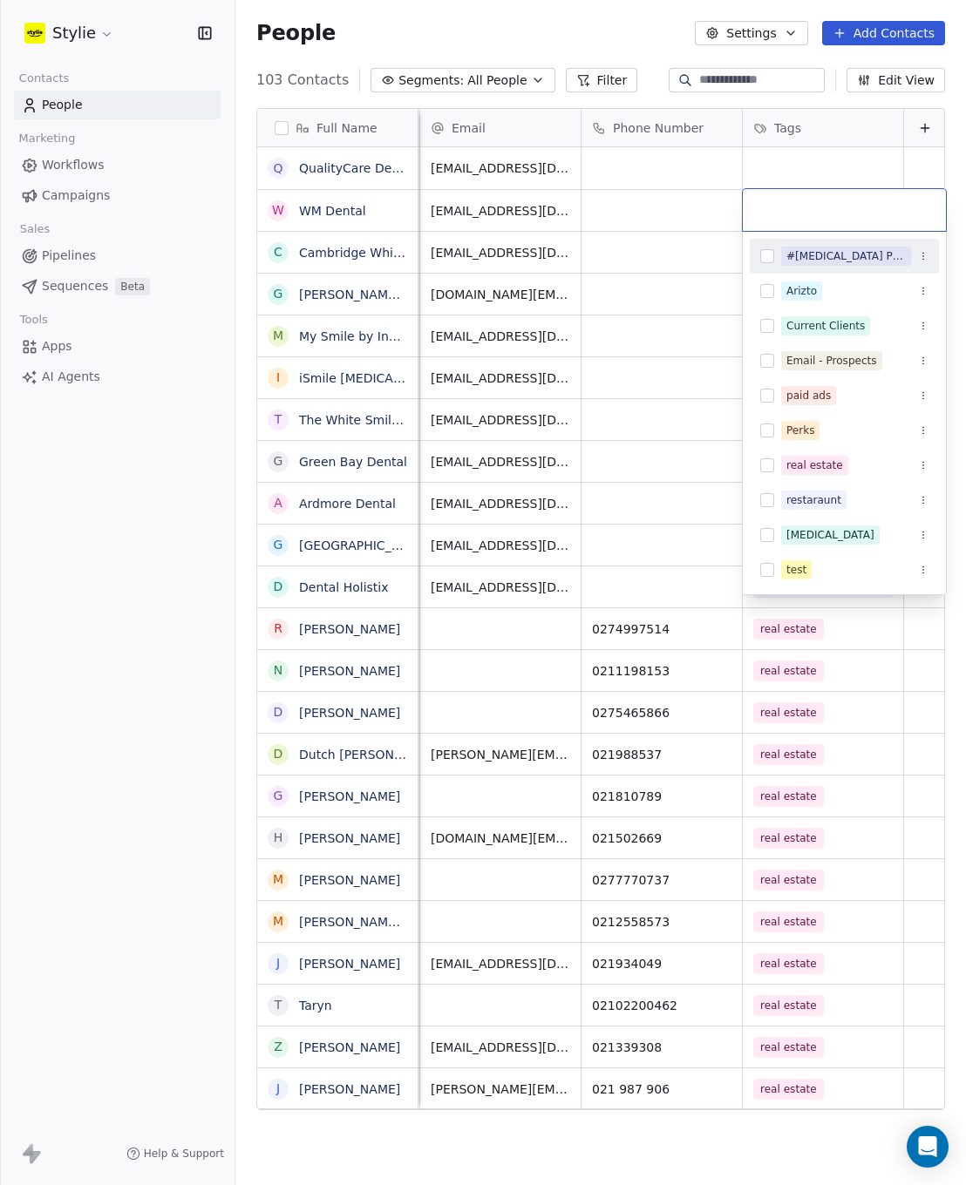
click at [810, 207] on input "text" at bounding box center [844, 209] width 182 height 19
click at [763, 259] on button "Suggestions" at bounding box center [767, 256] width 14 height 14
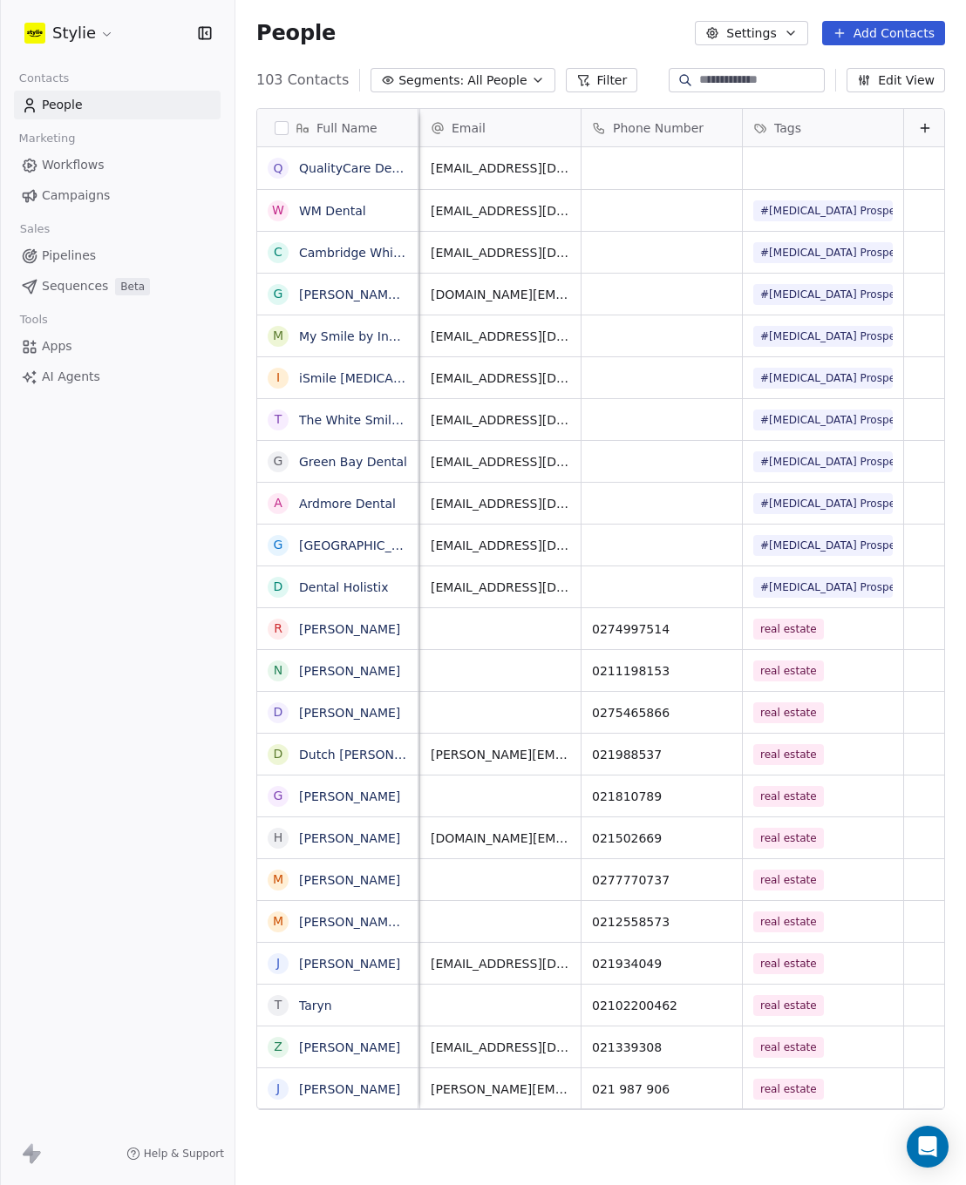
click at [809, 176] on html "Stylie Contacts People Marketing Workflows Campaigns Sales Pipelines Sequences …" at bounding box center [483, 592] width 966 height 1185
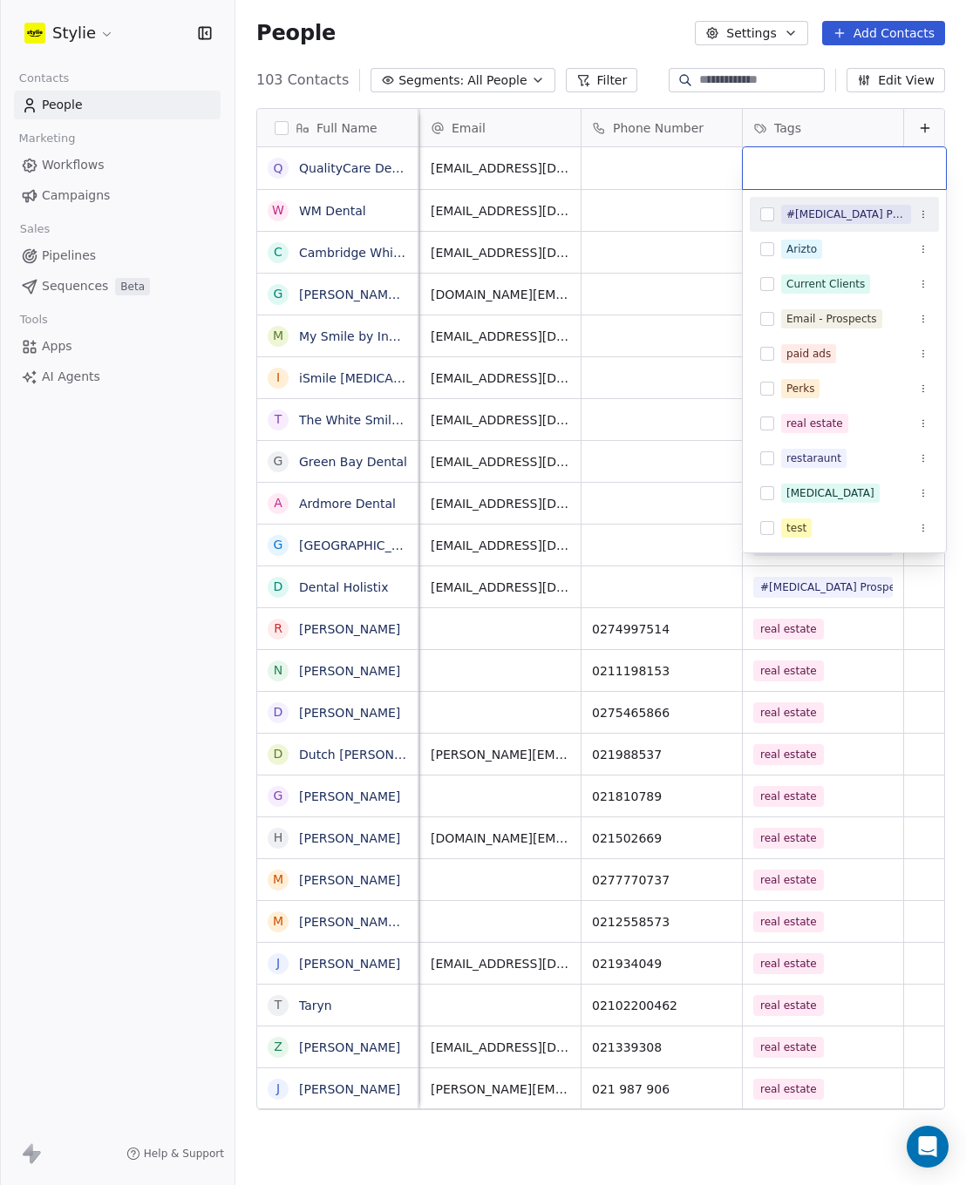
click at [820, 165] on input "text" at bounding box center [844, 168] width 182 height 19
click at [769, 216] on button "Suggestions" at bounding box center [767, 214] width 14 height 14
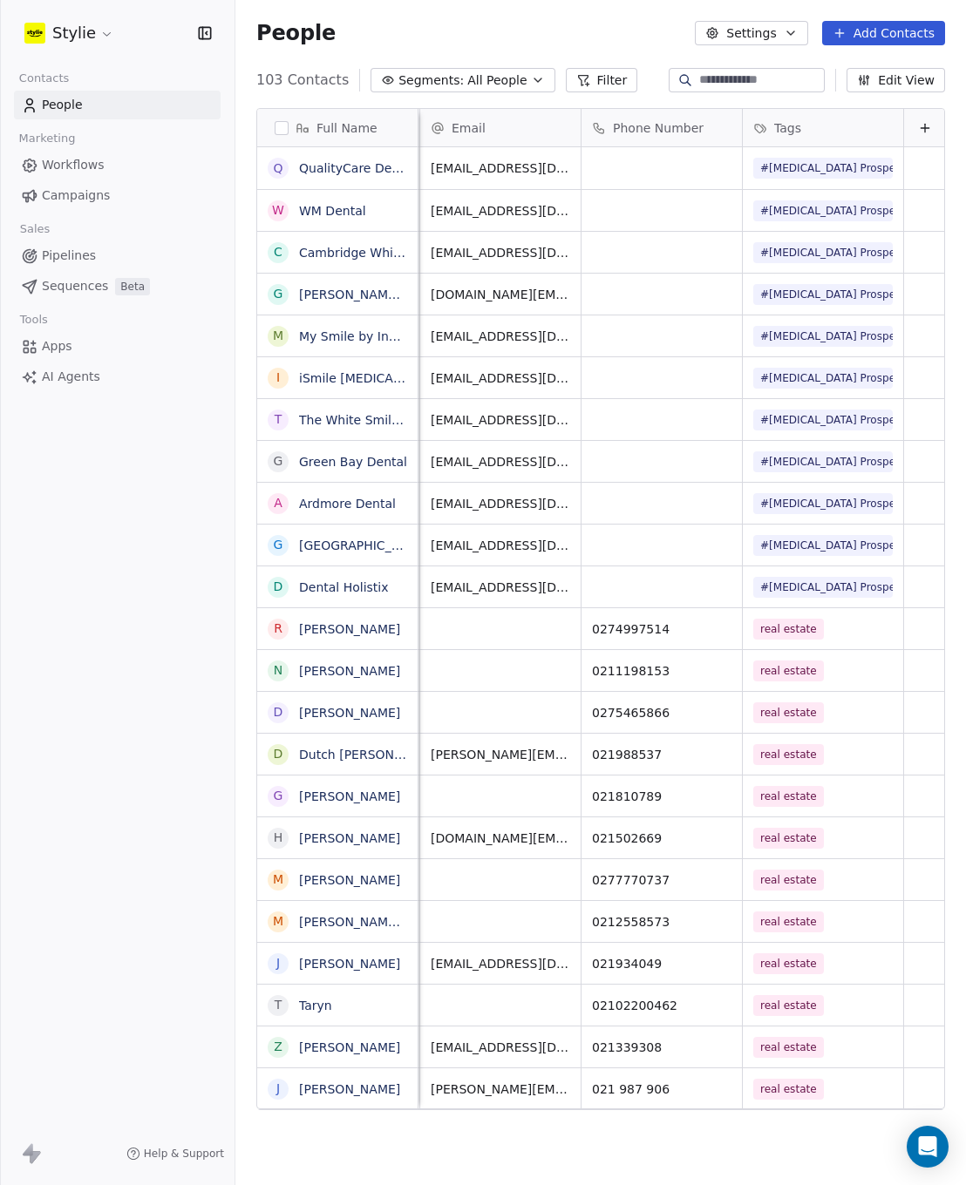
click at [703, 178] on html "Stylie Contacts People Marketing Workflows Campaigns Sales Pipelines Sequences …" at bounding box center [483, 592] width 966 height 1185
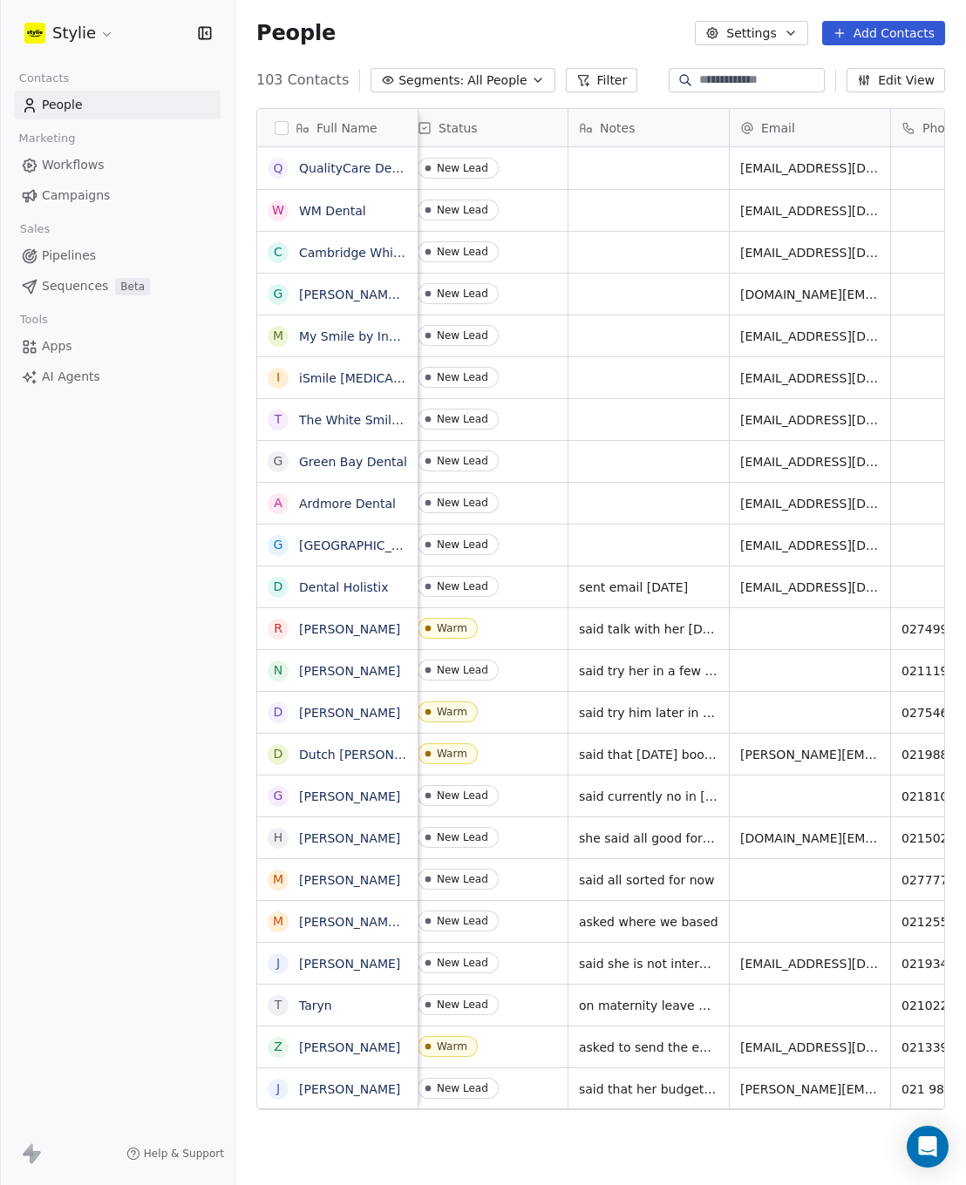
scroll to position [0, 0]
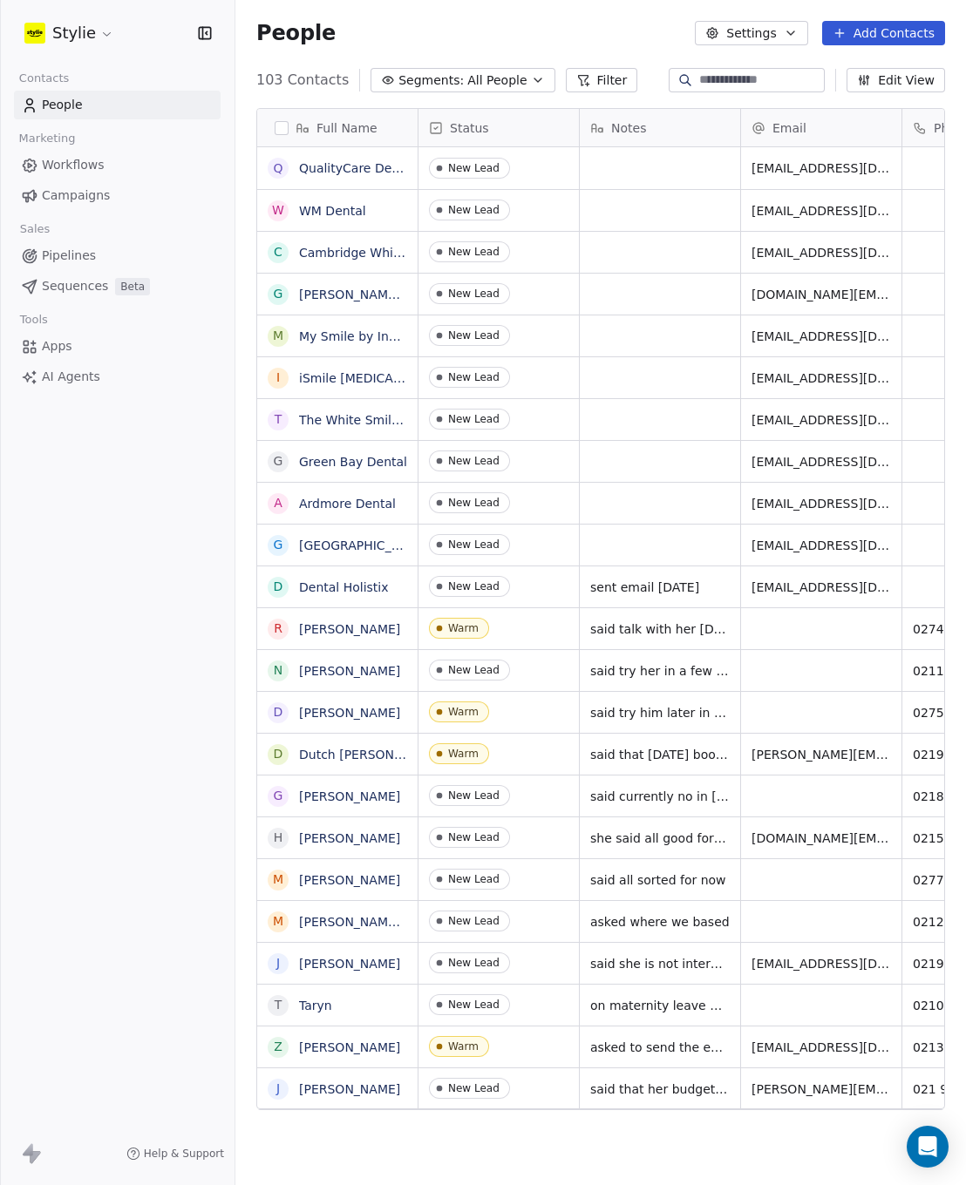
click at [500, 81] on span "All People" at bounding box center [496, 80] width 59 height 18
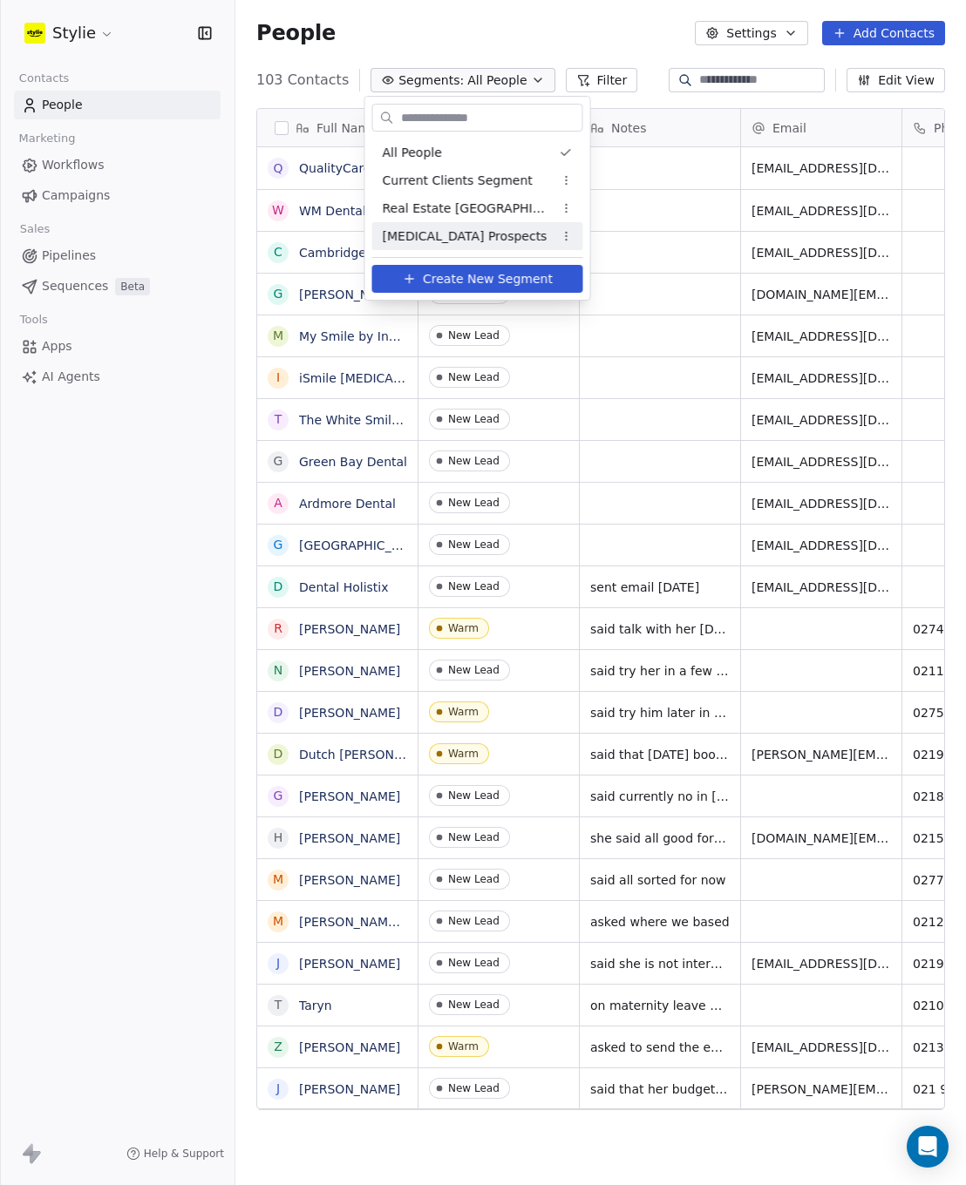
click at [462, 230] on span "[MEDICAL_DATA] Prospects" at bounding box center [465, 236] width 165 height 18
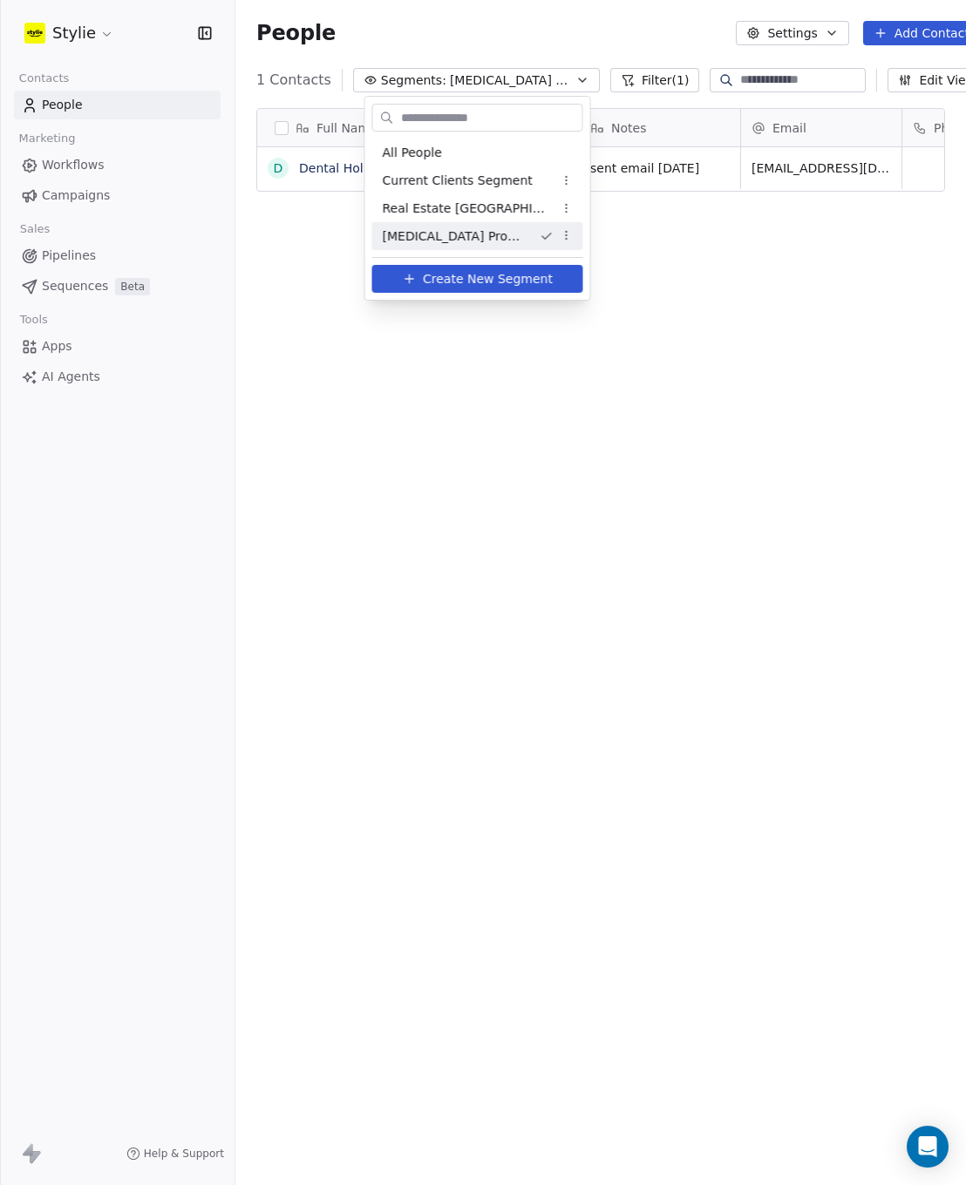
scroll to position [1030, 775]
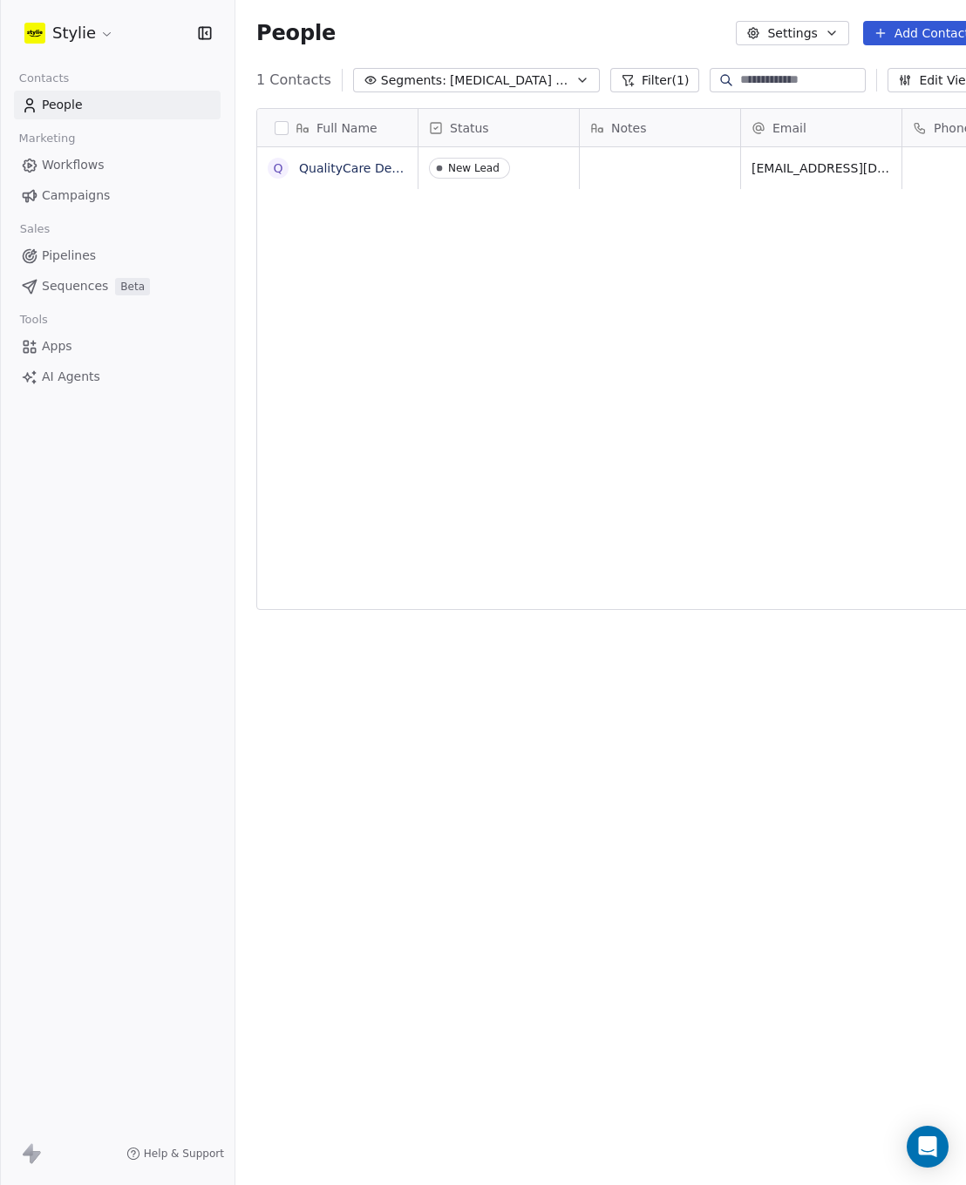
click at [571, 454] on div "New Lead info@qualitycaredental.co.nz #Teeth Whitening Prospects" at bounding box center [842, 628] width 848 height 963
click at [112, 104] on link "People" at bounding box center [117, 105] width 207 height 29
click at [55, 103] on span "People" at bounding box center [62, 105] width 41 height 18
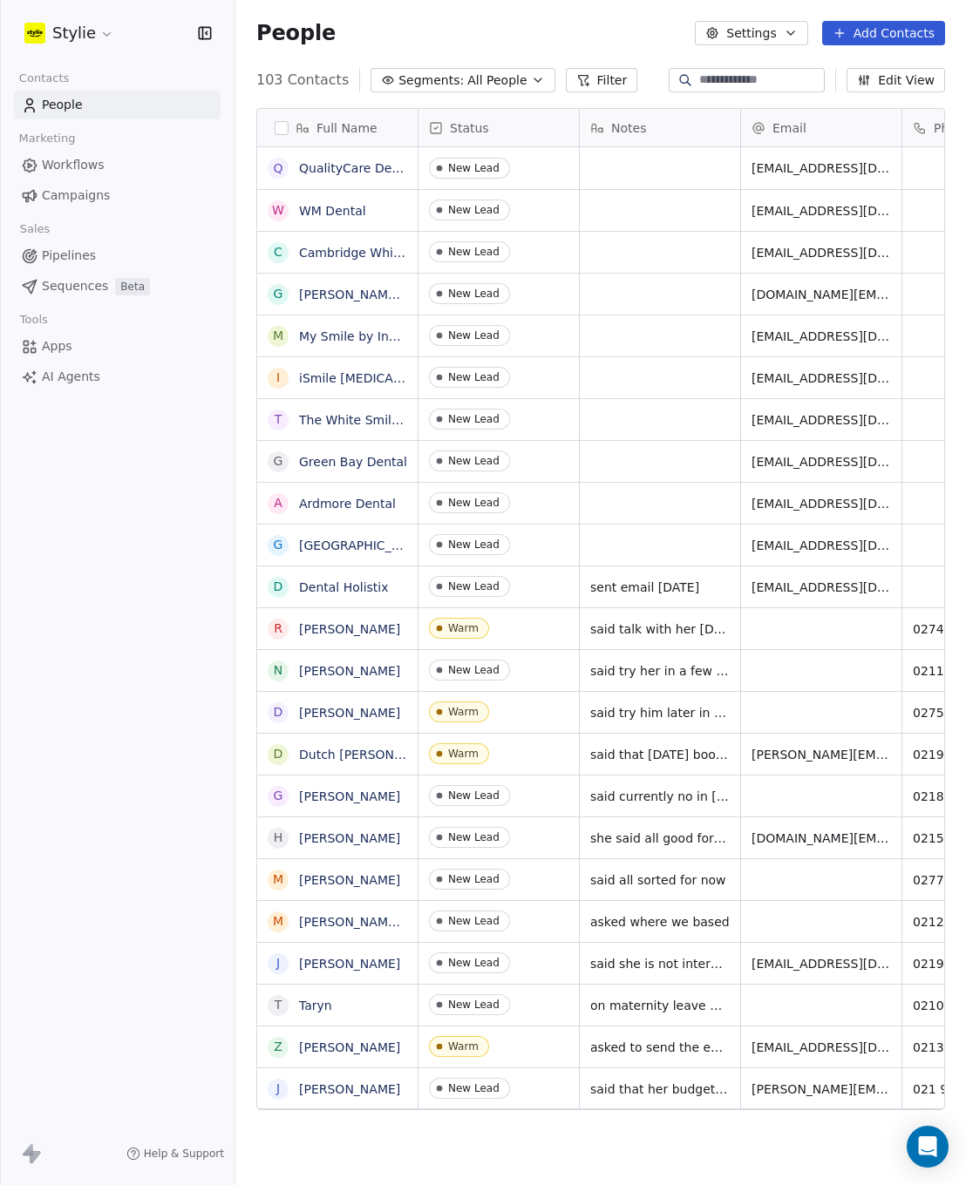
click at [493, 78] on span "All People" at bounding box center [496, 80] width 59 height 18
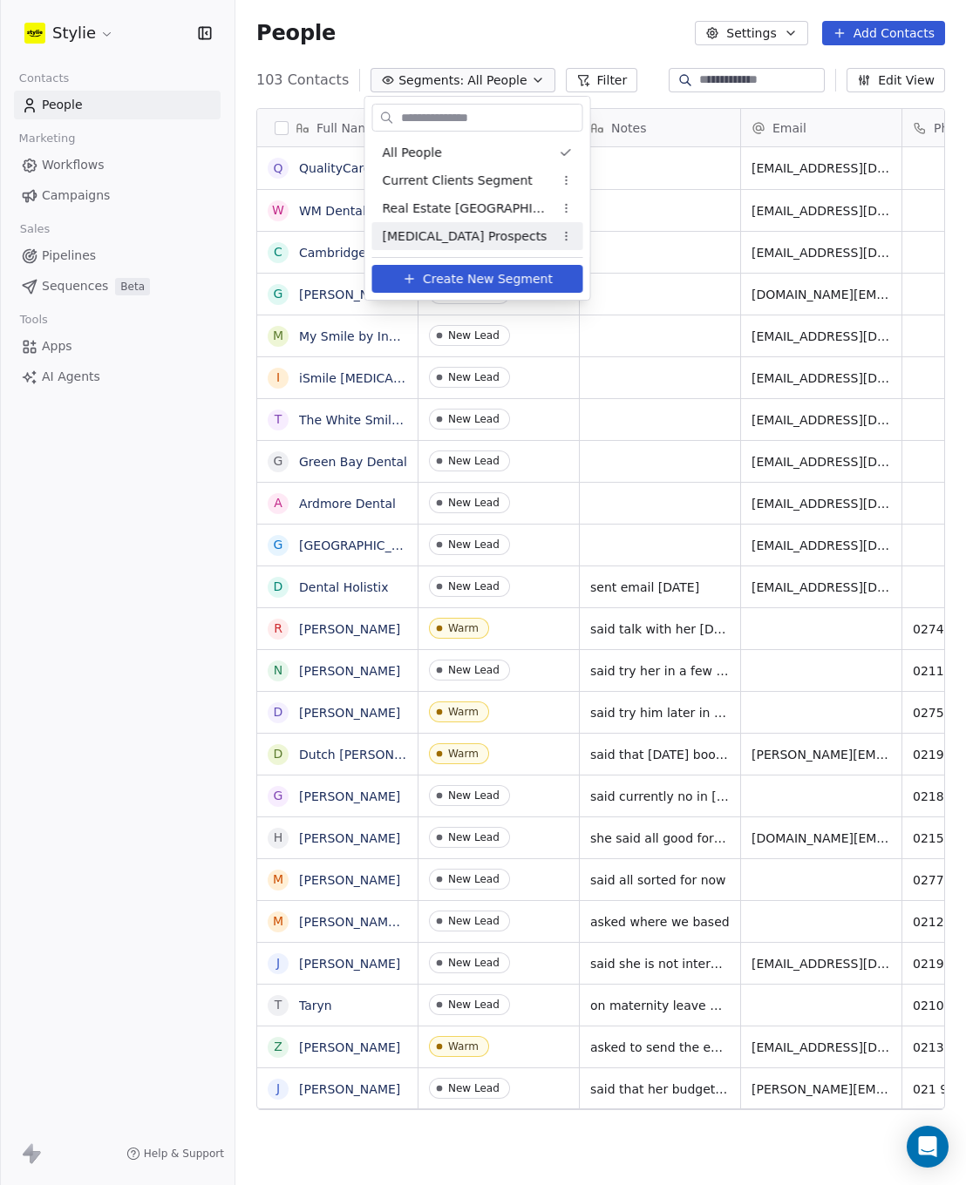
click at [484, 234] on span "[MEDICAL_DATA] Prospects" at bounding box center [465, 236] width 165 height 18
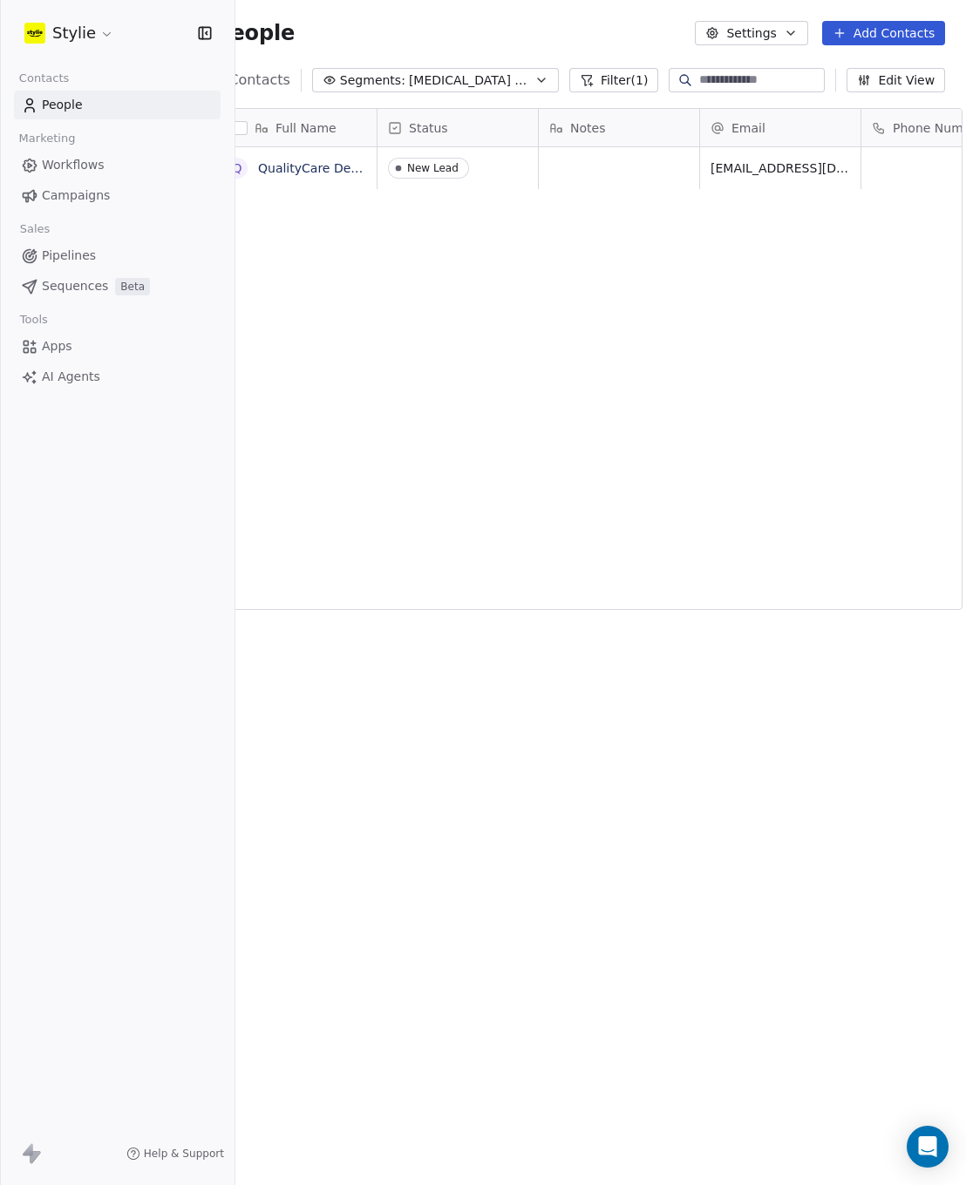
scroll to position [0, 58]
click at [55, 97] on span "People" at bounding box center [62, 105] width 41 height 18
click at [434, 78] on span "[MEDICAL_DATA] Prospects" at bounding box center [470, 80] width 122 height 18
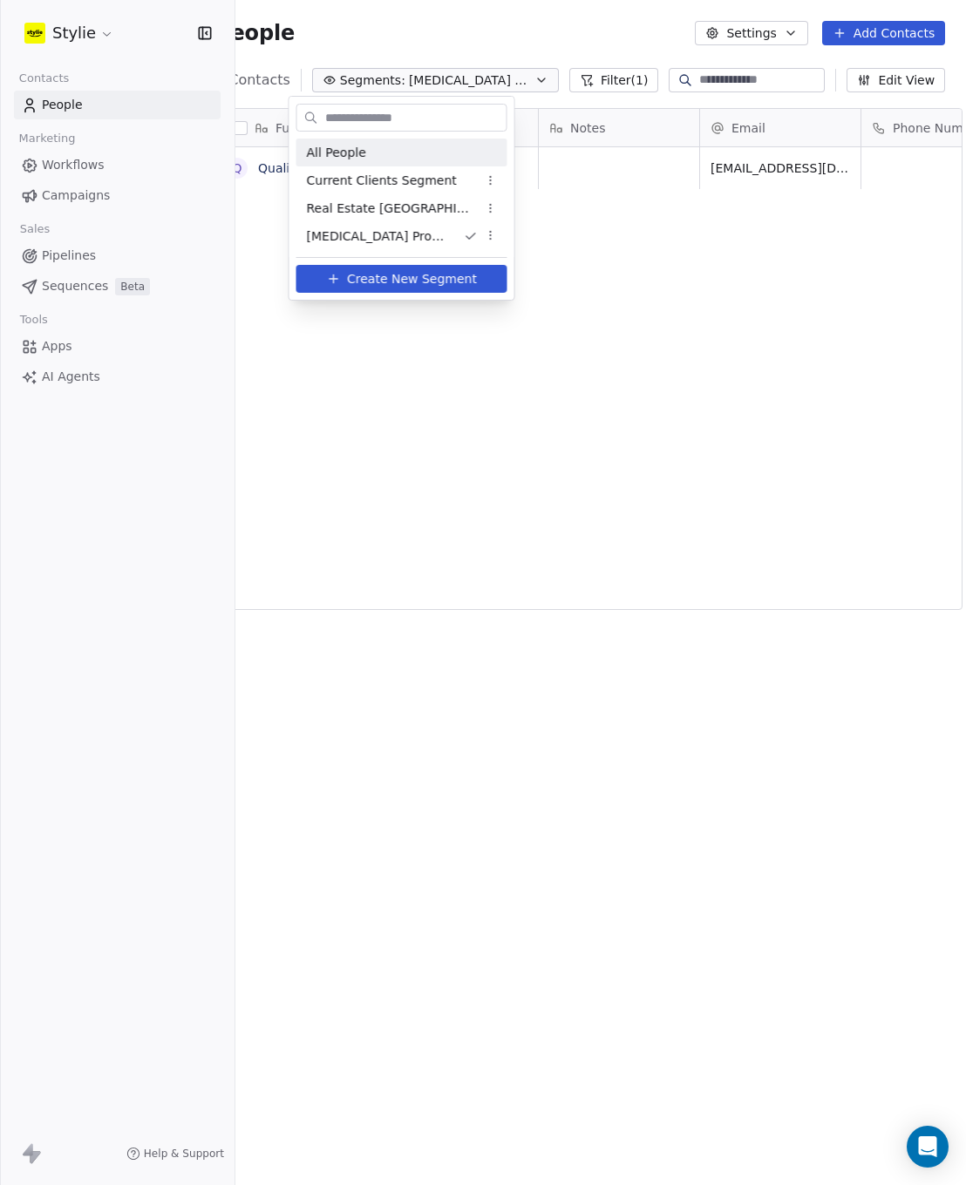
click at [361, 152] on span "All People" at bounding box center [336, 153] width 59 height 18
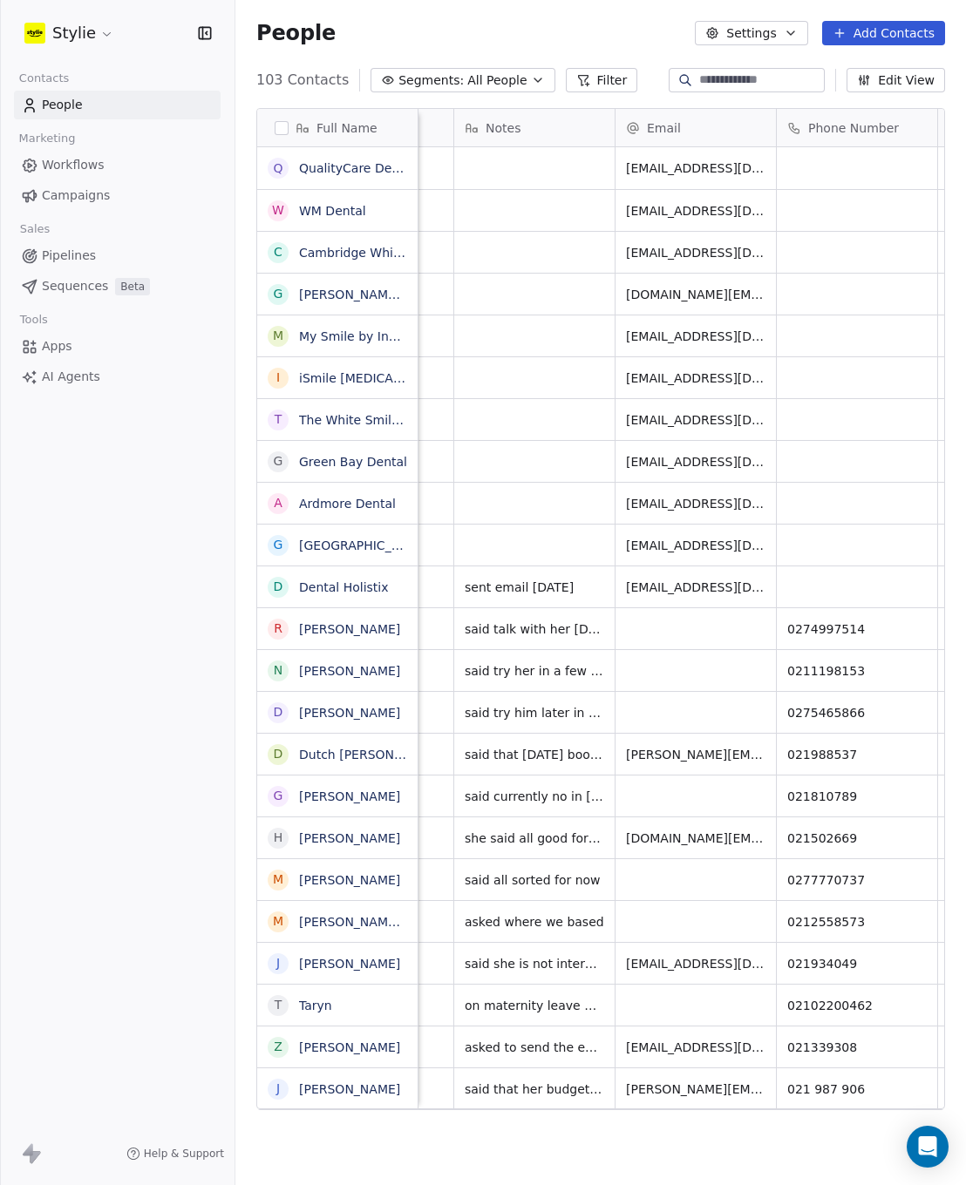
scroll to position [0, 0]
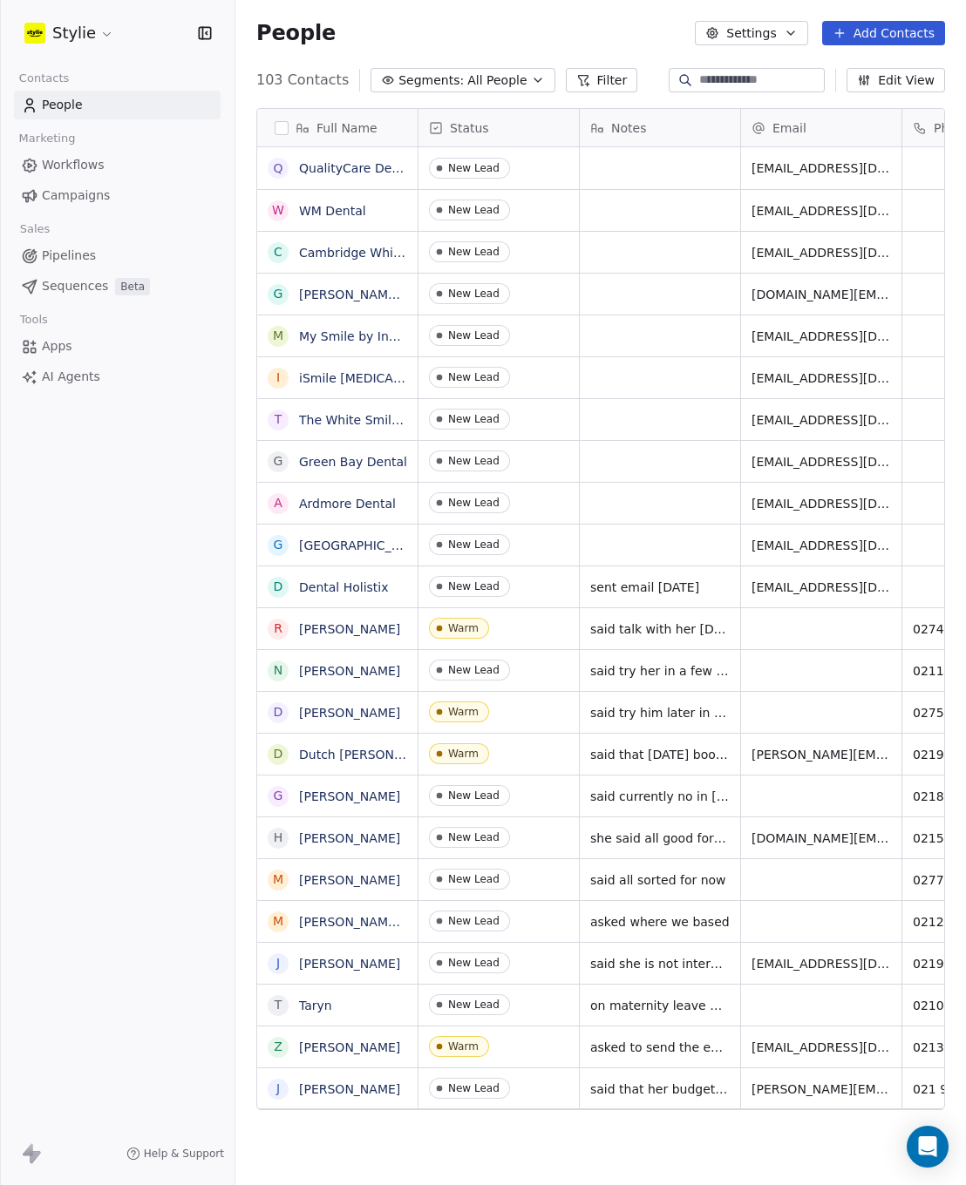
click at [90, 173] on span "Workflows" at bounding box center [73, 165] width 63 height 18
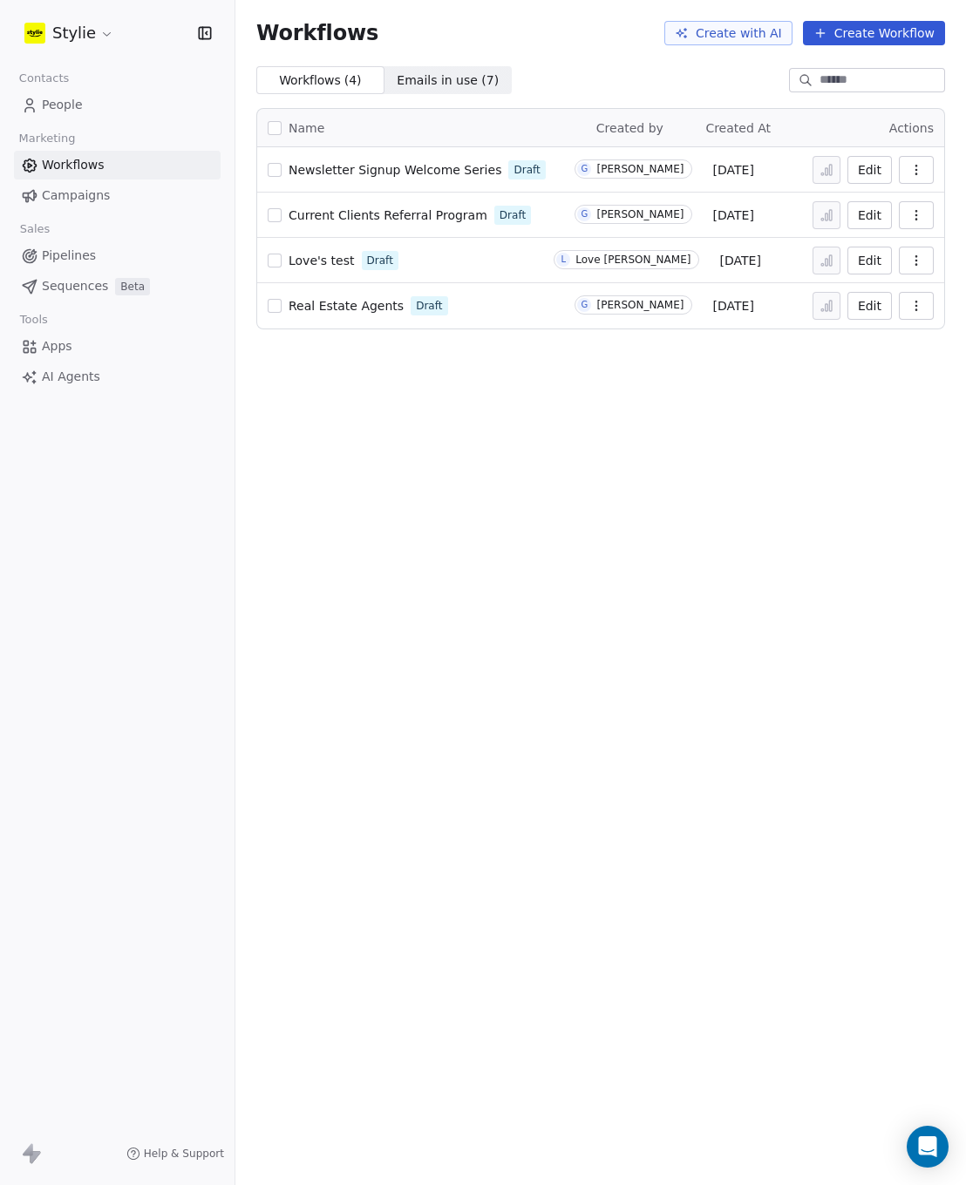
click at [46, 107] on span "People" at bounding box center [62, 105] width 41 height 18
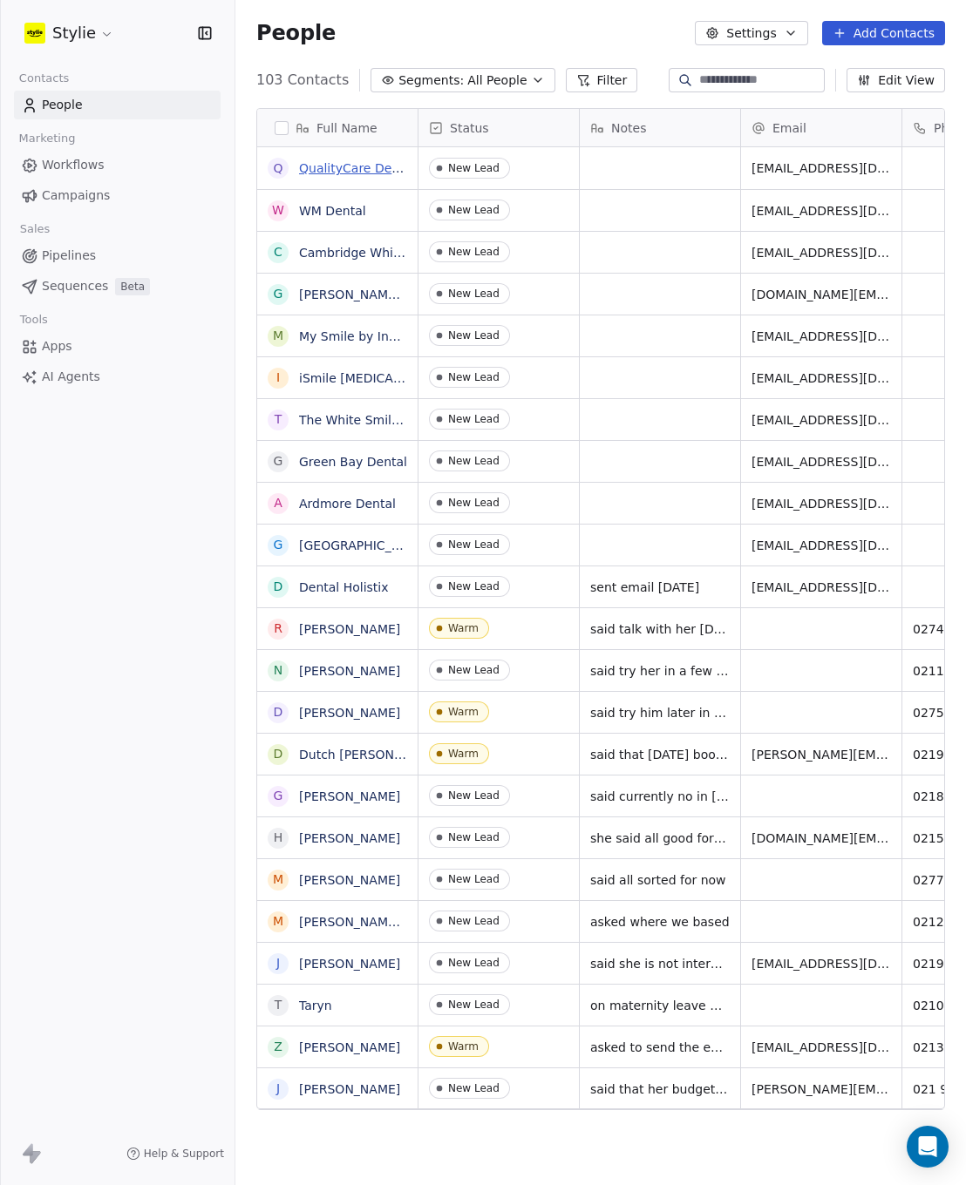
scroll to position [14, 14]
click at [518, 71] on button "Segments: All People" at bounding box center [462, 80] width 184 height 24
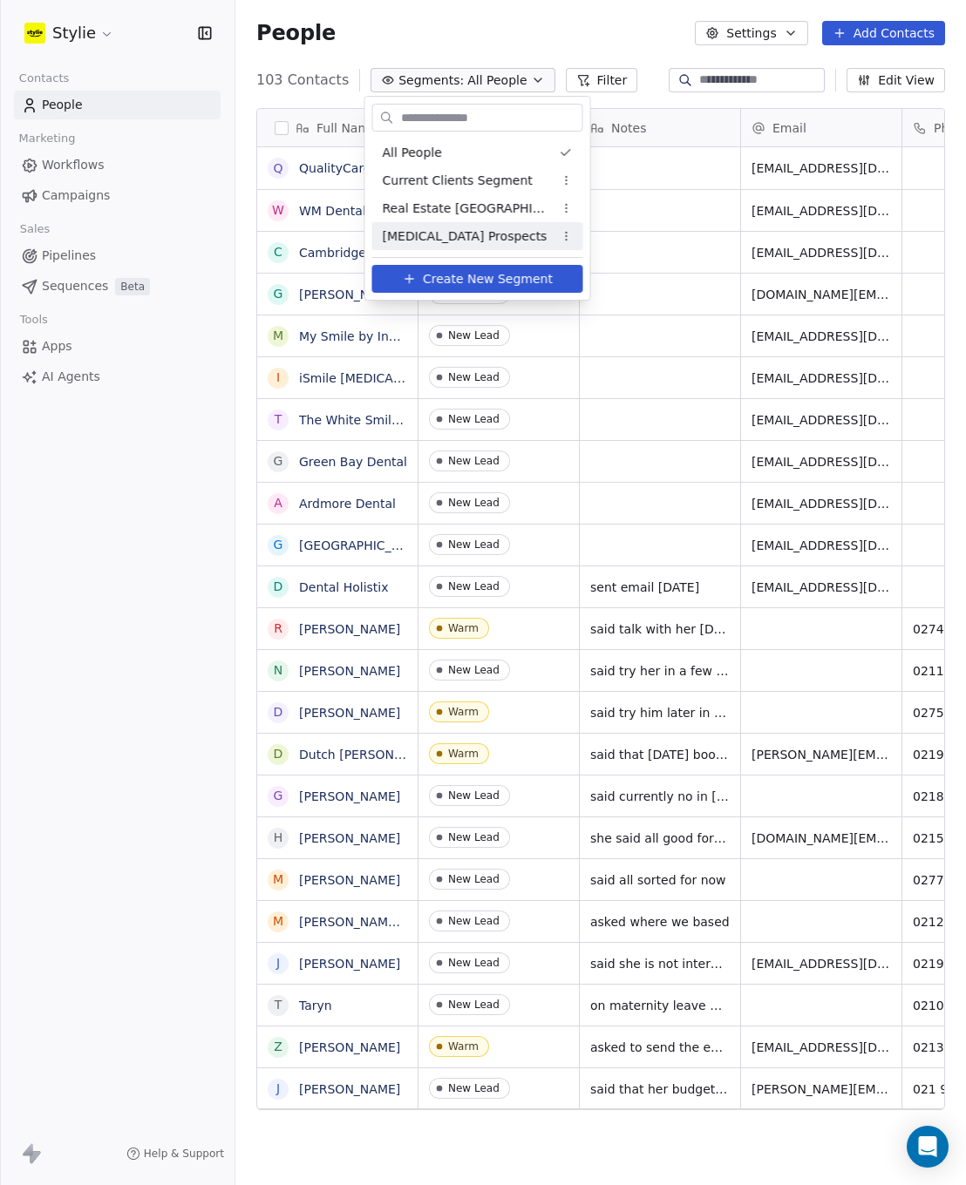
click at [533, 240] on span "[MEDICAL_DATA] Prospects" at bounding box center [465, 236] width 165 height 18
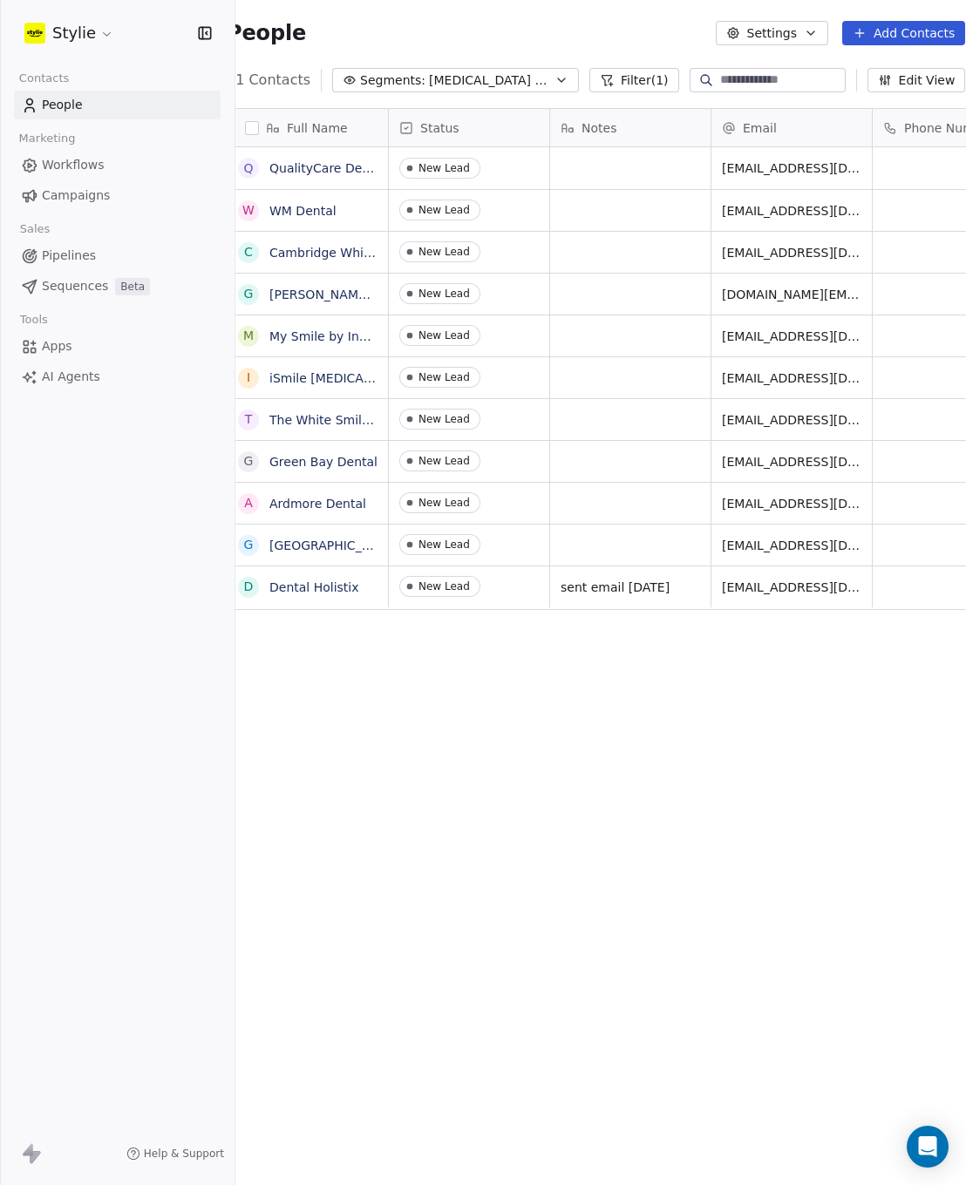
scroll to position [0, 0]
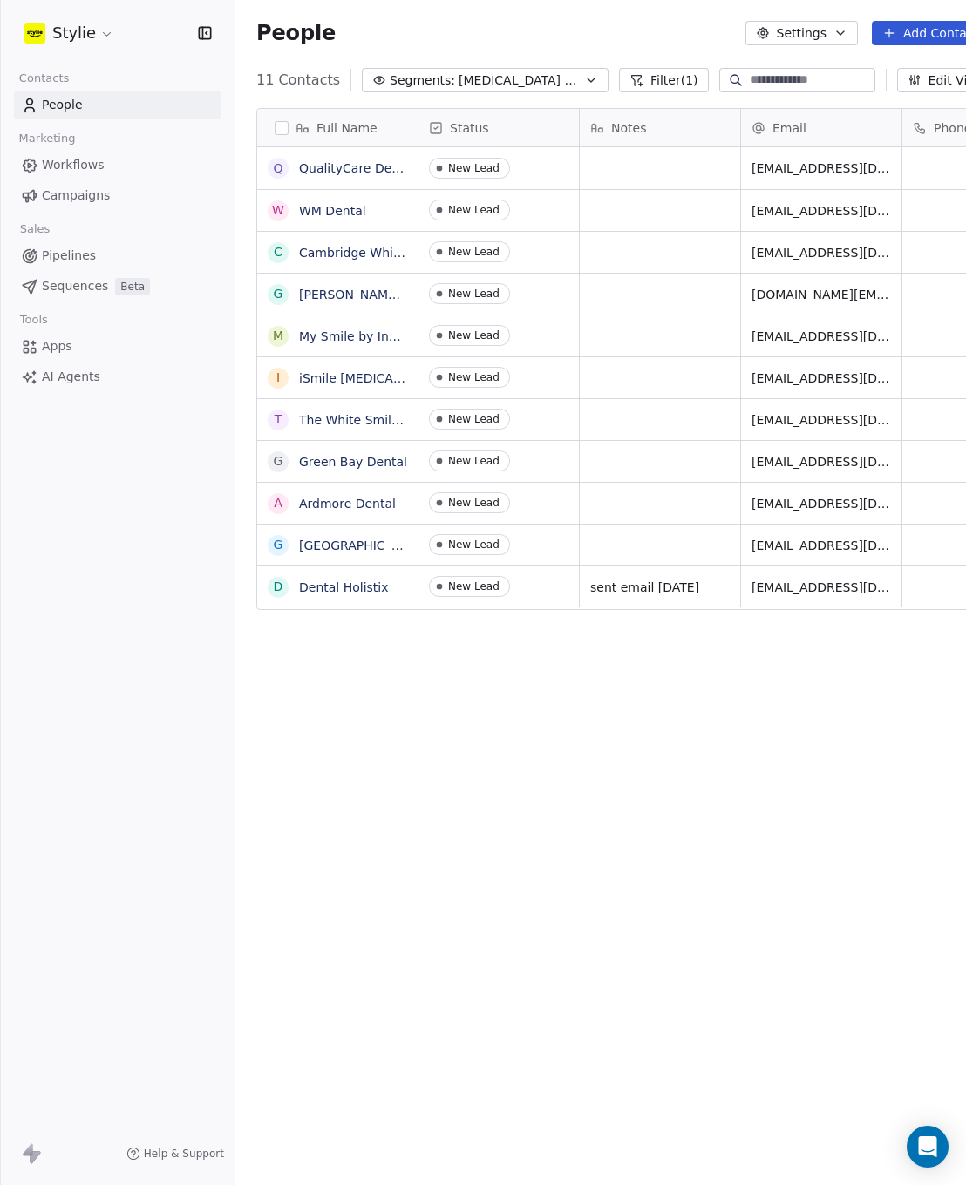
click at [63, 257] on span "Pipelines" at bounding box center [69, 256] width 54 height 18
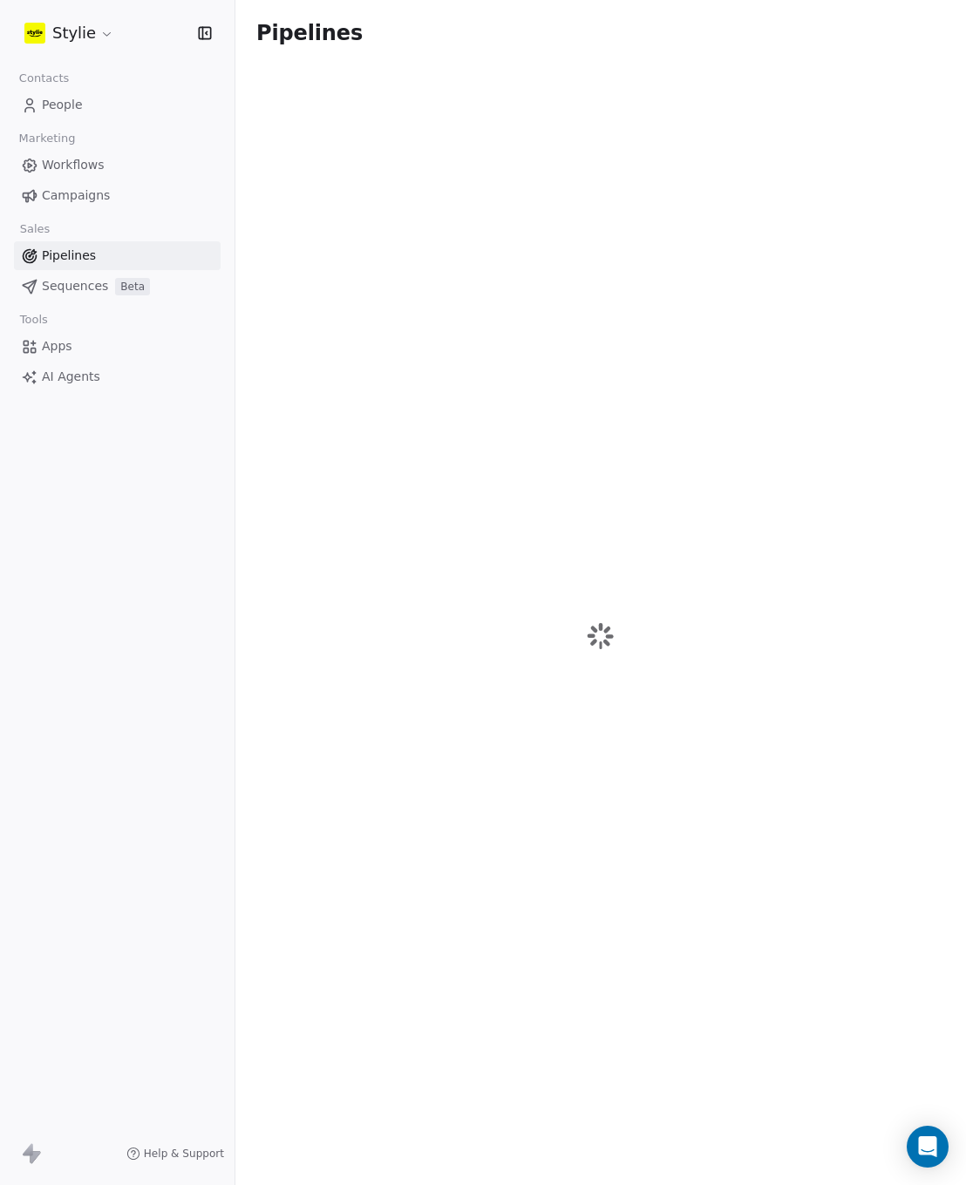
click at [82, 193] on span "Campaigns" at bounding box center [76, 195] width 68 height 18
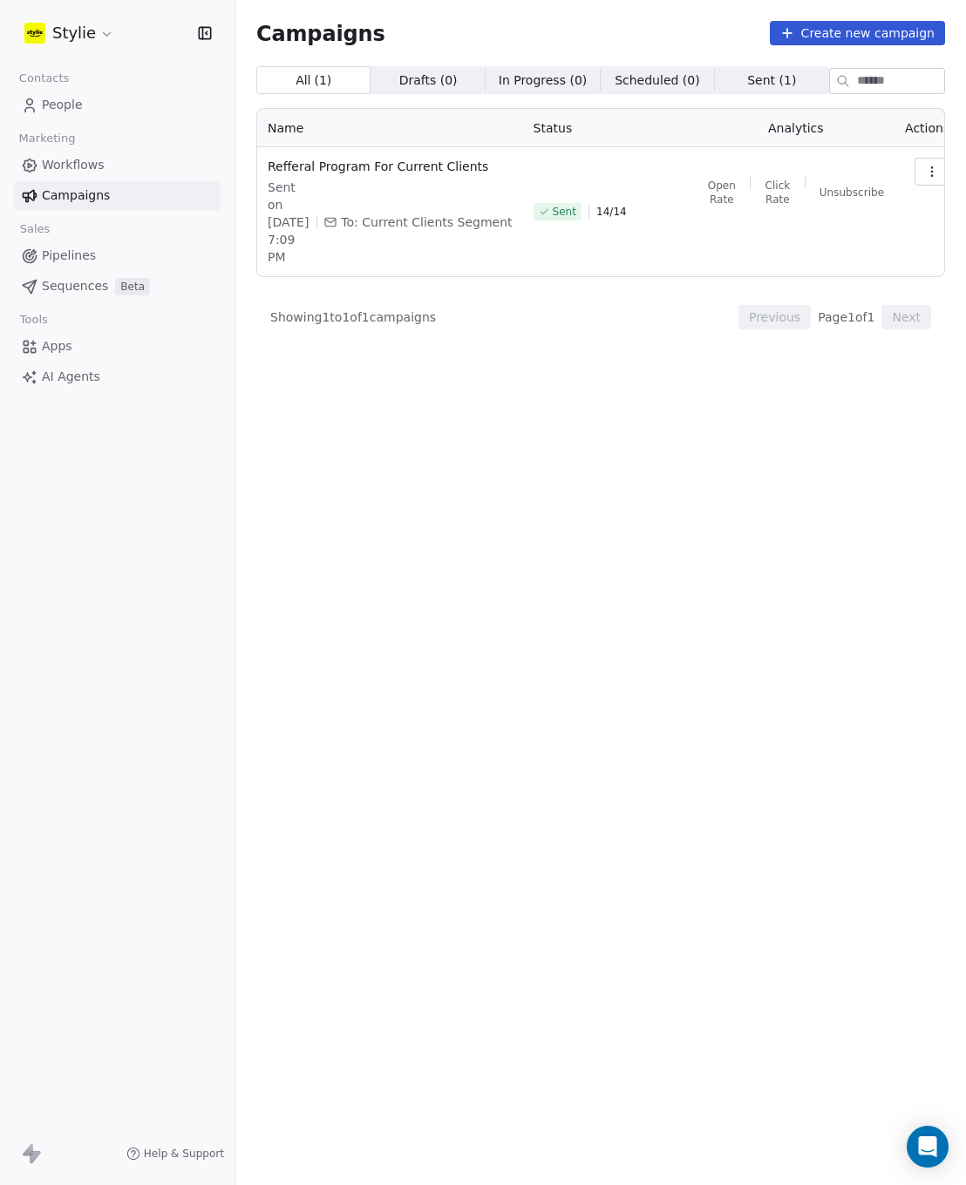
click at [77, 166] on span "Workflows" at bounding box center [73, 165] width 63 height 18
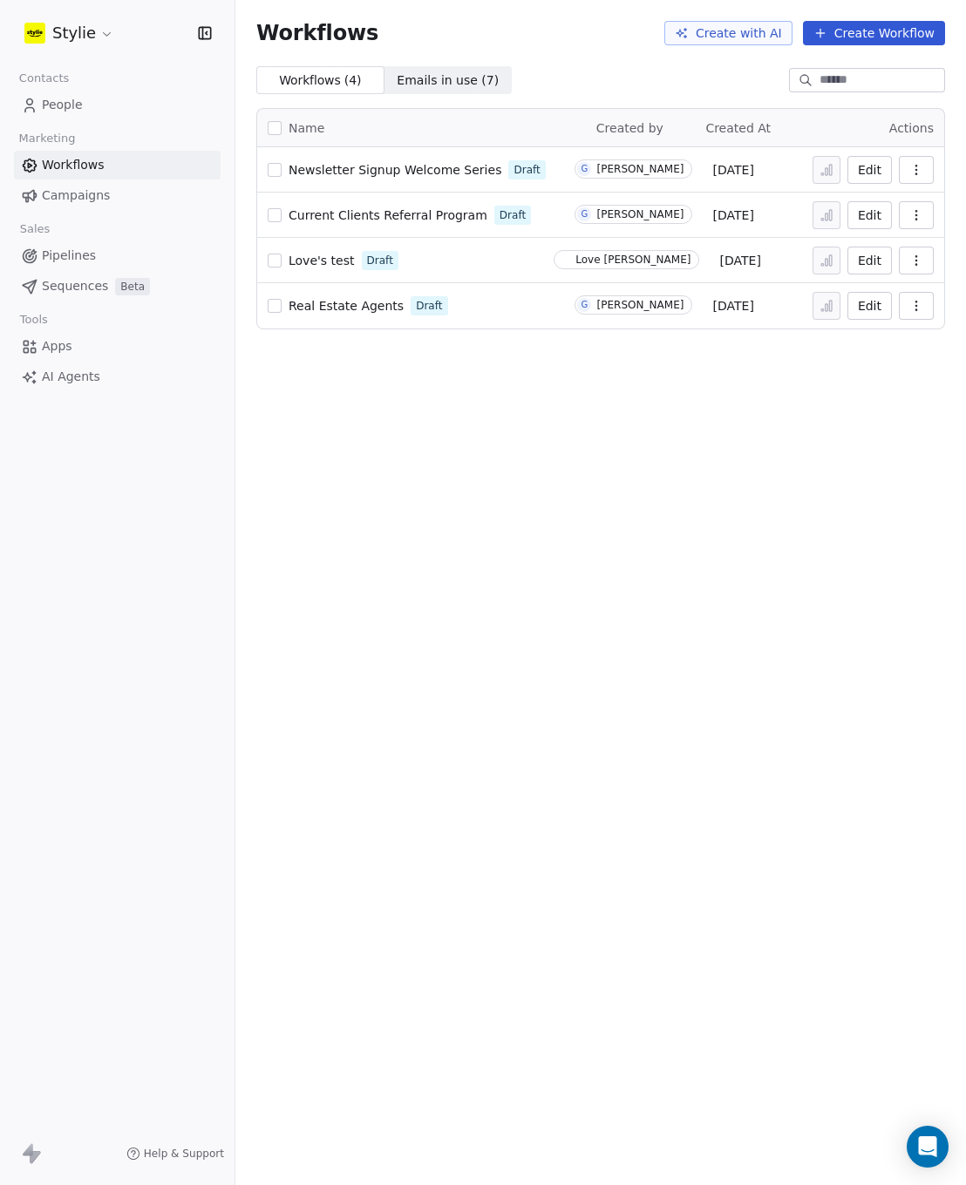
click at [67, 188] on span "Campaigns" at bounding box center [76, 195] width 68 height 18
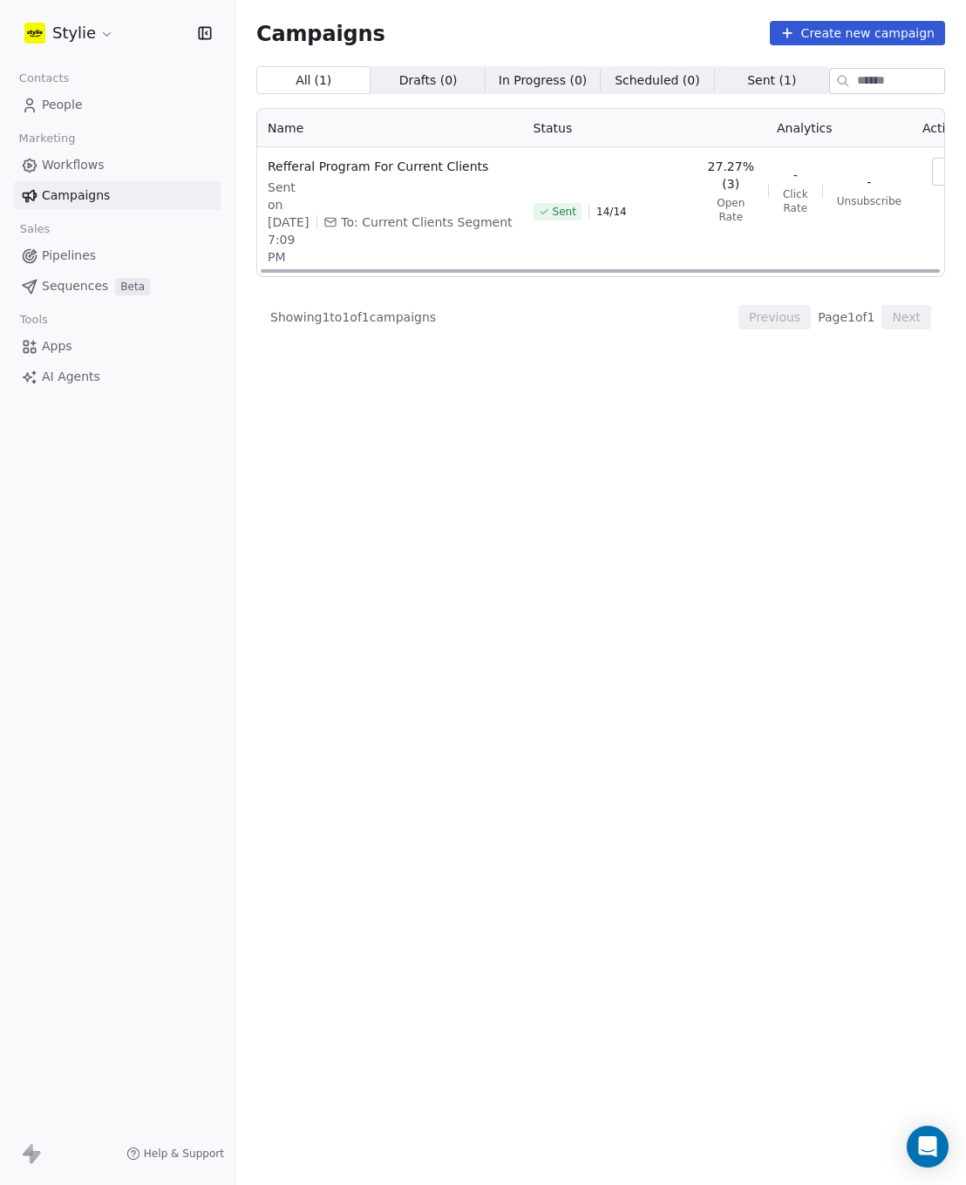
click at [552, 219] on span "Sent" at bounding box center [564, 212] width 24 height 14
click at [369, 231] on span "To: Current Clients Segment" at bounding box center [426, 221] width 171 height 17
click at [837, 29] on button "Create new campaign" at bounding box center [856, 33] width 175 height 24
